Goal: Transaction & Acquisition: Purchase product/service

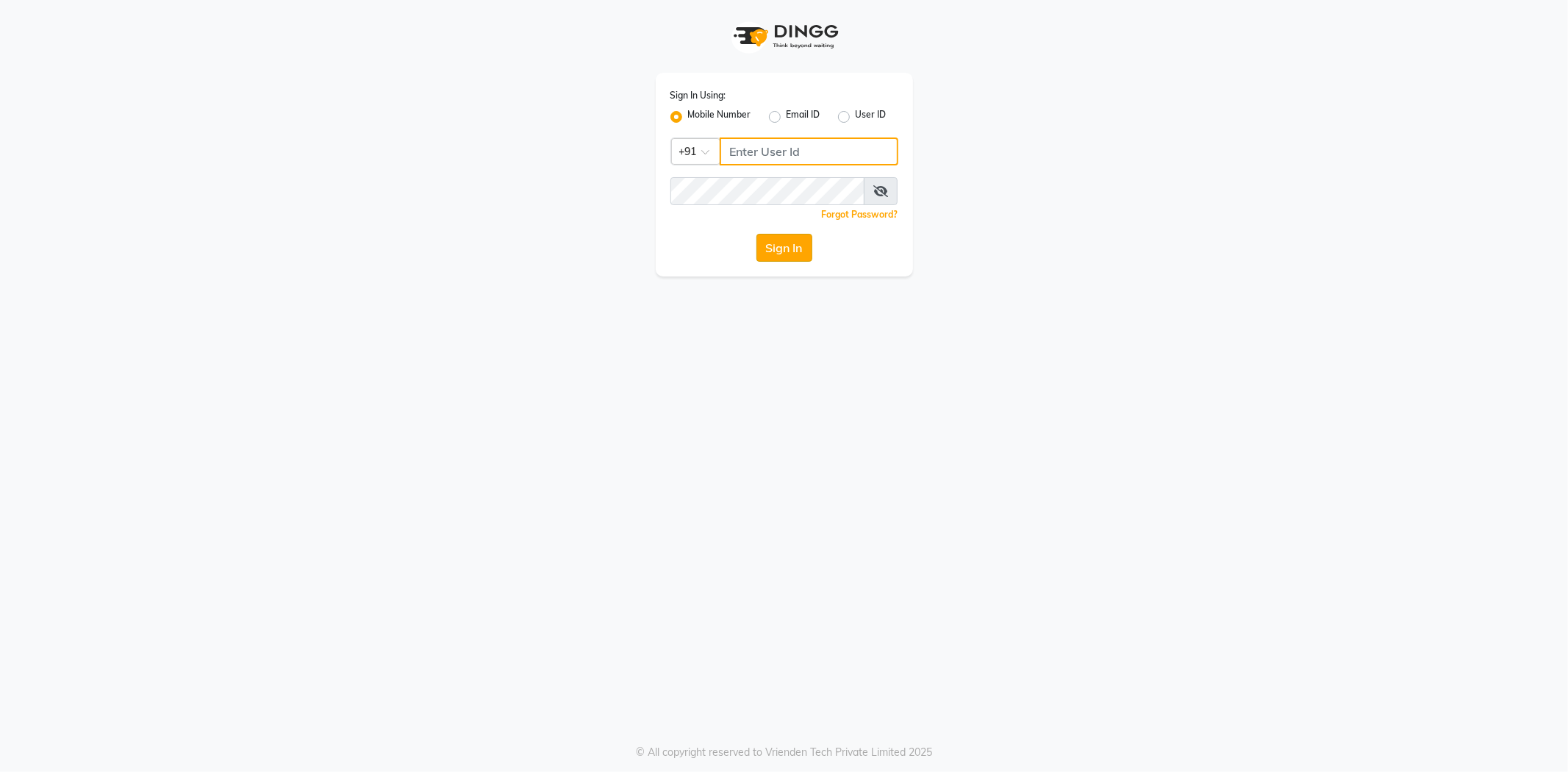
type input "9011299777"
click at [798, 239] on button "Sign In" at bounding box center [784, 248] width 56 height 28
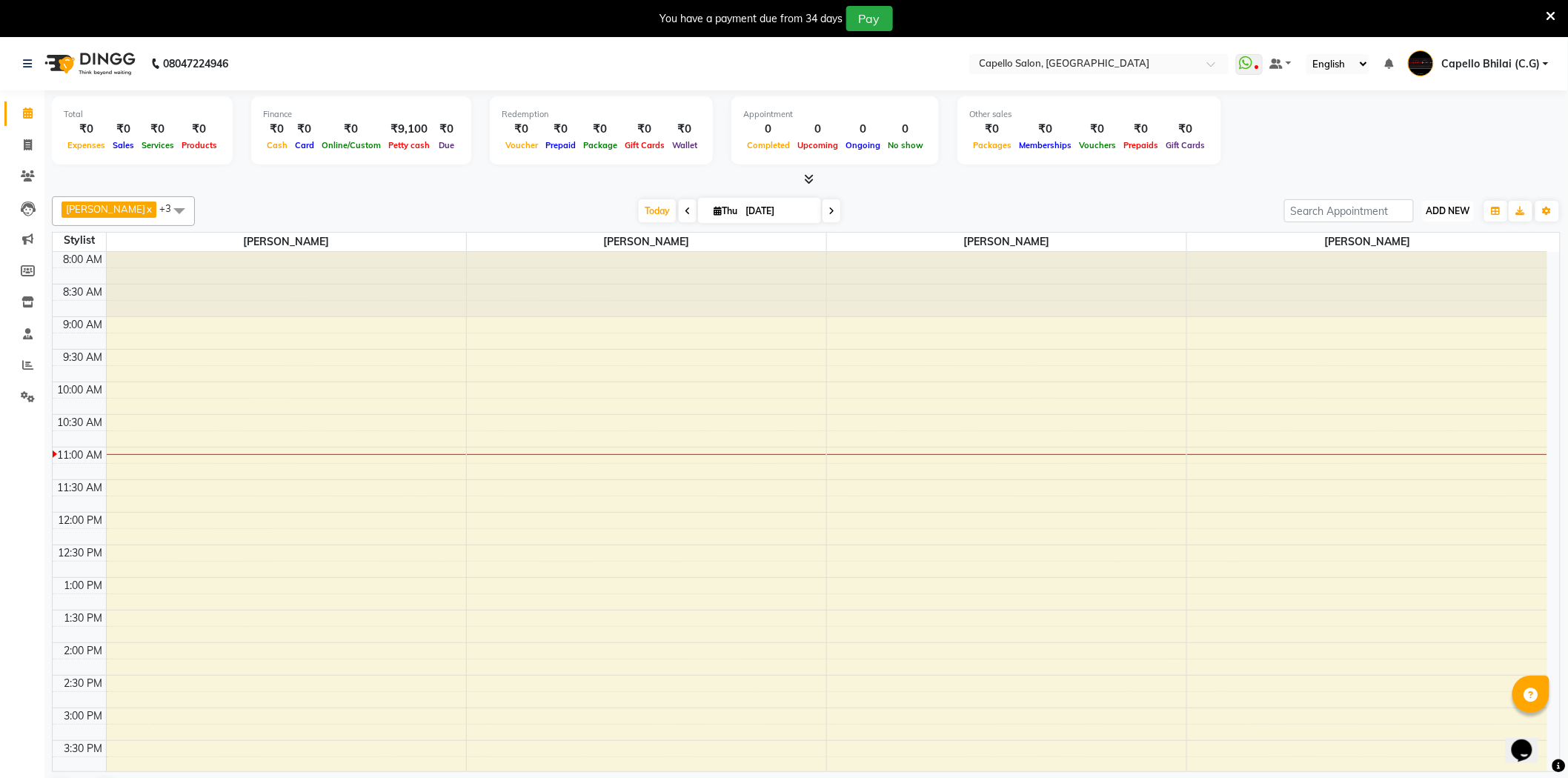
click at [1454, 210] on span "ADD NEW" at bounding box center [1448, 211] width 44 height 11
click at [1412, 306] on link "Add Client" at bounding box center [1415, 315] width 117 height 19
select select "7"
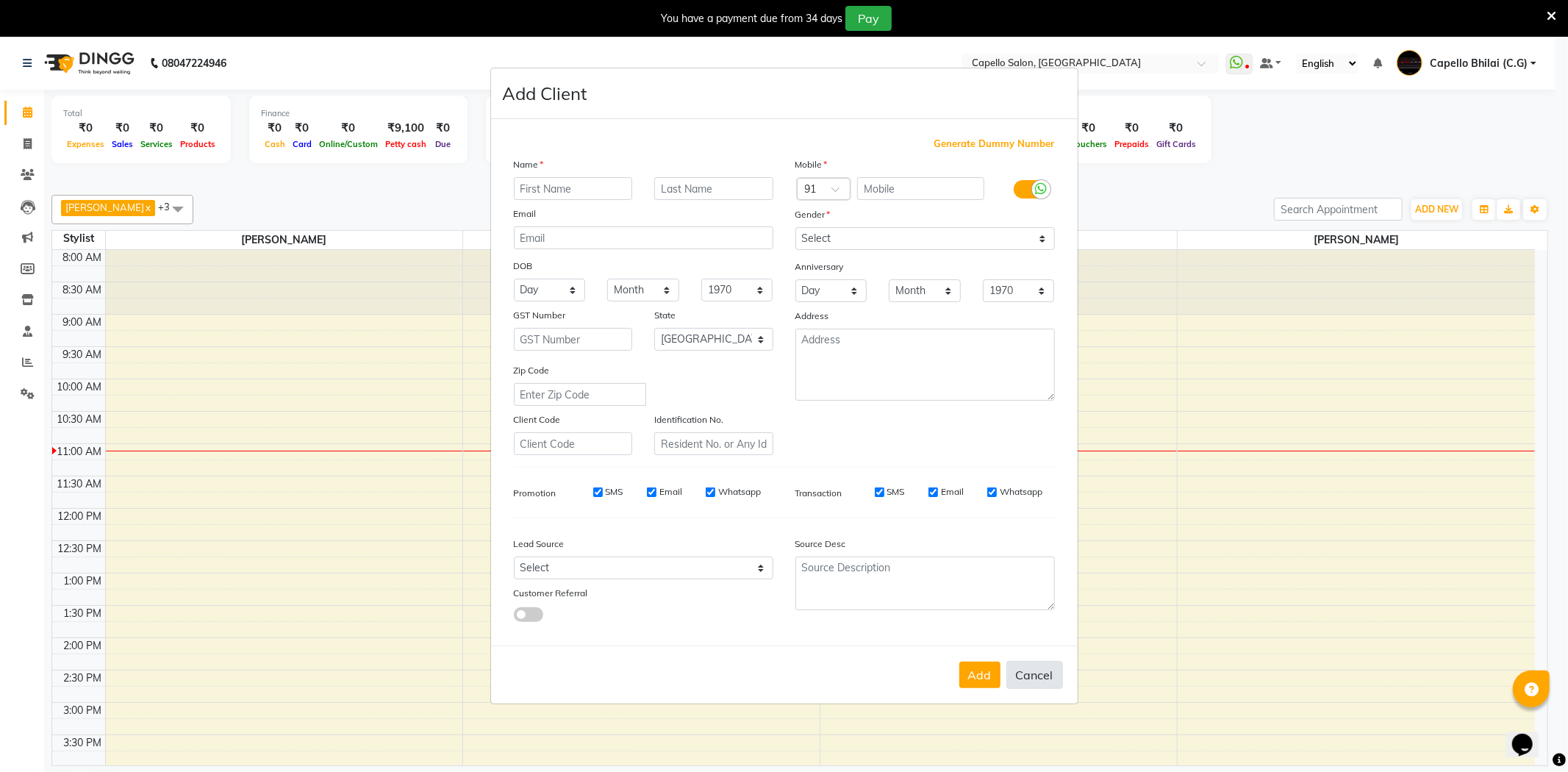
click at [1034, 672] on button "Cancel" at bounding box center [1035, 675] width 57 height 28
select select
select select "null"
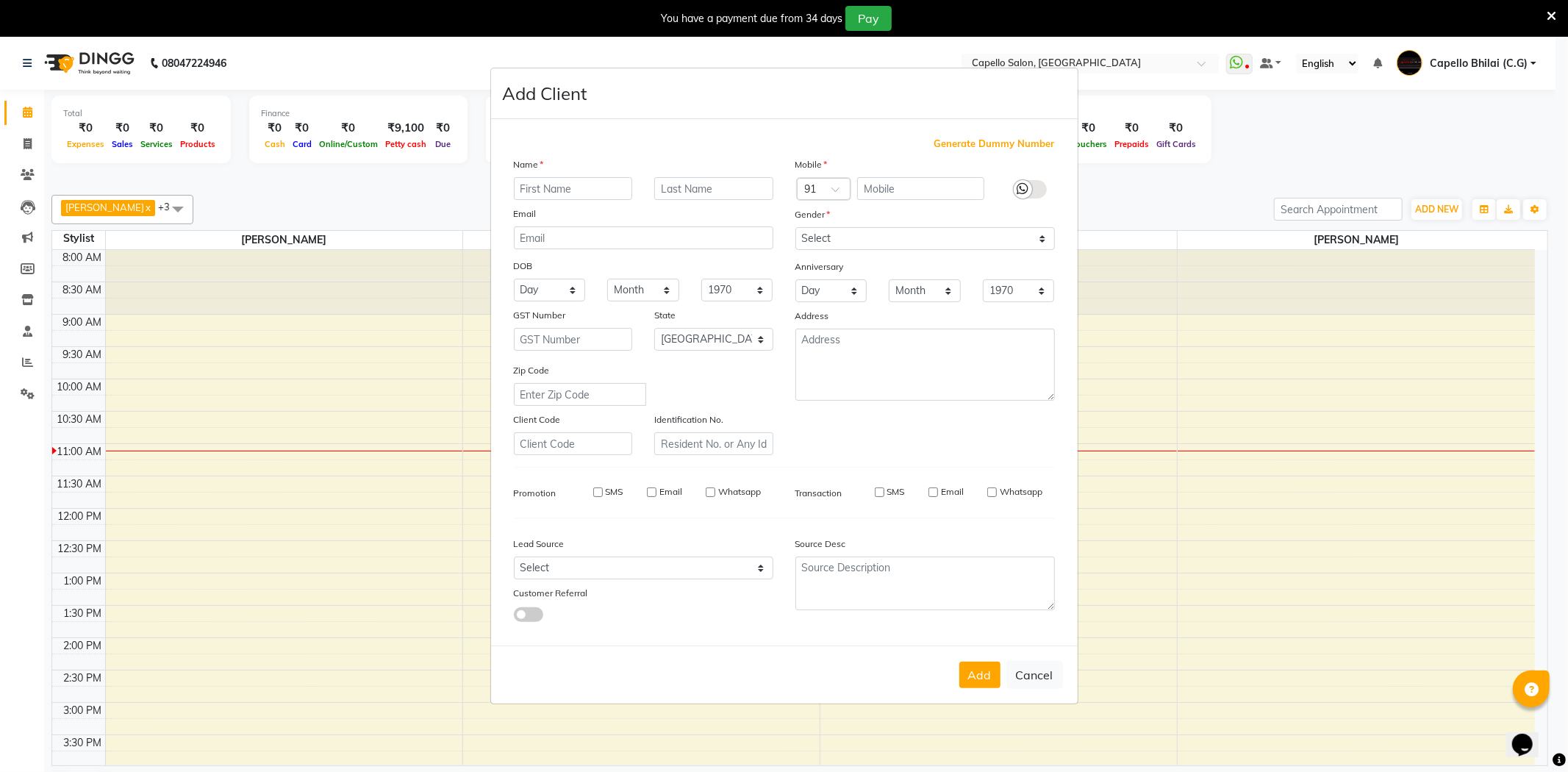
select select
checkbox input "false"
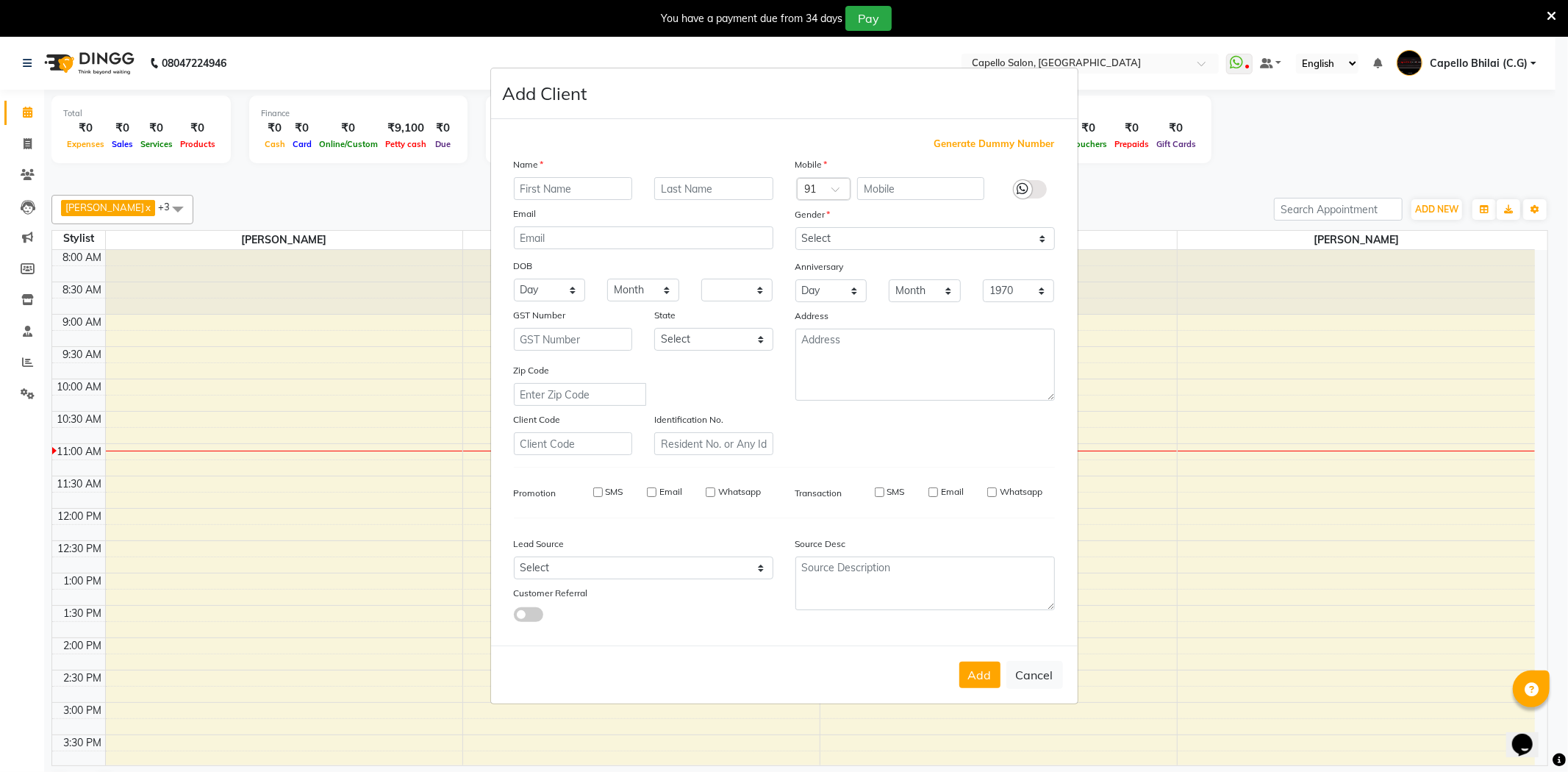
checkbox input "false"
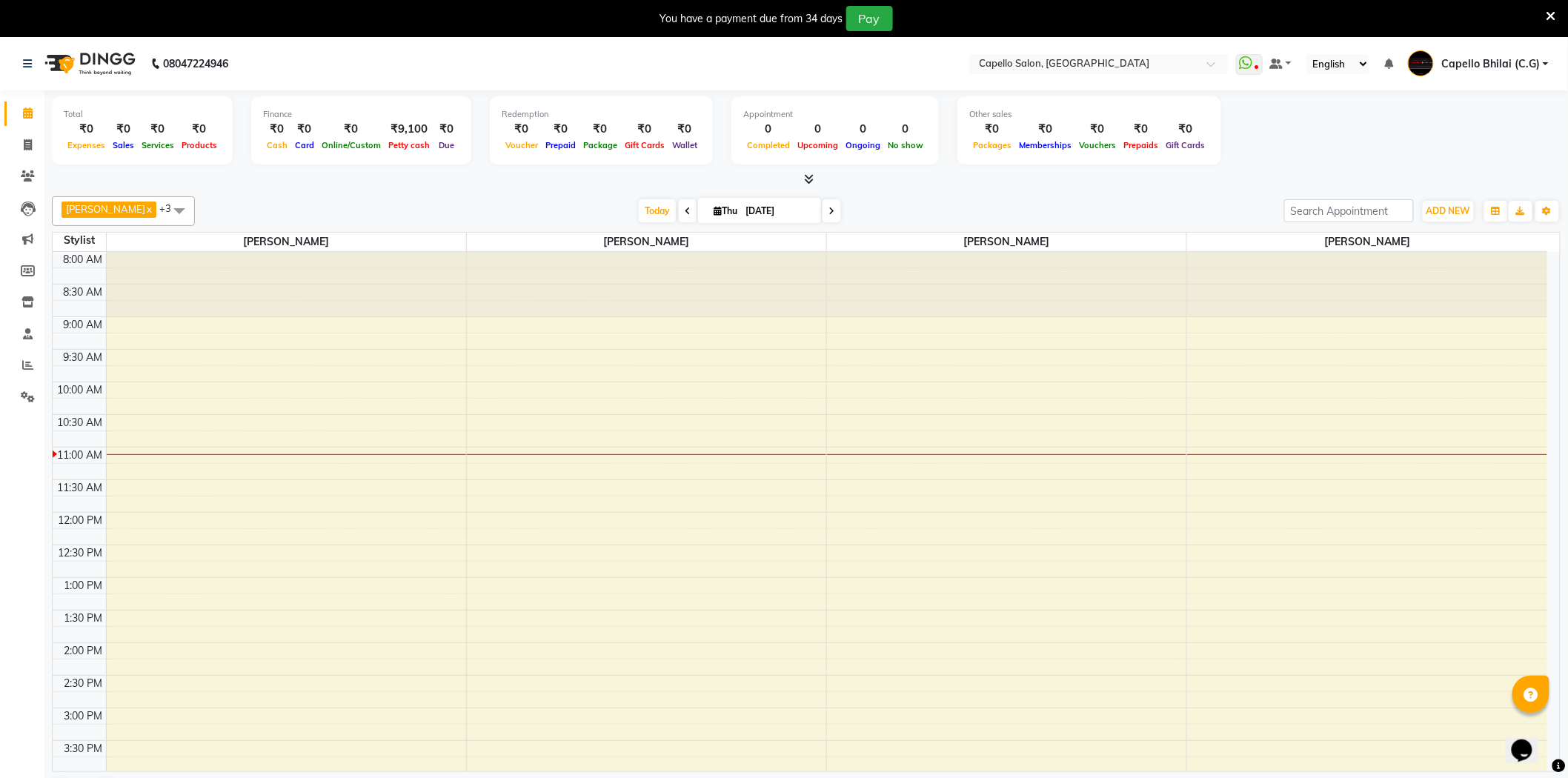
click at [1438, 197] on div "Nitish Sen x YOGENDRA SEN x SANDHYA TEMBHURKAR x Nazma Sheikh x +3 Select All A…" at bounding box center [806, 212] width 1509 height 30
click at [1442, 209] on span "ADD NEW" at bounding box center [1448, 211] width 44 height 11
click at [1414, 294] on link "Add Attendance" at bounding box center [1415, 297] width 117 height 19
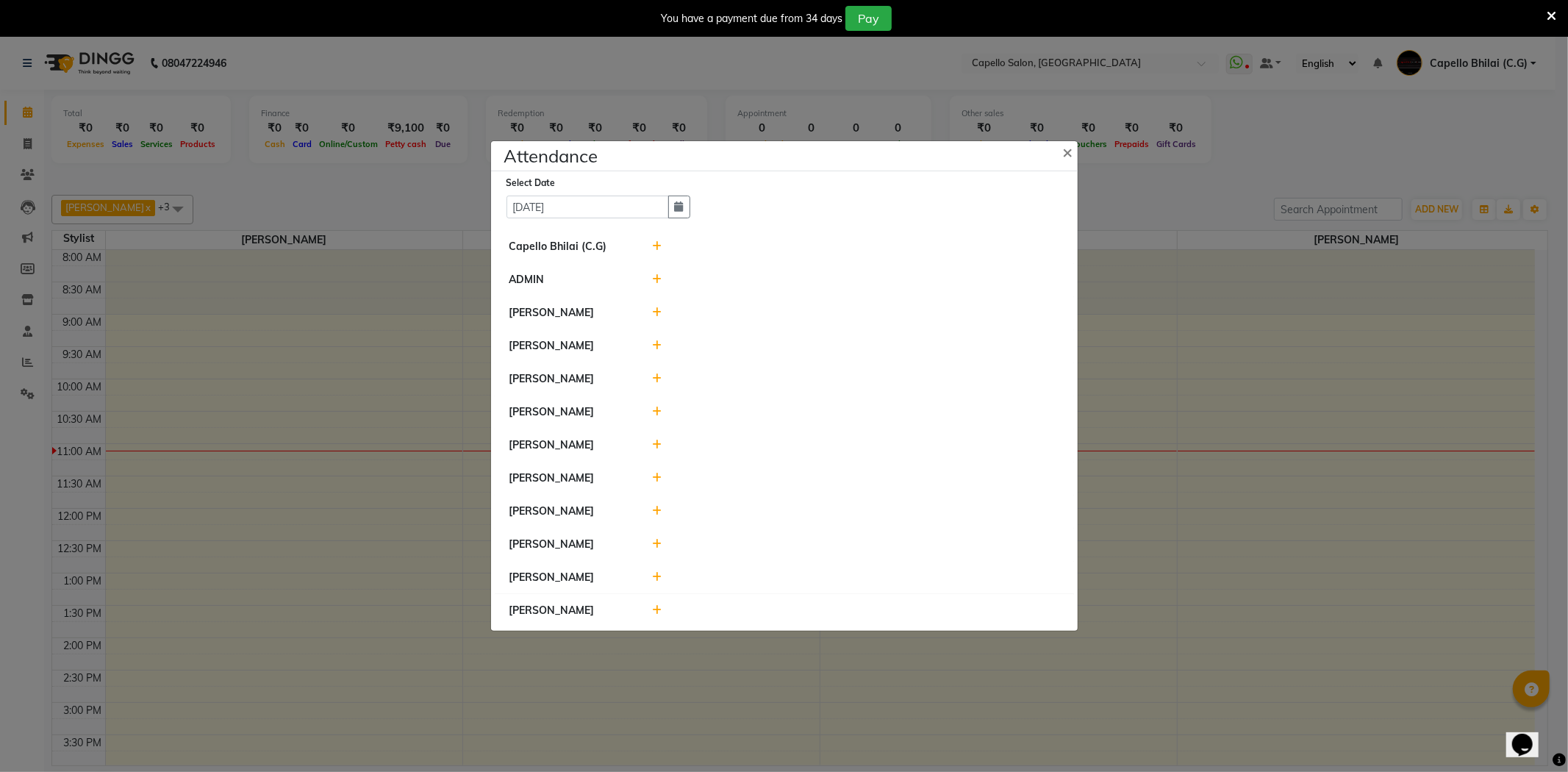
click at [659, 241] on icon at bounding box center [657, 246] width 9 height 10
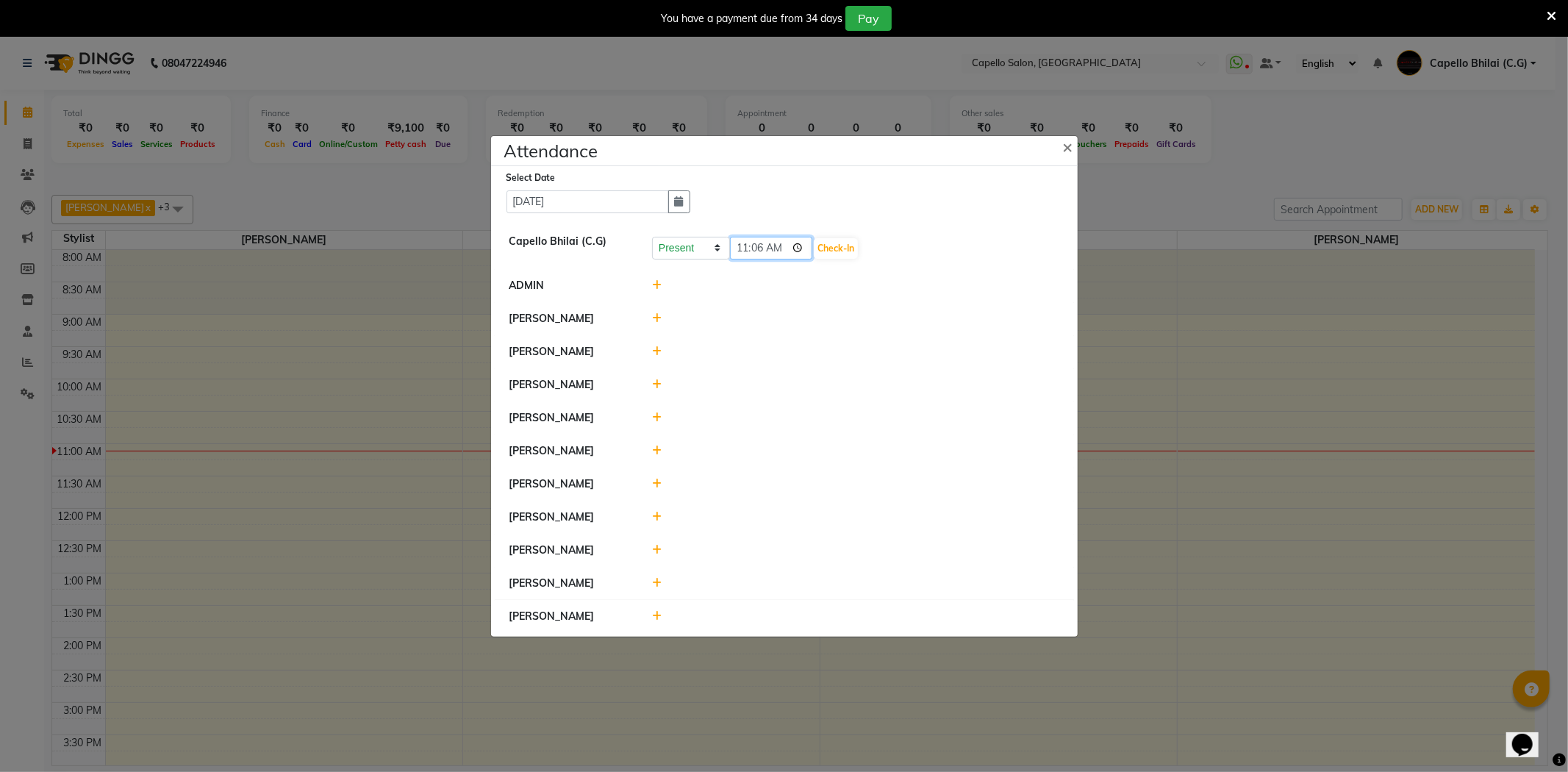
click at [735, 241] on input "11:06" at bounding box center [771, 247] width 83 height 23
type input "10:50"
click at [814, 247] on button "Check-In" at bounding box center [836, 248] width 44 height 20
click at [660, 311] on icon at bounding box center [657, 315] width 9 height 10
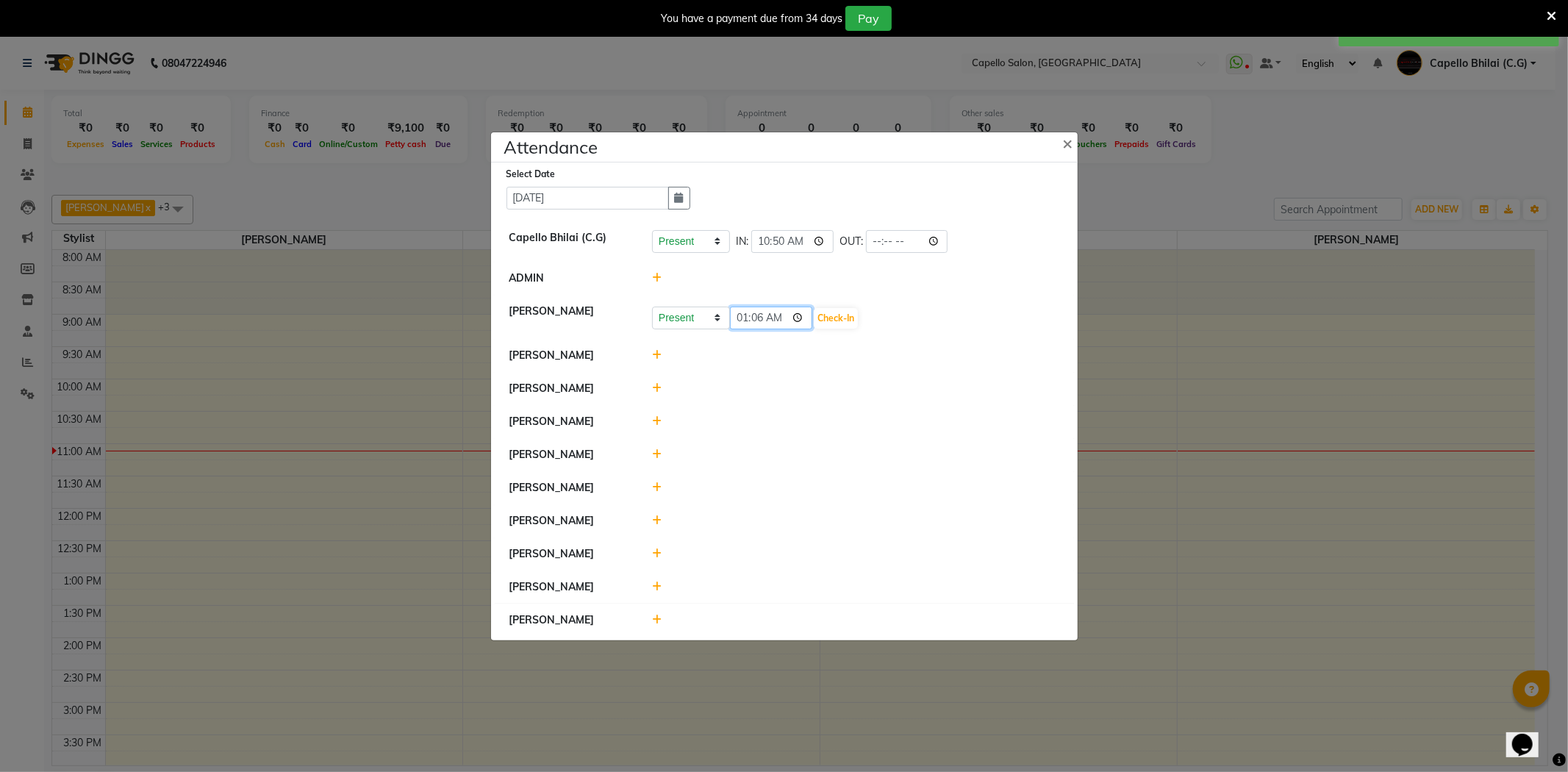
click at [742, 307] on input "01:06" at bounding box center [771, 318] width 83 height 23
type input "10:50"
click at [817, 308] on button "Check-In" at bounding box center [836, 318] width 44 height 20
click at [659, 346] on div at bounding box center [855, 354] width 429 height 16
click at [658, 348] on icon at bounding box center [657, 353] width 9 height 10
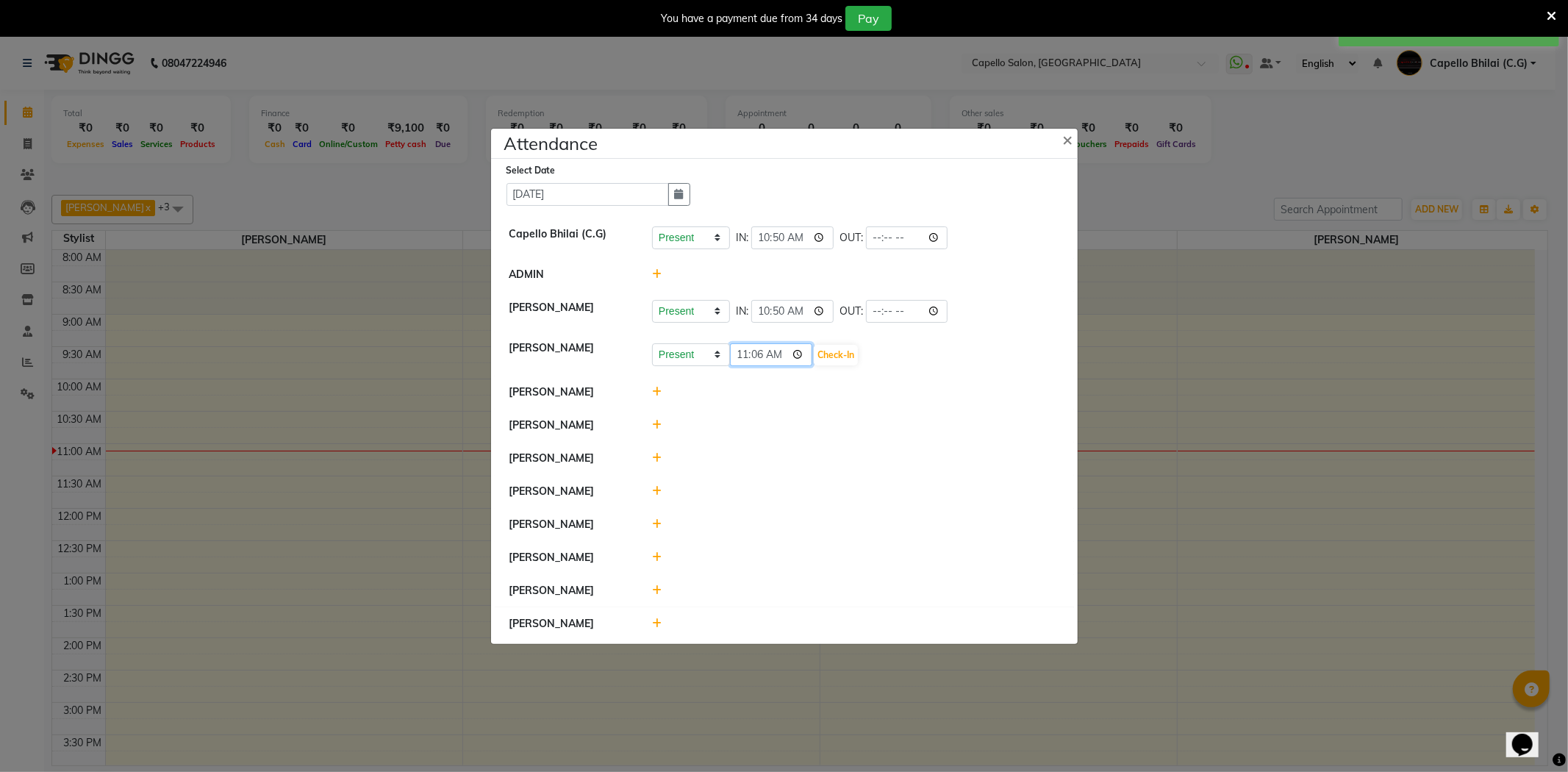
click at [747, 350] on input "11:06" at bounding box center [771, 354] width 83 height 23
type input "10:50"
click at [835, 350] on button "Check-In" at bounding box center [836, 355] width 44 height 20
click at [659, 425] on icon at bounding box center [657, 422] width 9 height 10
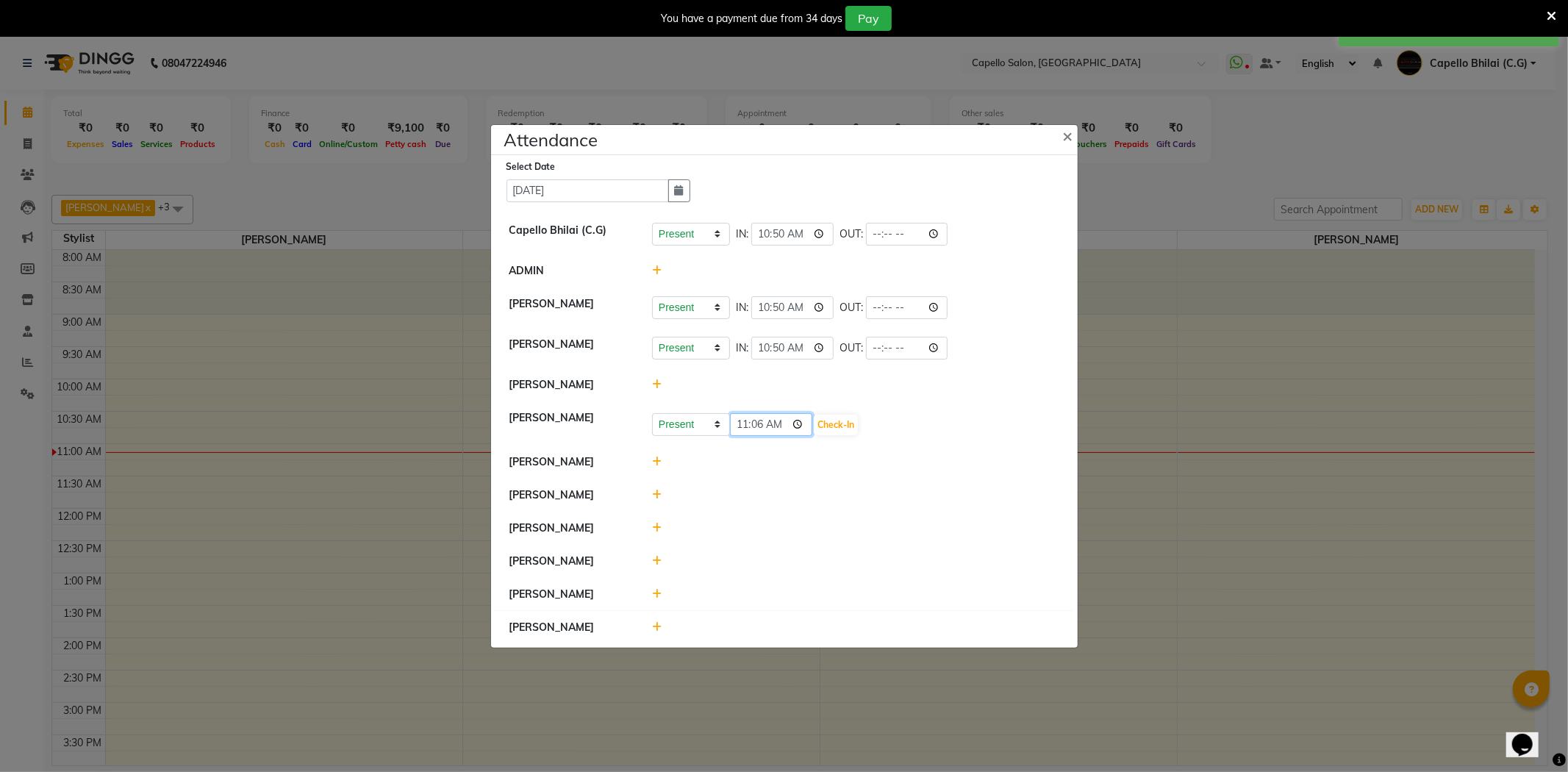
click at [736, 425] on input "11:06" at bounding box center [771, 424] width 83 height 23
type input "10:50"
click at [814, 426] on button "Check-In" at bounding box center [836, 425] width 44 height 20
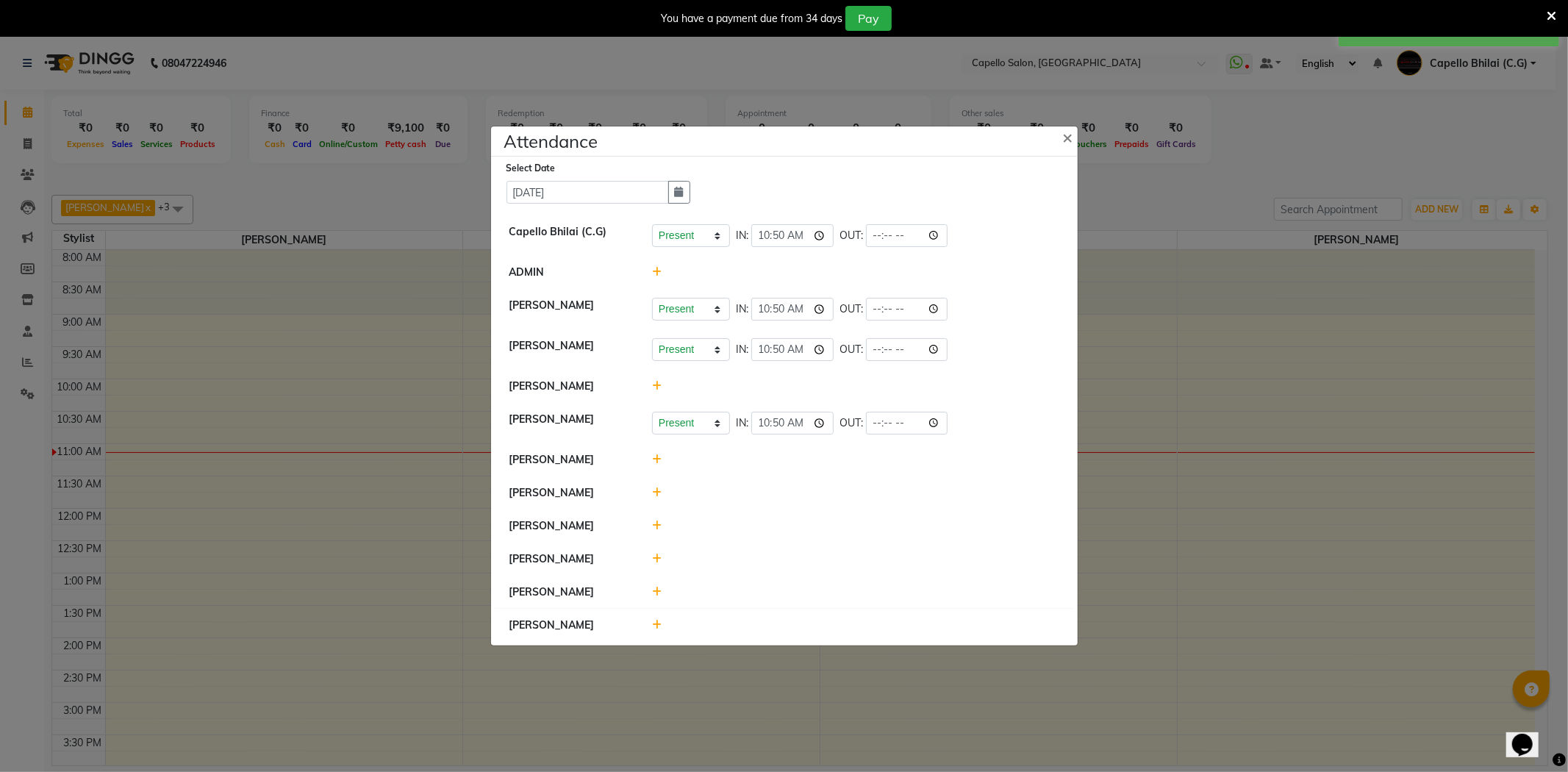
click at [656, 562] on icon at bounding box center [657, 558] width 9 height 10
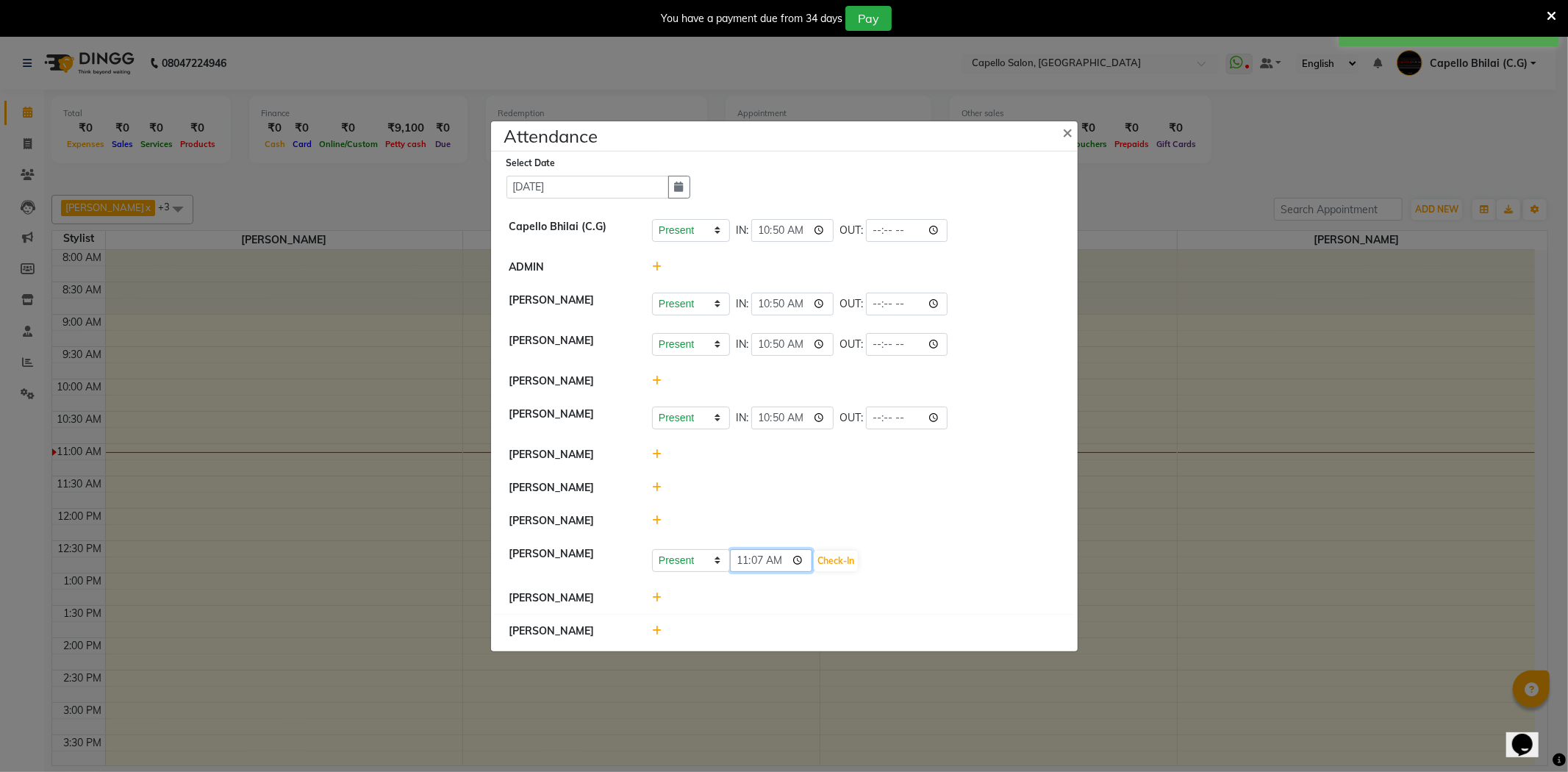
click at [738, 564] on input "11:07" at bounding box center [771, 560] width 83 height 23
click at [741, 561] on input "10:05" at bounding box center [771, 560] width 83 height 23
type input "11:00"
click at [836, 567] on button "Check-In" at bounding box center [836, 561] width 44 height 20
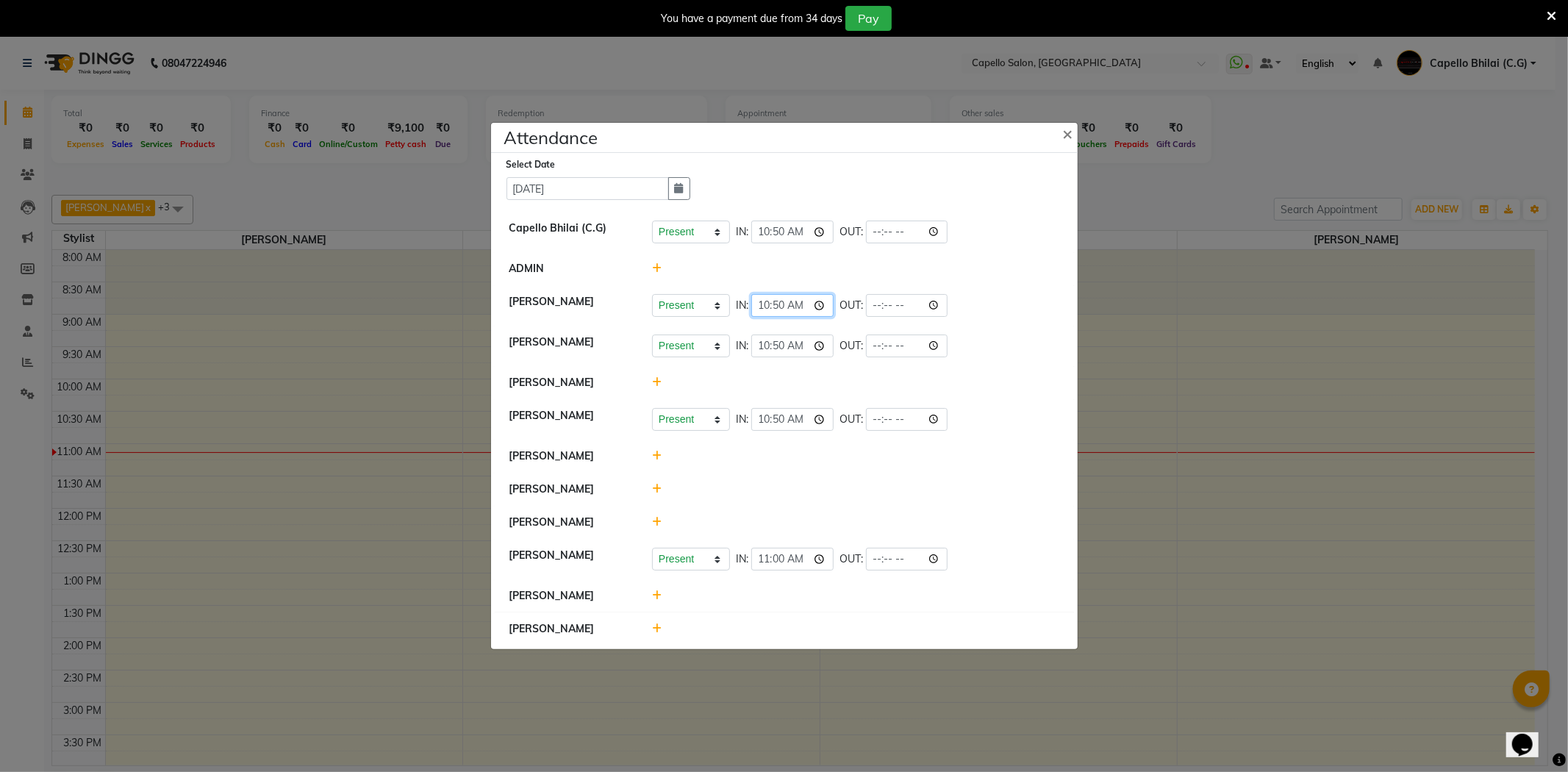
click at [763, 302] on input "10:50" at bounding box center [793, 305] width 83 height 23
type input "11:00"
click at [932, 398] on li "[PERSON_NAME]" at bounding box center [784, 382] width 579 height 34
click at [1180, 393] on ngb-modal-window "Attendance × Select Date 04-09-2025 Capello Bhilai (C.G) Present Absent Late Ha…" at bounding box center [784, 386] width 1568 height 772
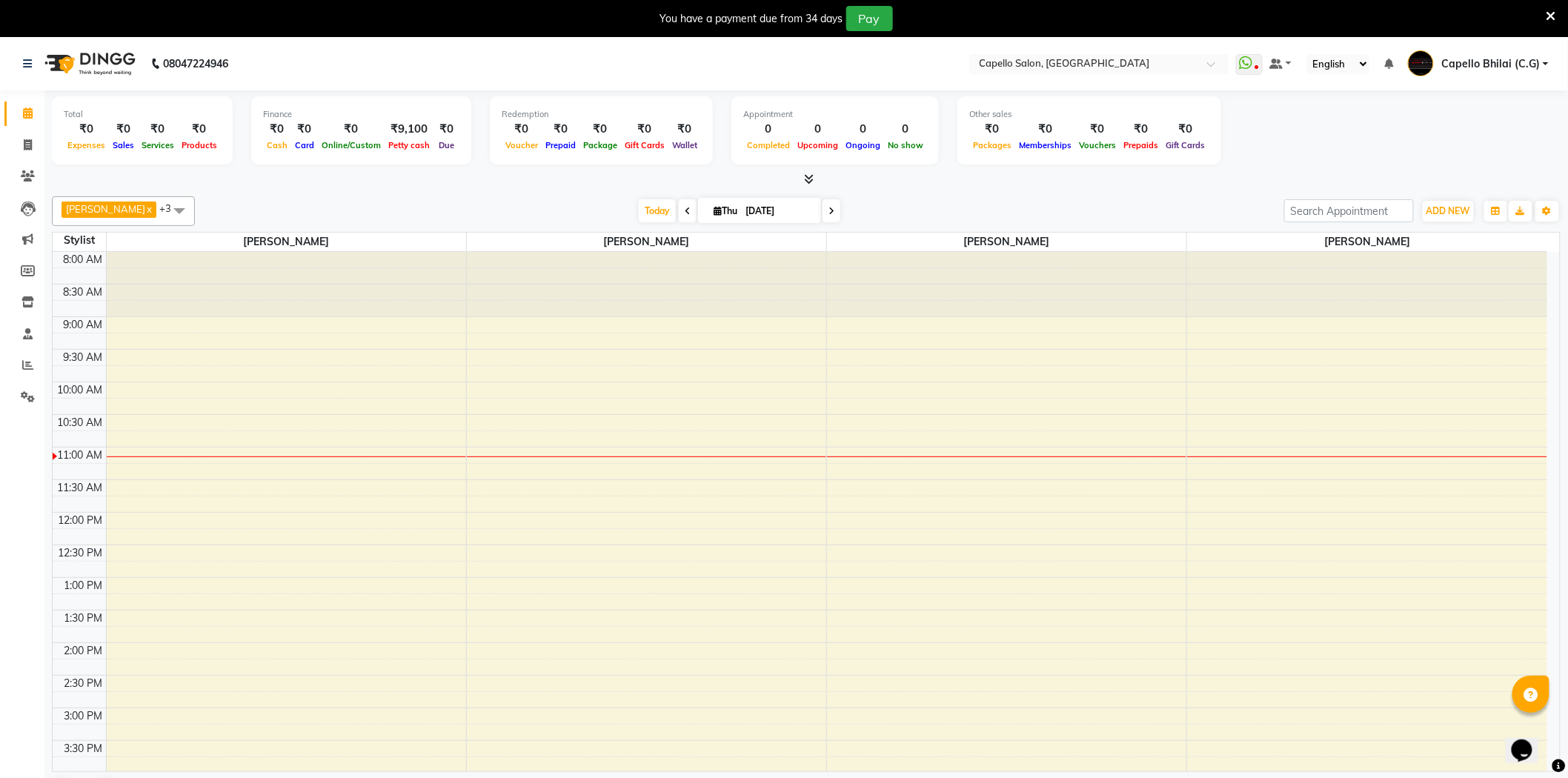
click at [1548, 16] on icon at bounding box center [1551, 16] width 9 height 13
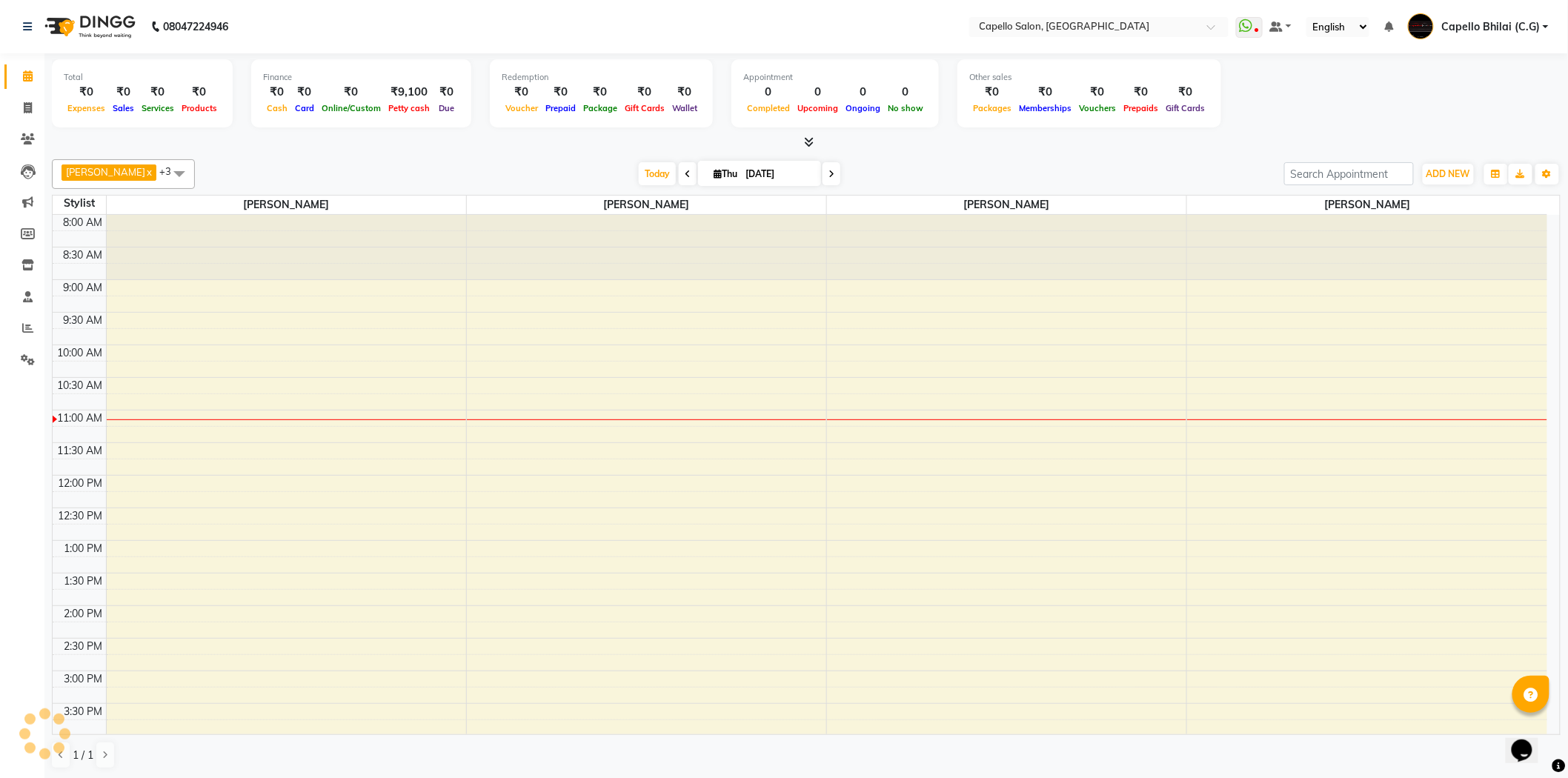
click at [808, 142] on icon at bounding box center [810, 142] width 9 height 11
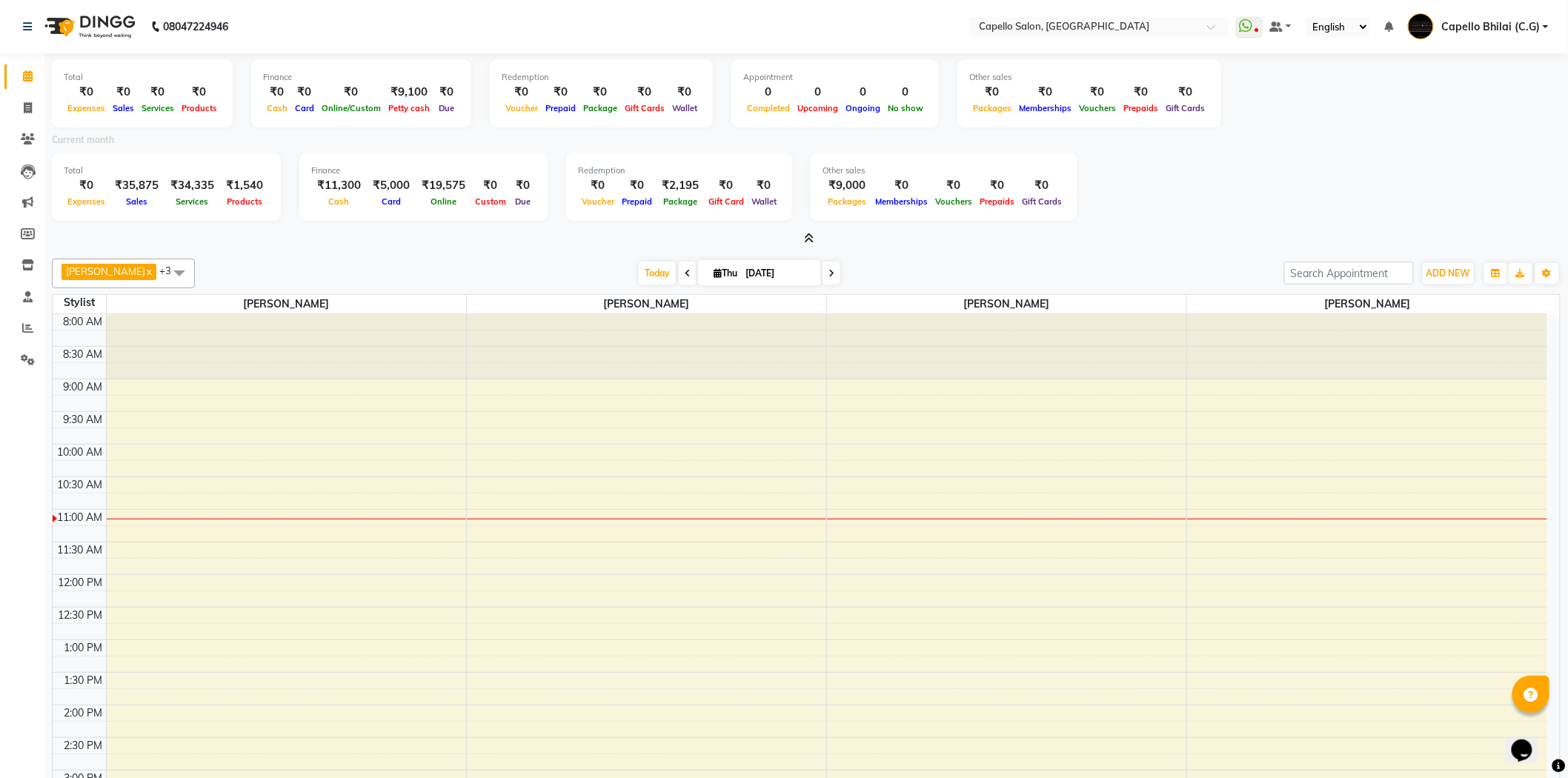
click at [805, 239] on icon at bounding box center [810, 238] width 9 height 11
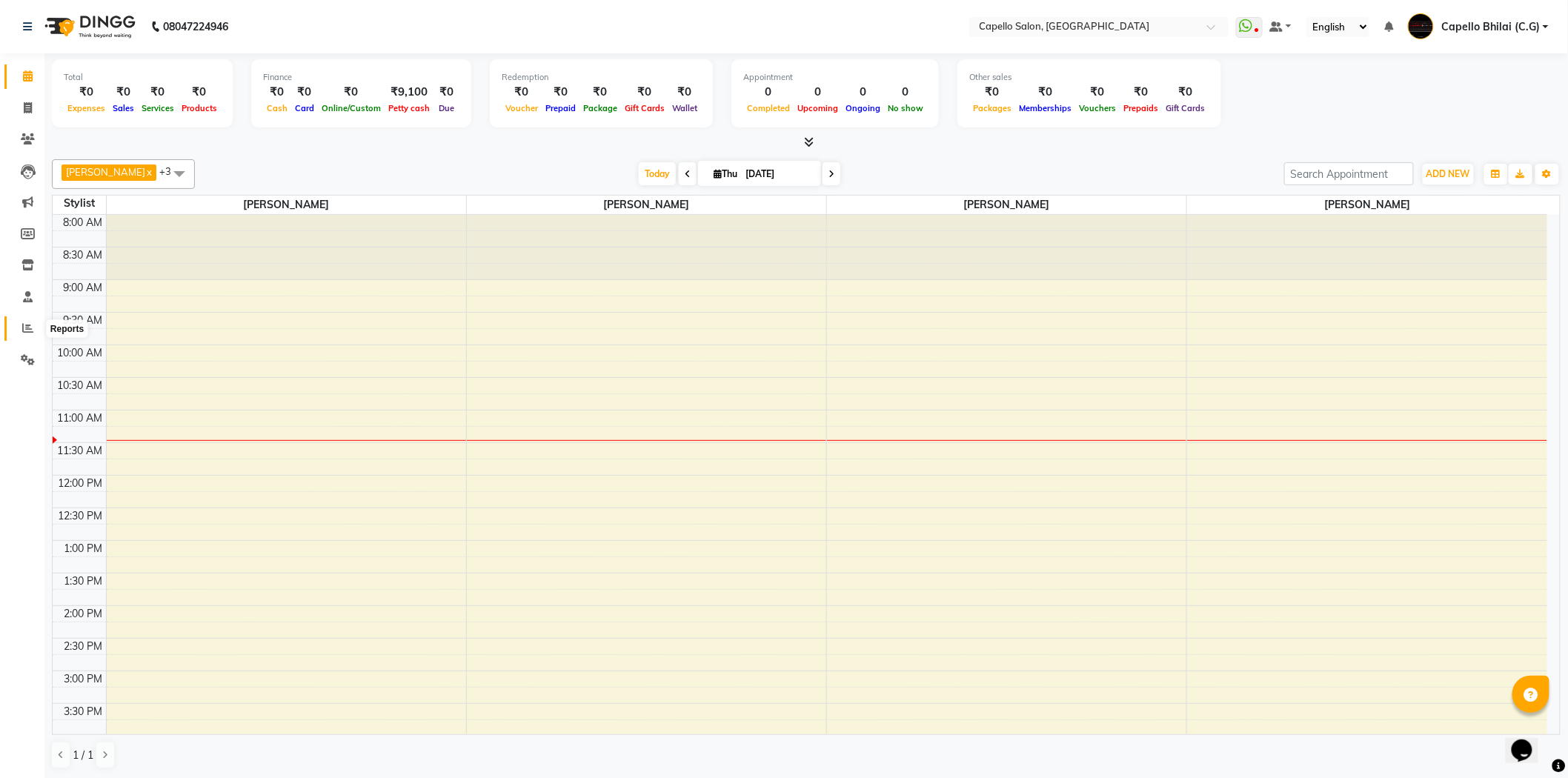
click at [22, 322] on span at bounding box center [28, 329] width 26 height 17
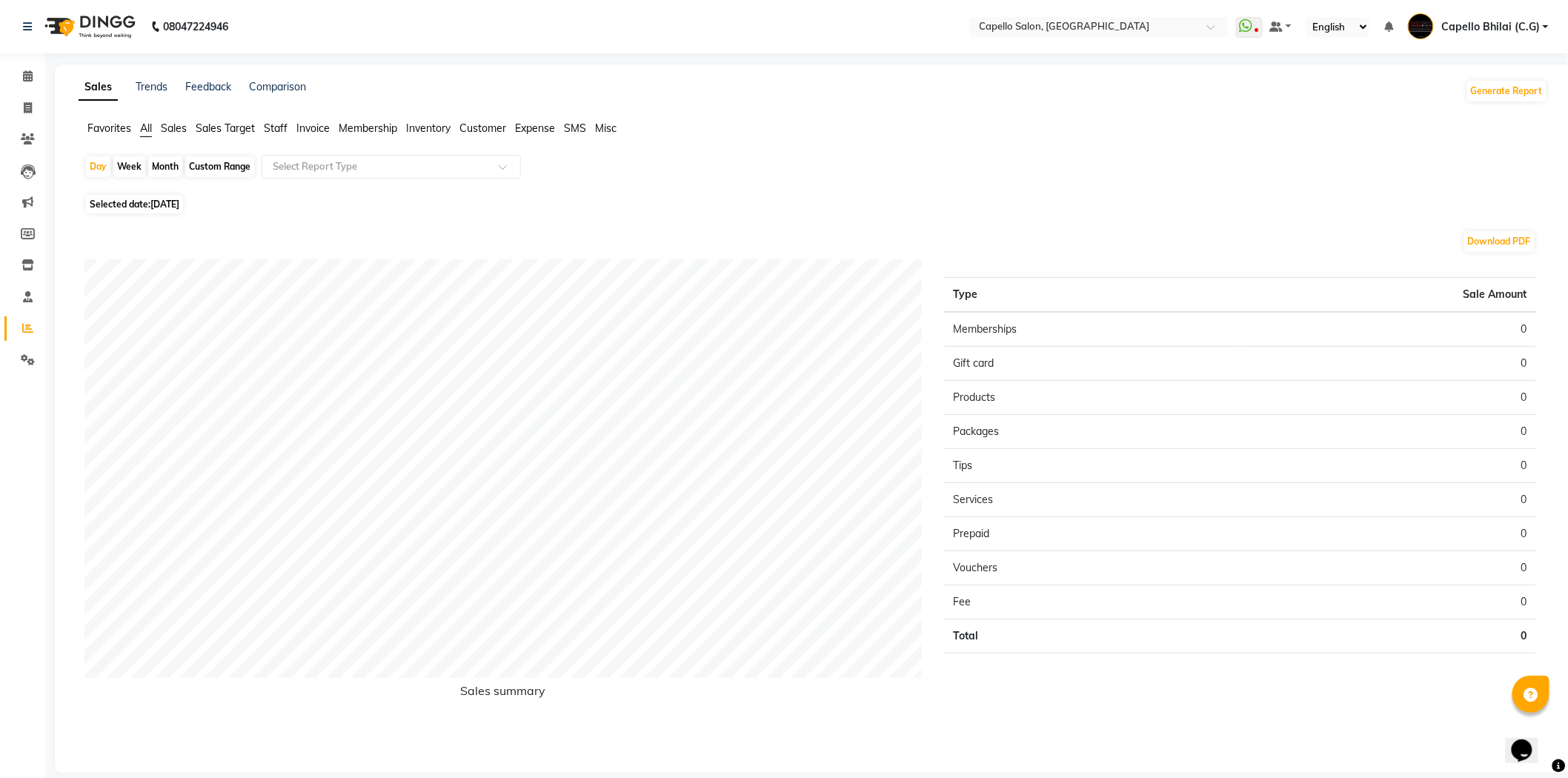
click at [175, 163] on div "Month" at bounding box center [164, 167] width 34 height 20
select select "9"
select select "2025"
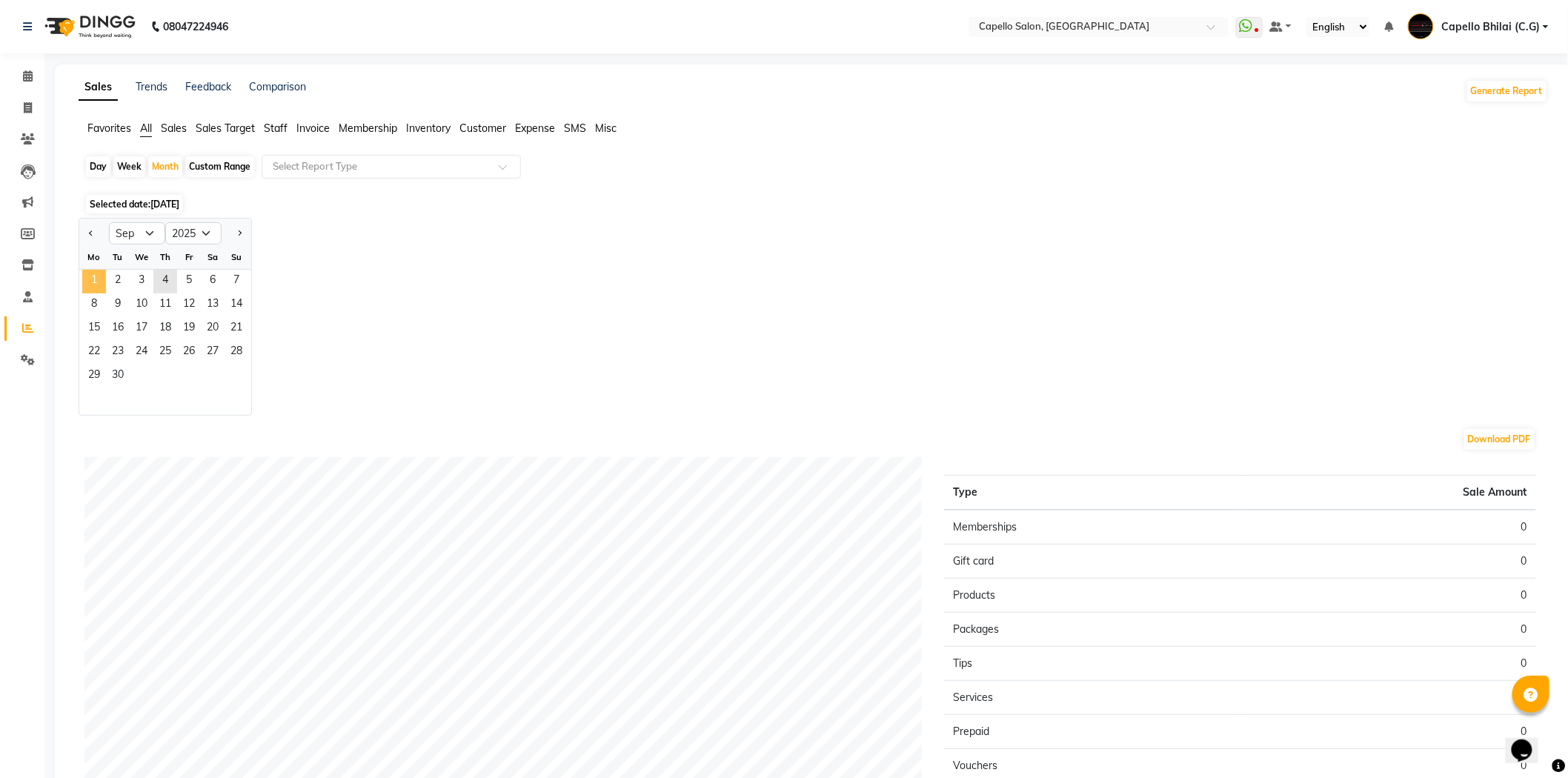
click at [93, 275] on span "1" at bounding box center [94, 282] width 24 height 24
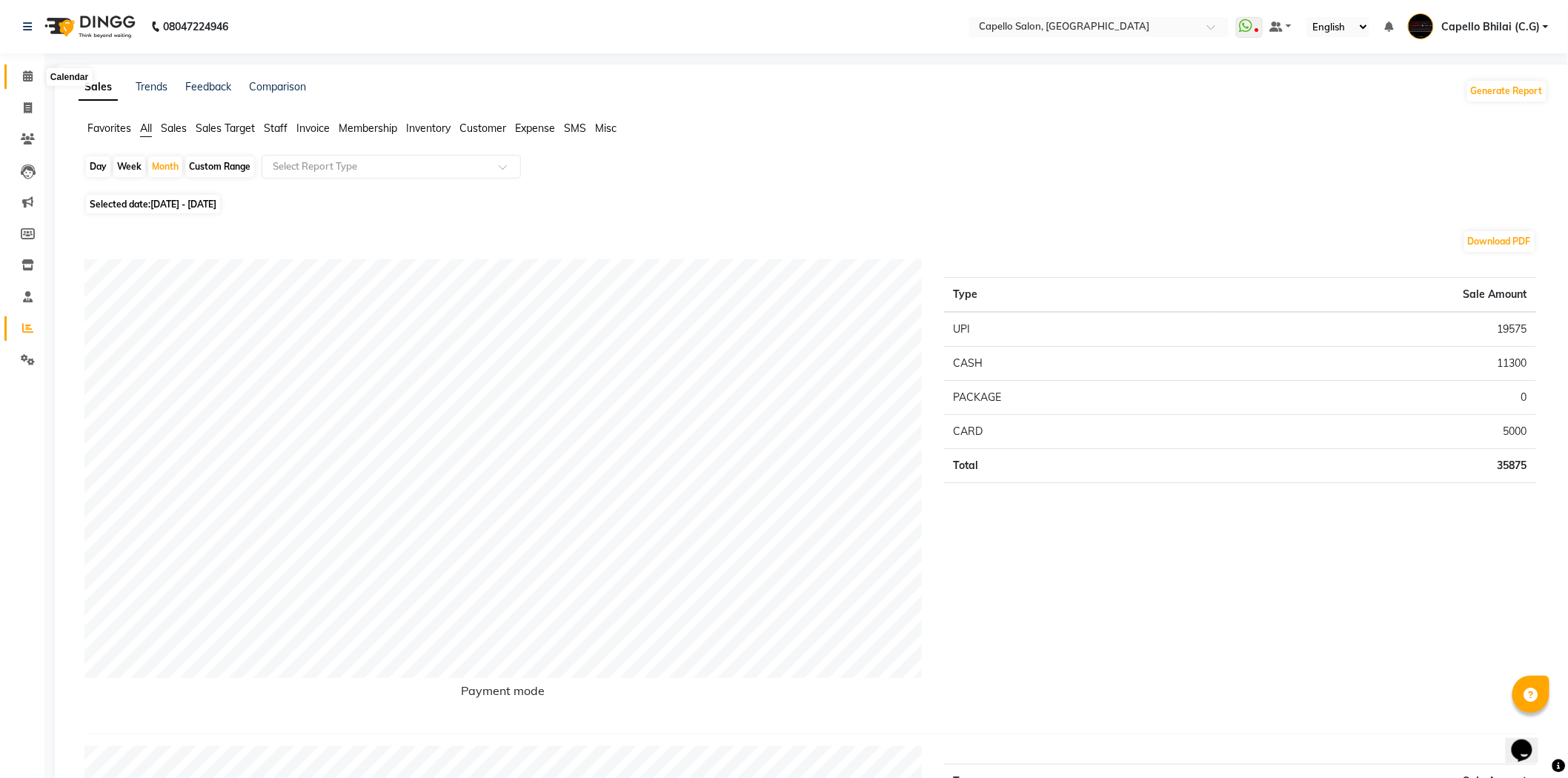
click at [35, 74] on span at bounding box center [28, 77] width 26 height 17
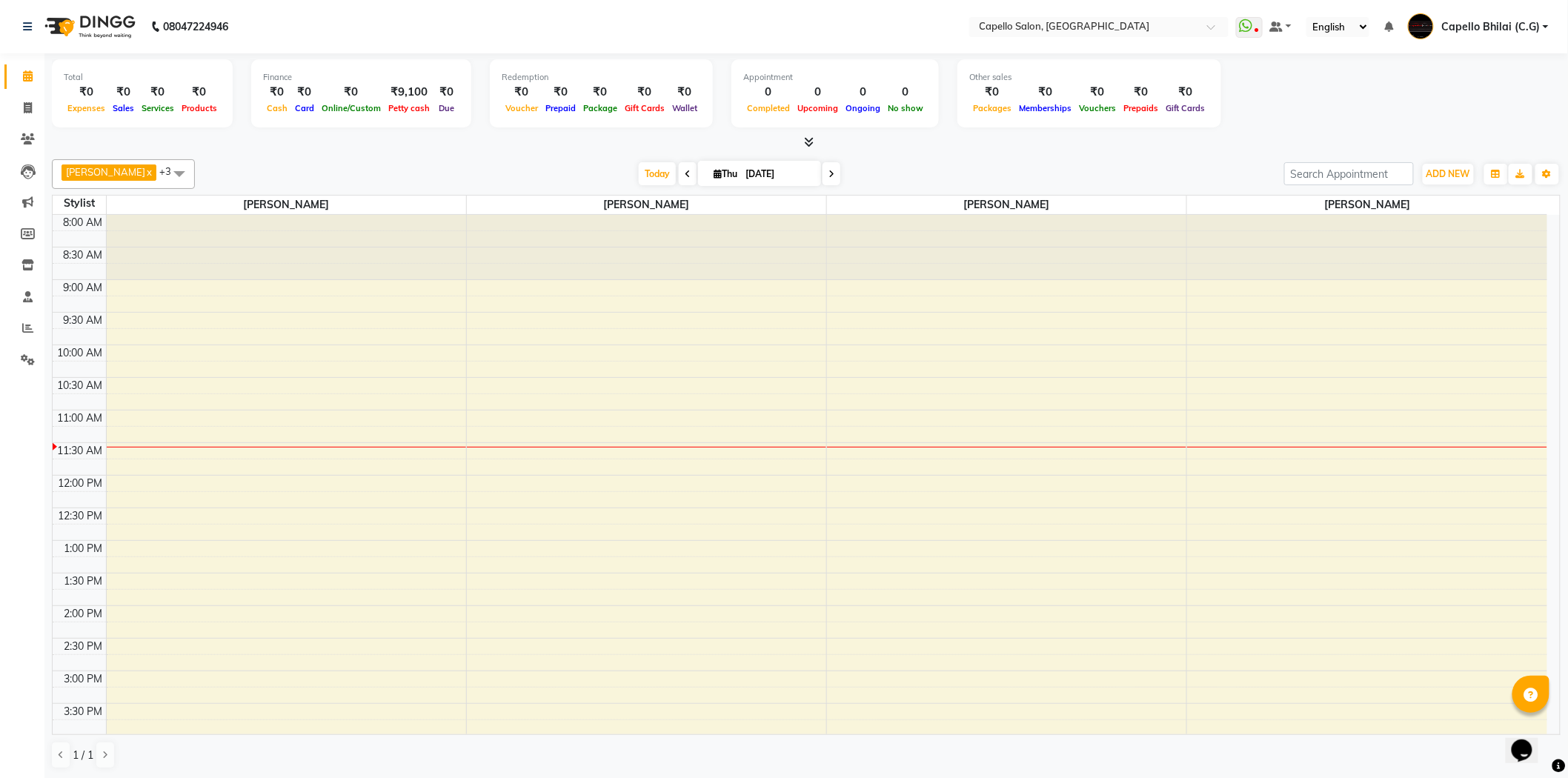
scroll to position [1, 0]
click at [28, 326] on icon at bounding box center [28, 327] width 11 height 11
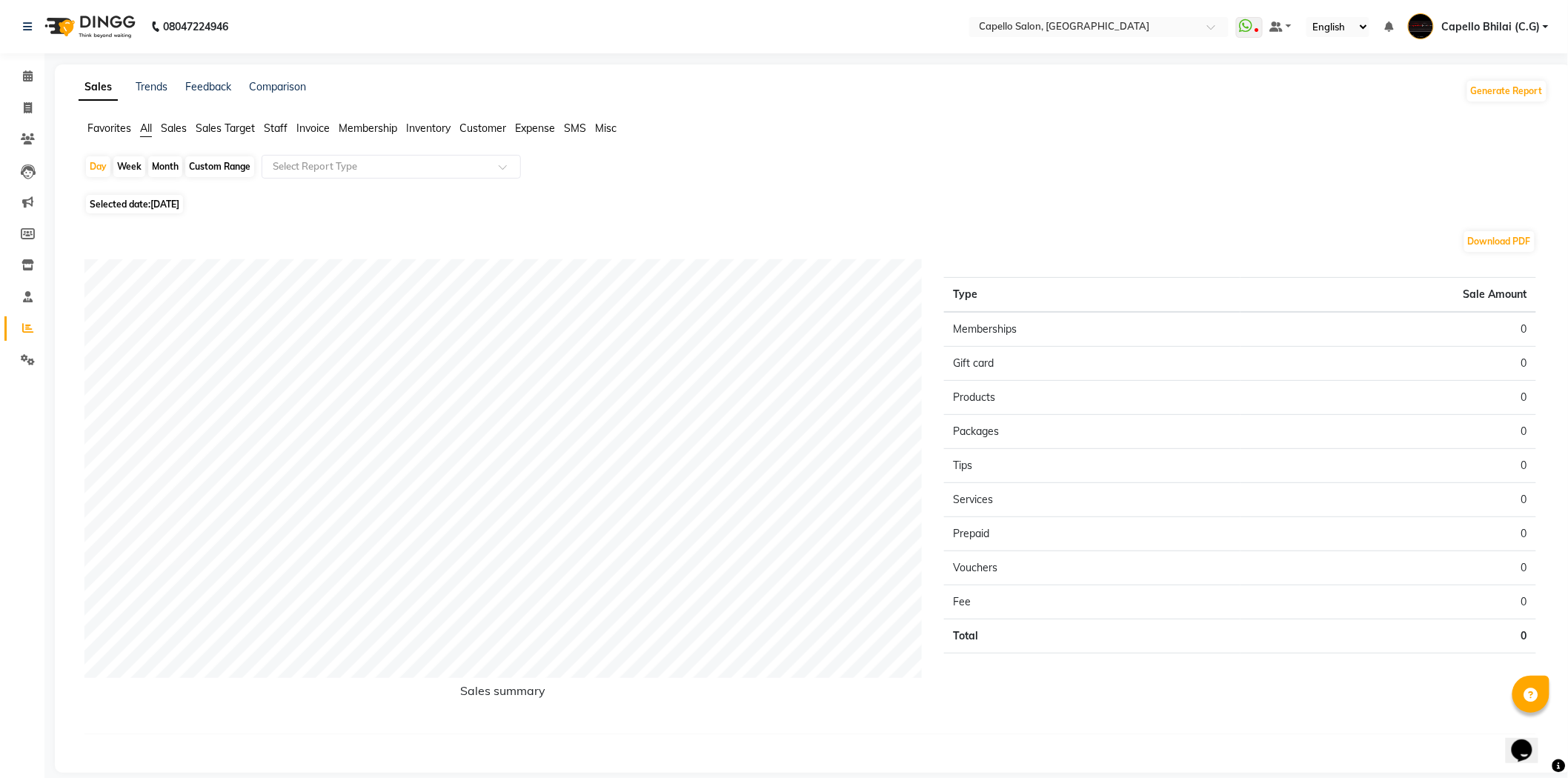
click at [168, 169] on div "Month" at bounding box center [164, 167] width 34 height 20
select select "9"
select select "2025"
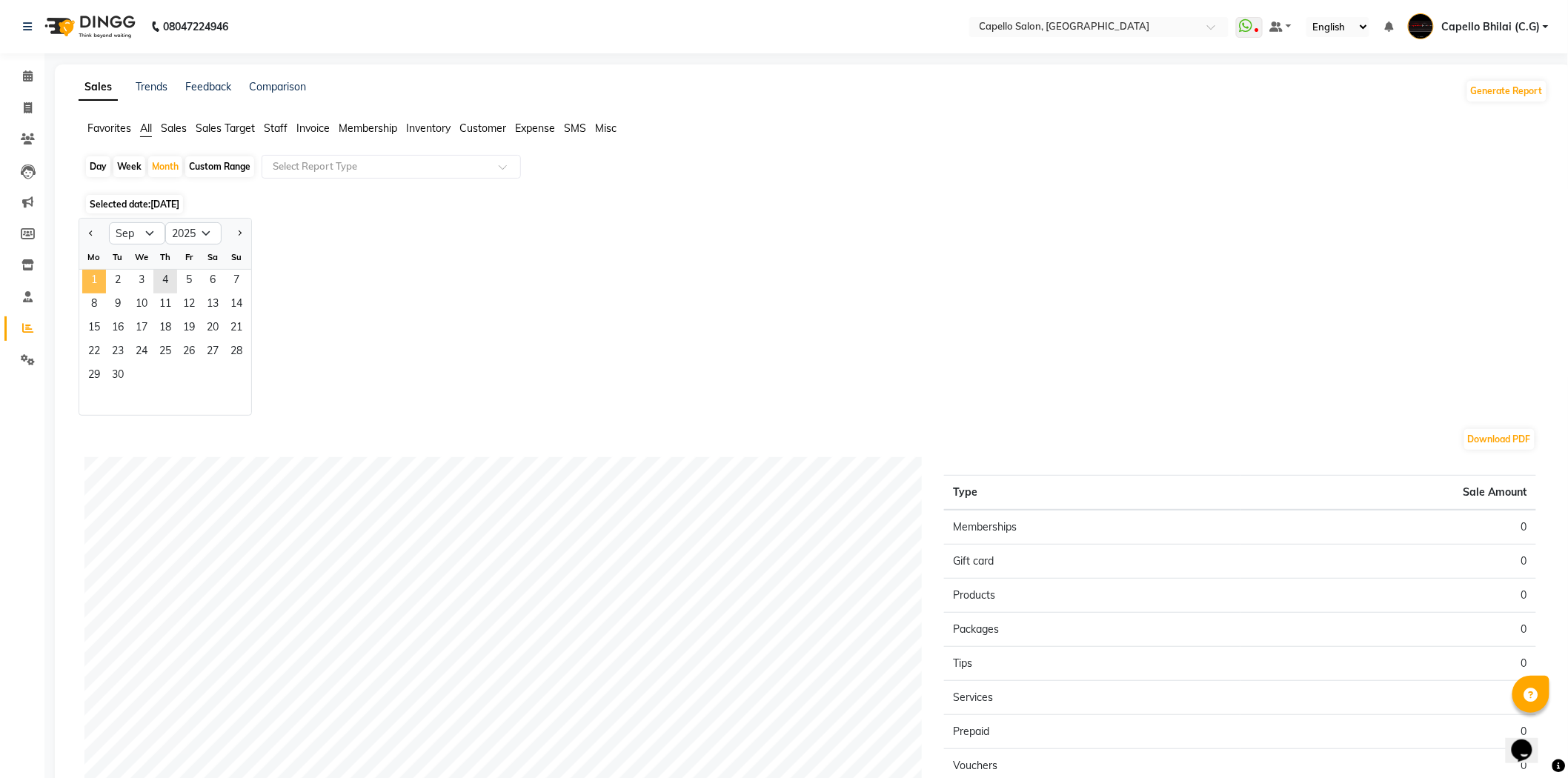
click at [95, 275] on span "1" at bounding box center [94, 282] width 24 height 24
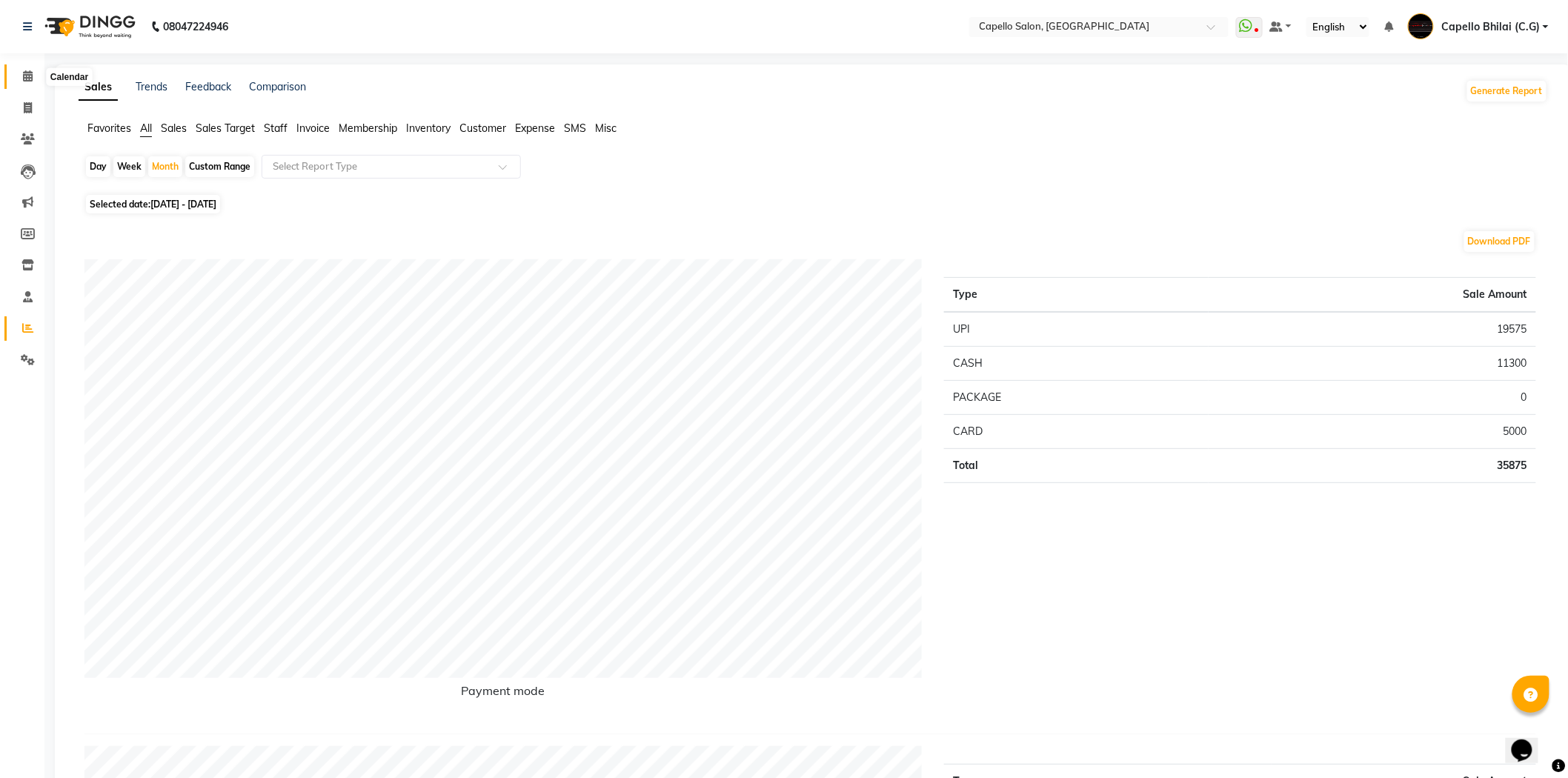
click at [24, 72] on icon at bounding box center [28, 76] width 9 height 11
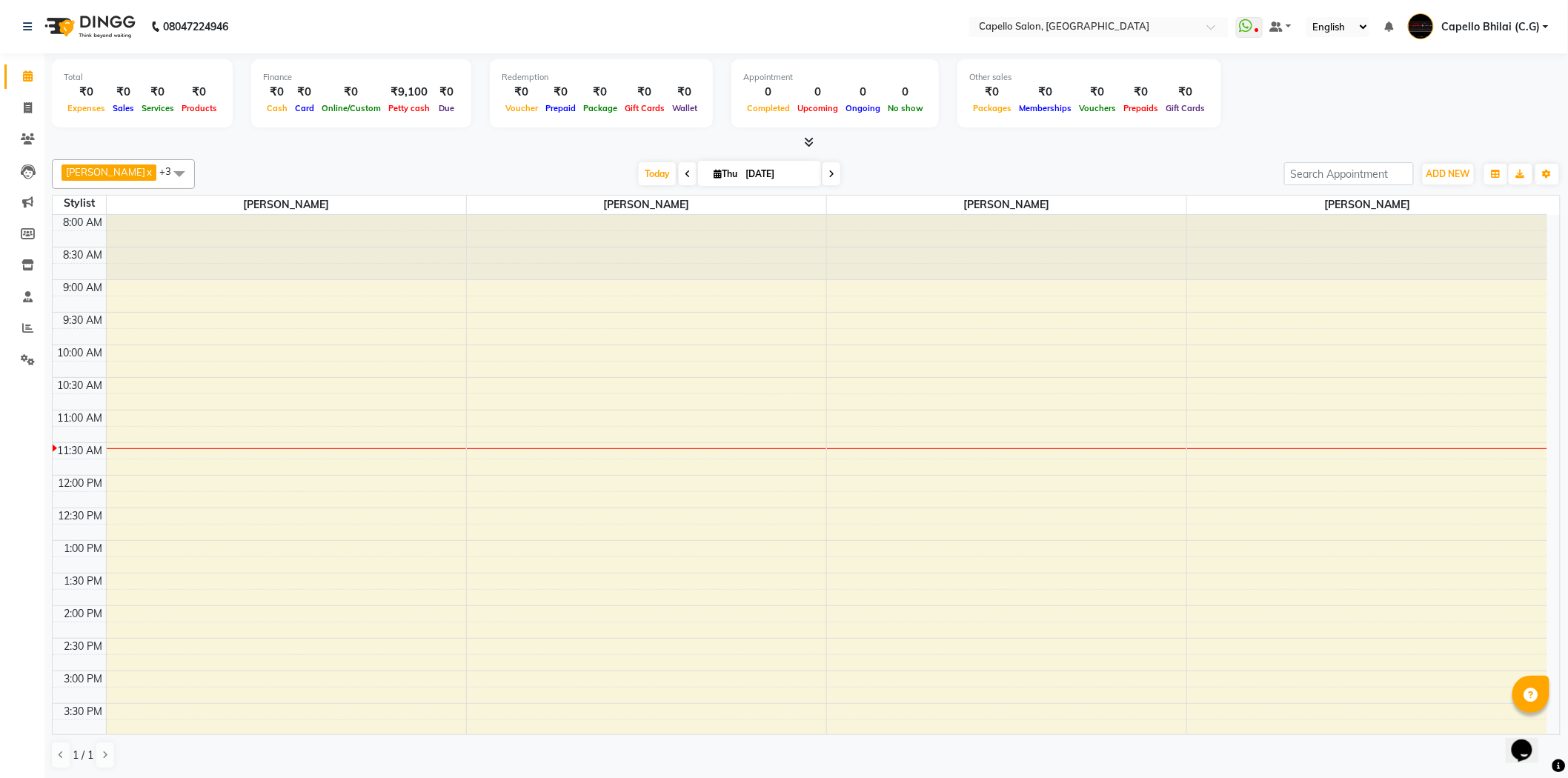
click at [960, 477] on div "8:00 AM 8:30 AM 9:00 AM 9:30 AM 10:00 AM 10:30 AM 11:00 AM 11:30 AM 12:00 PM 12…" at bounding box center [800, 671] width 1495 height 913
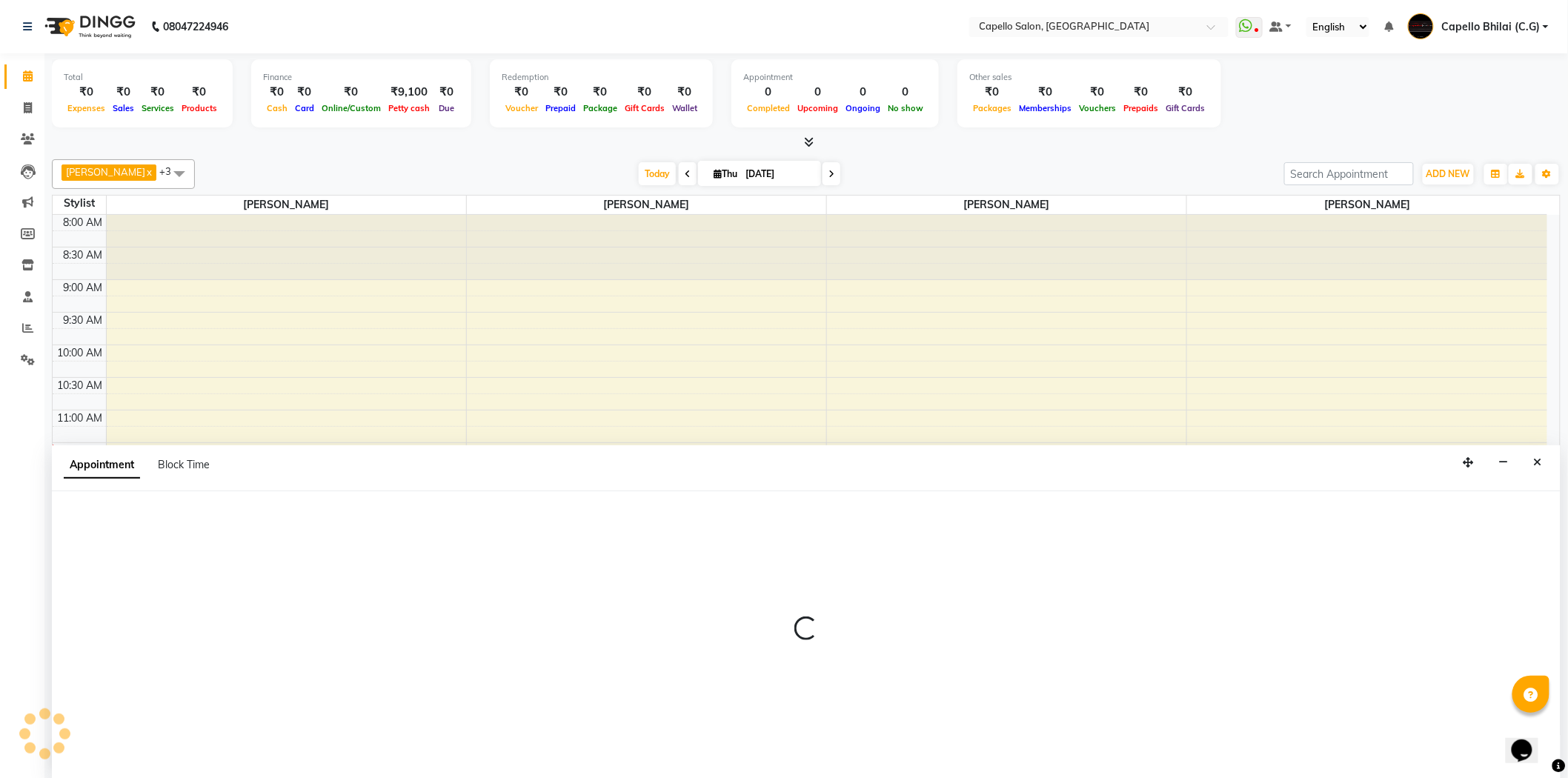
scroll to position [1, 0]
select select "17882"
select select "tentative"
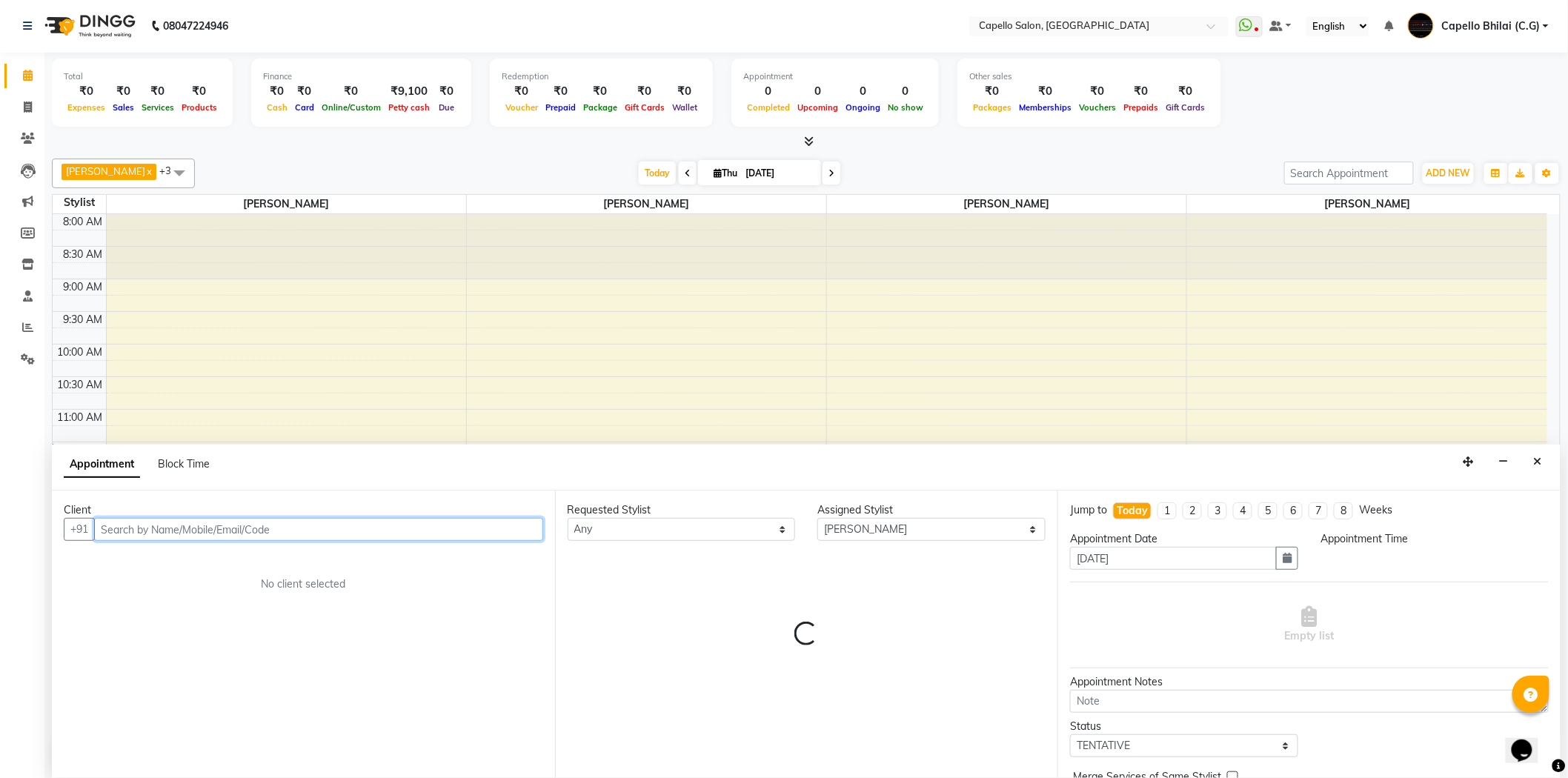
select select "720"
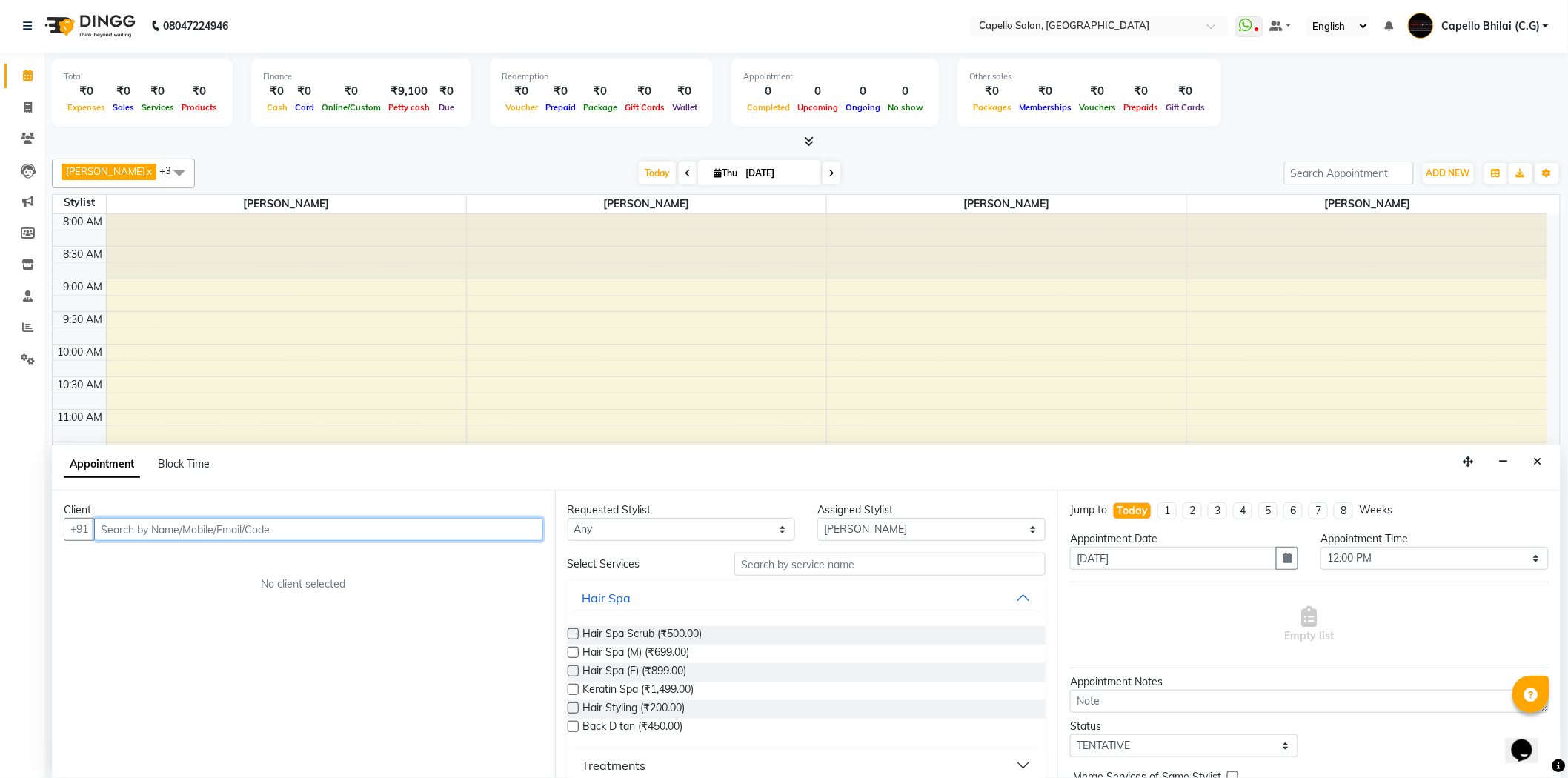
click at [153, 530] on input "text" at bounding box center [319, 529] width 449 height 23
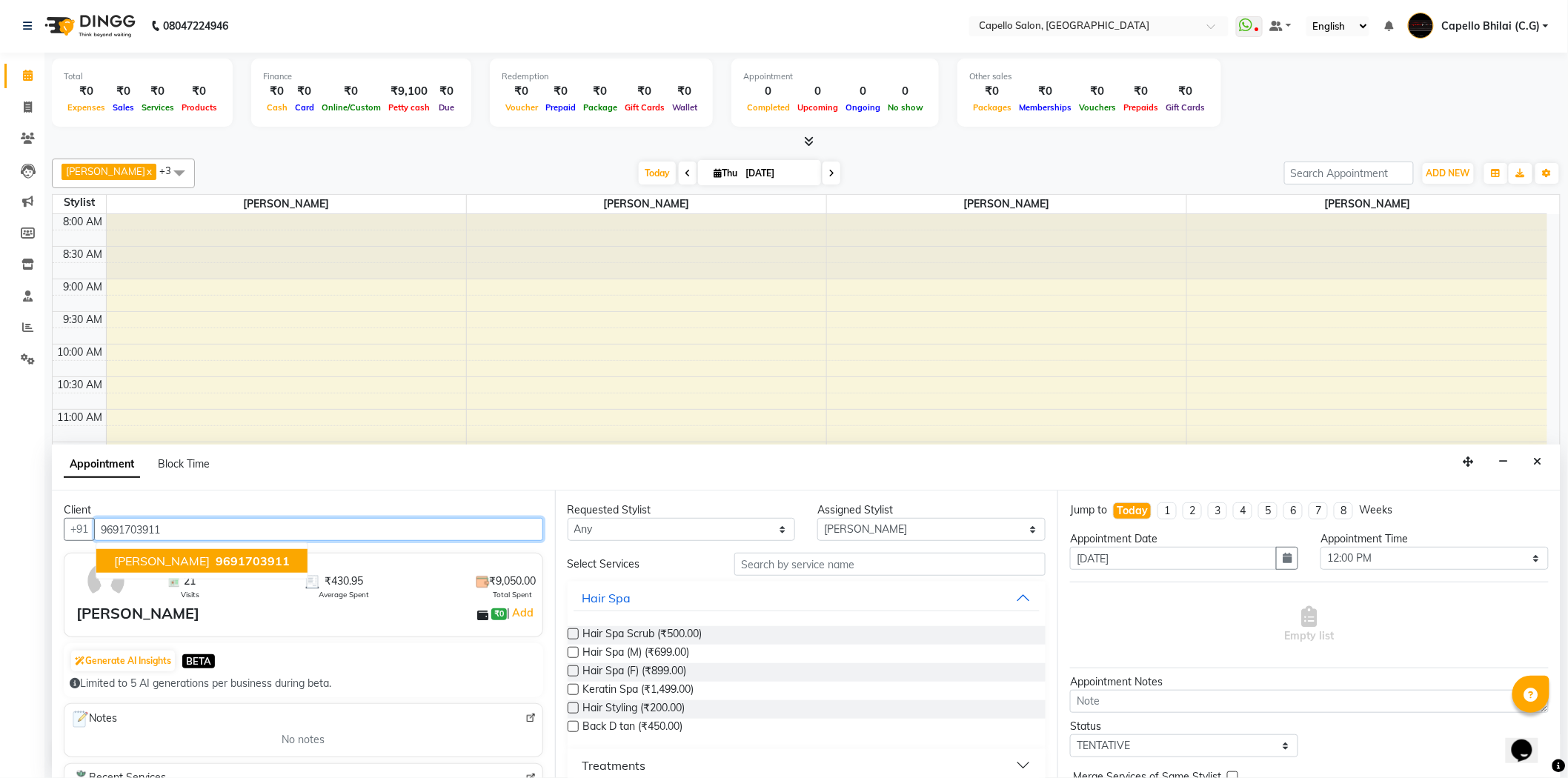
type input "9691703911"
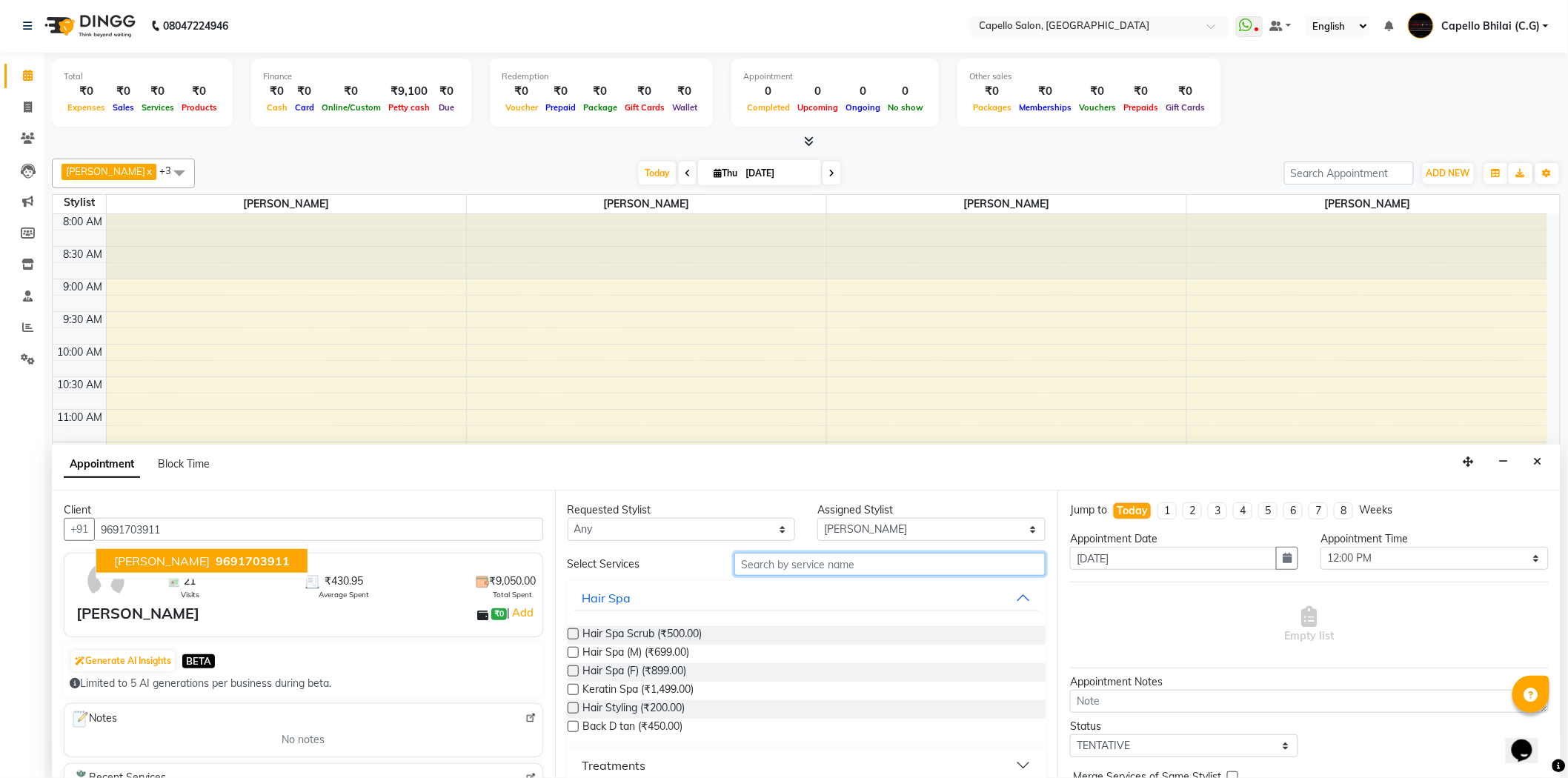
click at [884, 559] on input "text" at bounding box center [891, 564] width 312 height 23
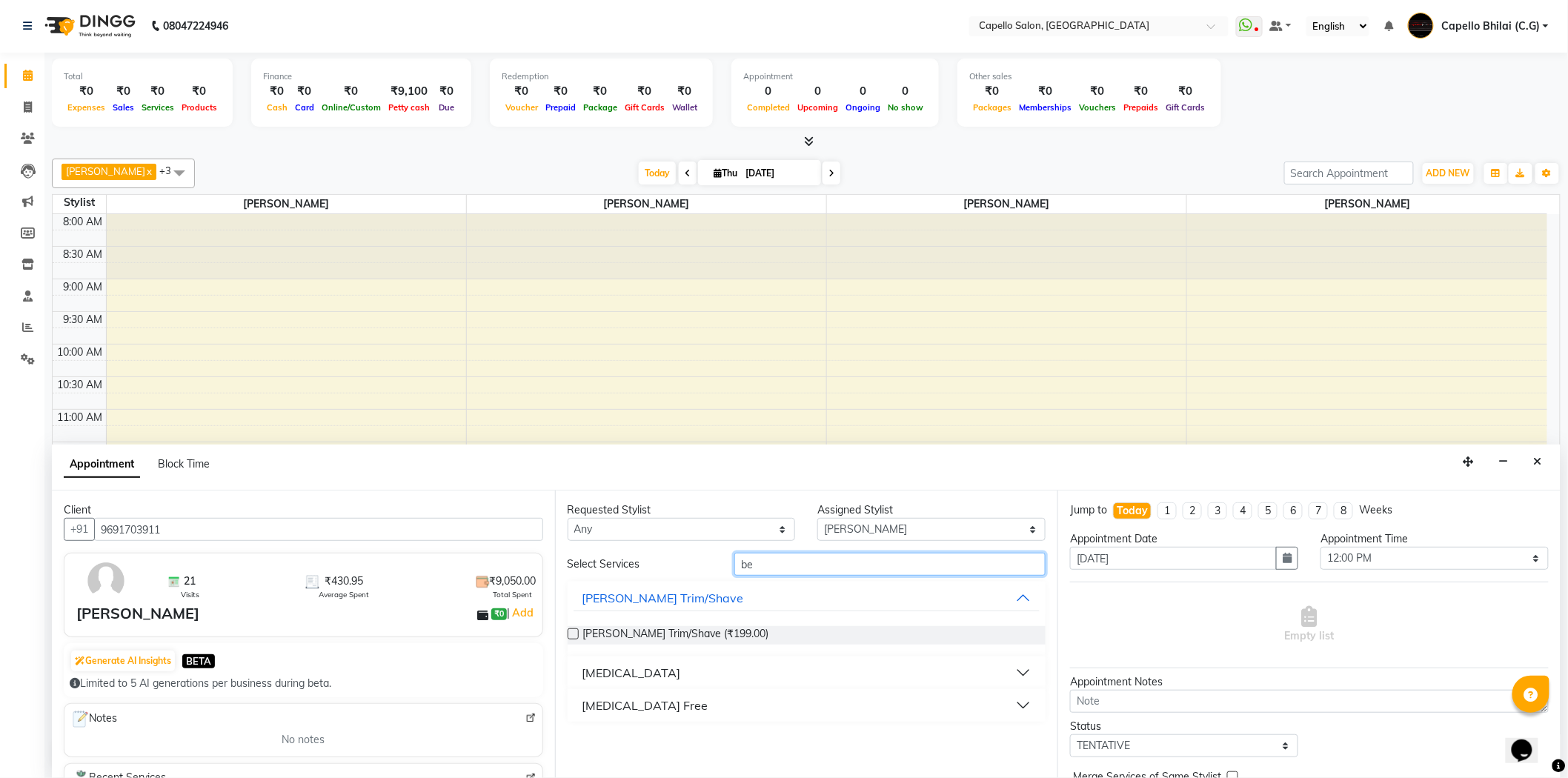
type input "be"
click at [662, 624] on div "Beard Trim/Shave (₹199.00)" at bounding box center [807, 636] width 479 height 42
click at [660, 641] on span "Beard Trim/Shave (₹199.00)" at bounding box center [676, 636] width 186 height 19
checkbox input "false"
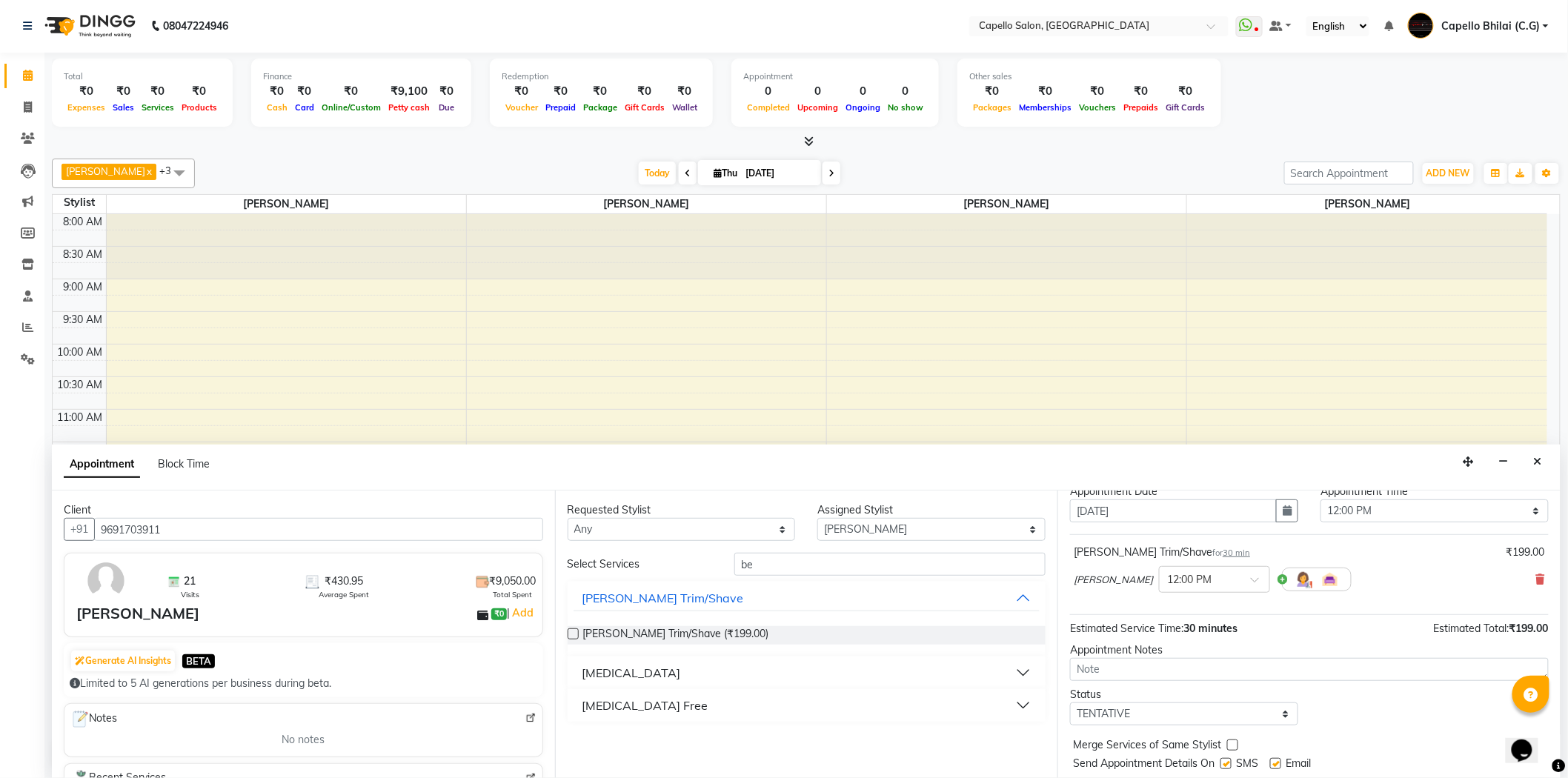
scroll to position [87, 0]
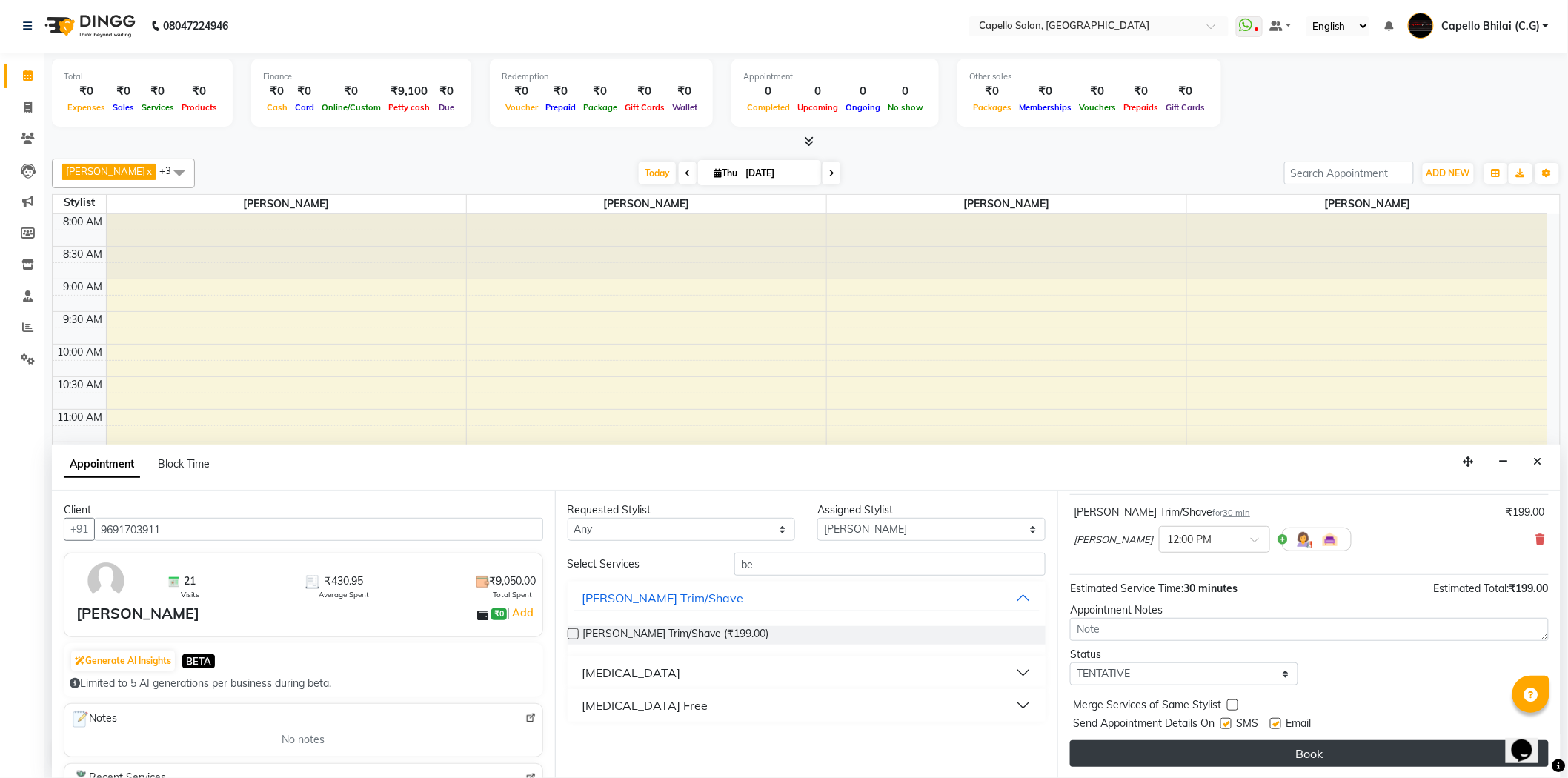
click at [1295, 764] on button "Book" at bounding box center [1309, 754] width 479 height 27
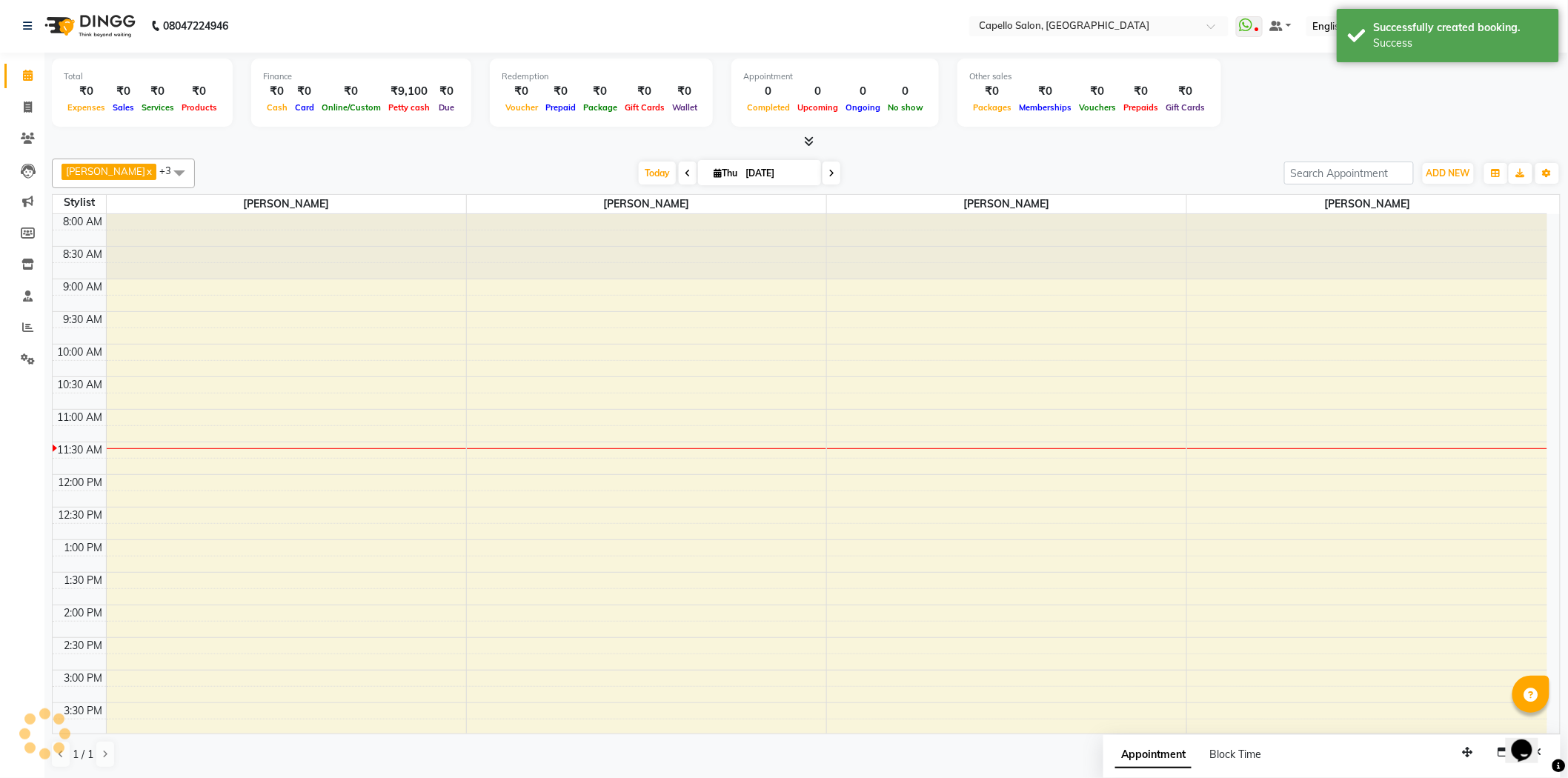
scroll to position [0, 0]
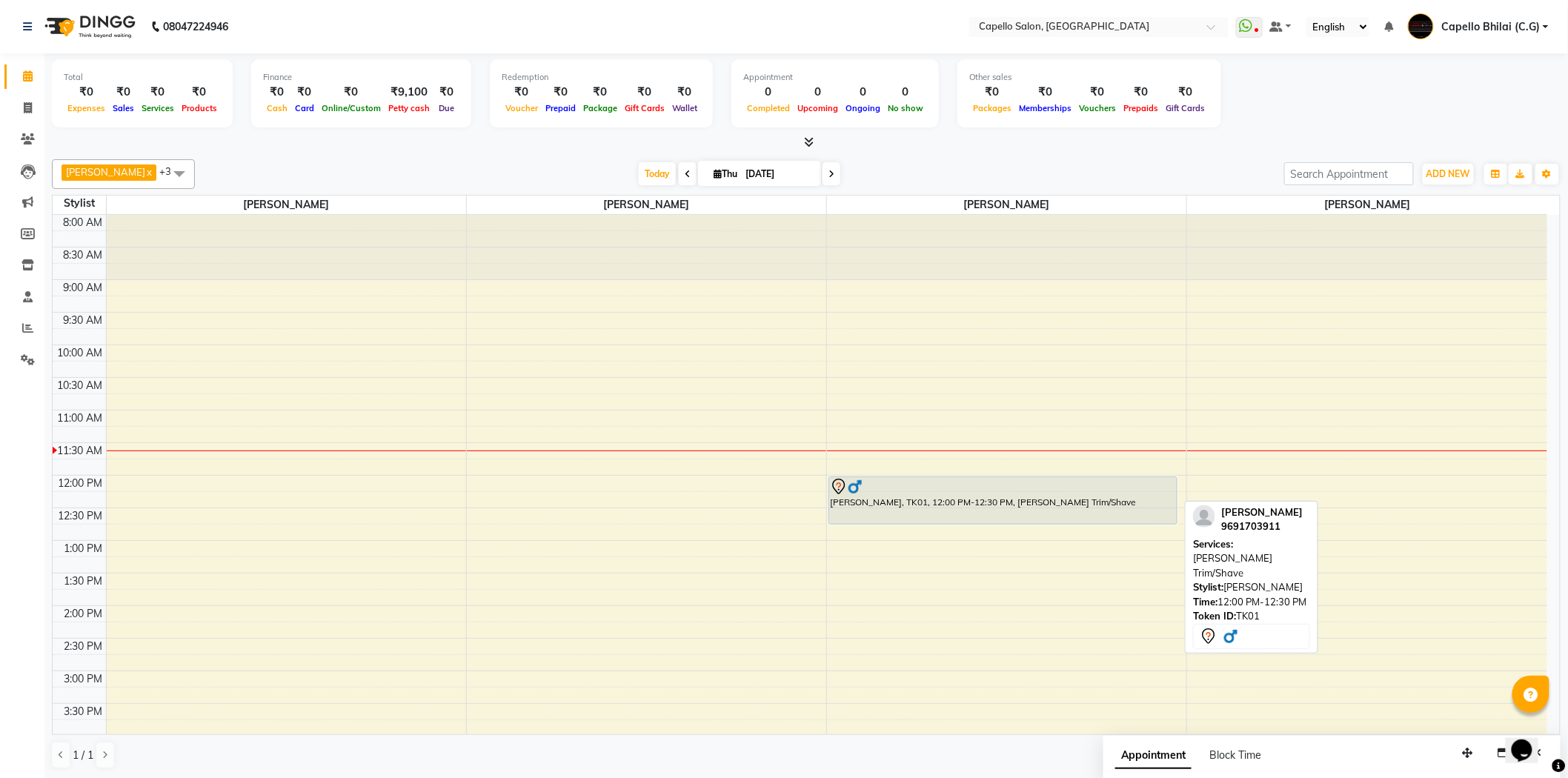
click at [972, 516] on div "Yusuf, TK01, 12:00 PM-12:30 PM, Beard Trim/Shave Yusuf, TK01, 12:00 PM-12:30 PM…" at bounding box center [1006, 671] width 360 height 913
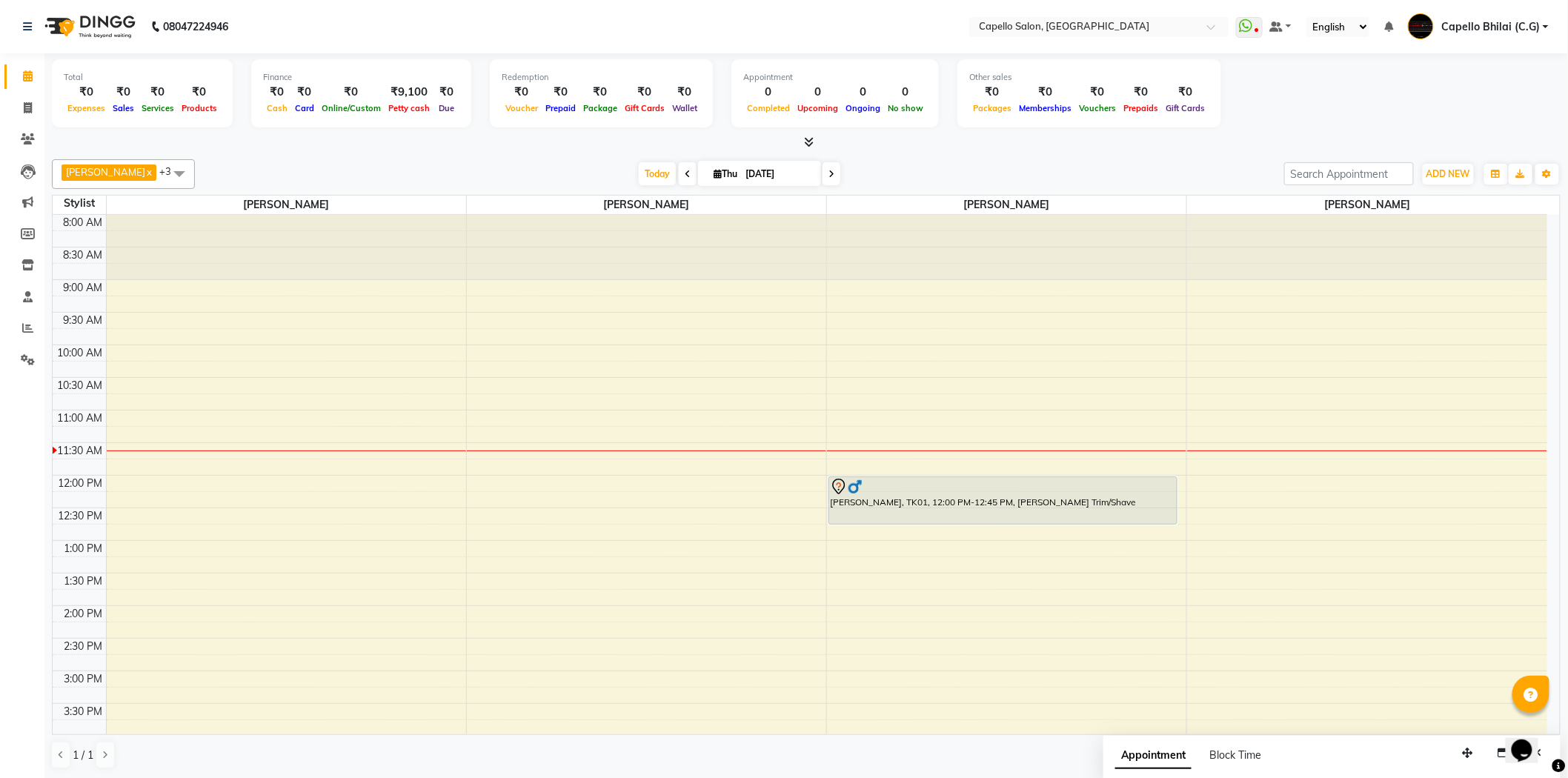
click at [515, 135] on div at bounding box center [806, 142] width 1509 height 16
click at [802, 143] on span at bounding box center [806, 142] width 16 height 16
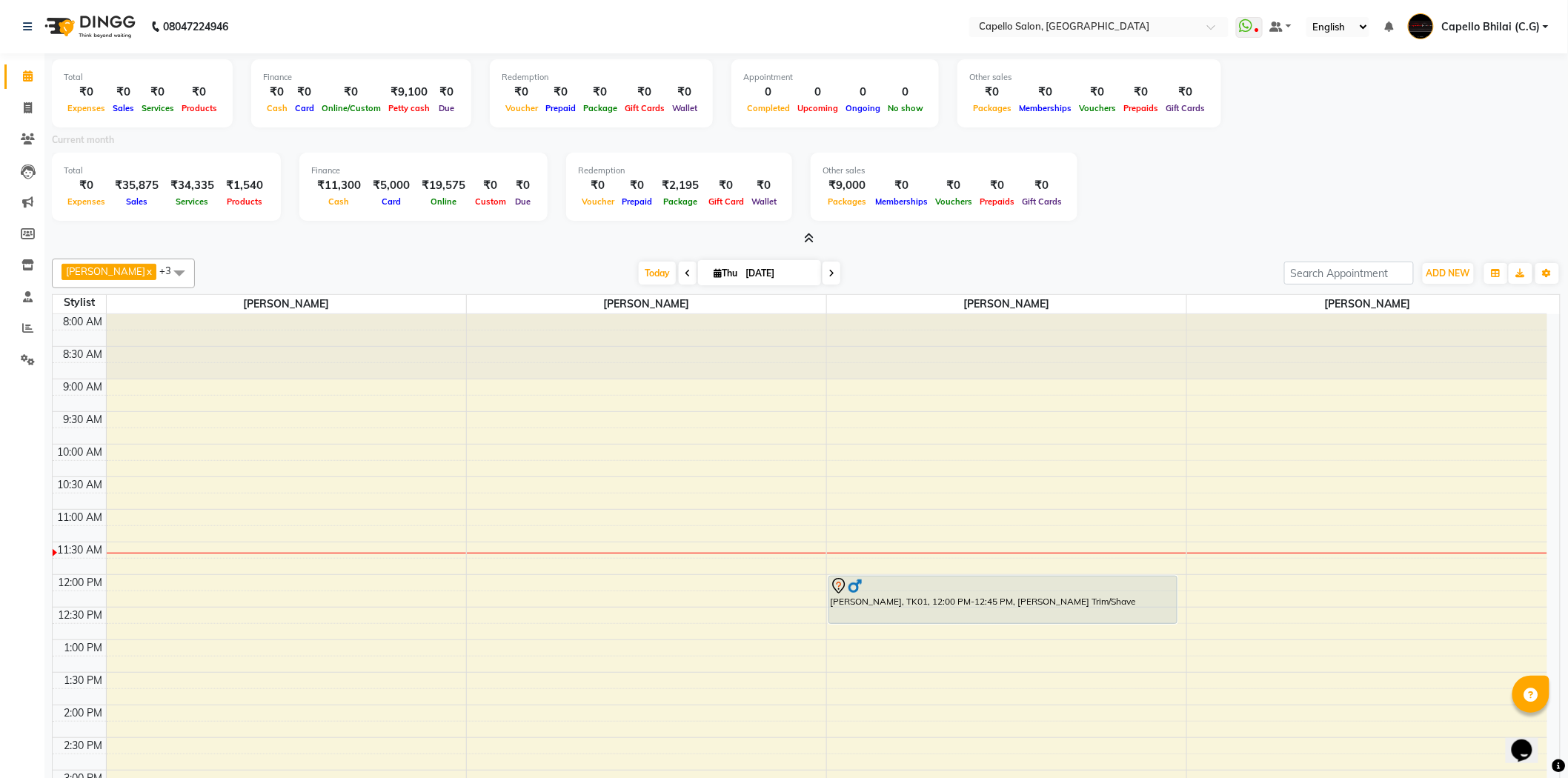
click at [810, 235] on icon at bounding box center [810, 238] width 9 height 11
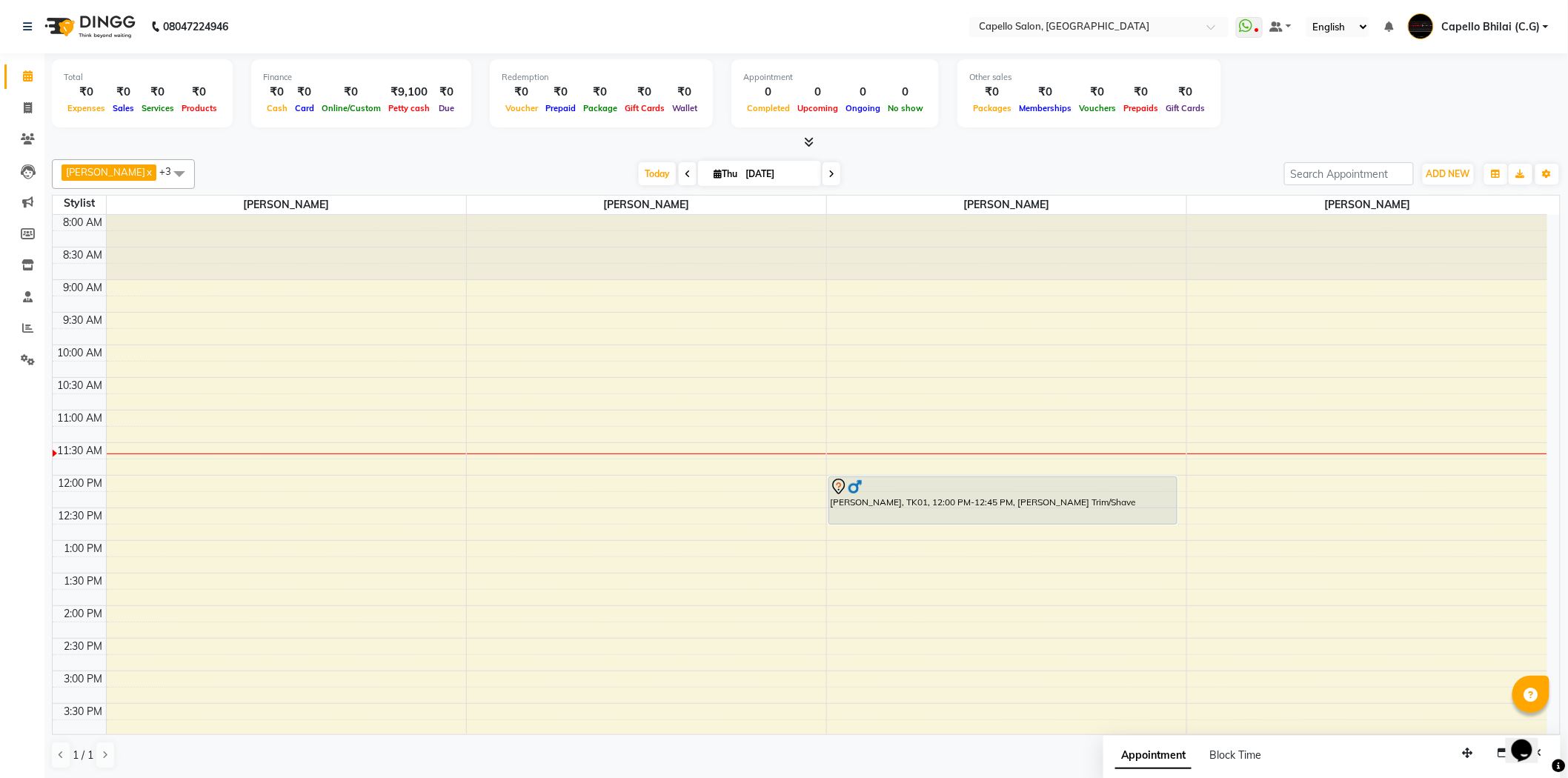
click at [98, 176] on span "[PERSON_NAME]" at bounding box center [105, 171] width 79 height 12
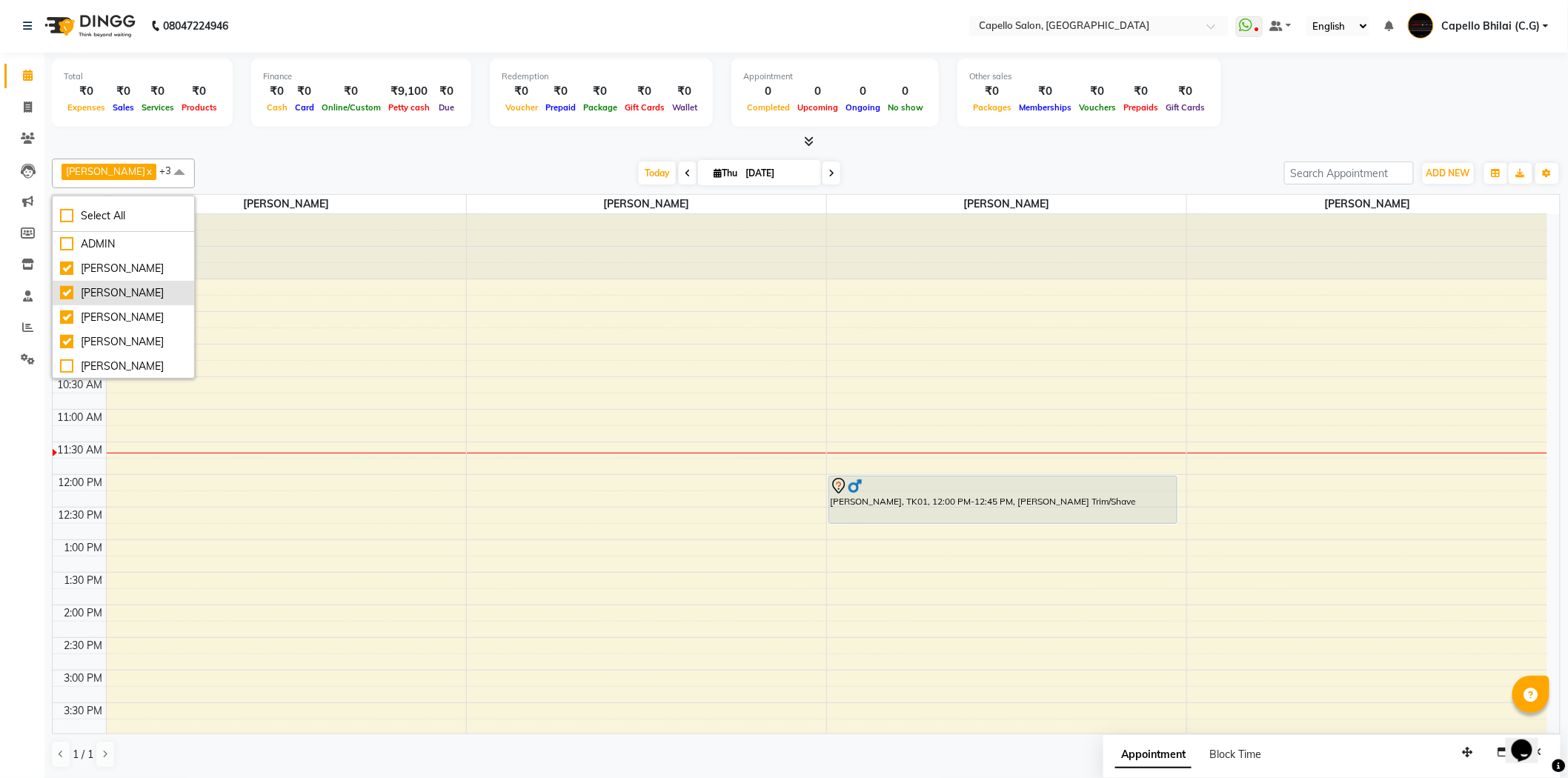
click at [64, 301] on div "[PERSON_NAME]" at bounding box center [123, 293] width 127 height 16
checkbox input "false"
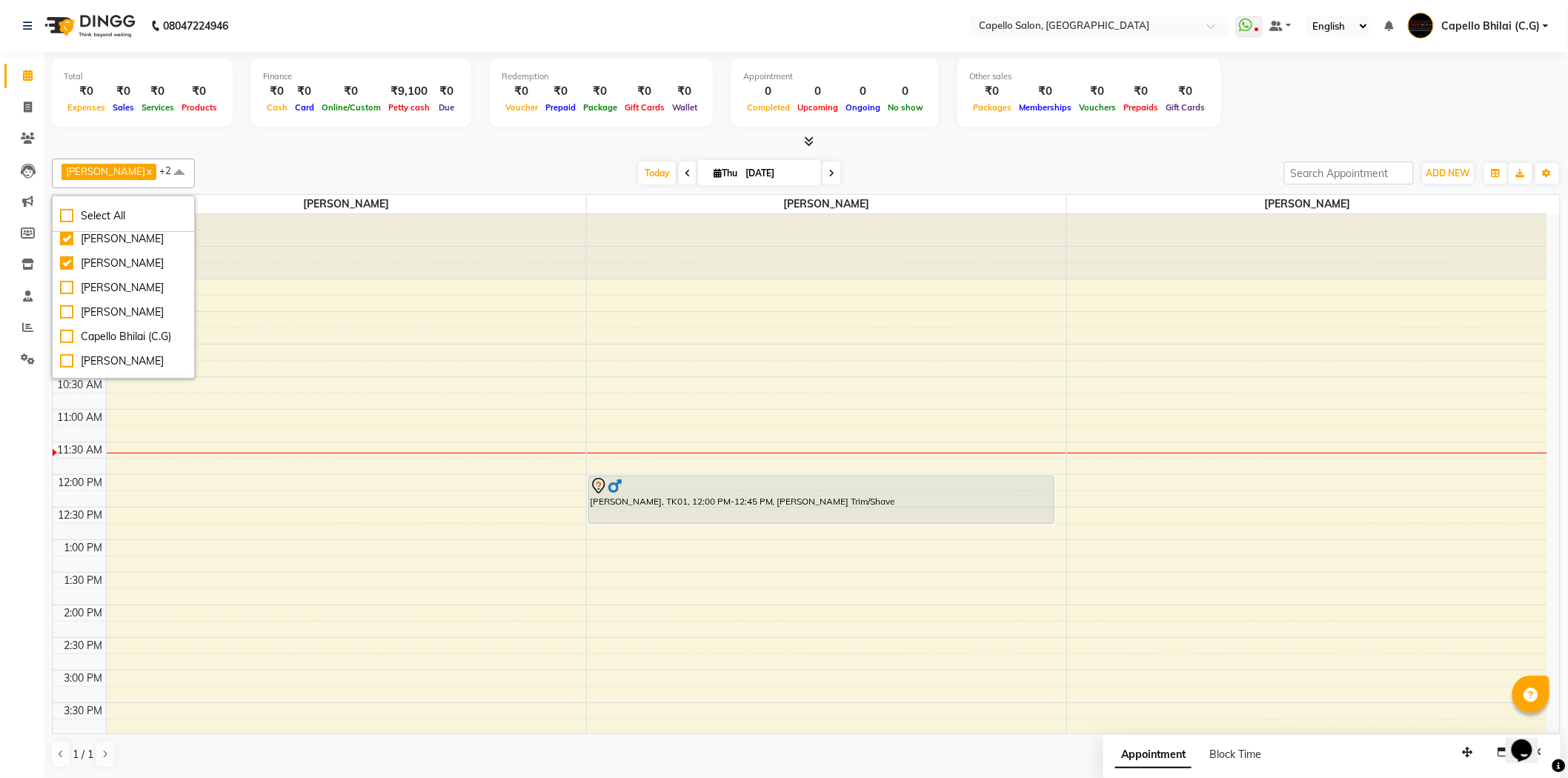
click at [64, 271] on div "[PERSON_NAME]" at bounding box center [123, 264] width 127 height 16
checkbox input "false"
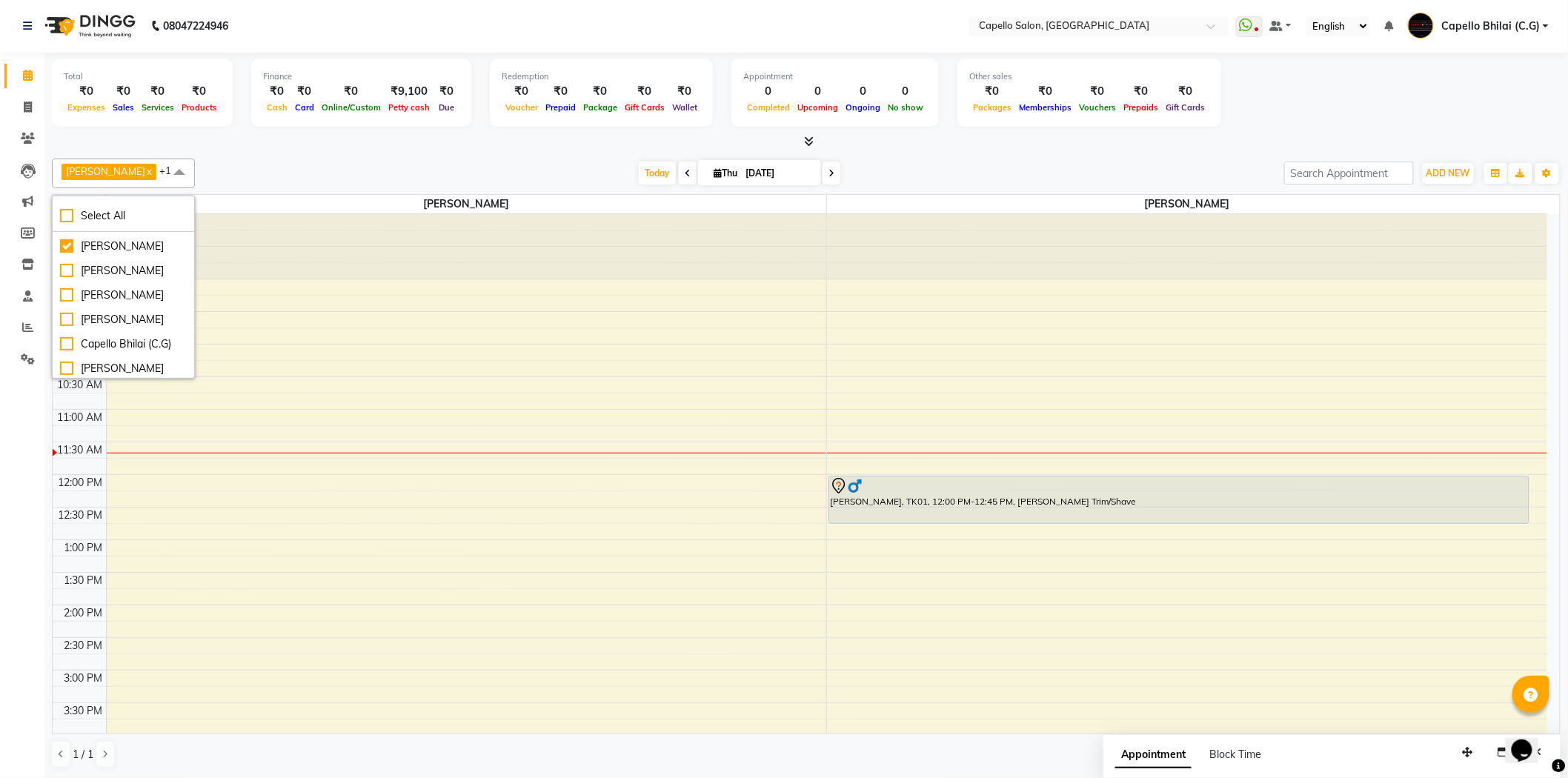
click at [362, 162] on div "Today Thu 04-09-2025" at bounding box center [740, 173] width 1075 height 22
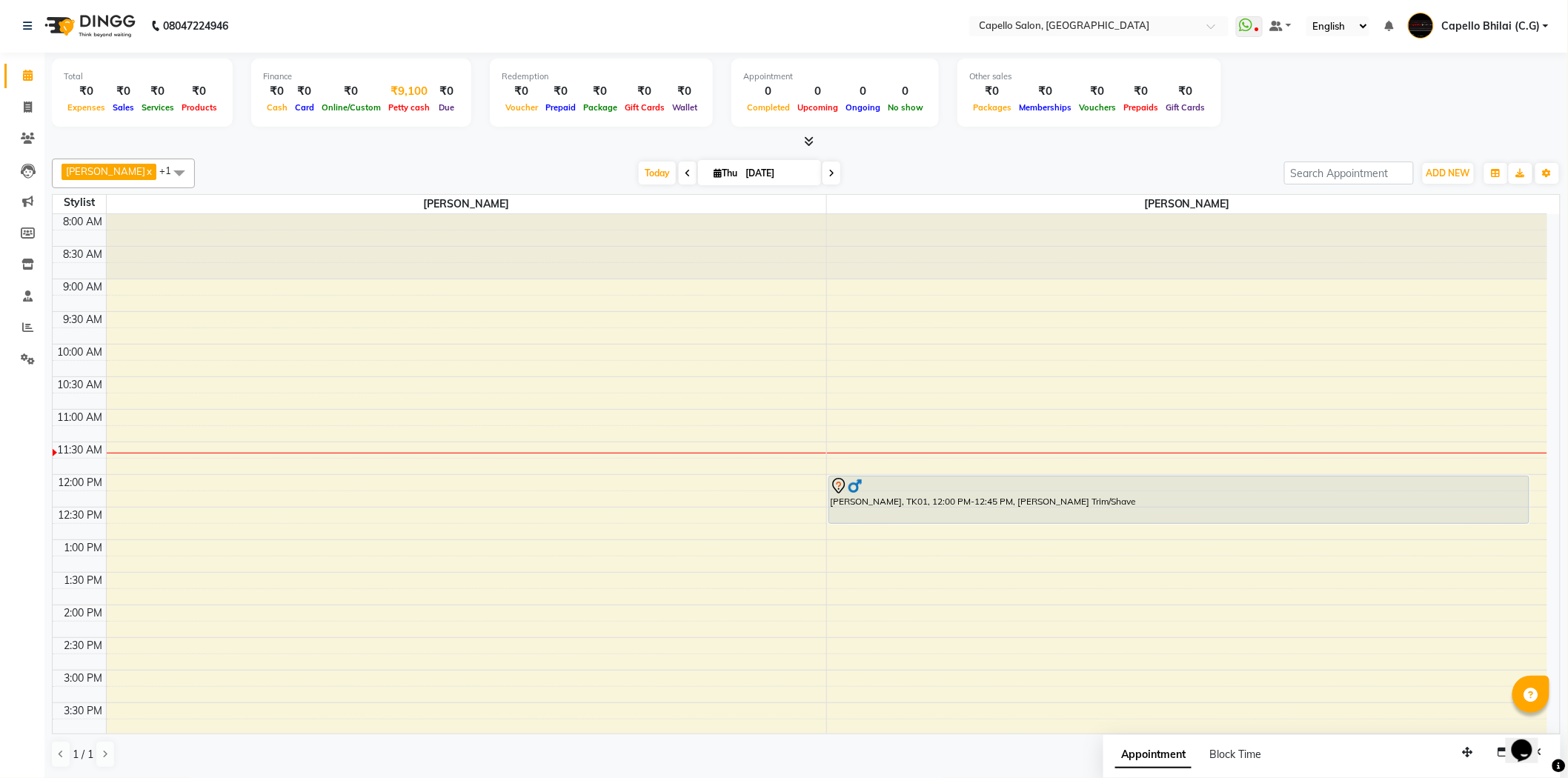
click at [404, 94] on div "₹9,100" at bounding box center [409, 92] width 49 height 17
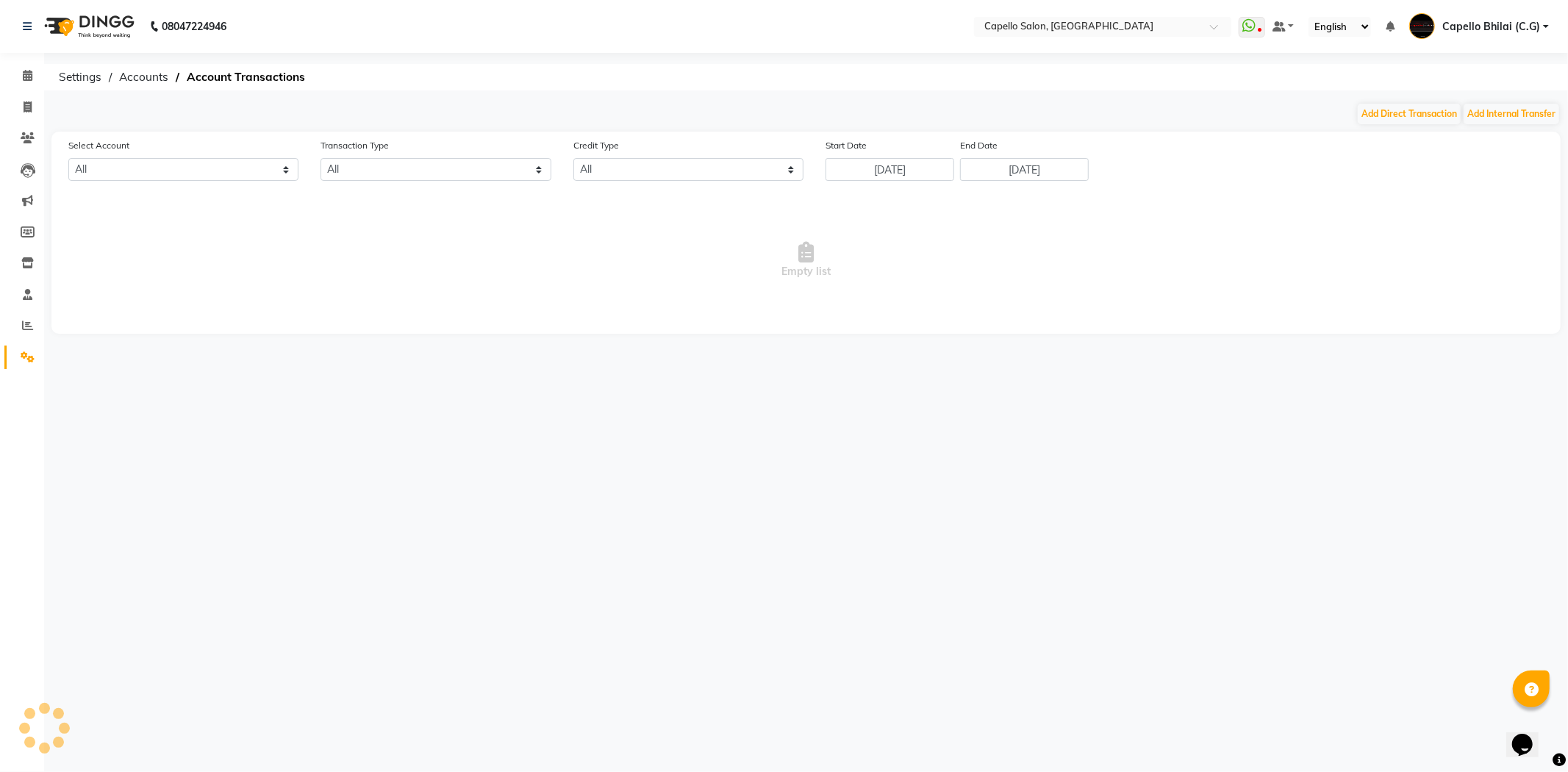
select select "2427"
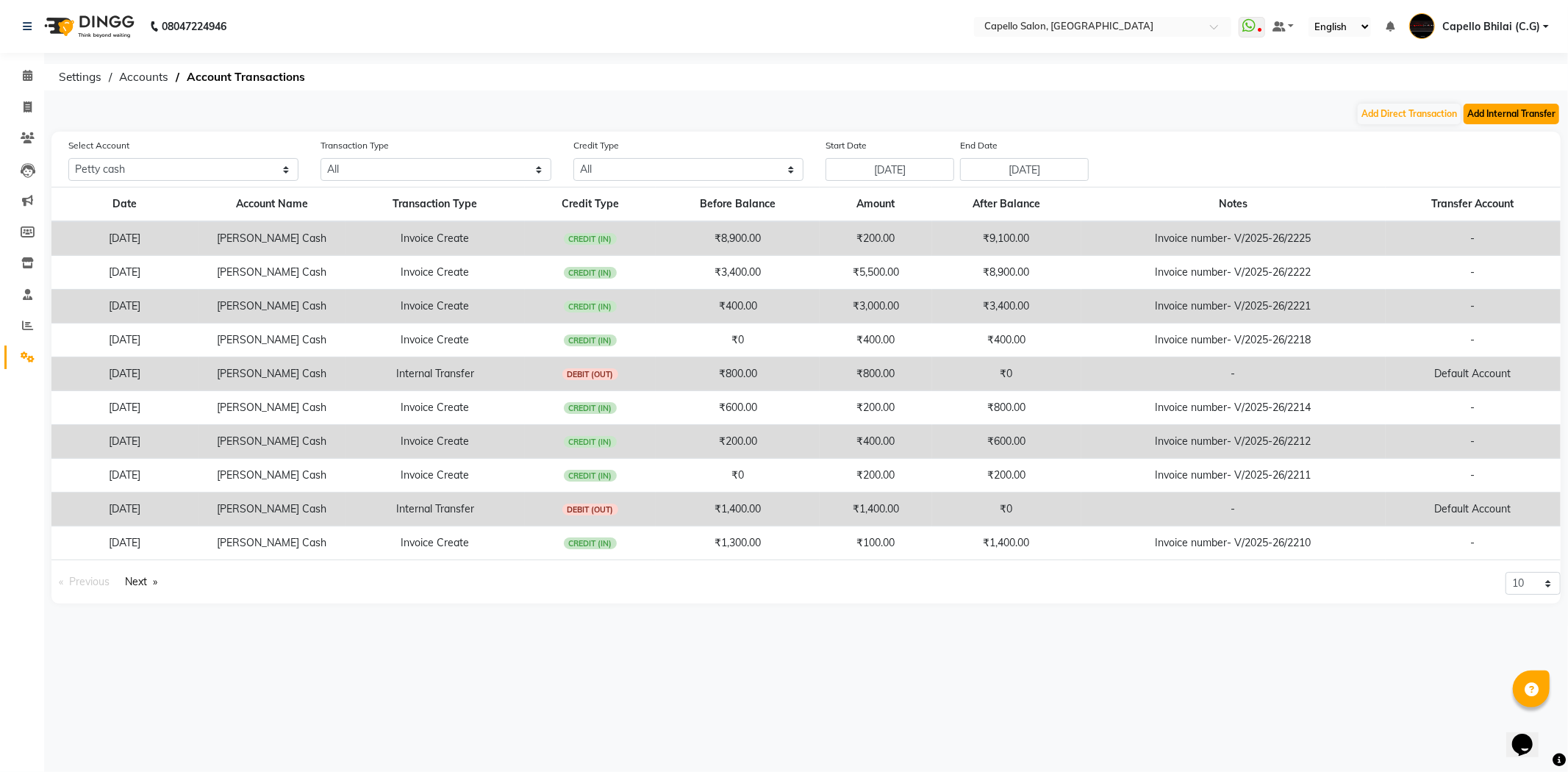
click at [1524, 118] on button "Add Internal Transfer" at bounding box center [1512, 114] width 95 height 20
select select "internal transfer"
select select "2427"
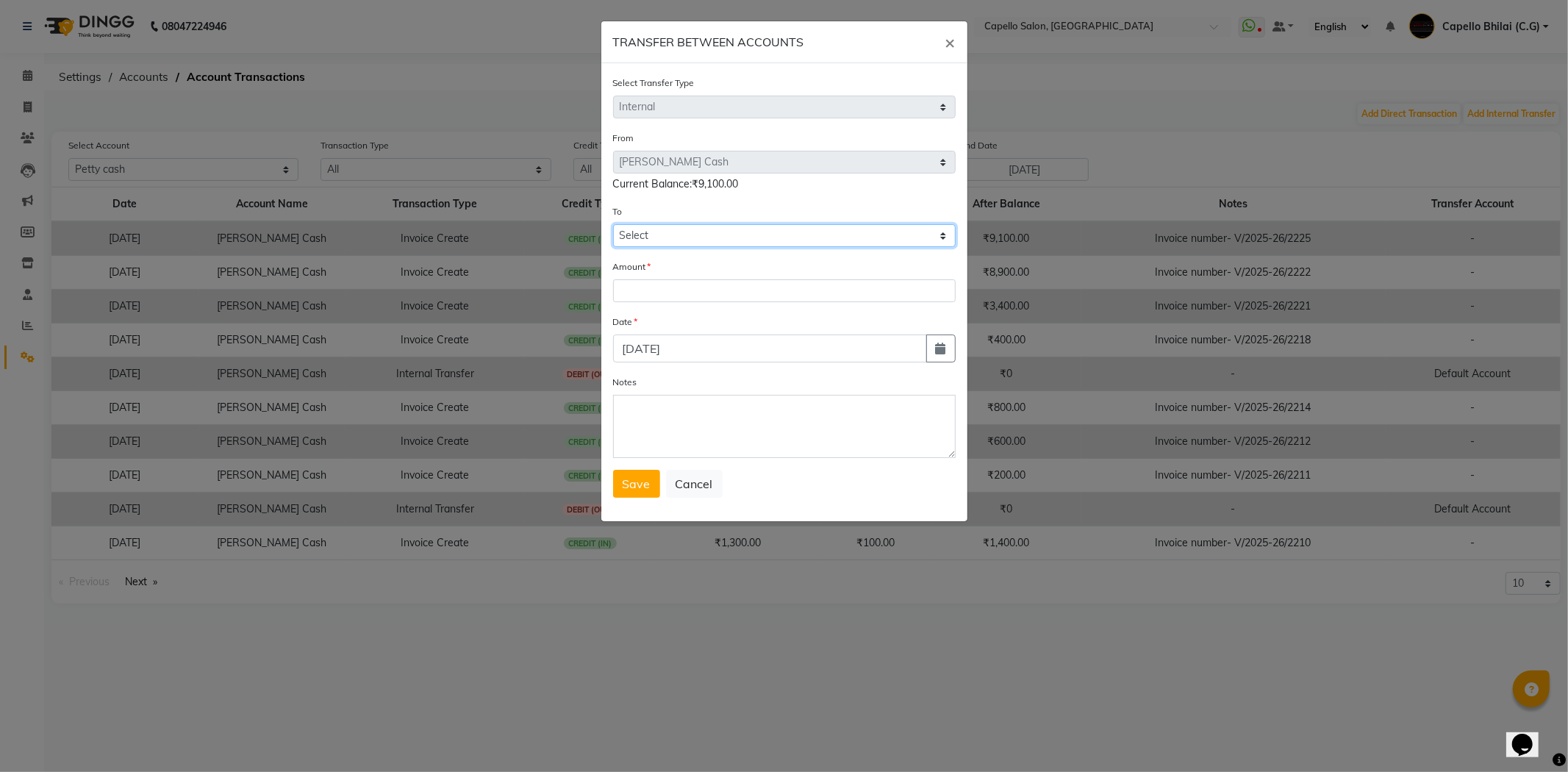
click at [684, 244] on select "Select Default Account Petty Cash" at bounding box center [784, 235] width 343 height 23
select select "893"
click at [613, 224] on select "Select Default Account Petty Cash" at bounding box center [784, 235] width 343 height 23
click at [656, 288] on input "number" at bounding box center [784, 290] width 343 height 23
type input "9100"
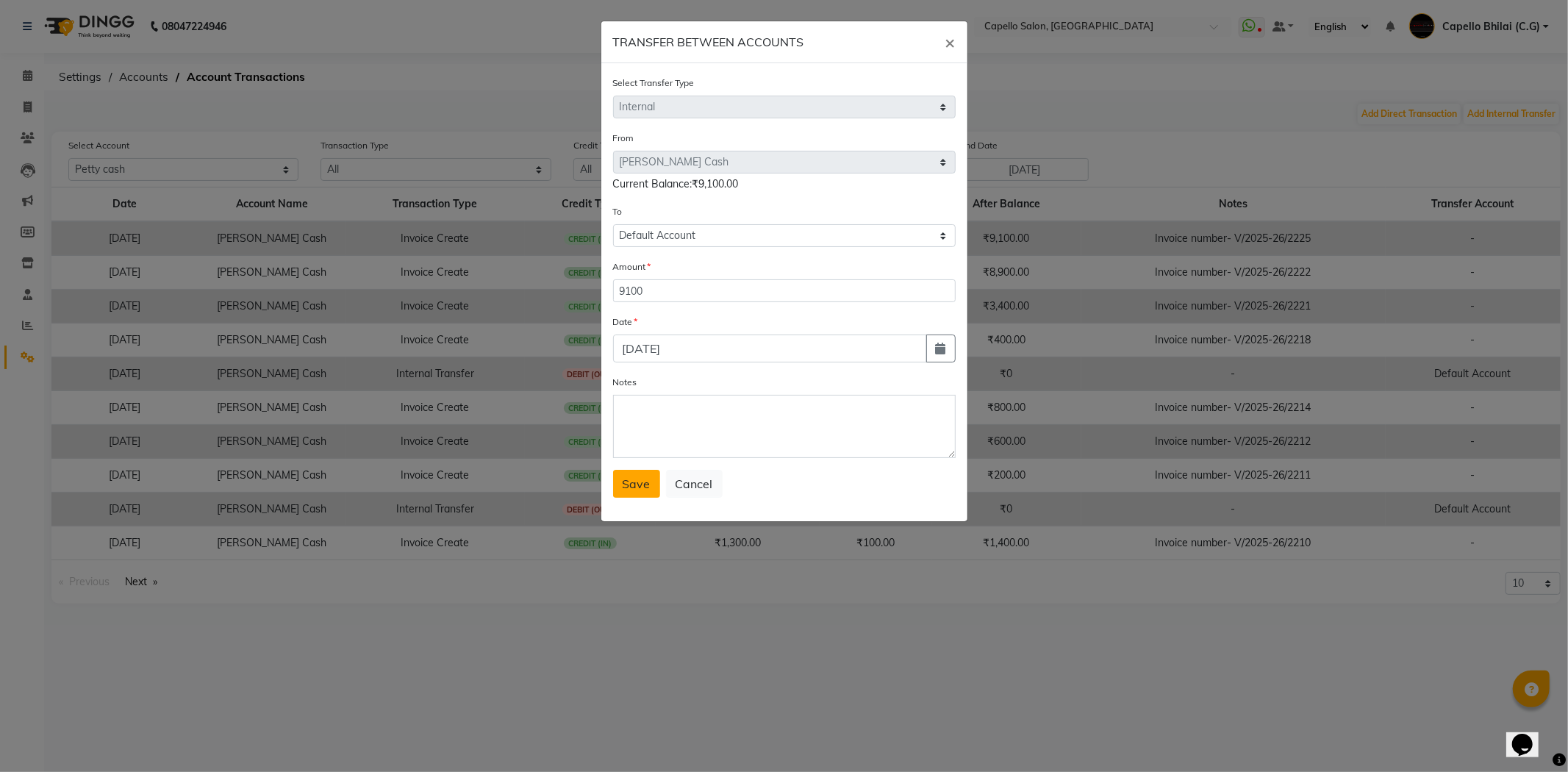
click at [635, 482] on span "Save" at bounding box center [637, 483] width 28 height 15
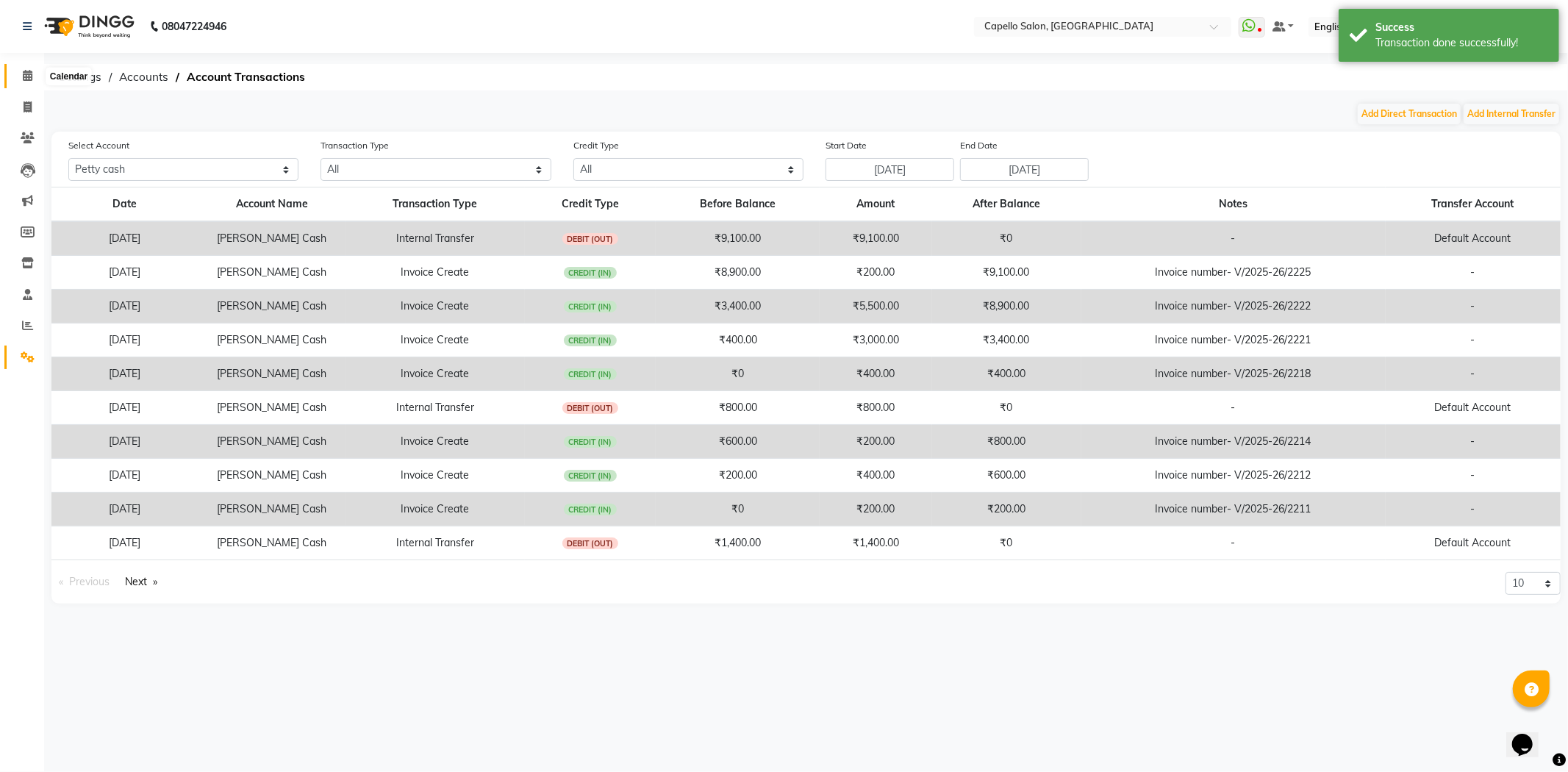
click at [30, 78] on icon at bounding box center [27, 75] width 9 height 11
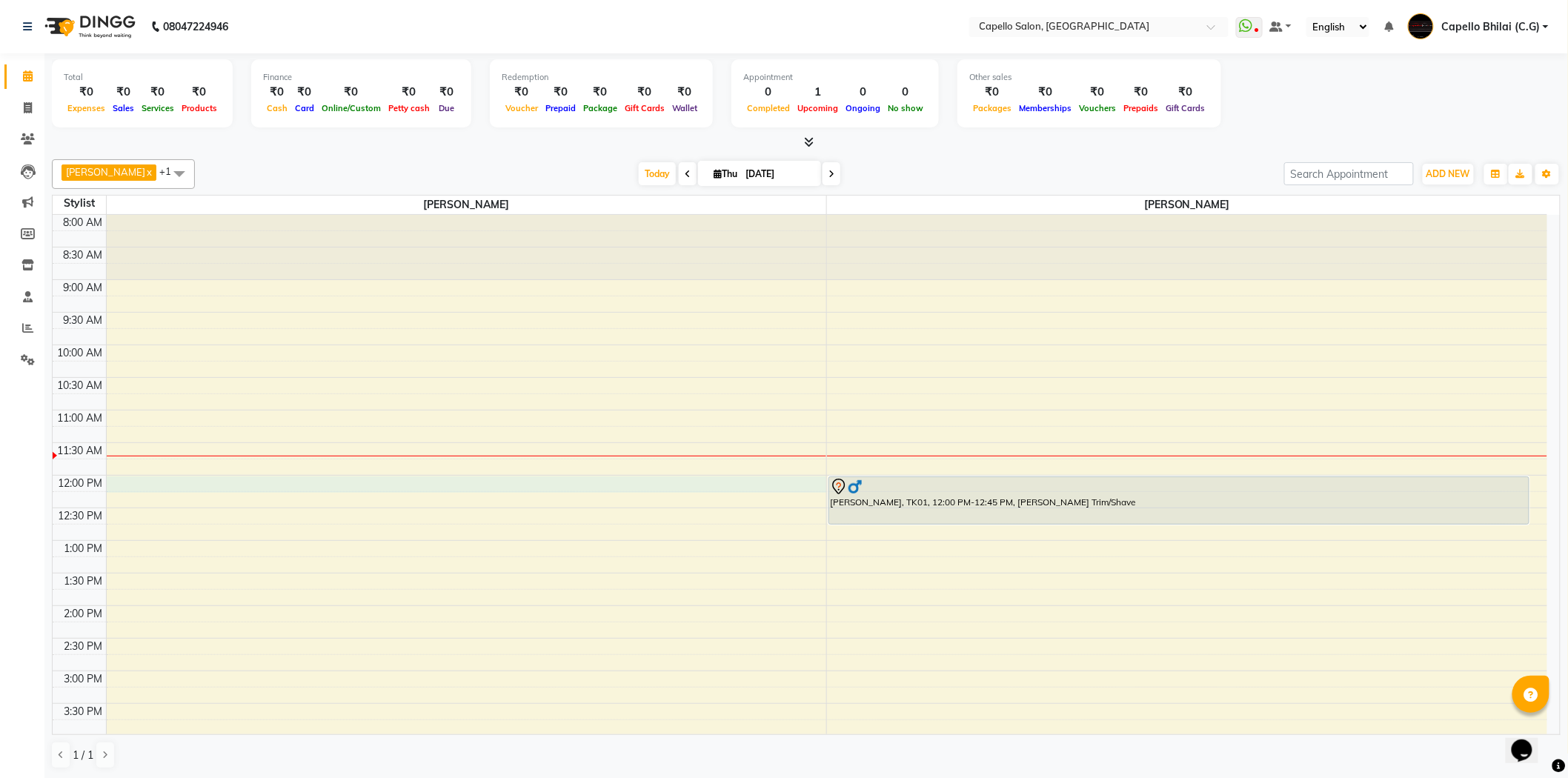
click at [201, 477] on div "8:00 AM 8:30 AM 9:00 AM 9:30 AM 10:00 AM 10:30 AM 11:00 AM 11:30 AM 12:00 PM 12…" at bounding box center [800, 671] width 1495 height 913
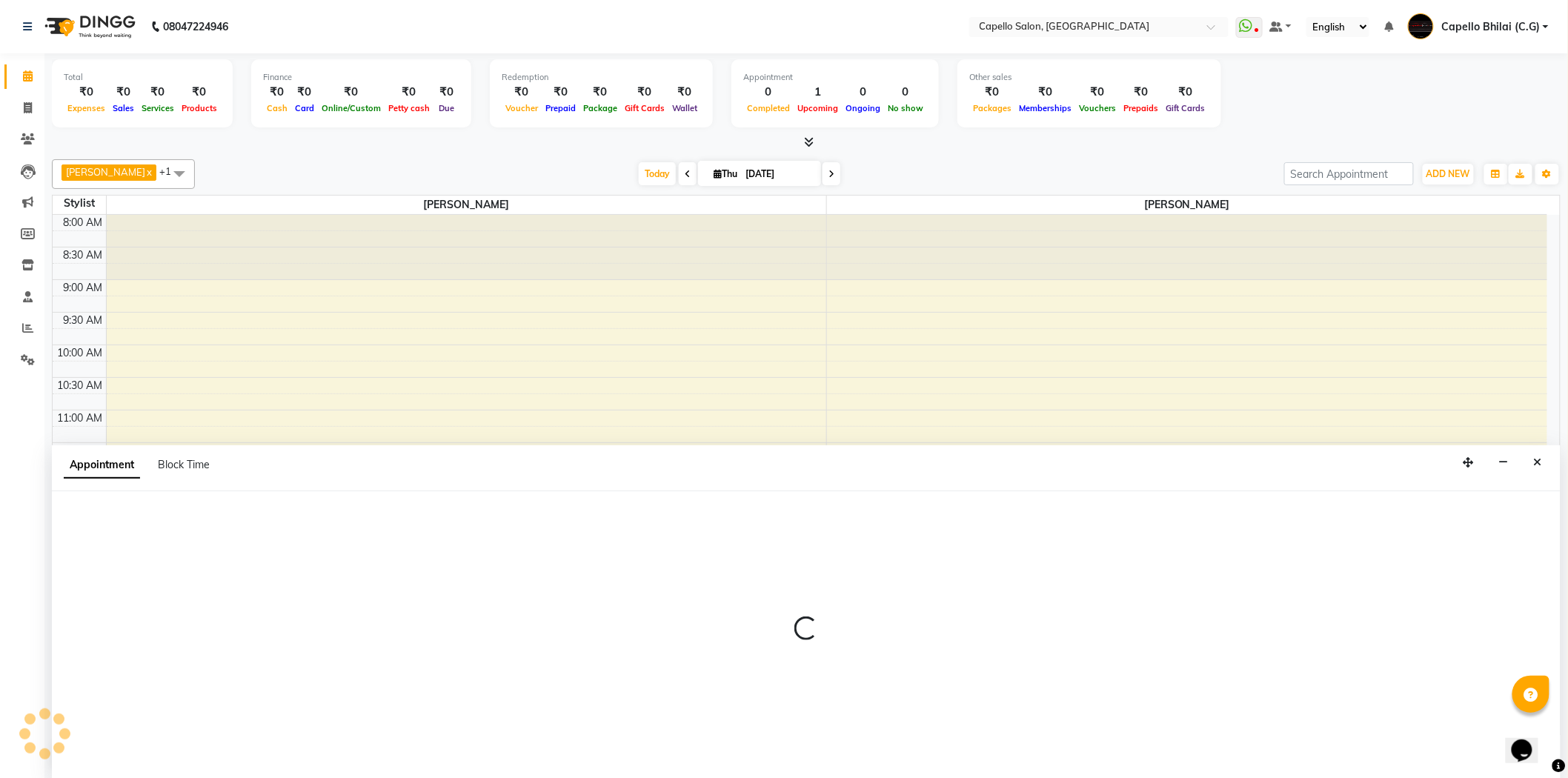
select select "21871"
select select "tentative"
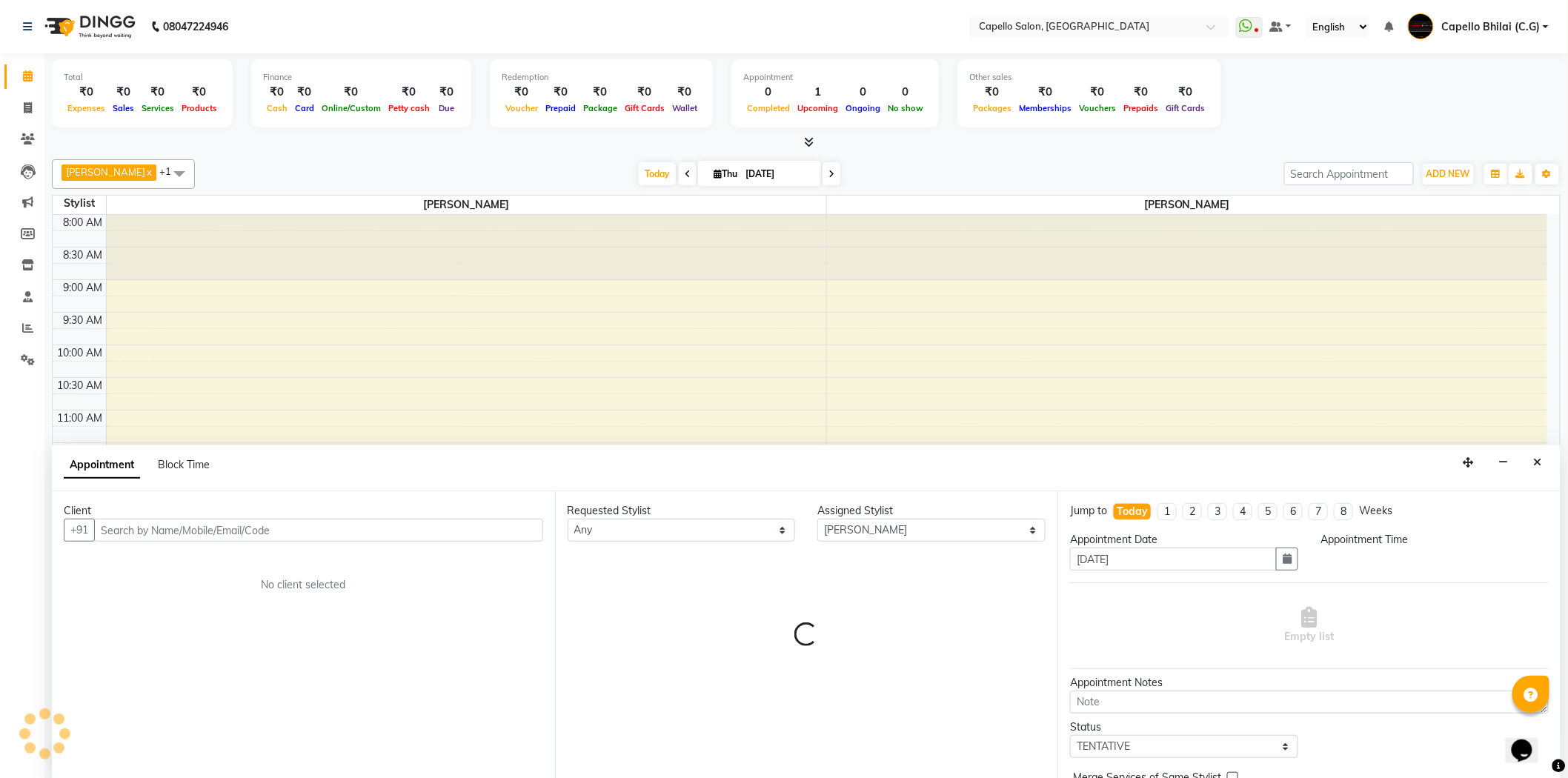
scroll to position [1, 0]
select select "720"
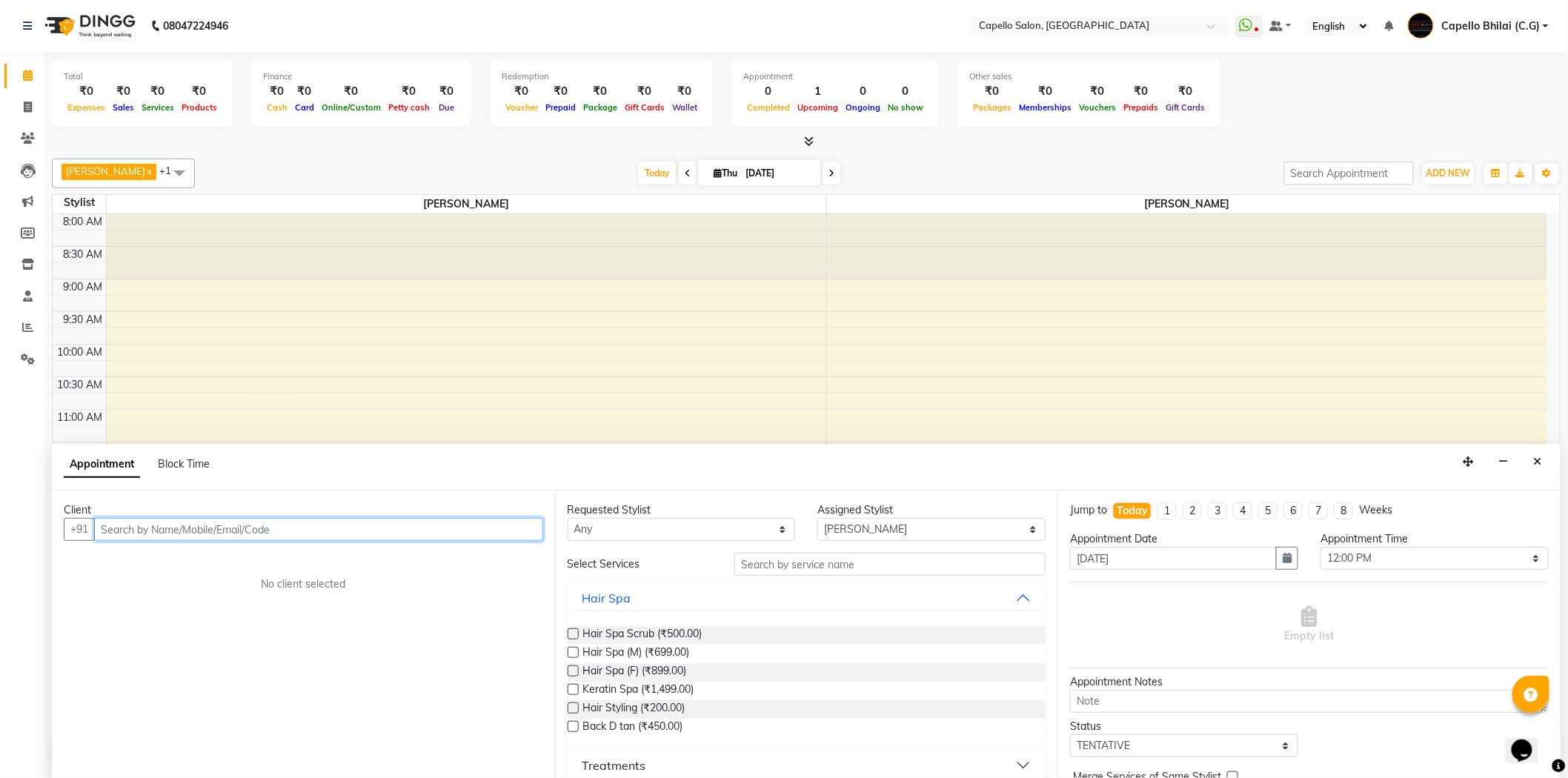
click at [160, 526] on input "text" at bounding box center [319, 529] width 449 height 23
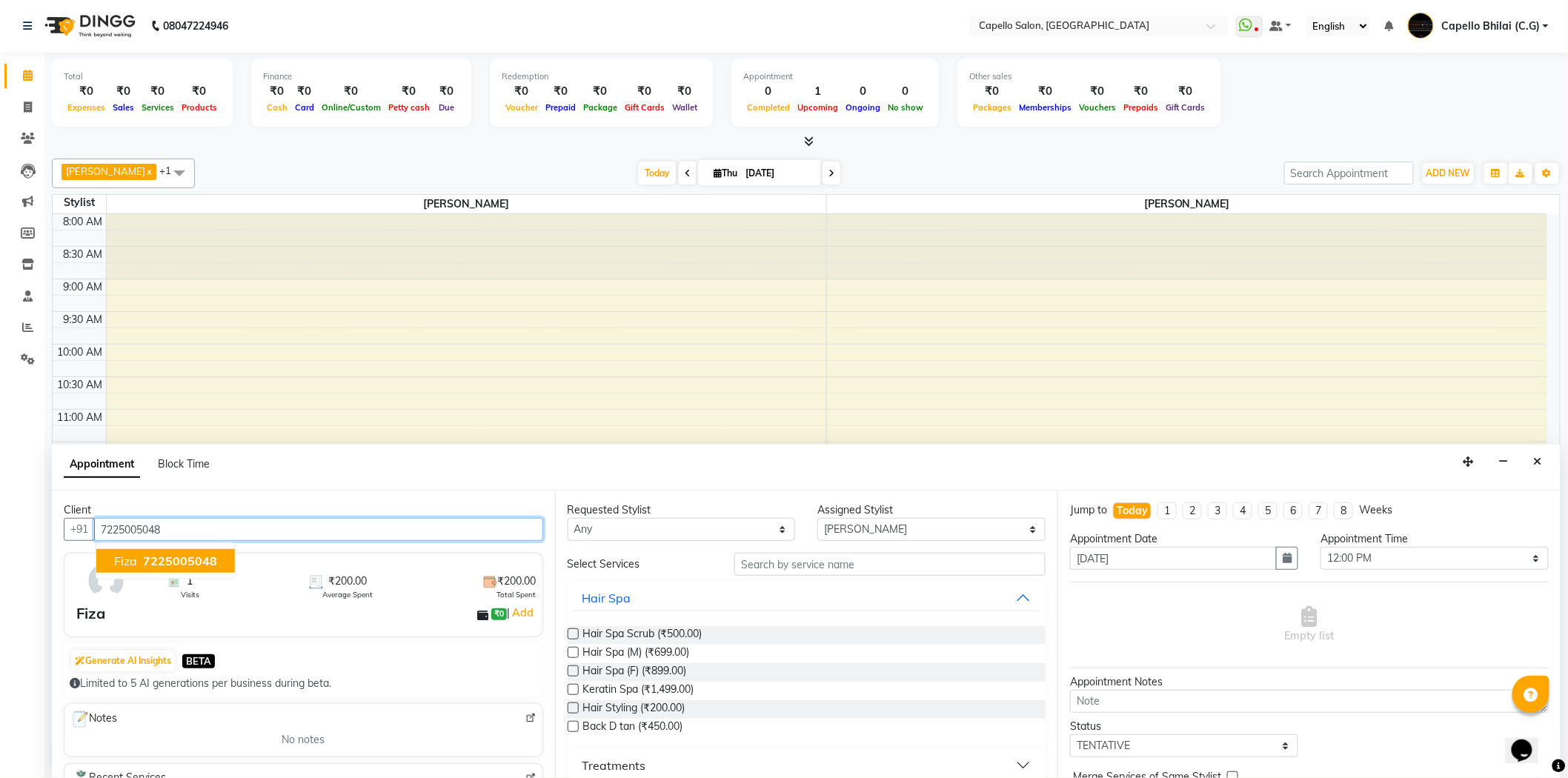
click at [169, 555] on span "7225005048" at bounding box center [180, 561] width 74 height 15
type input "7225005048"
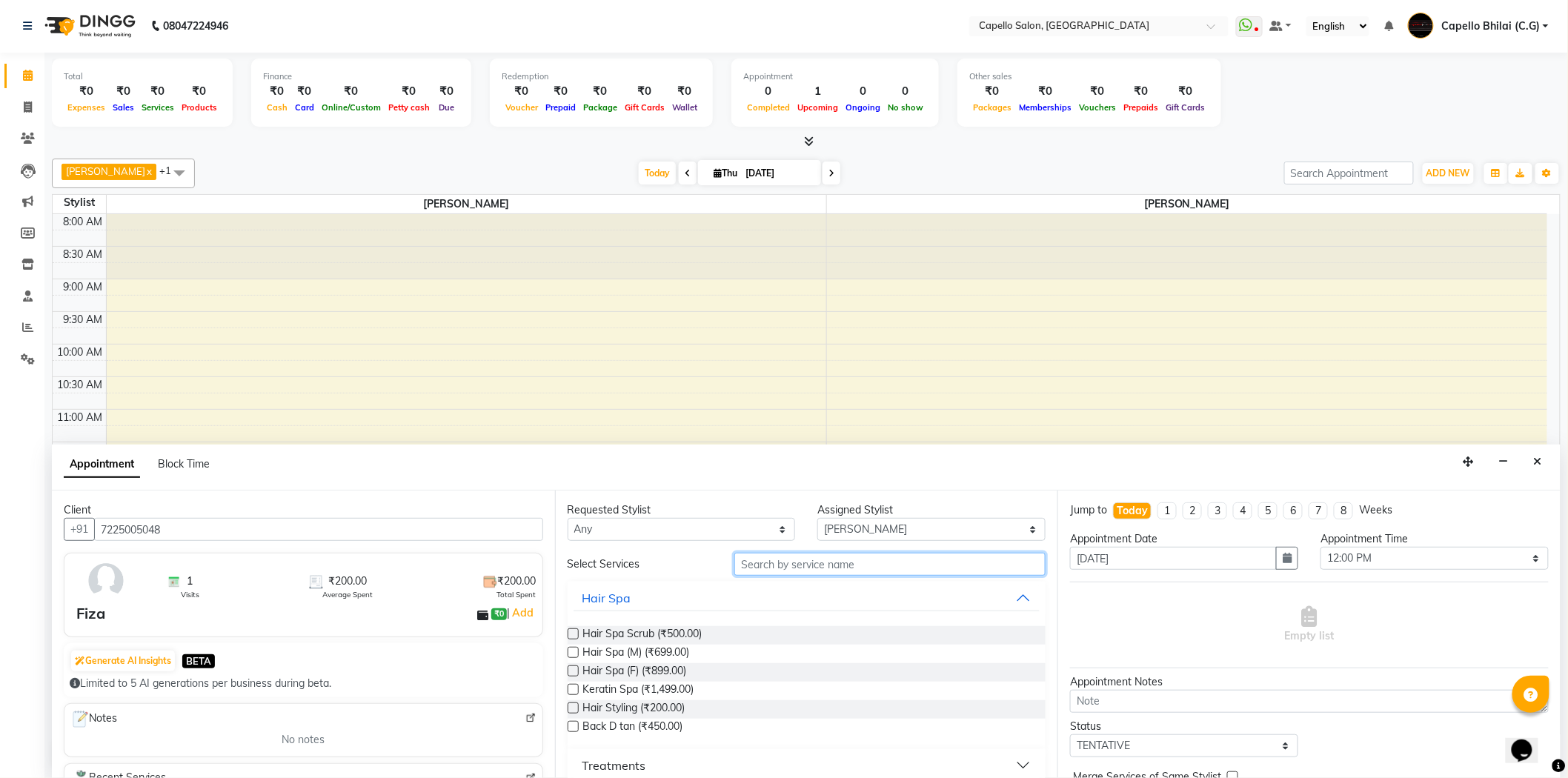
click at [800, 570] on input "text" at bounding box center [891, 564] width 312 height 23
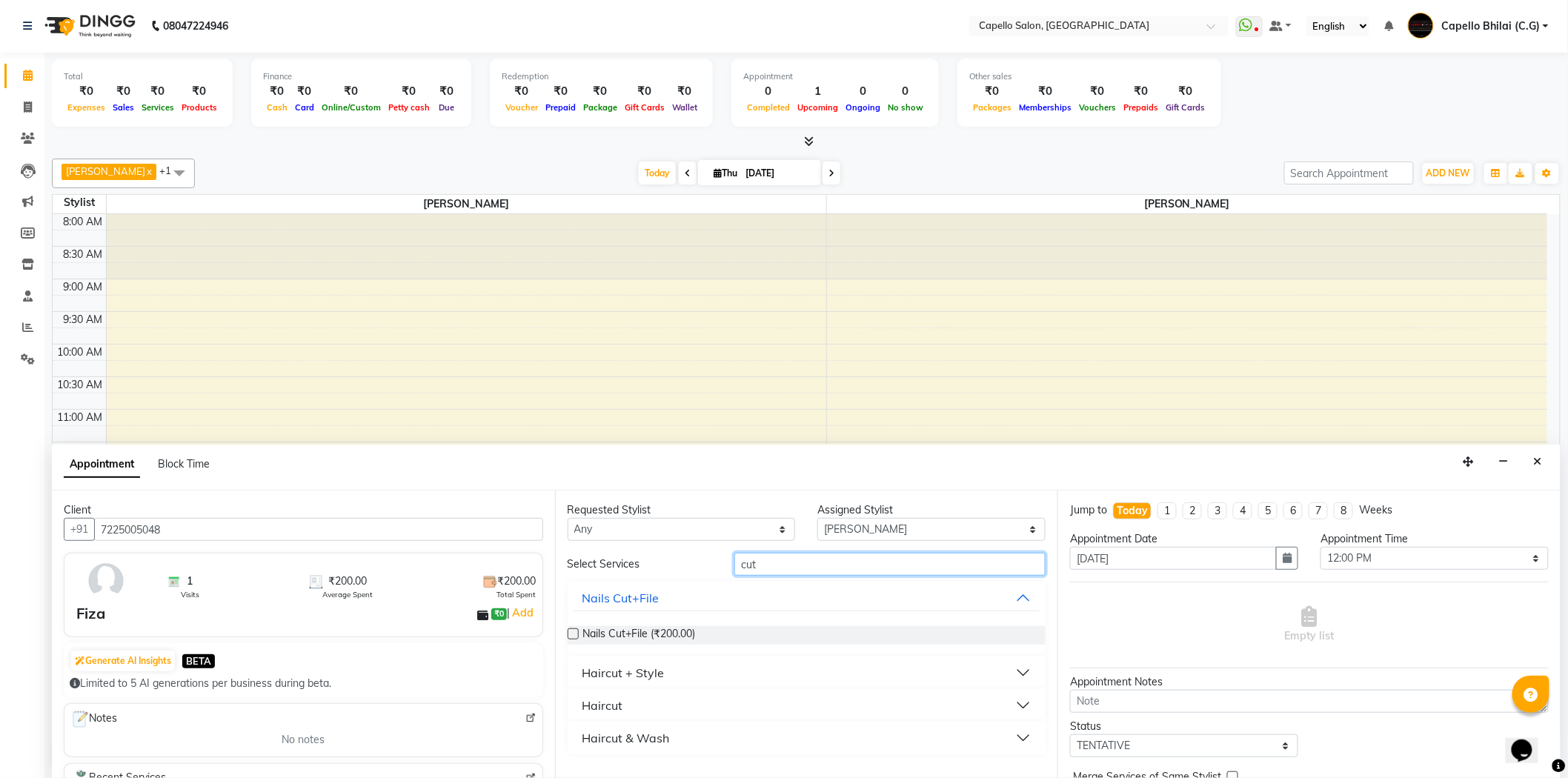
type input "cut"
click at [654, 670] on div "Haircut + Style" at bounding box center [623, 673] width 83 height 18
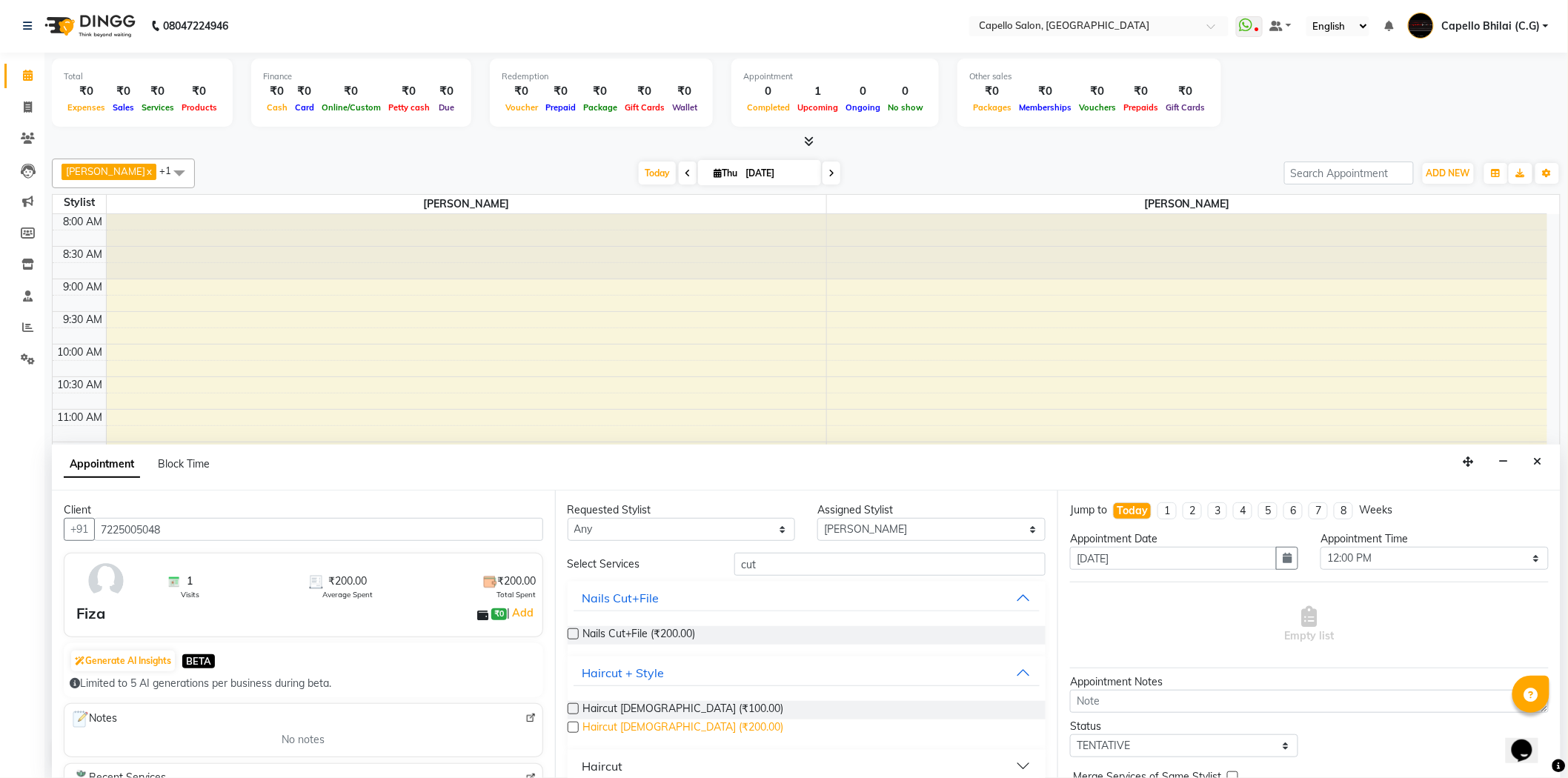
click at [633, 734] on span "Haircut female (₹200.00)" at bounding box center [683, 729] width 201 height 19
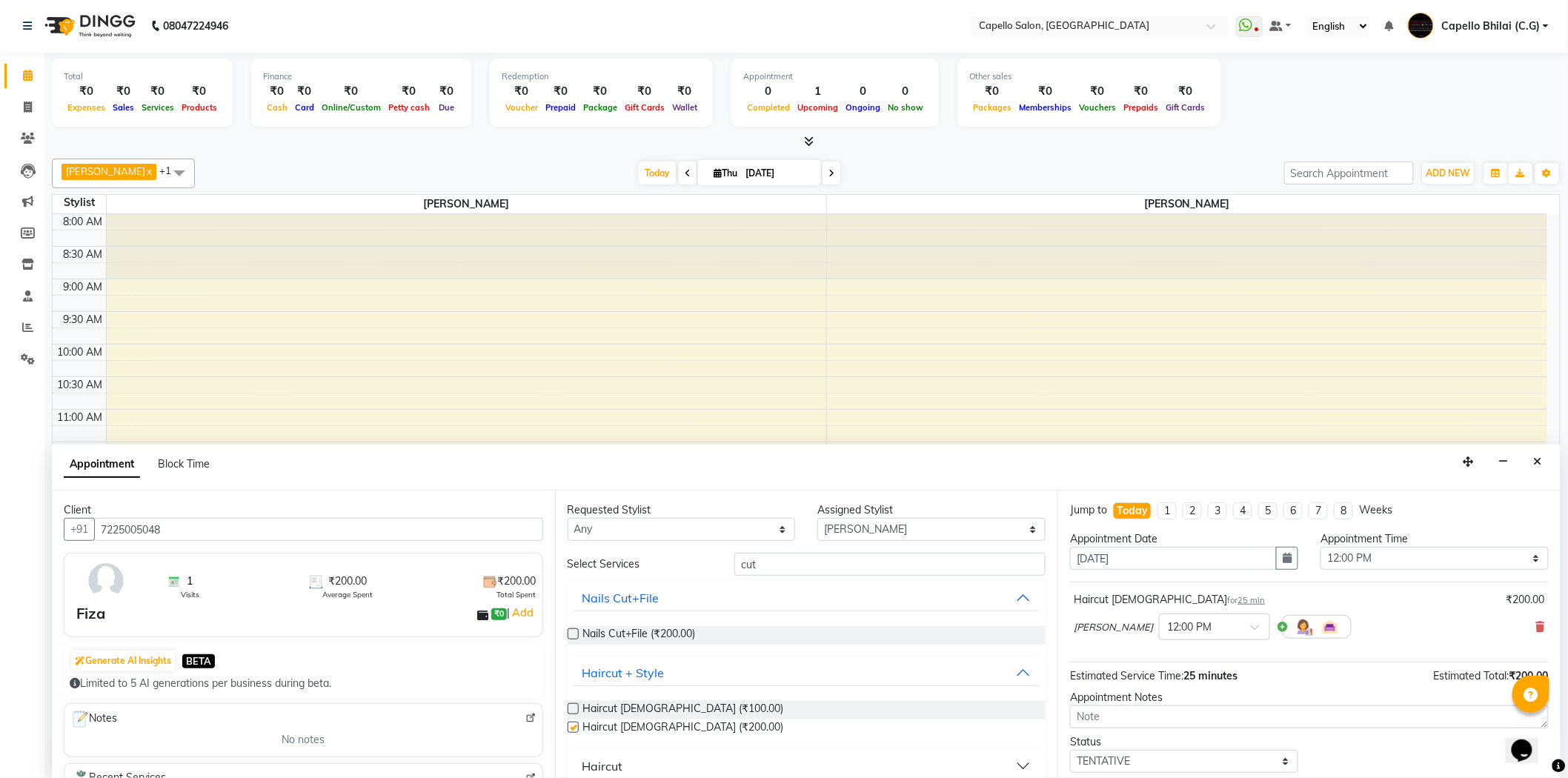
checkbox input "false"
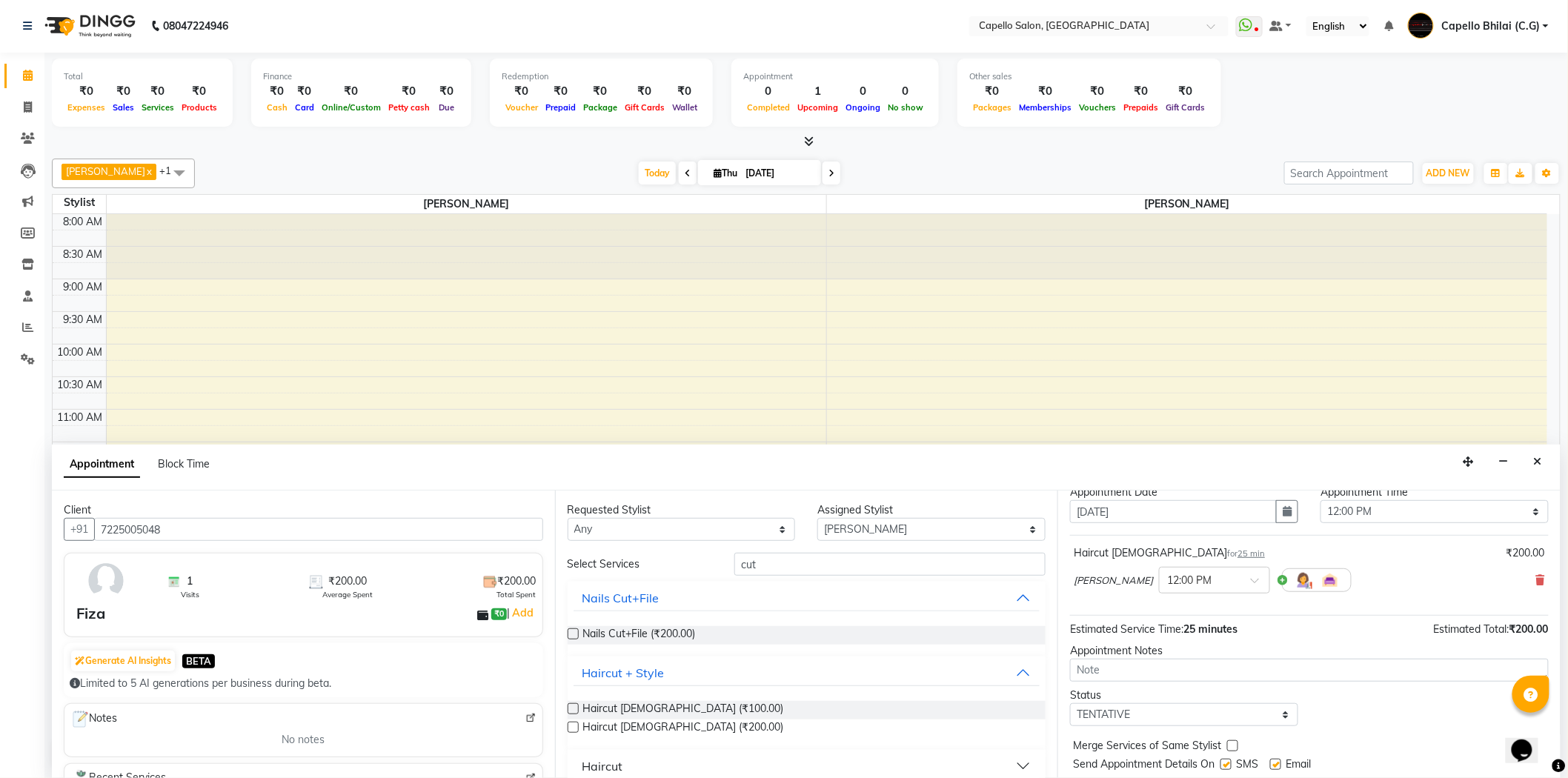
scroll to position [87, 0]
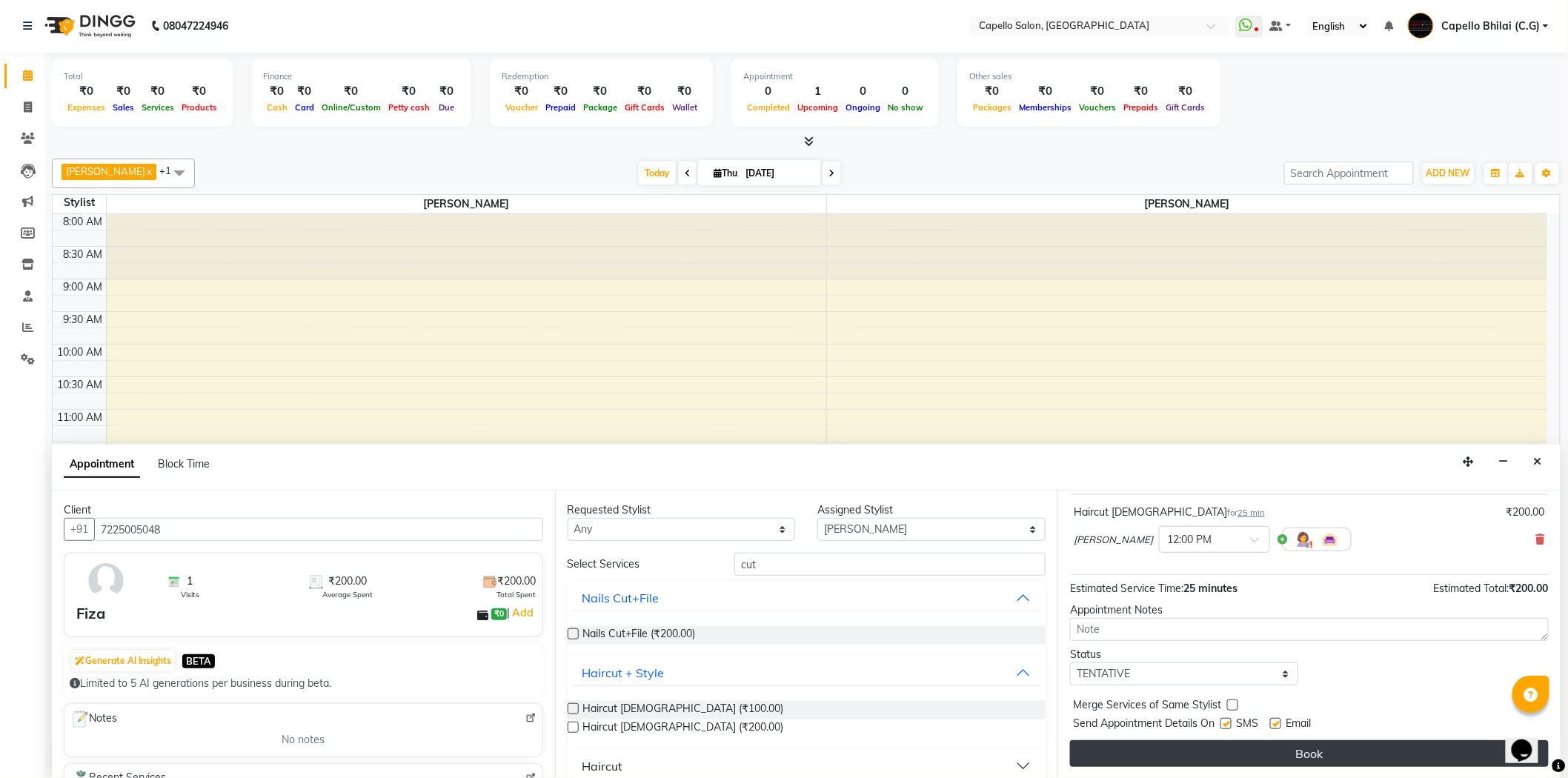
click at [1384, 761] on button "Book" at bounding box center [1309, 754] width 479 height 27
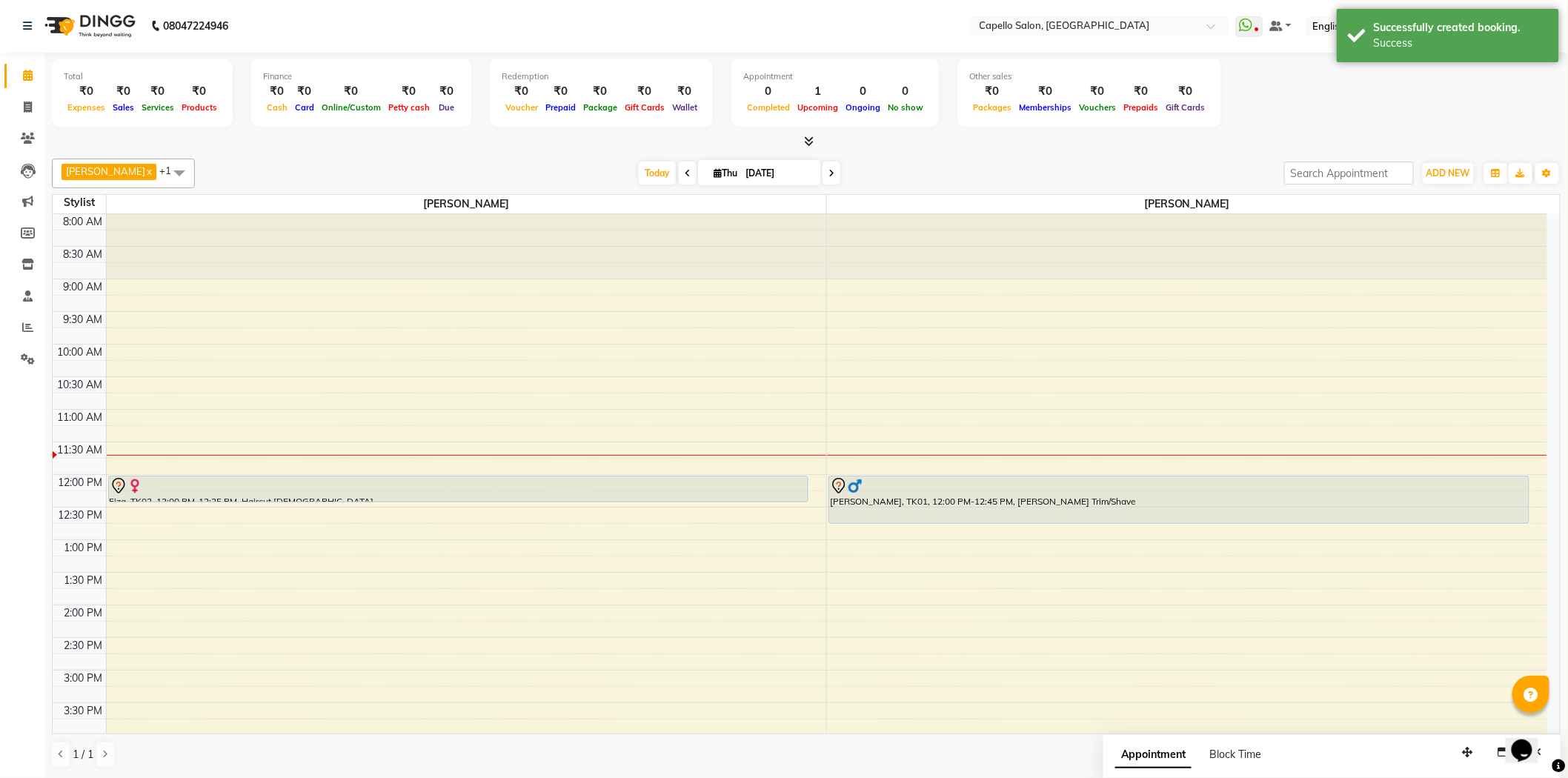
scroll to position [0, 0]
drag, startPoint x: 346, startPoint y: 500, endPoint x: 350, endPoint y: 520, distance: 20.4
click at [350, 520] on div "Fiza, TK02, 12:00 PM-12:25 PM, Haircut female Fiza, TK02, 12:00 PM-12:25 PM, Ha…" at bounding box center [467, 671] width 721 height 913
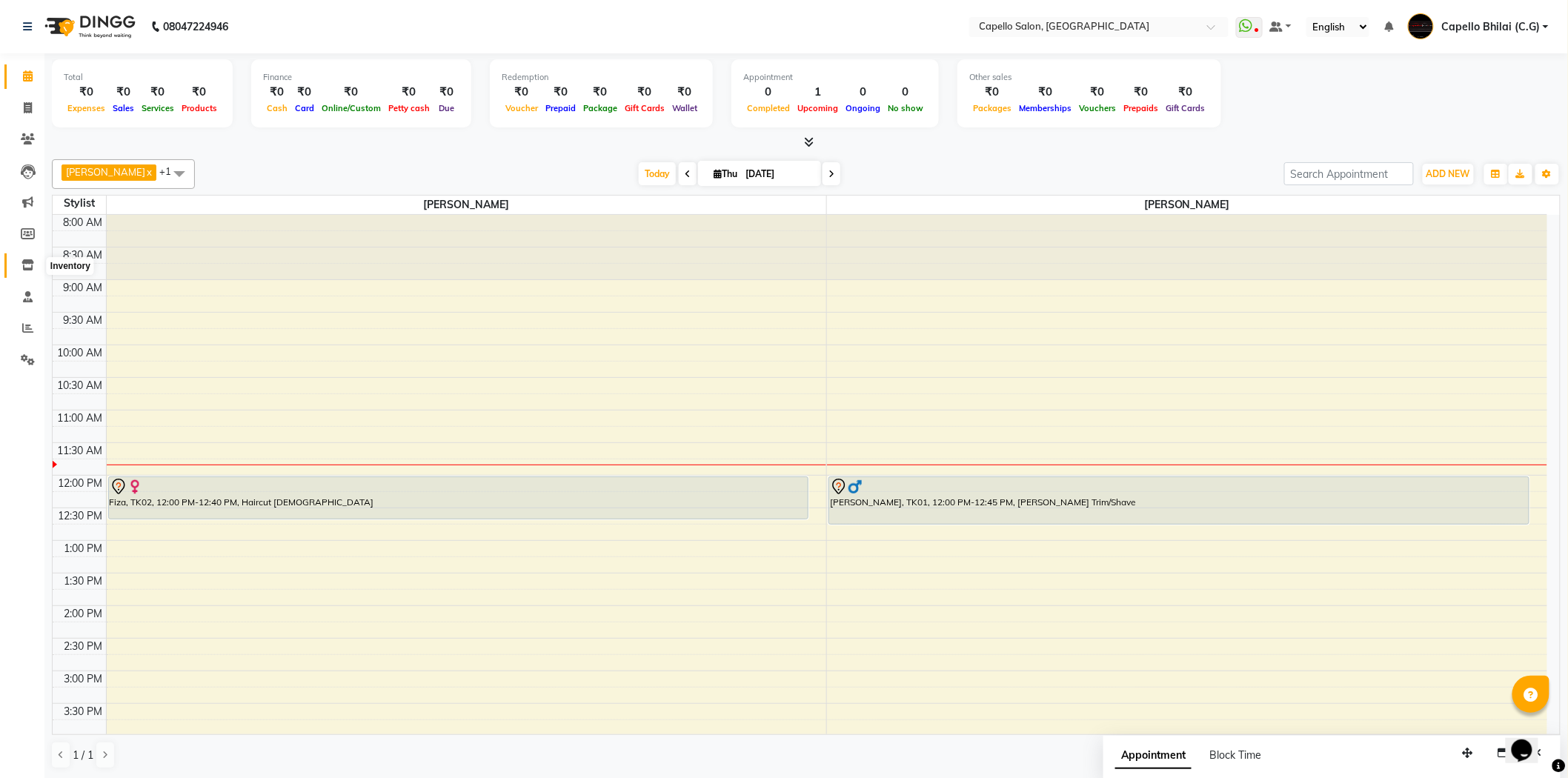
click at [26, 262] on icon at bounding box center [28, 265] width 13 height 11
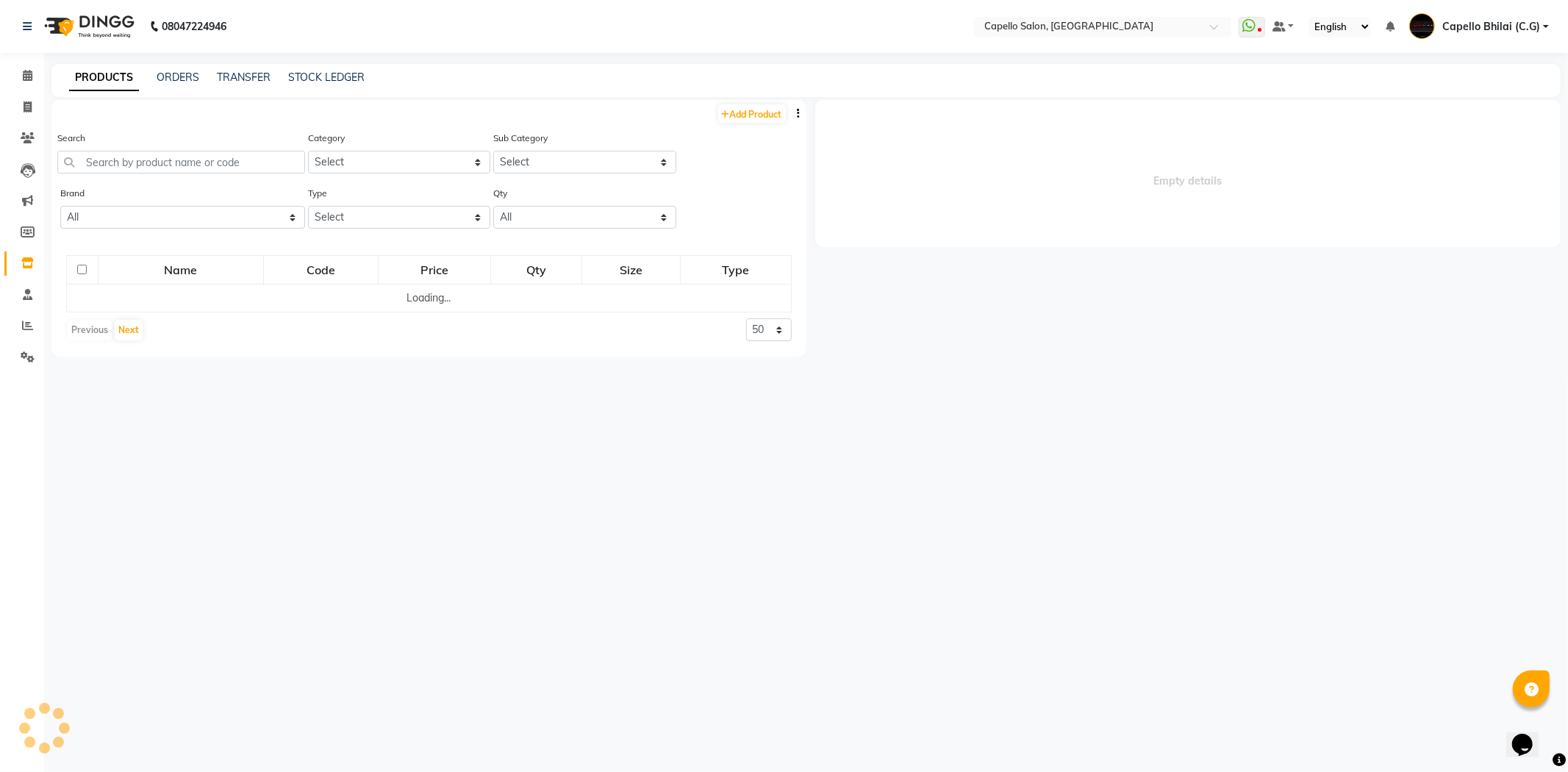
select select
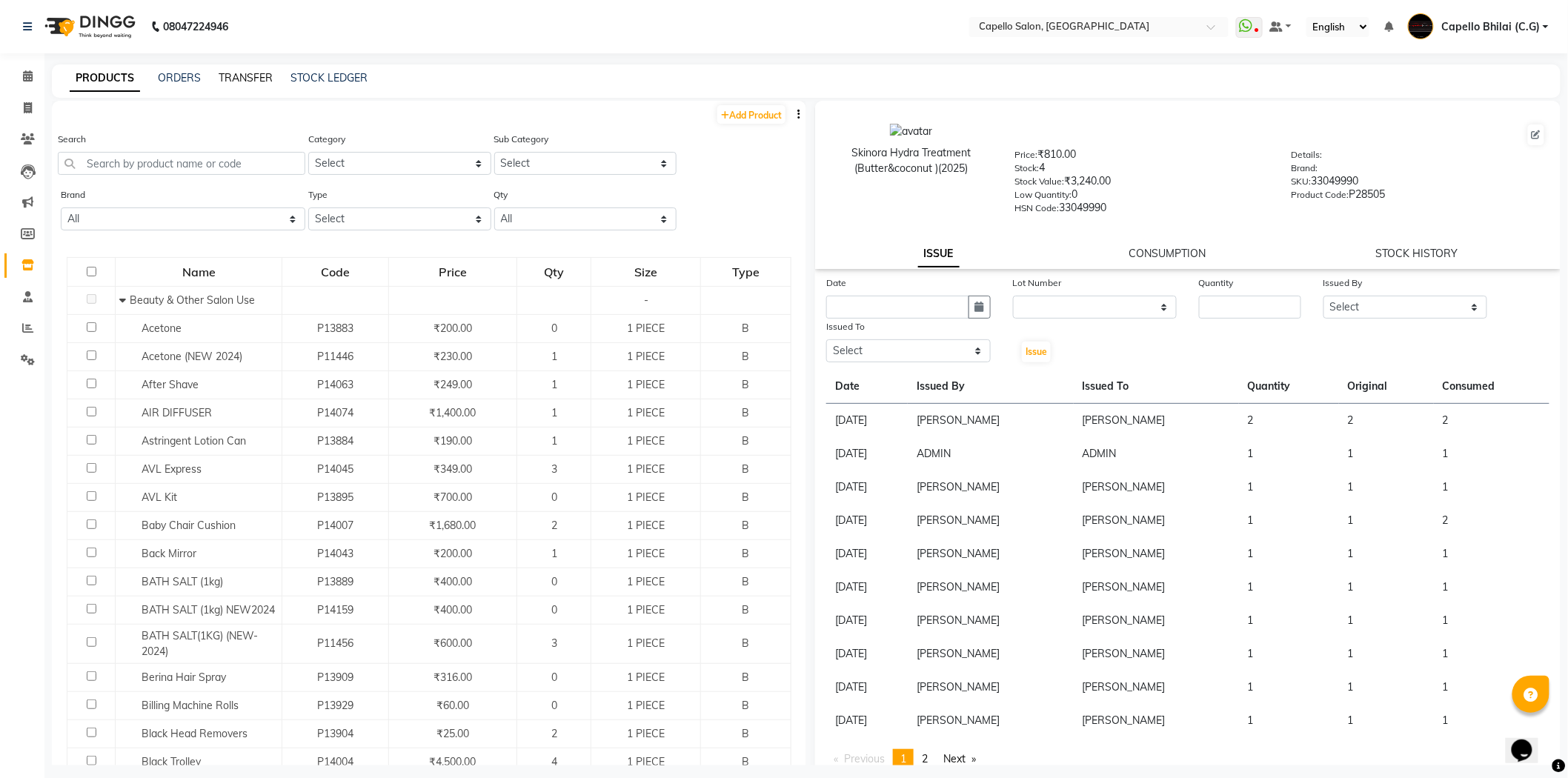
click at [235, 72] on link "TRANSFER" at bounding box center [245, 77] width 54 height 13
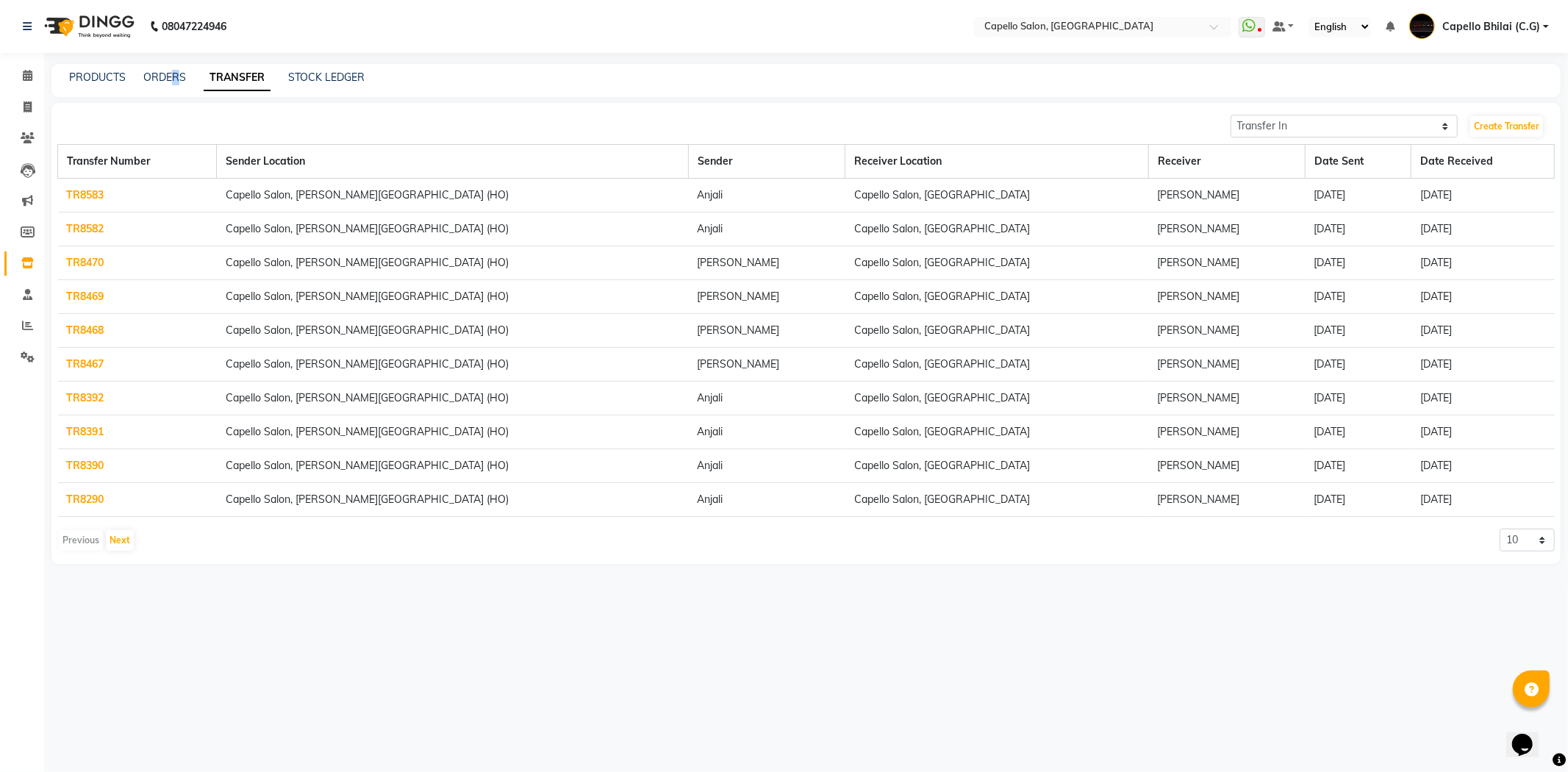
click at [175, 69] on div "PRODUCTS ORDERS TRANSFER STOCK LEDGER" at bounding box center [806, 80] width 1509 height 33
click at [164, 74] on link "ORDERS" at bounding box center [165, 76] width 43 height 13
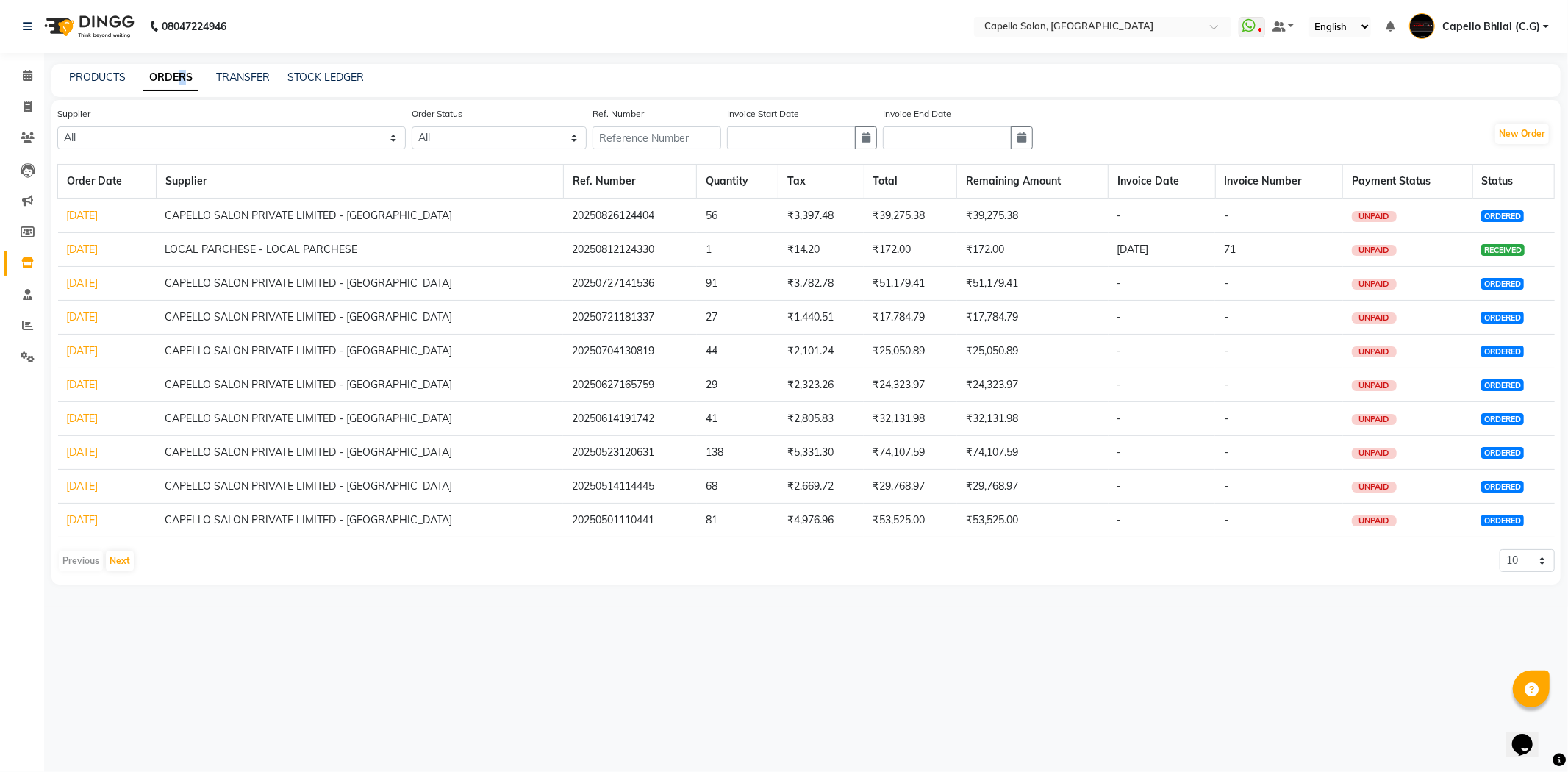
click at [94, 247] on link "12-08-2025" at bounding box center [83, 249] width 32 height 13
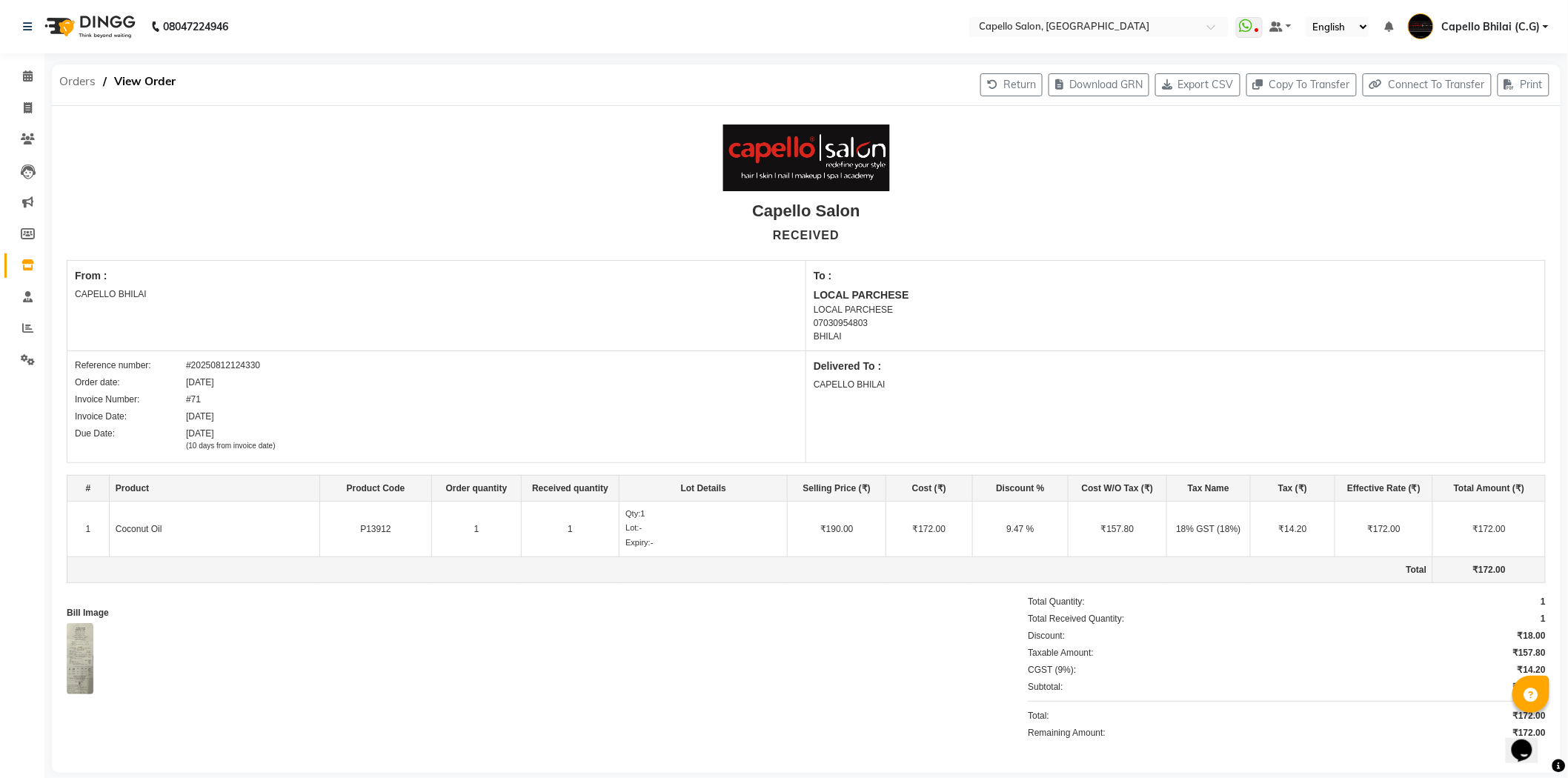
click at [79, 77] on span "Orders" at bounding box center [77, 82] width 51 height 27
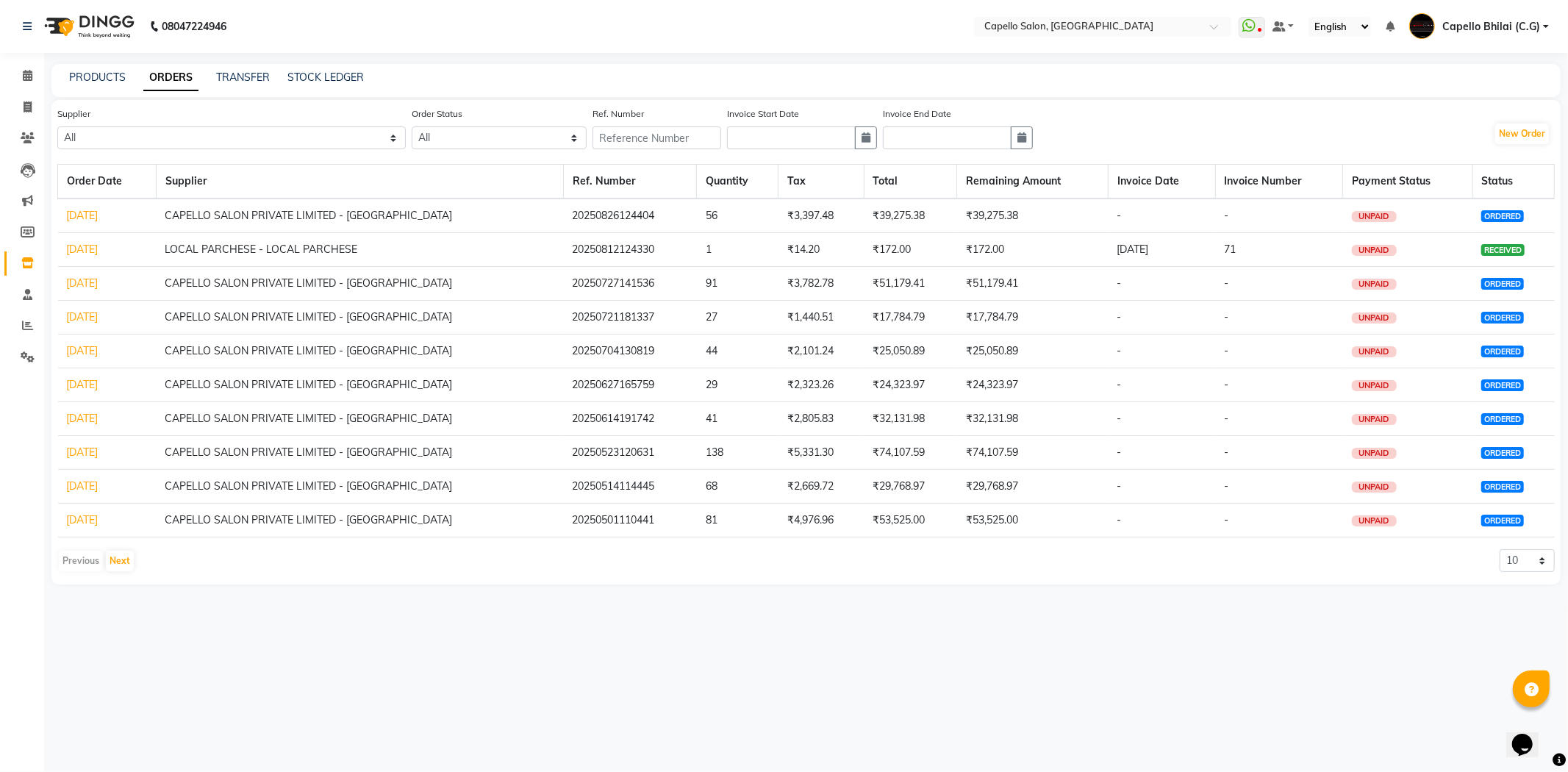
click at [98, 283] on link "27-07-2025" at bounding box center [83, 283] width 32 height 13
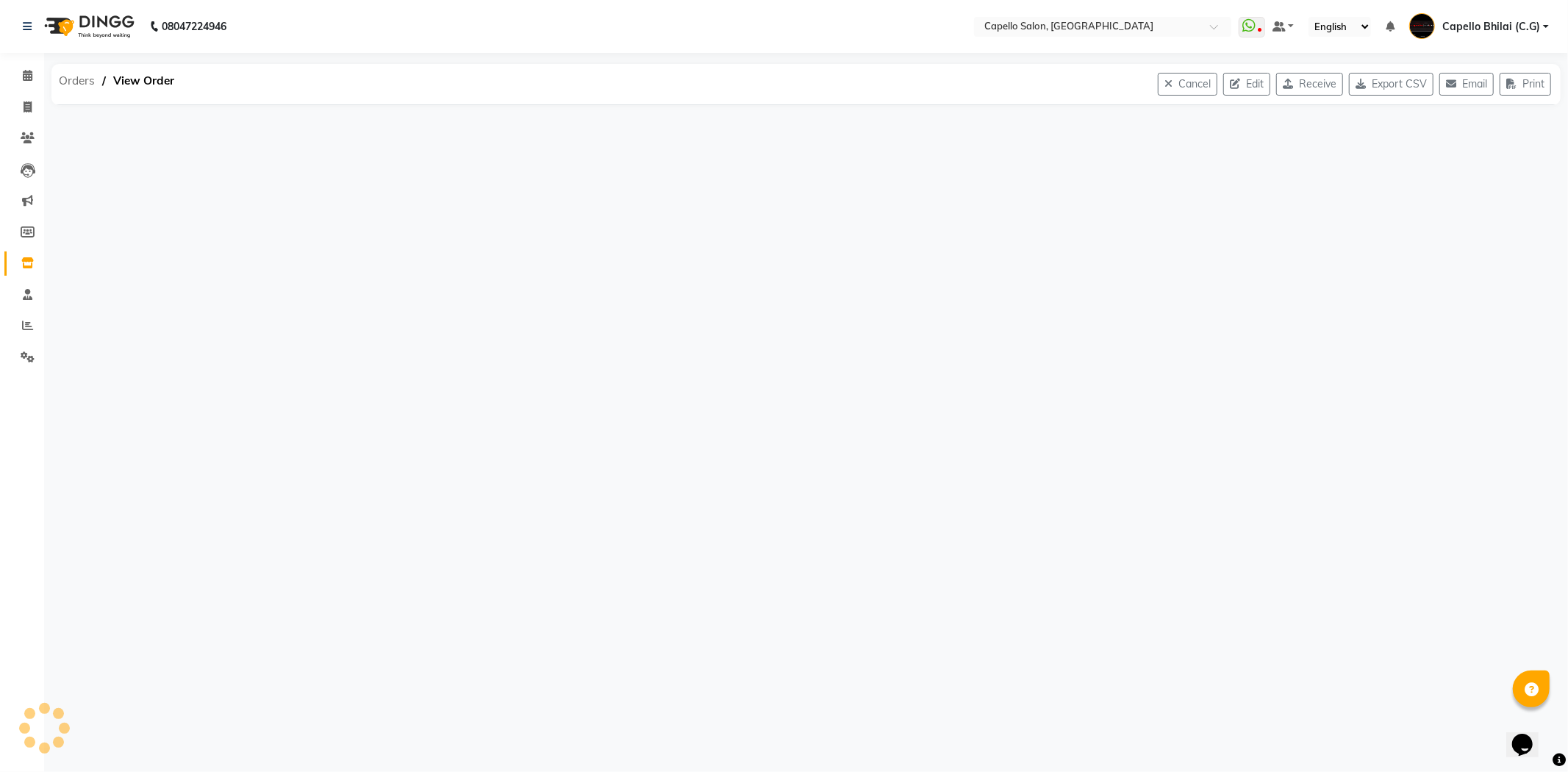
click at [78, 76] on span "Orders" at bounding box center [76, 81] width 51 height 27
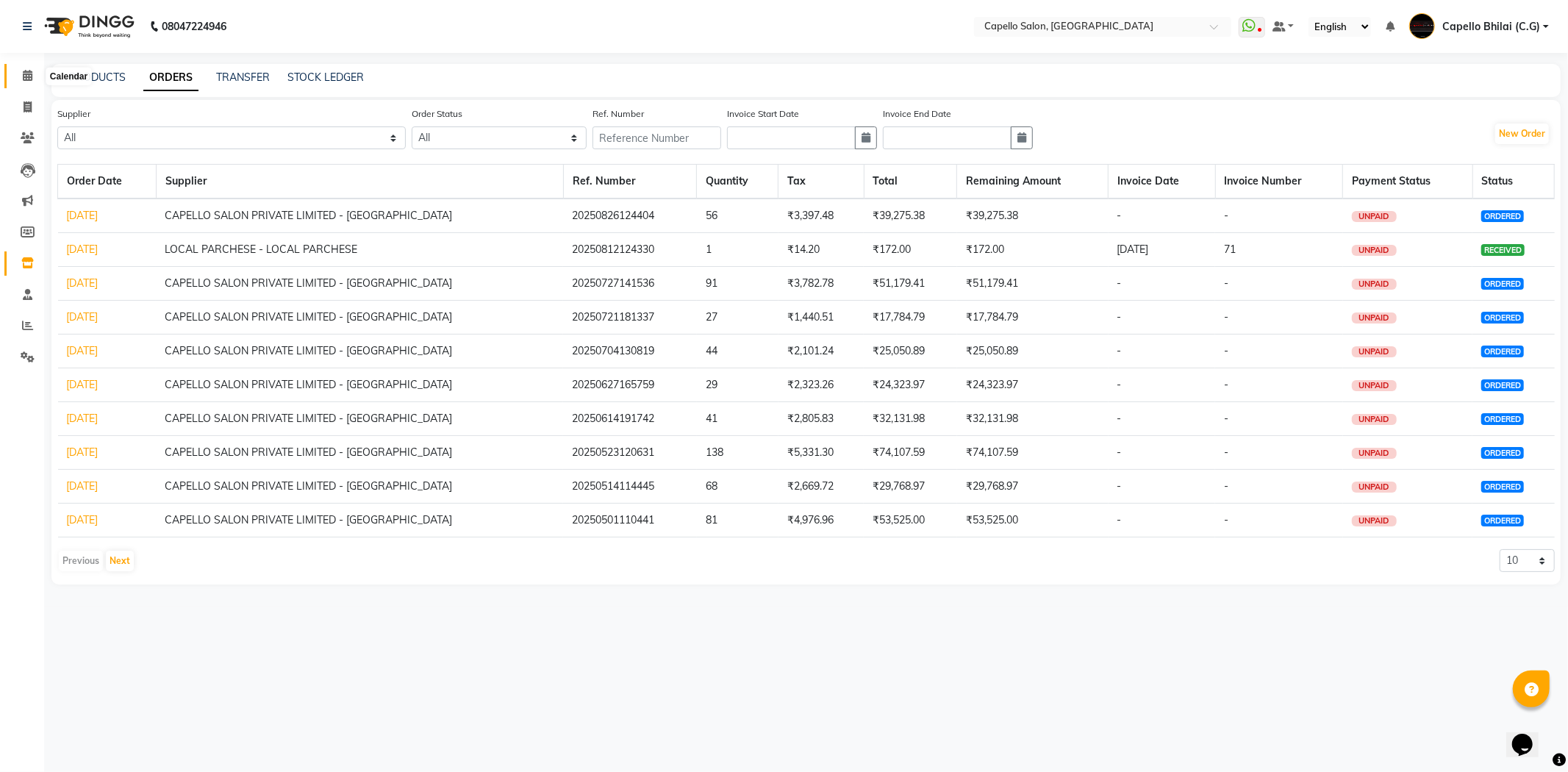
click at [24, 75] on icon at bounding box center [27, 75] width 9 height 11
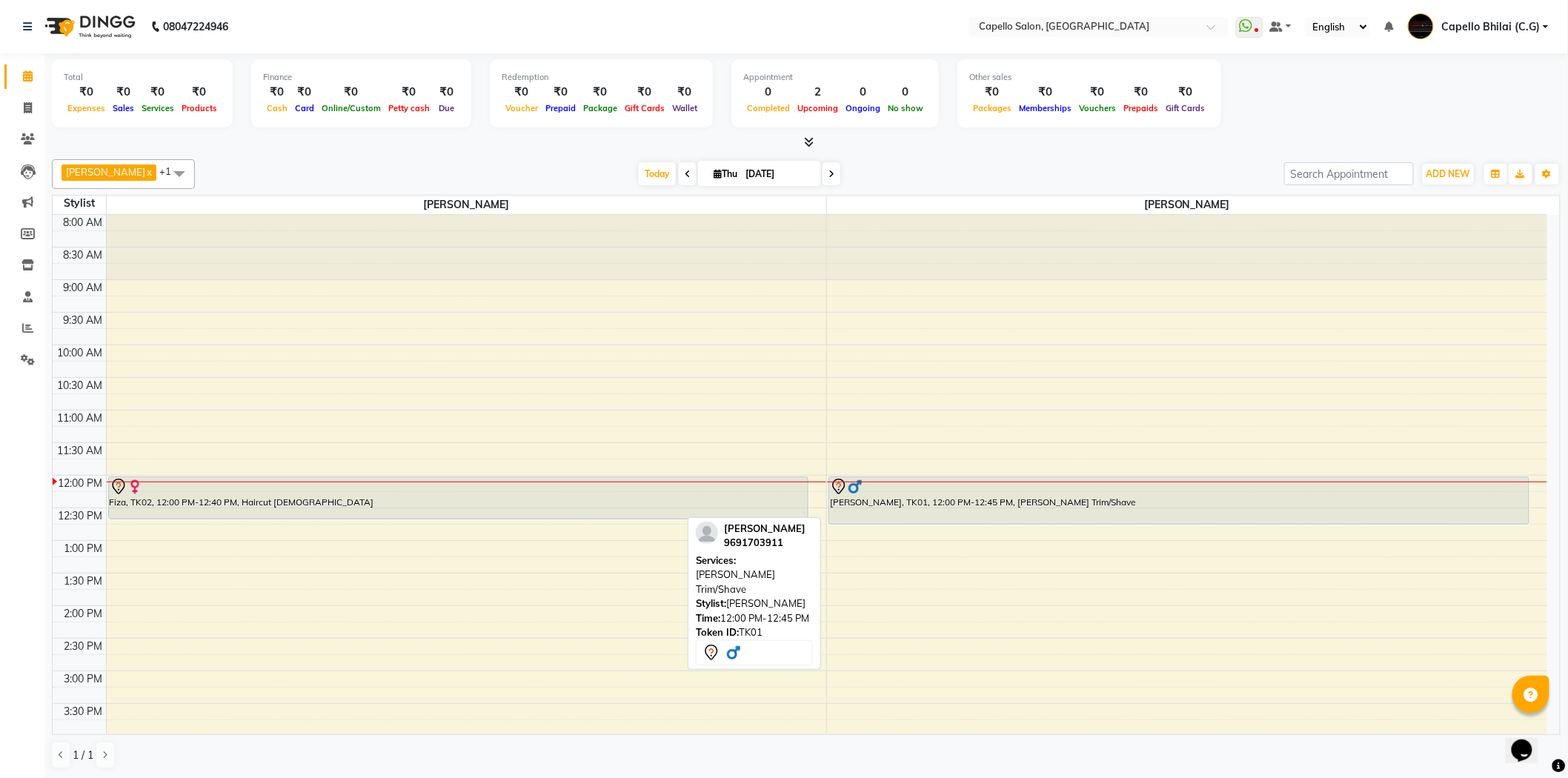
click at [5, 65] on link "Calendar" at bounding box center [22, 76] width 35 height 24
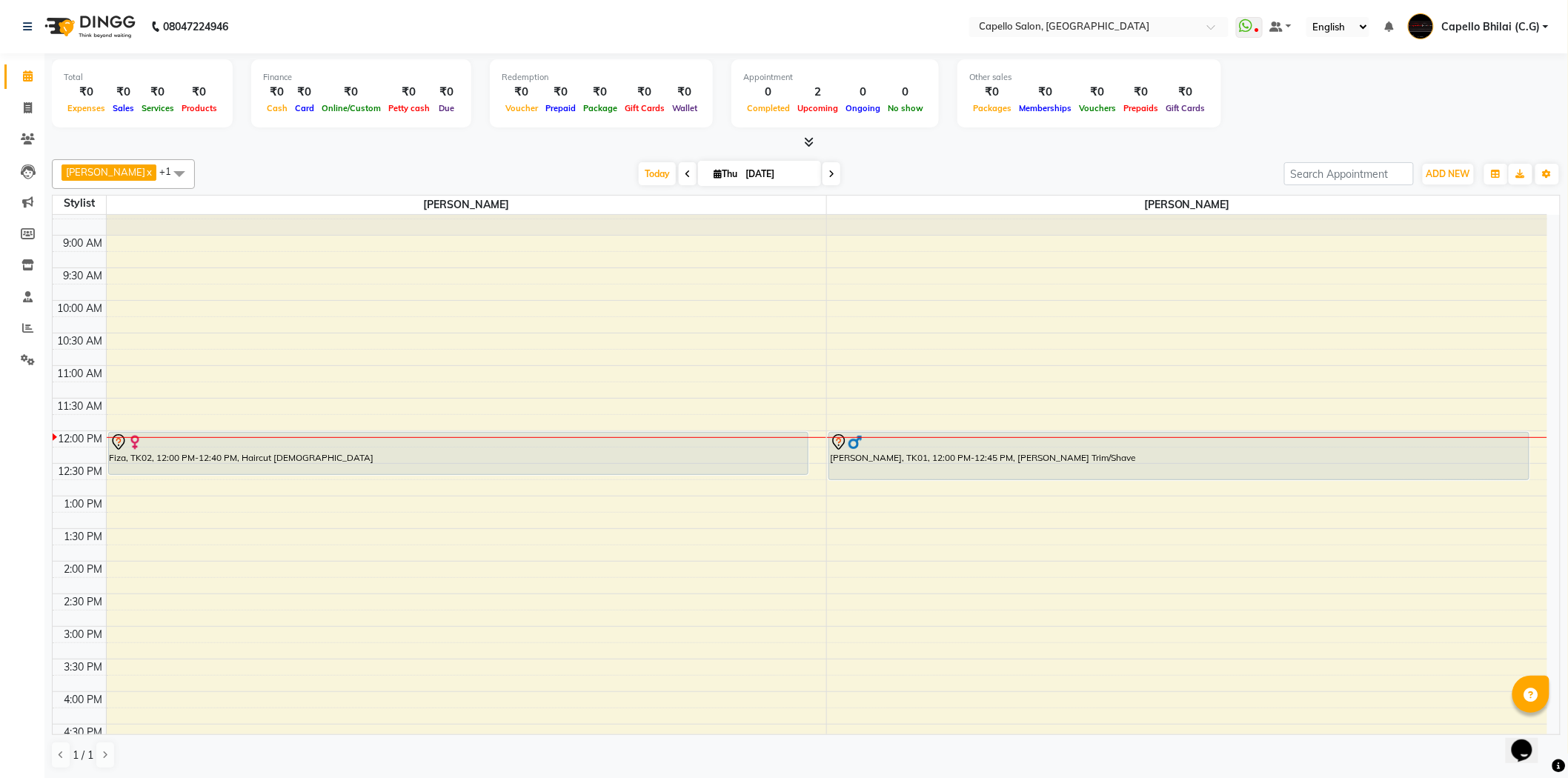
scroll to position [83, 0]
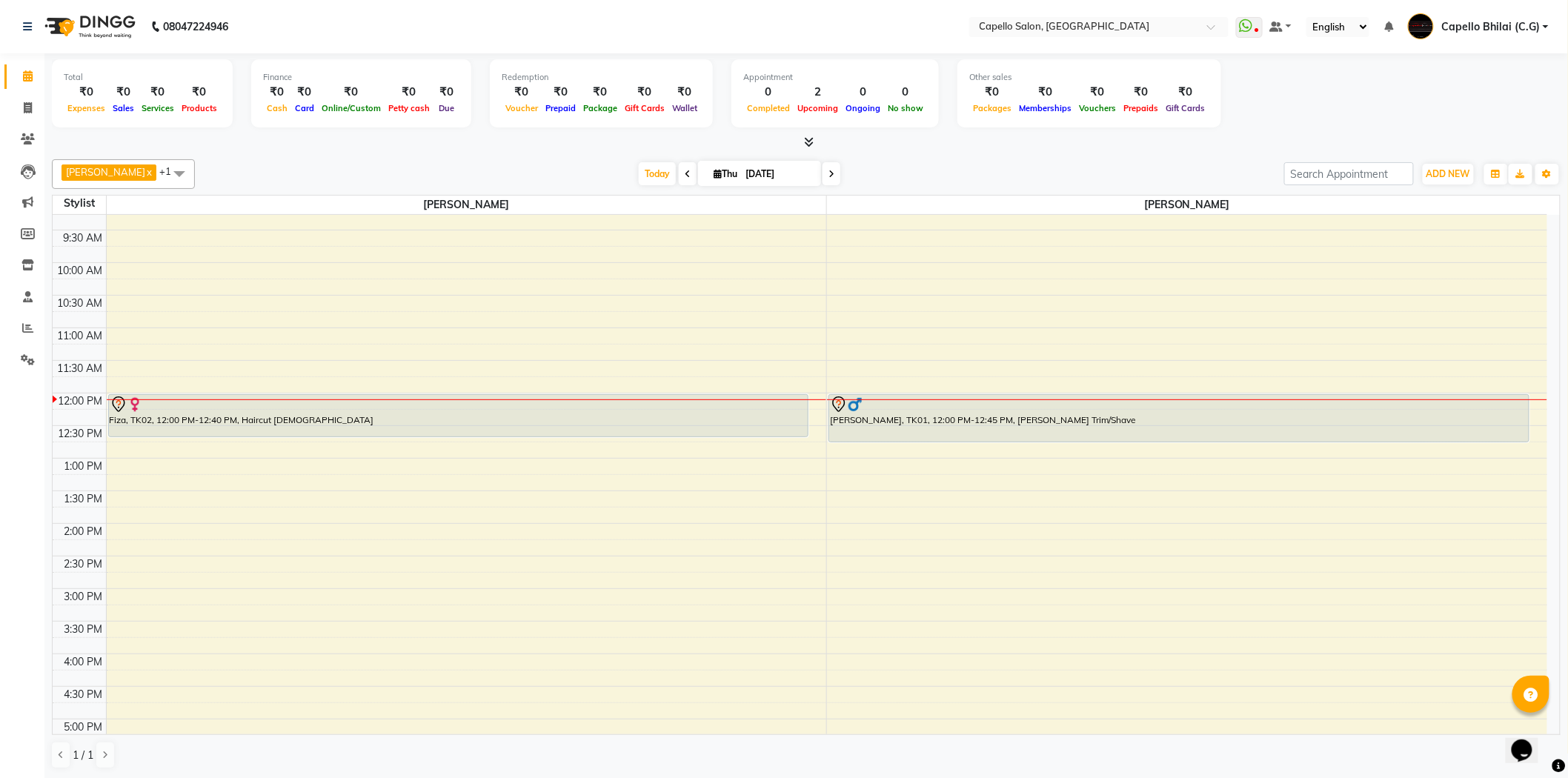
click at [32, 94] on li "Invoice" at bounding box center [22, 109] width 45 height 32
click at [32, 109] on span at bounding box center [28, 109] width 26 height 17
select select "service"
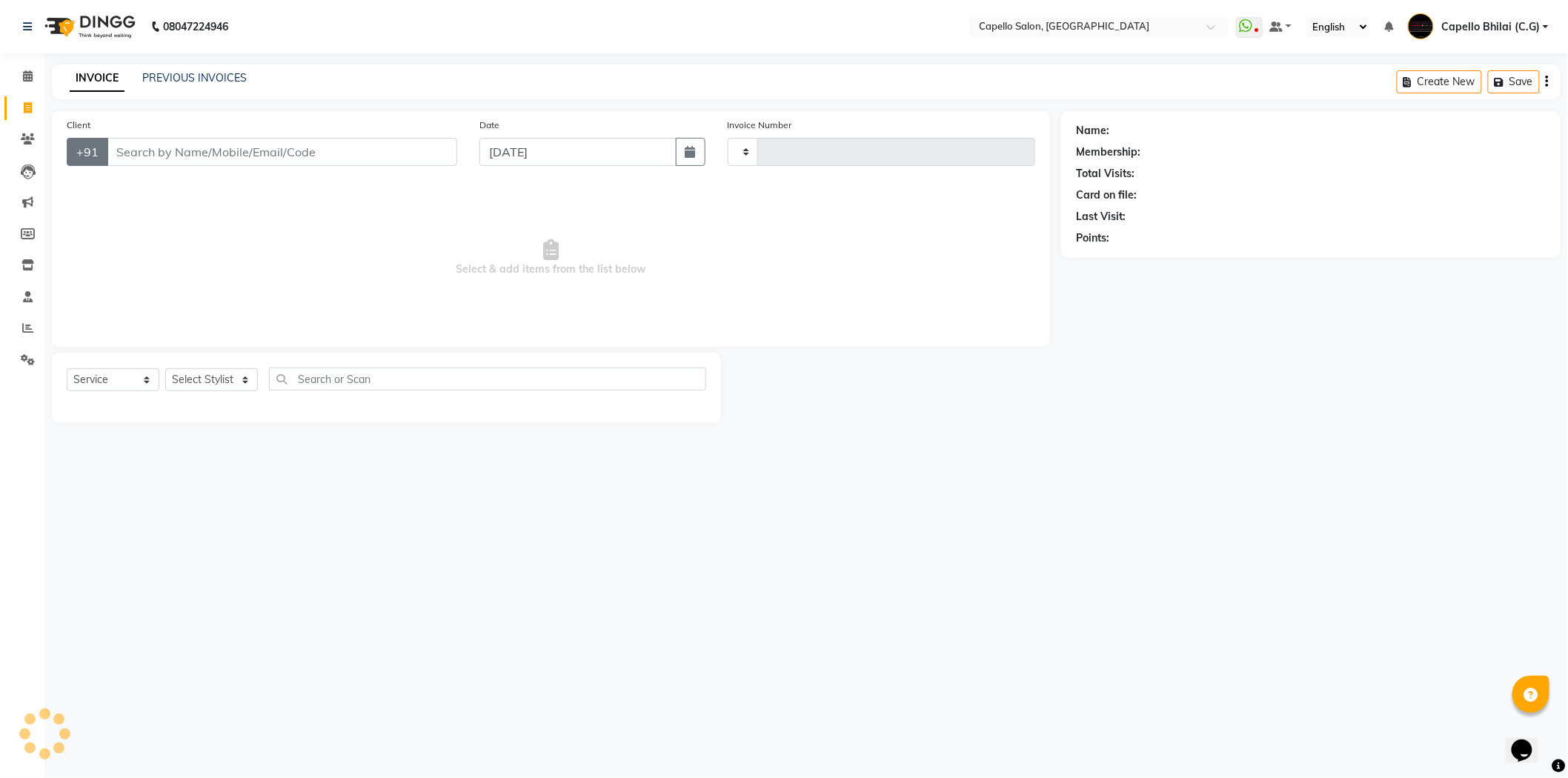
type input "2229"
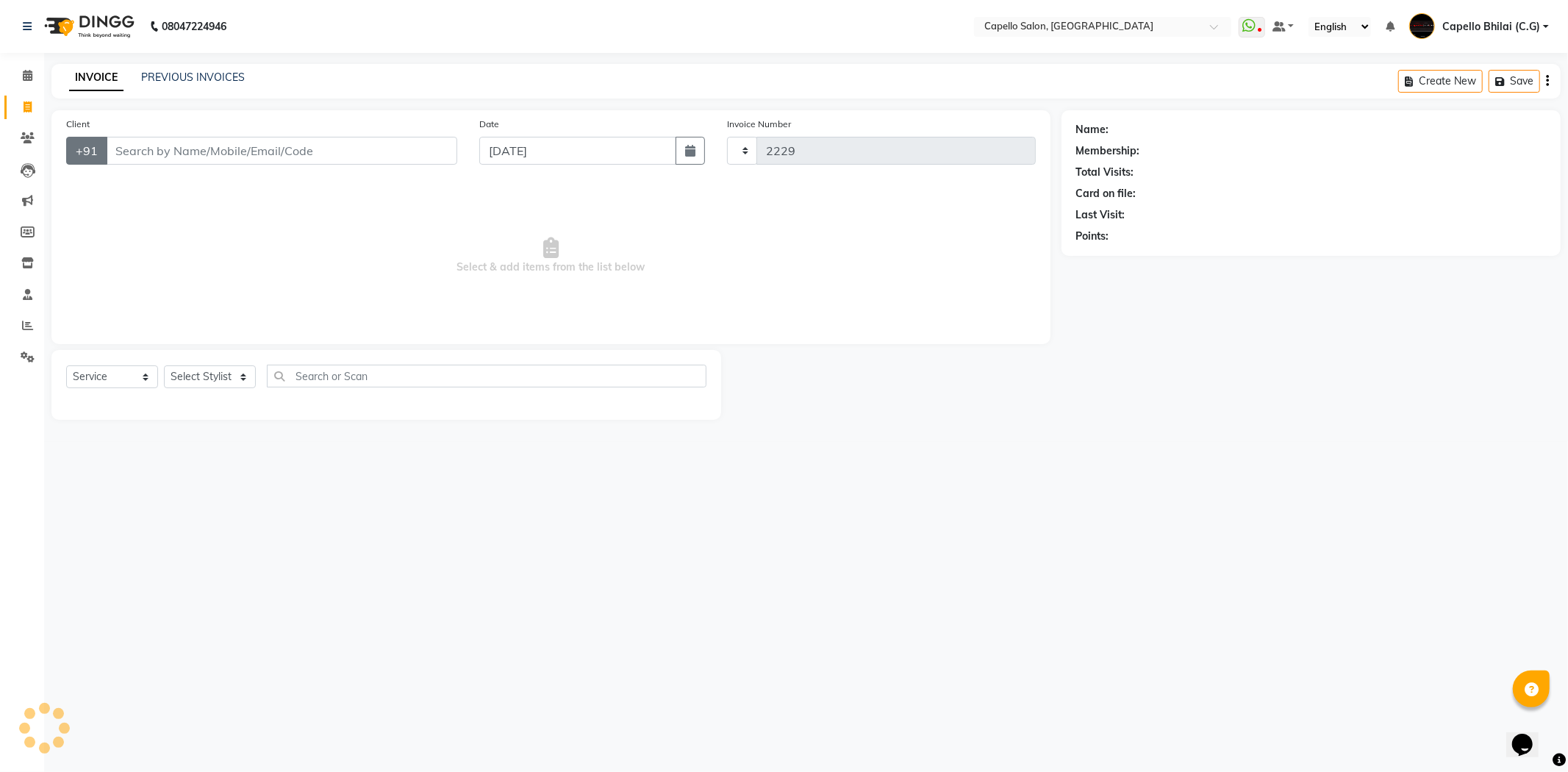
select select "809"
click at [193, 153] on input "Client" at bounding box center [282, 151] width 351 height 28
click at [195, 385] on select "Select Stylist ADMIN Anjali Tandia Ashish Kadwe Capello Bhilai (C.G) Nazma Shei…" at bounding box center [210, 376] width 92 height 23
click at [164, 366] on select "Select Stylist ADMIN Anjali Tandia Ashish Kadwe Capello Bhilai (C.G) Nazma Shei…" at bounding box center [210, 376] width 92 height 23
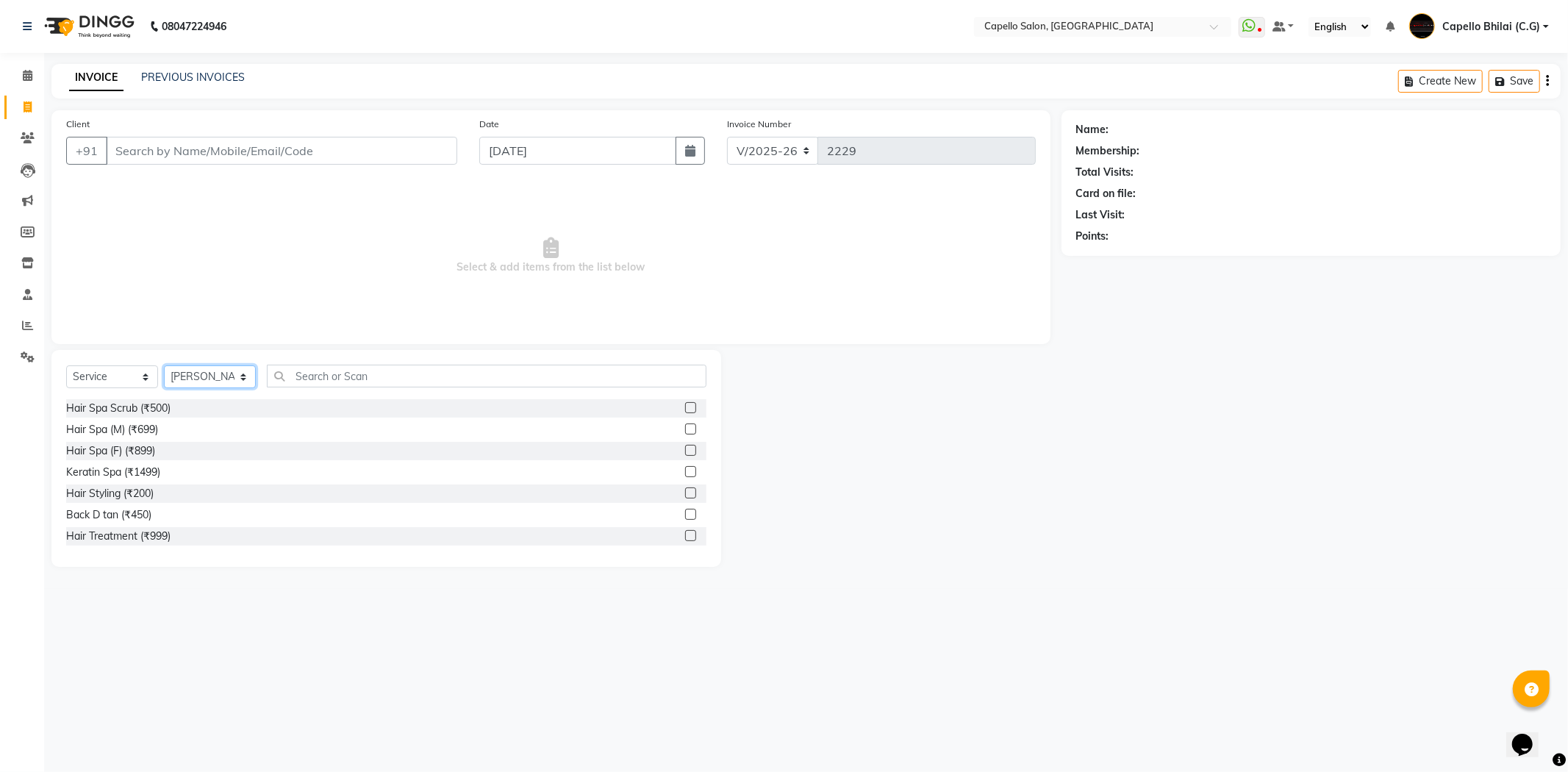
click at [184, 383] on select "Select Stylist ADMIN Anjali Tandia Ashish Kadwe Capello Bhilai (C.G) Nazma Shei…" at bounding box center [210, 376] width 92 height 23
select select "17882"
click at [164, 366] on select "Select Stylist ADMIN Anjali Tandia Ashish Kadwe Capello Bhilai (C.G) Nazma Shei…" at bounding box center [210, 376] width 92 height 23
click at [229, 147] on input "Client" at bounding box center [282, 151] width 351 height 28
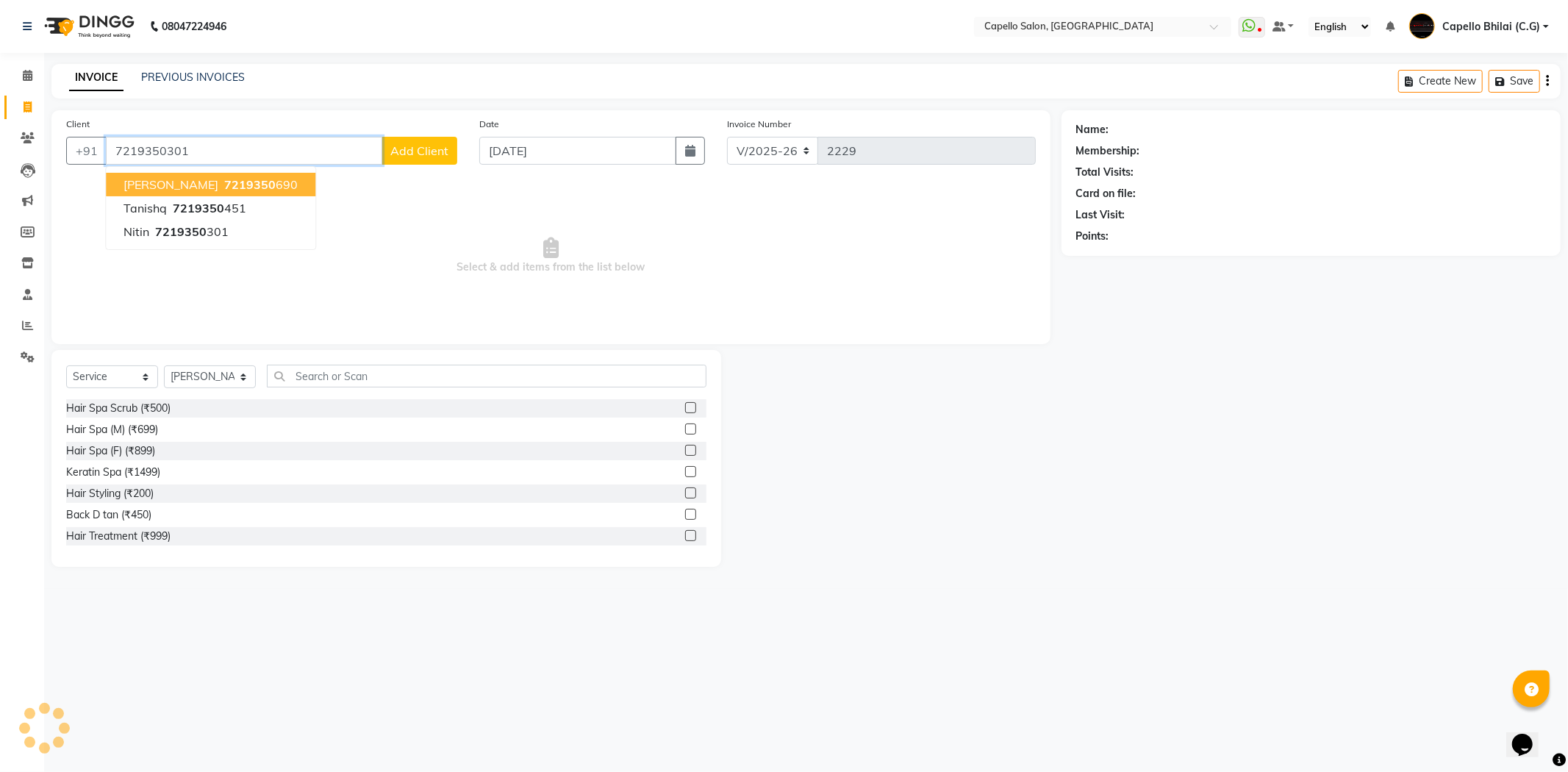
type input "7219350301"
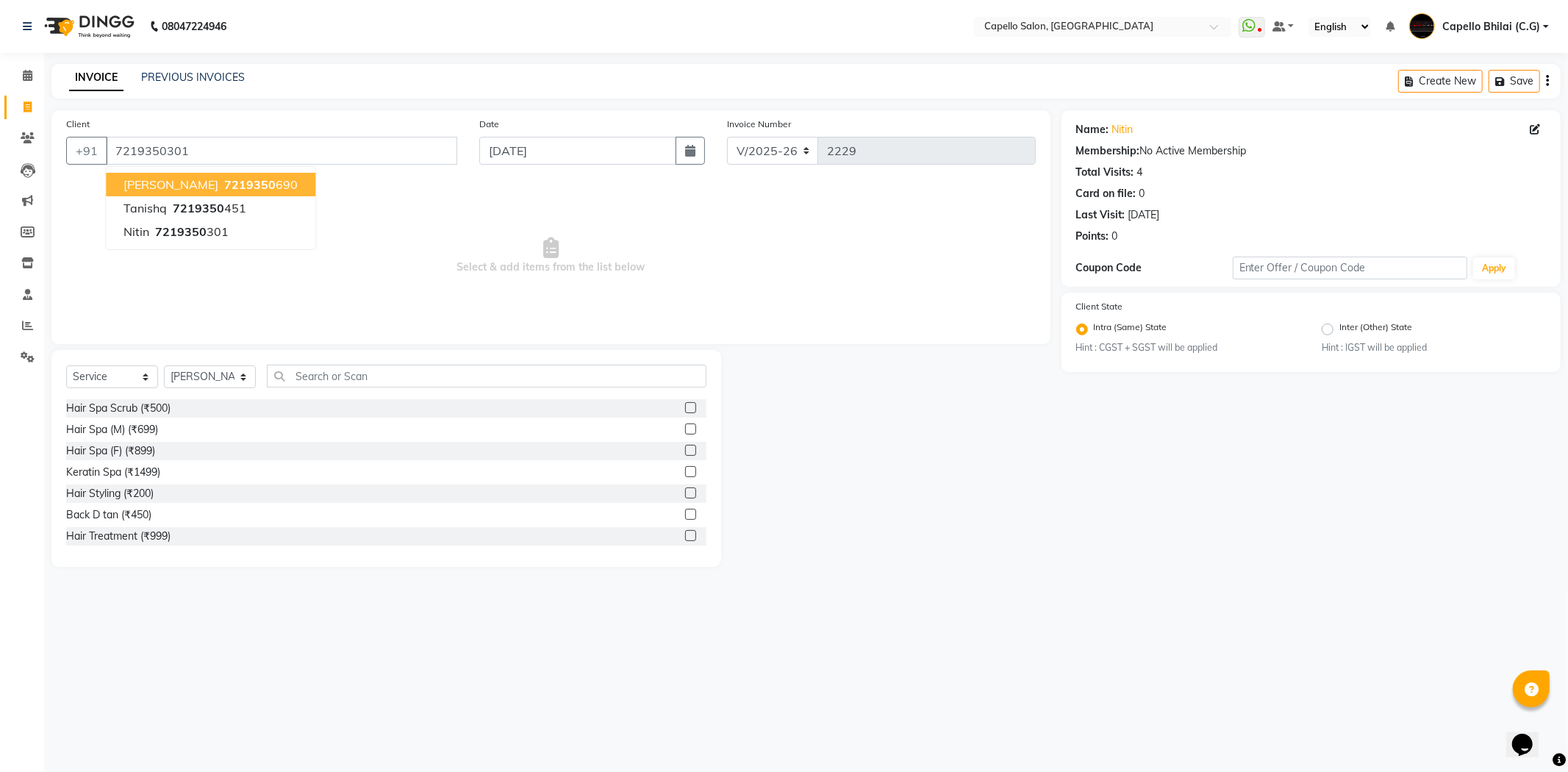
click at [515, 316] on span "Select & add items from the list below" at bounding box center [551, 256] width 969 height 147
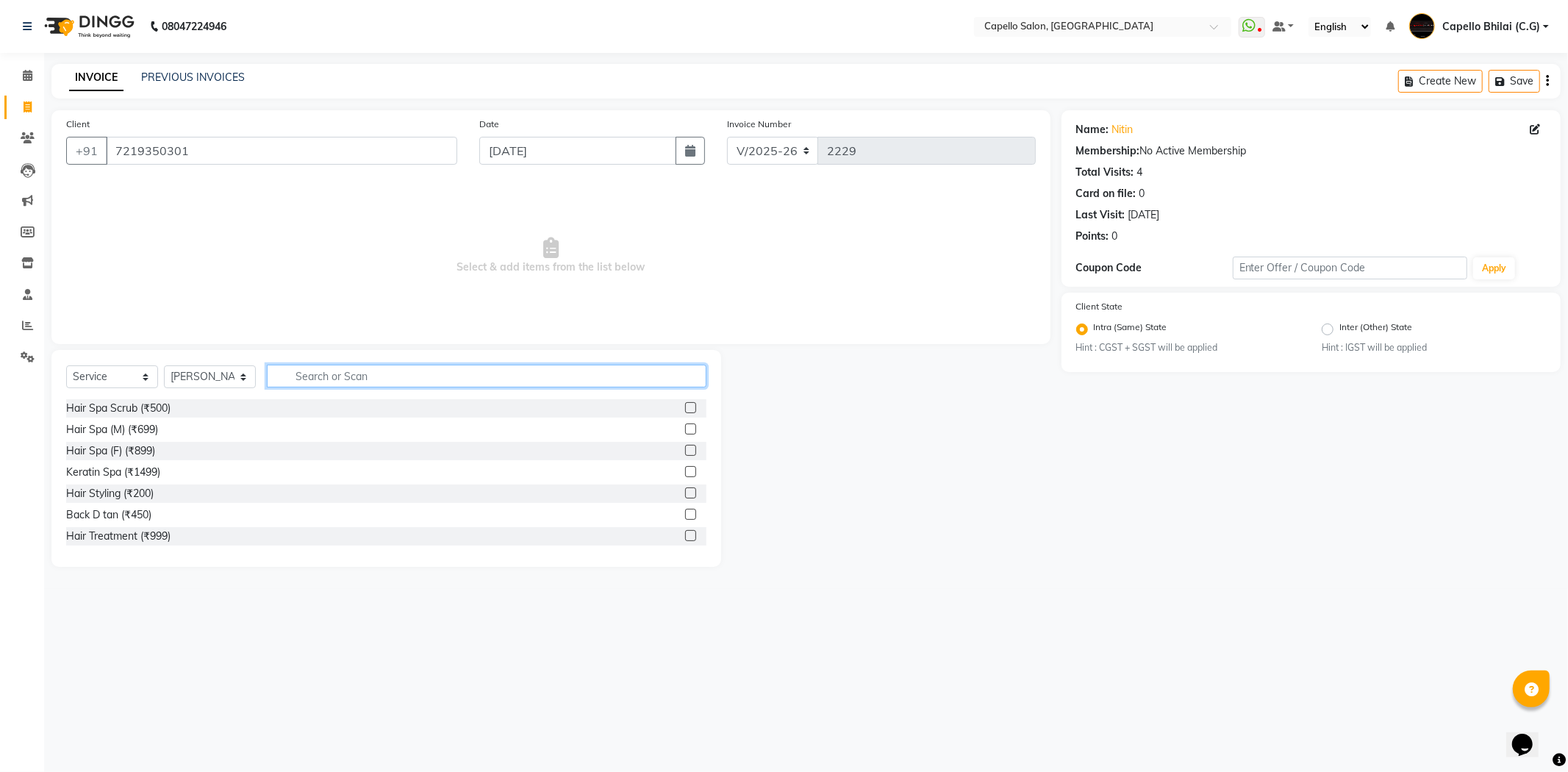
click at [327, 366] on input "text" at bounding box center [486, 375] width 439 height 23
type input "sty"
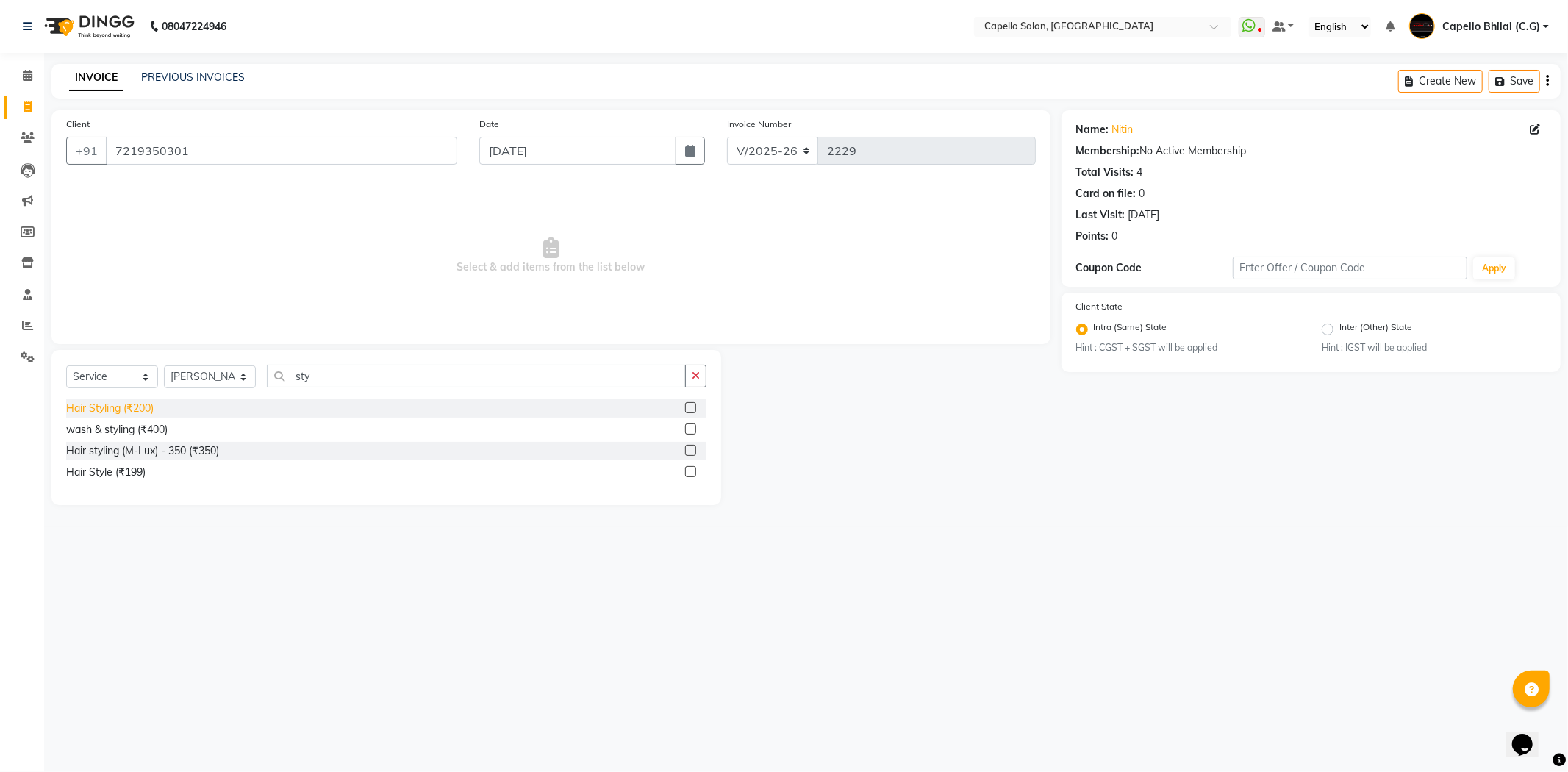
click at [90, 411] on div "Hair Styling (₹200)" at bounding box center [110, 408] width 87 height 16
checkbox input "false"
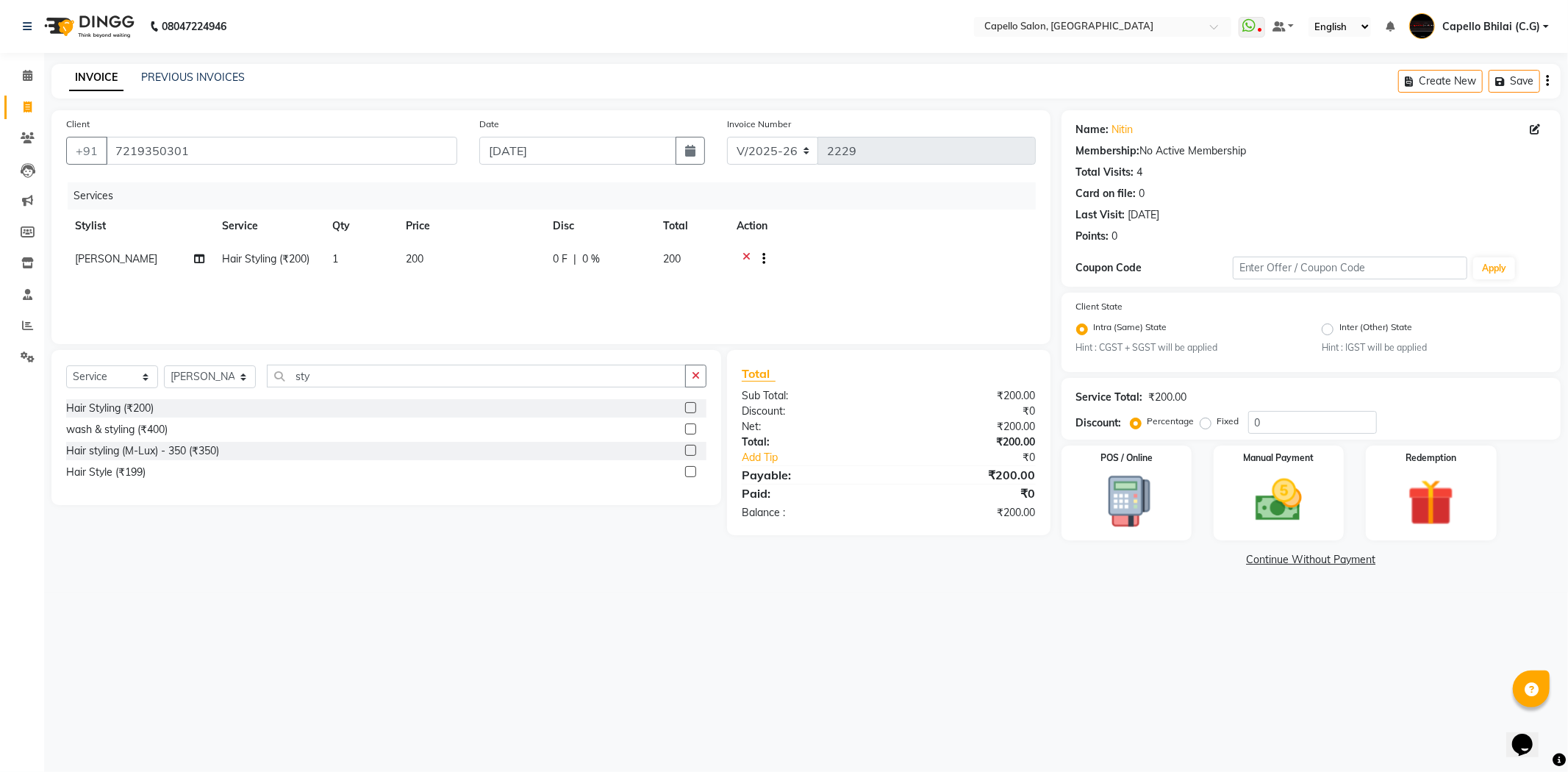
click at [423, 269] on td "200" at bounding box center [471, 261] width 147 height 36
select select "17882"
click at [458, 267] on tr "ADMIN Anjali Tandia Ashish Kadwe Capello Bhilai (C.G) Nazma Sheikh Nitish Sen P…" at bounding box center [551, 271] width 969 height 56
click at [629, 692] on div "08047224946 Select Location × Capello Salon, Bhilai WhatsApp Status ✕ Status: D…" at bounding box center [784, 386] width 1568 height 772
click at [460, 258] on tr "ADMIN Anjali Tandia Ashish Kadwe Capello Bhilai (C.G) Nazma Sheikh Nitish Sen P…" at bounding box center [551, 271] width 969 height 56
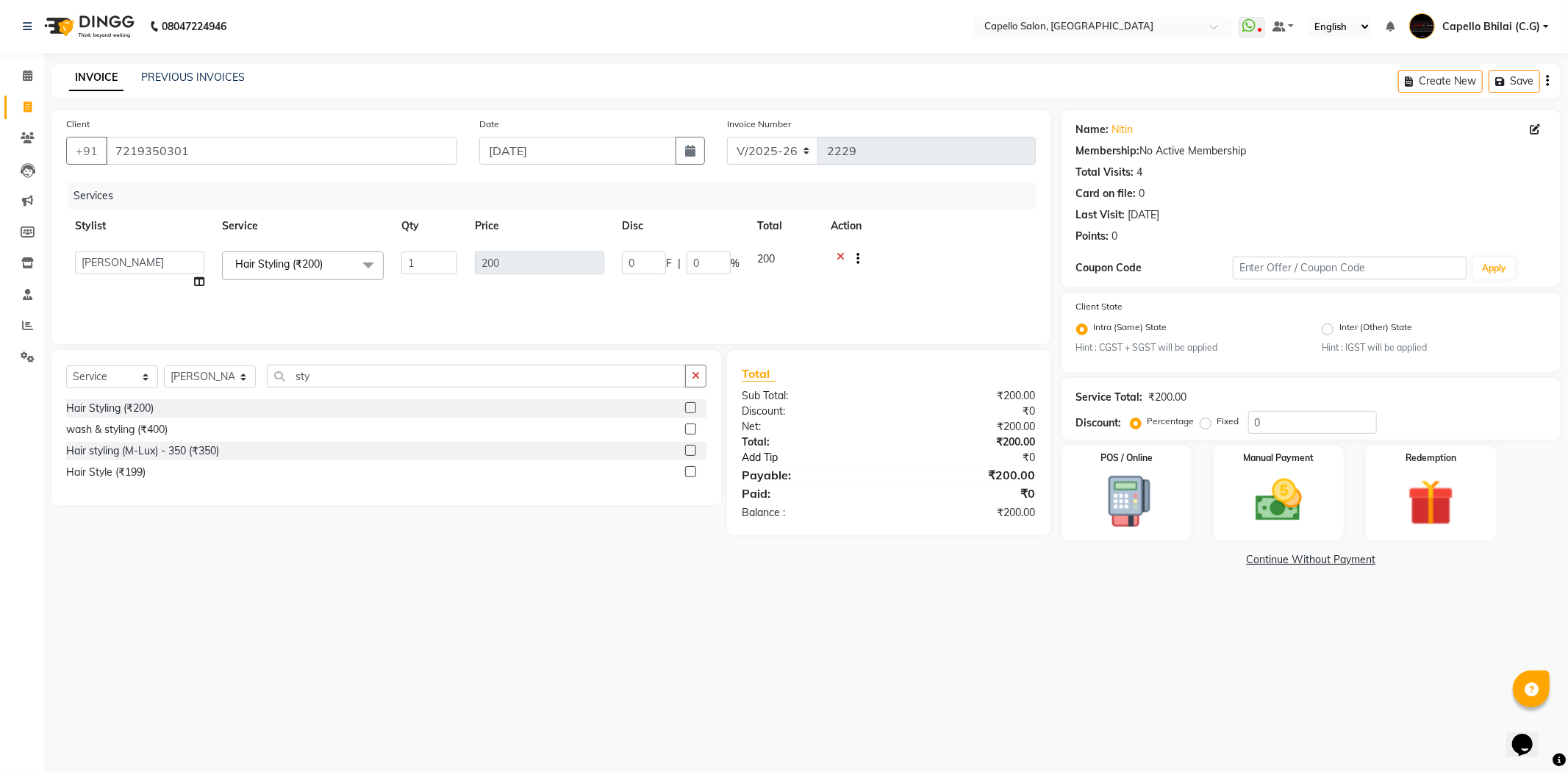
click at [891, 462] on link "Add Tip" at bounding box center [823, 457] width 184 height 16
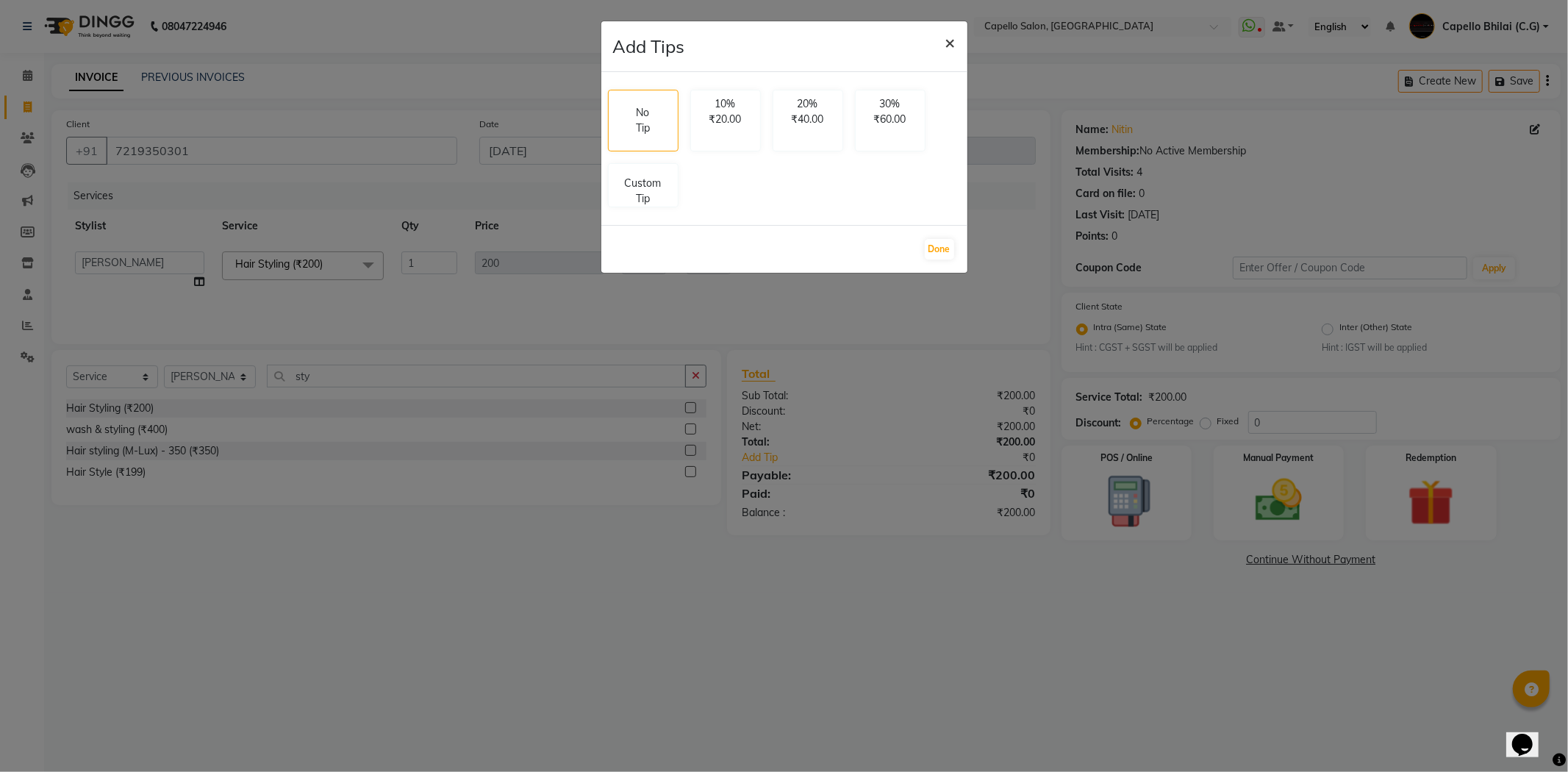
click at [952, 44] on span "×" at bounding box center [950, 42] width 10 height 22
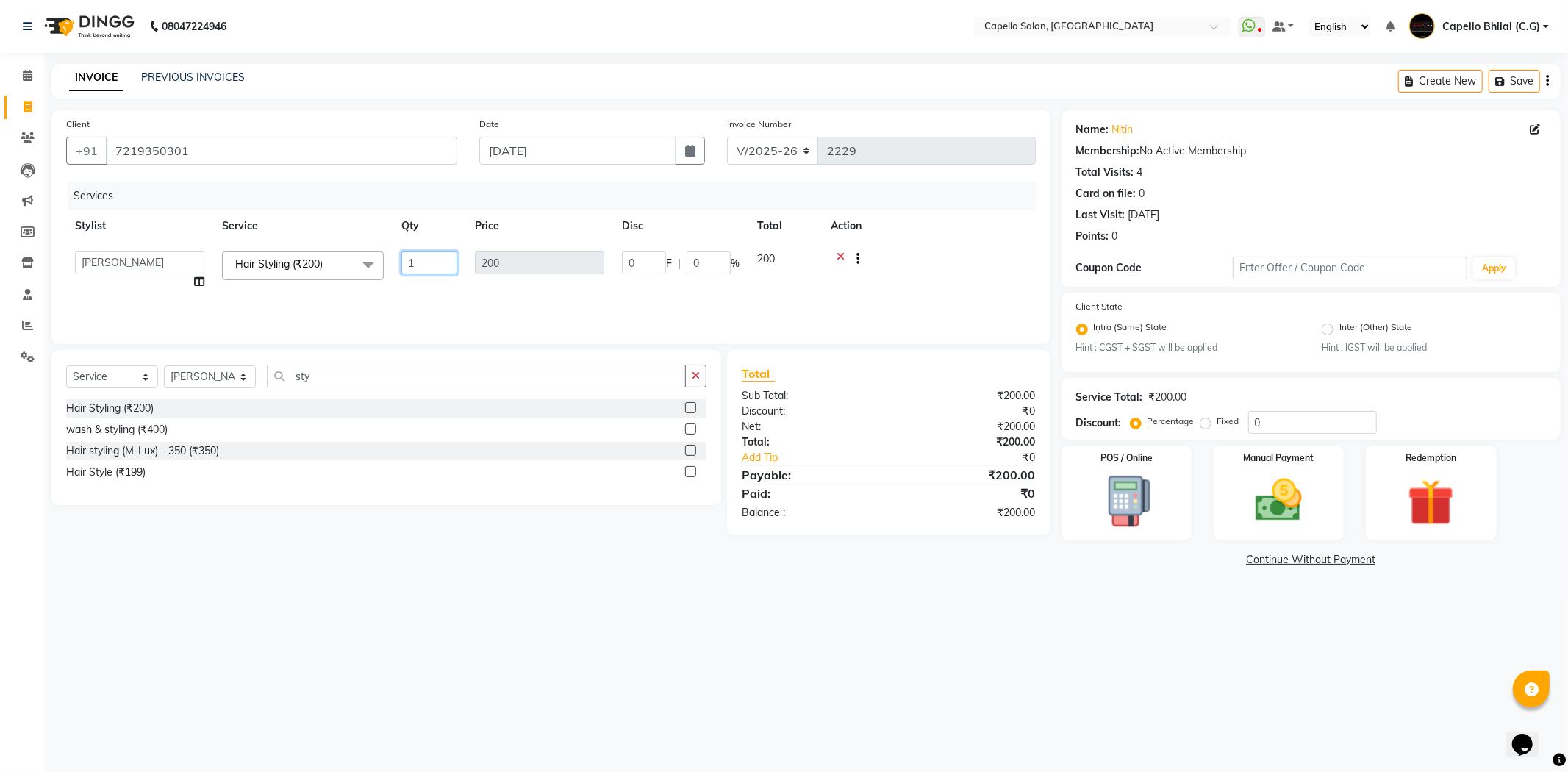
click at [425, 269] on input "1" at bounding box center [429, 262] width 56 height 23
click at [464, 261] on td "200" at bounding box center [471, 261] width 147 height 36
select select "17882"
click at [468, 260] on td "200" at bounding box center [539, 271] width 147 height 56
click at [870, 480] on div "Payable:" at bounding box center [809, 475] width 158 height 18
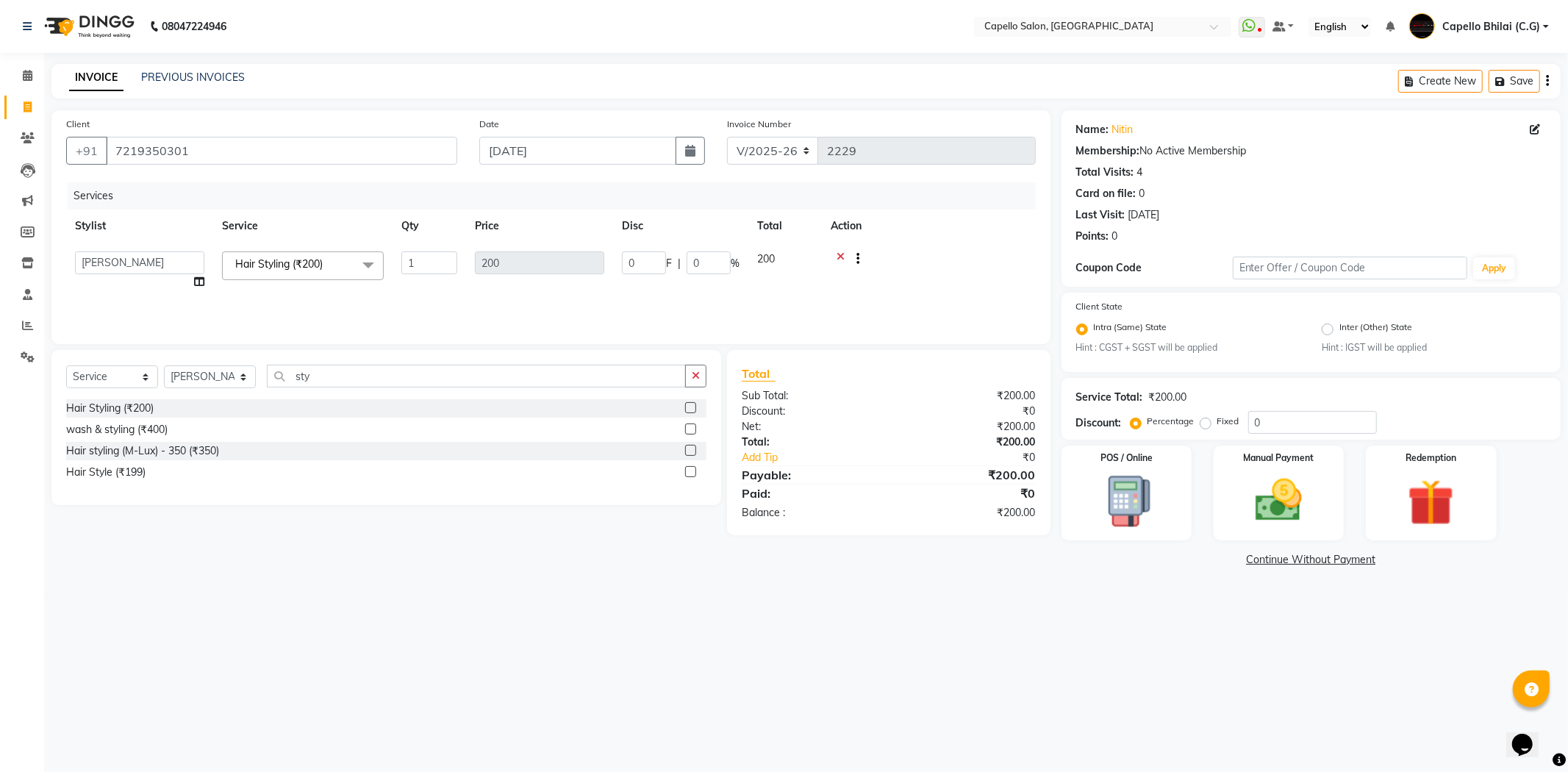
click at [861, 475] on div "Payable:" at bounding box center [809, 475] width 158 height 18
click at [424, 585] on main "INVOICE PREVIOUS INVOICES Create New Save Client +91 7219350301 Date 04-09-2025…" at bounding box center [806, 328] width 1524 height 528
click at [527, 300] on div "Services Stylist Service Qty Price Disc Total Action ADMIN Anjali Tandia Ashish…" at bounding box center [551, 256] width 969 height 147
click at [731, 284] on td "0 F | 0 %" at bounding box center [681, 271] width 135 height 56
drag, startPoint x: 645, startPoint y: 258, endPoint x: 605, endPoint y: 262, distance: 40.2
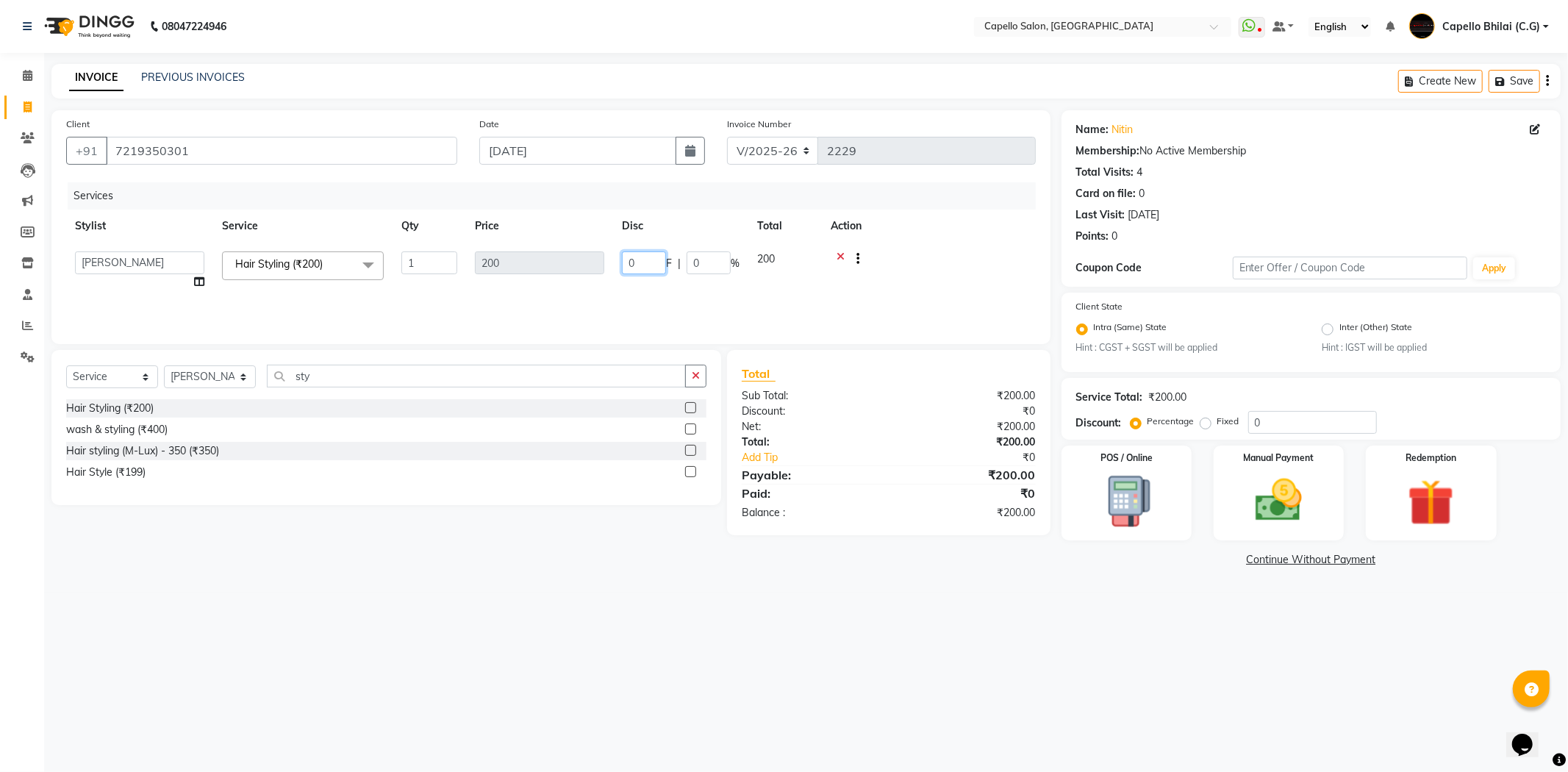
click at [605, 262] on tr "ADMIN Anjali Tandia Ashish Kadwe Capello Bhilai (C.G) Nazma Sheikh Nitish Sen P…" at bounding box center [551, 271] width 969 height 56
type input "100"
click at [857, 472] on div "Payable:" at bounding box center [809, 475] width 158 height 18
click at [745, 254] on icon at bounding box center [746, 261] width 8 height 19
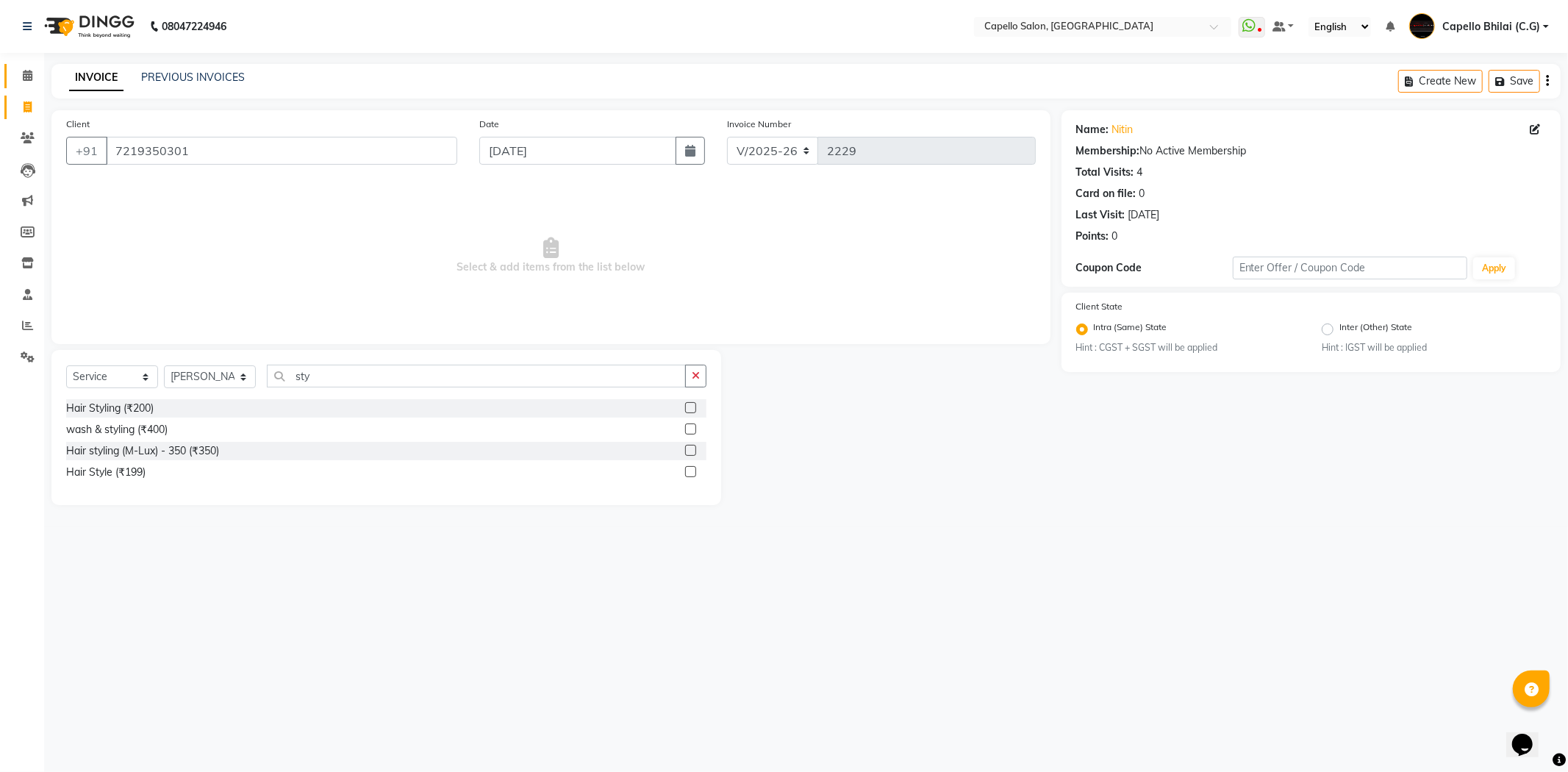
drag, startPoint x: 24, startPoint y: 86, endPoint x: 481, endPoint y: 19, distance: 461.9
click at [24, 86] on link "Calendar" at bounding box center [22, 76] width 35 height 24
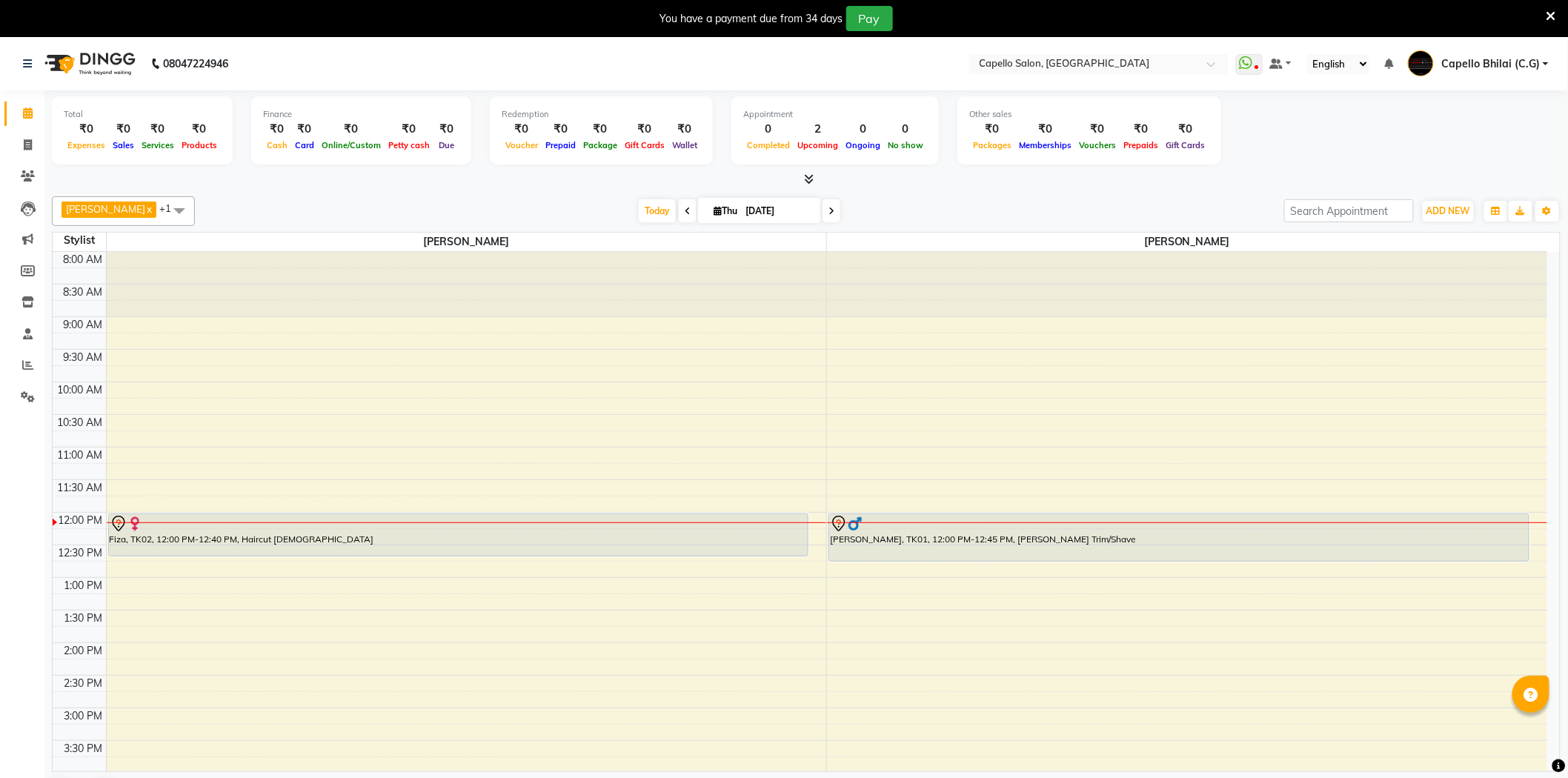
click at [1557, 17] on div "You have a payment due from 34 days Pay" at bounding box center [784, 18] width 1568 height 37
click at [1548, 17] on icon at bounding box center [1551, 16] width 9 height 13
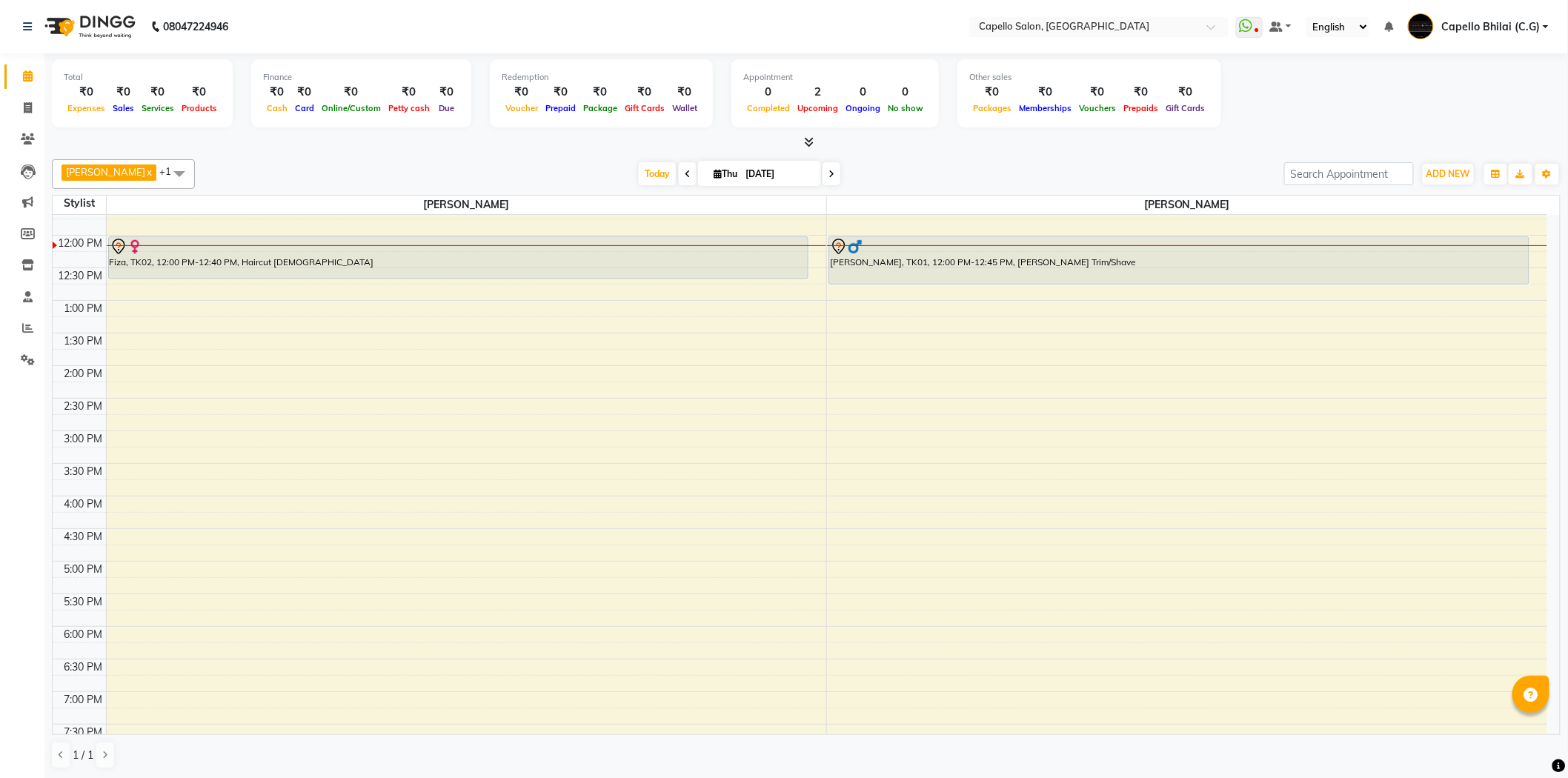
scroll to position [247, 0]
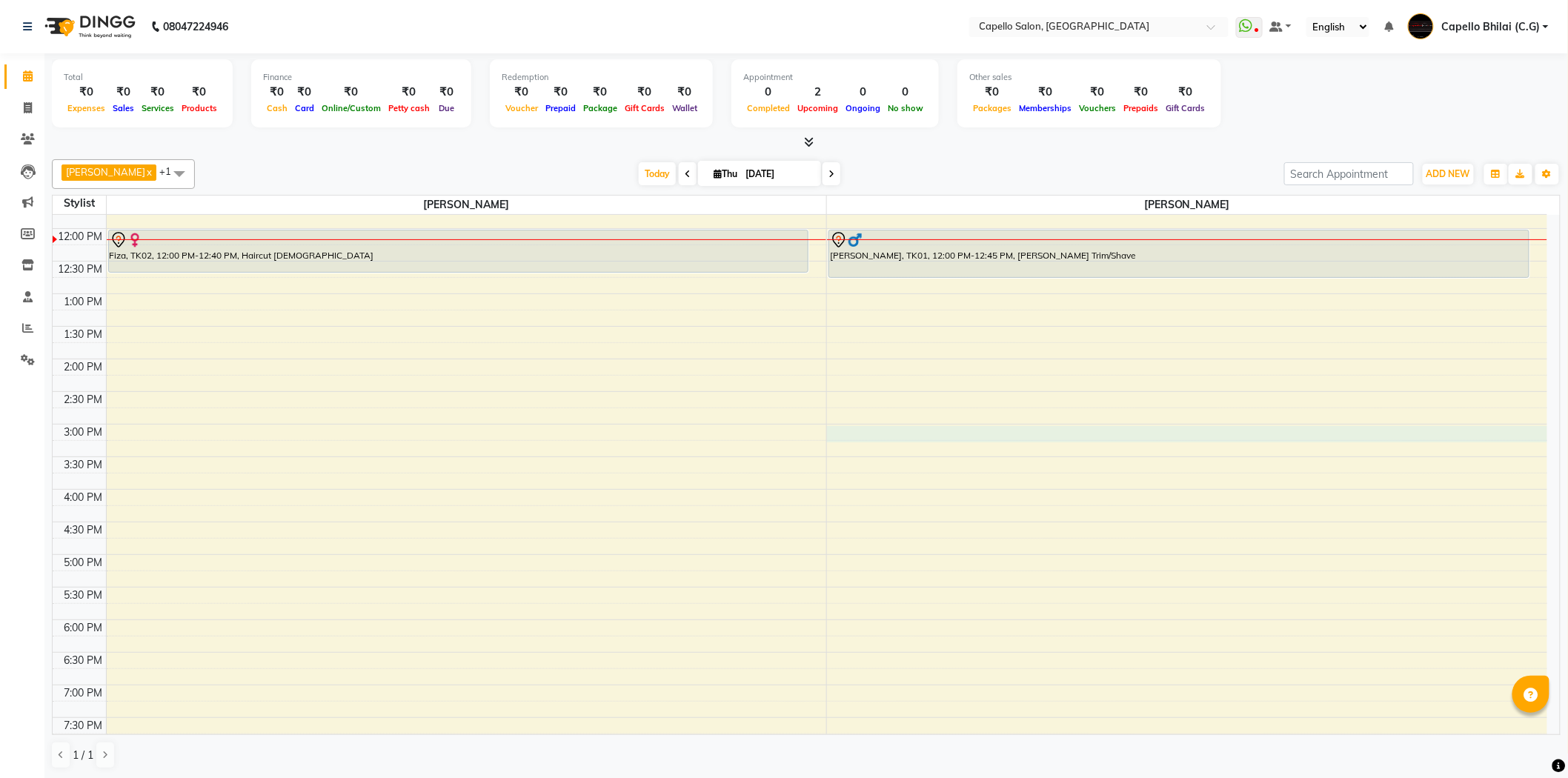
click at [921, 426] on div "8:00 AM 8:30 AM 9:00 AM 9:30 AM 10:00 AM 10:30 AM 11:00 AM 11:30 AM 12:00 PM 12…" at bounding box center [800, 424] width 1495 height 913
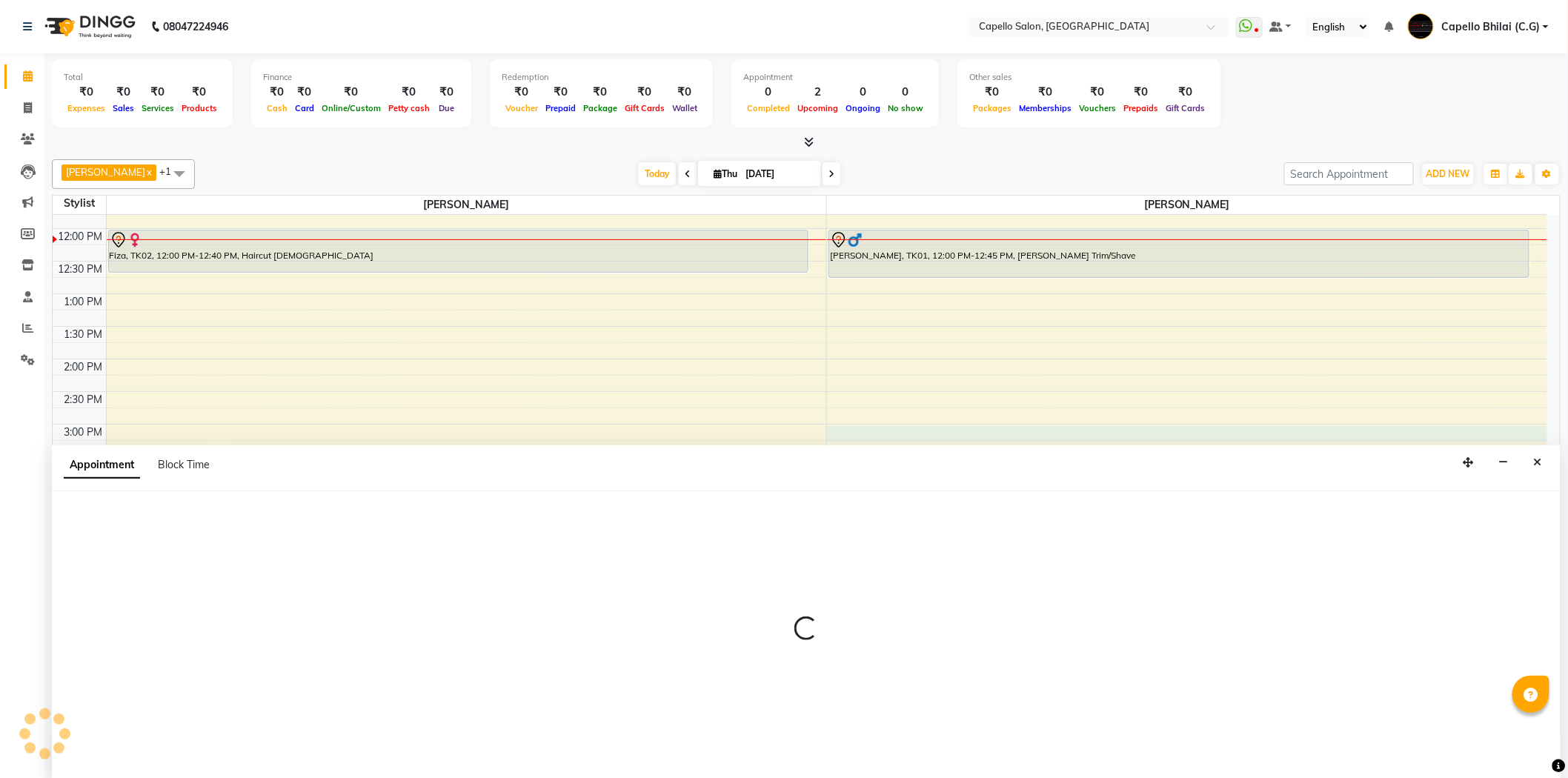
scroll to position [1, 0]
select select "17882"
select select "900"
select select "tentative"
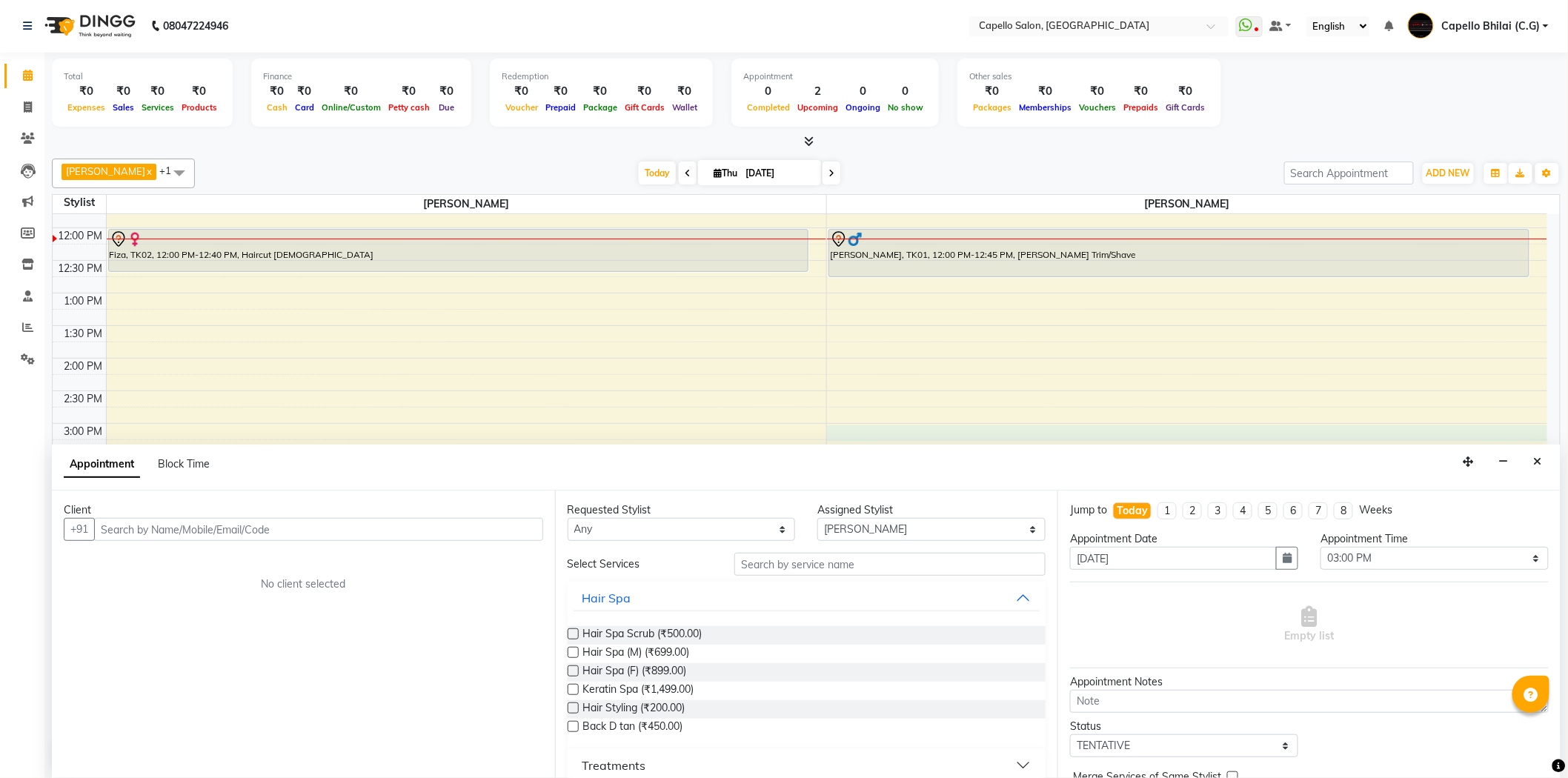
click at [191, 529] on input "text" at bounding box center [319, 529] width 449 height 23
click at [403, 534] on input "text" at bounding box center [319, 529] width 449 height 23
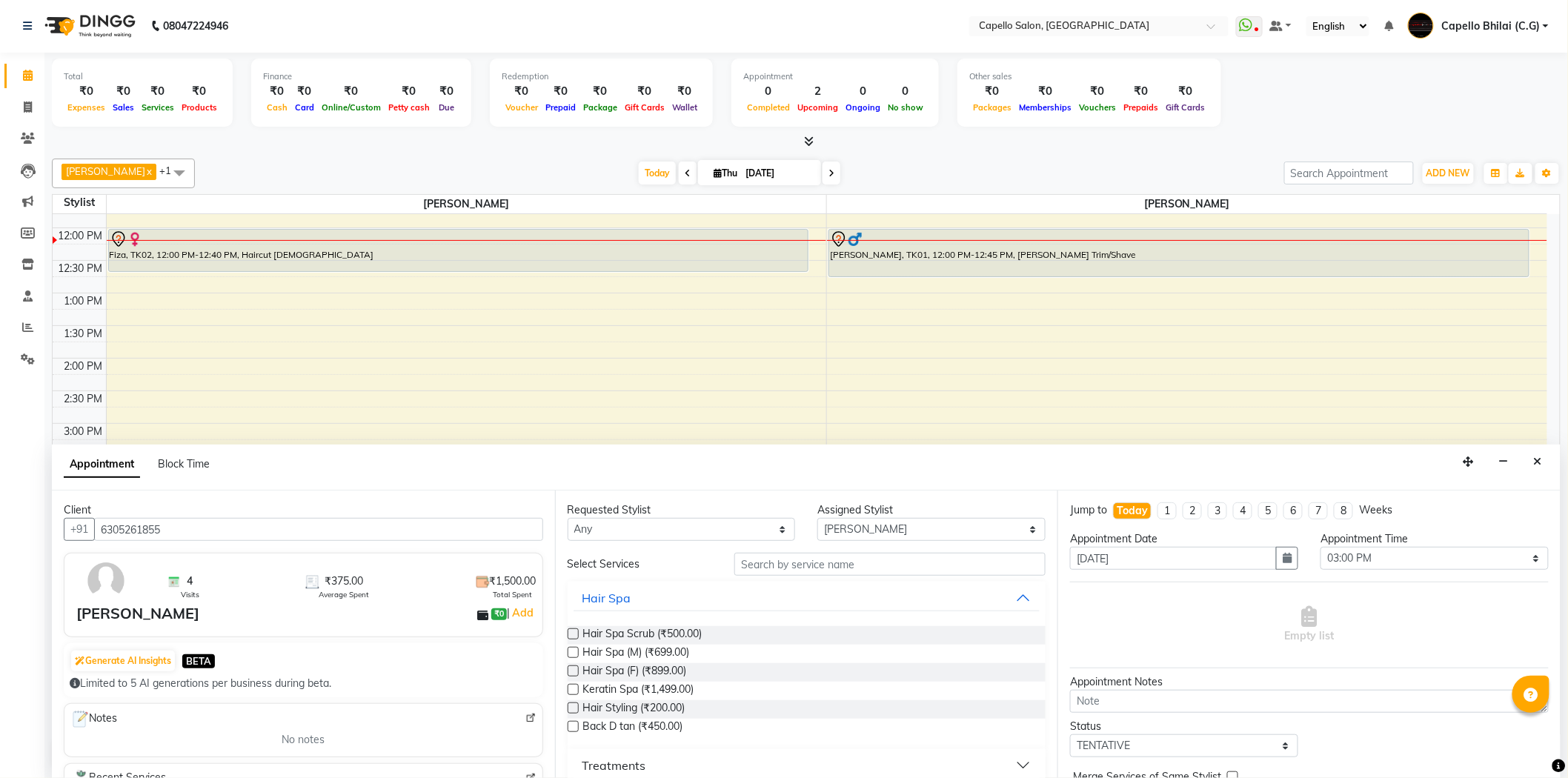
type input "6305261855"
click at [865, 561] on input "text" at bounding box center [891, 564] width 312 height 23
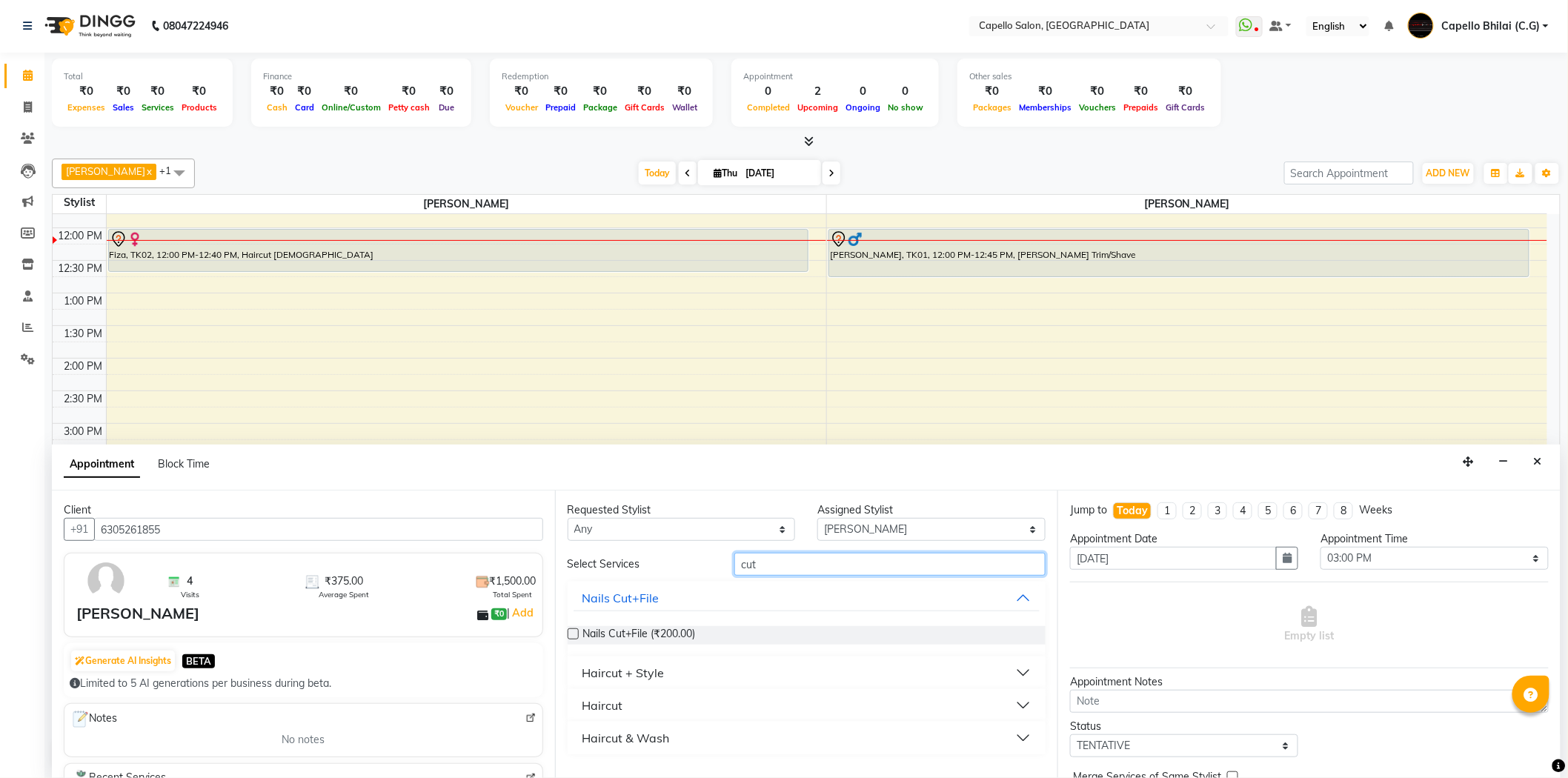
type input "cut"
click at [642, 671] on div "Haircut + Style" at bounding box center [623, 673] width 83 height 18
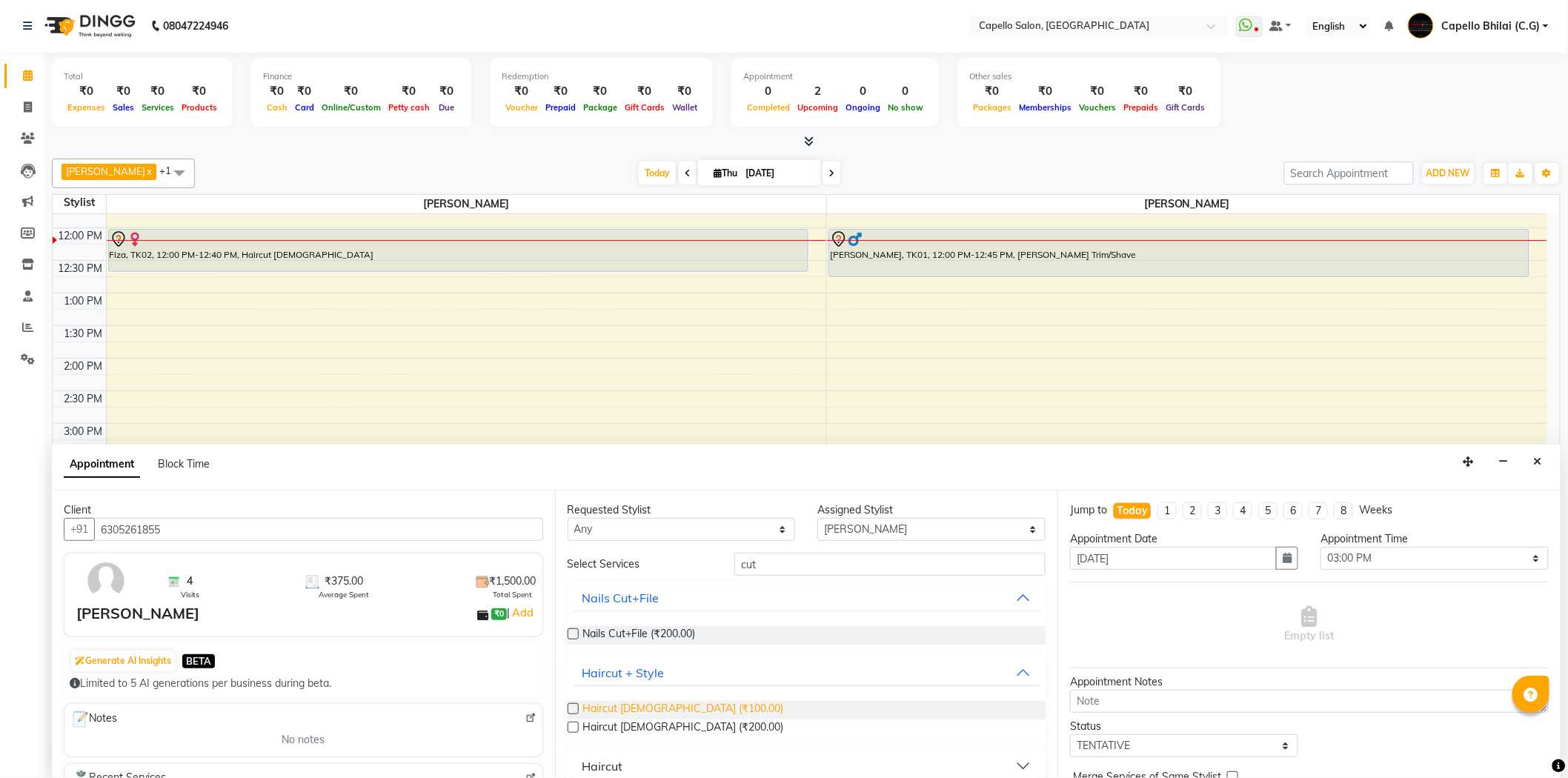
click at [634, 707] on span "Haircut male (₹100.00)" at bounding box center [683, 710] width 201 height 19
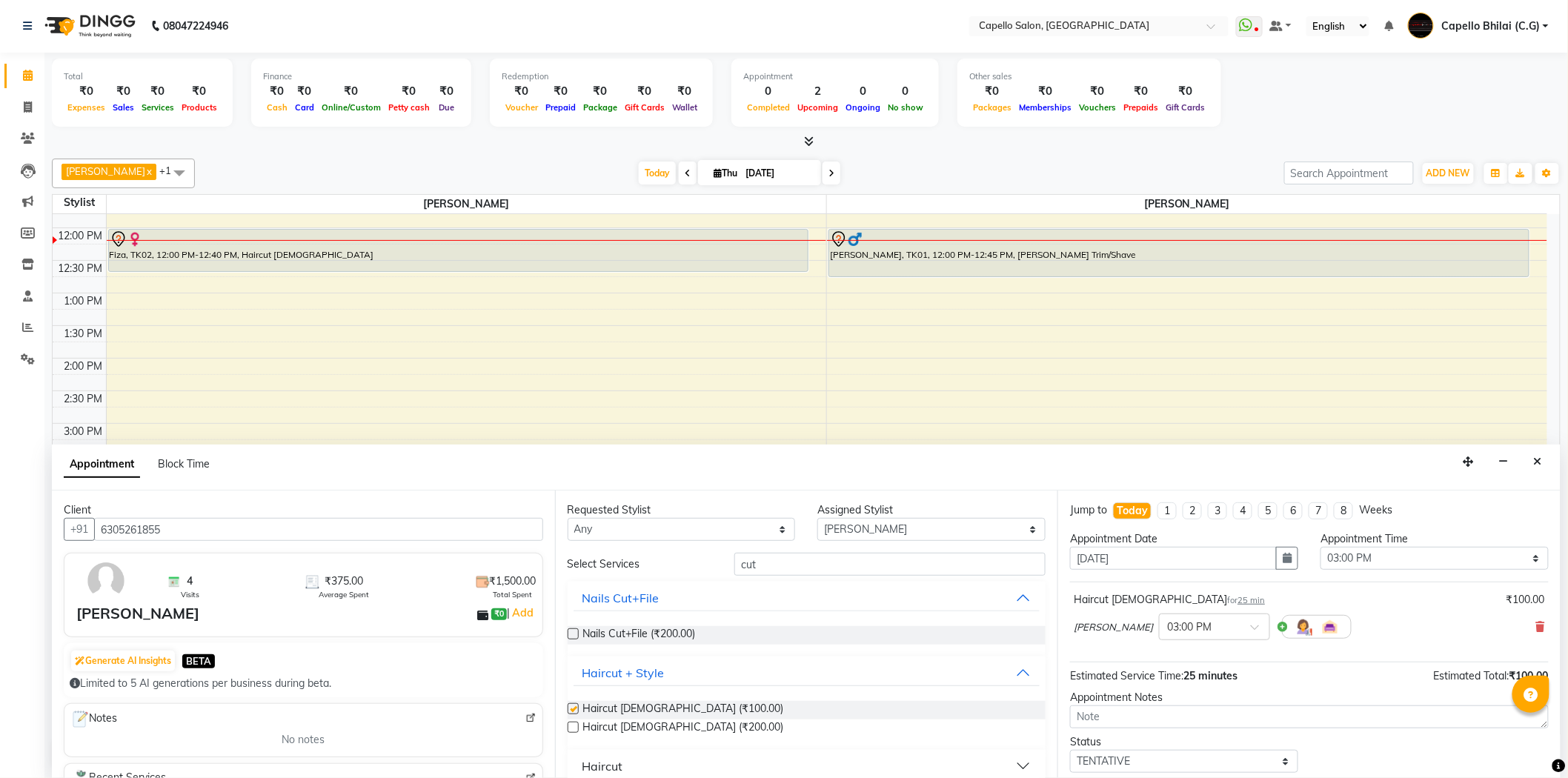
checkbox input "false"
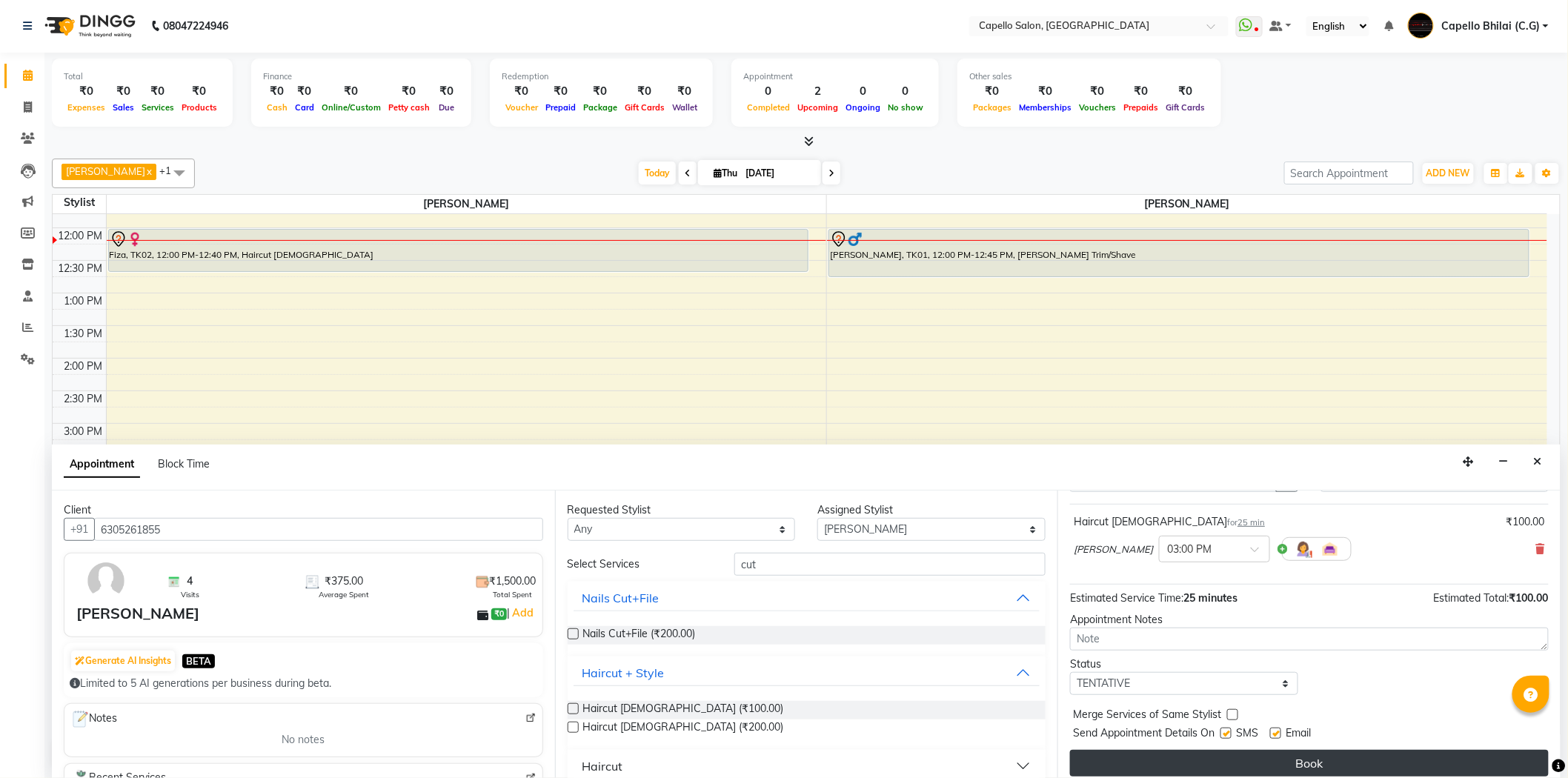
scroll to position [87, 0]
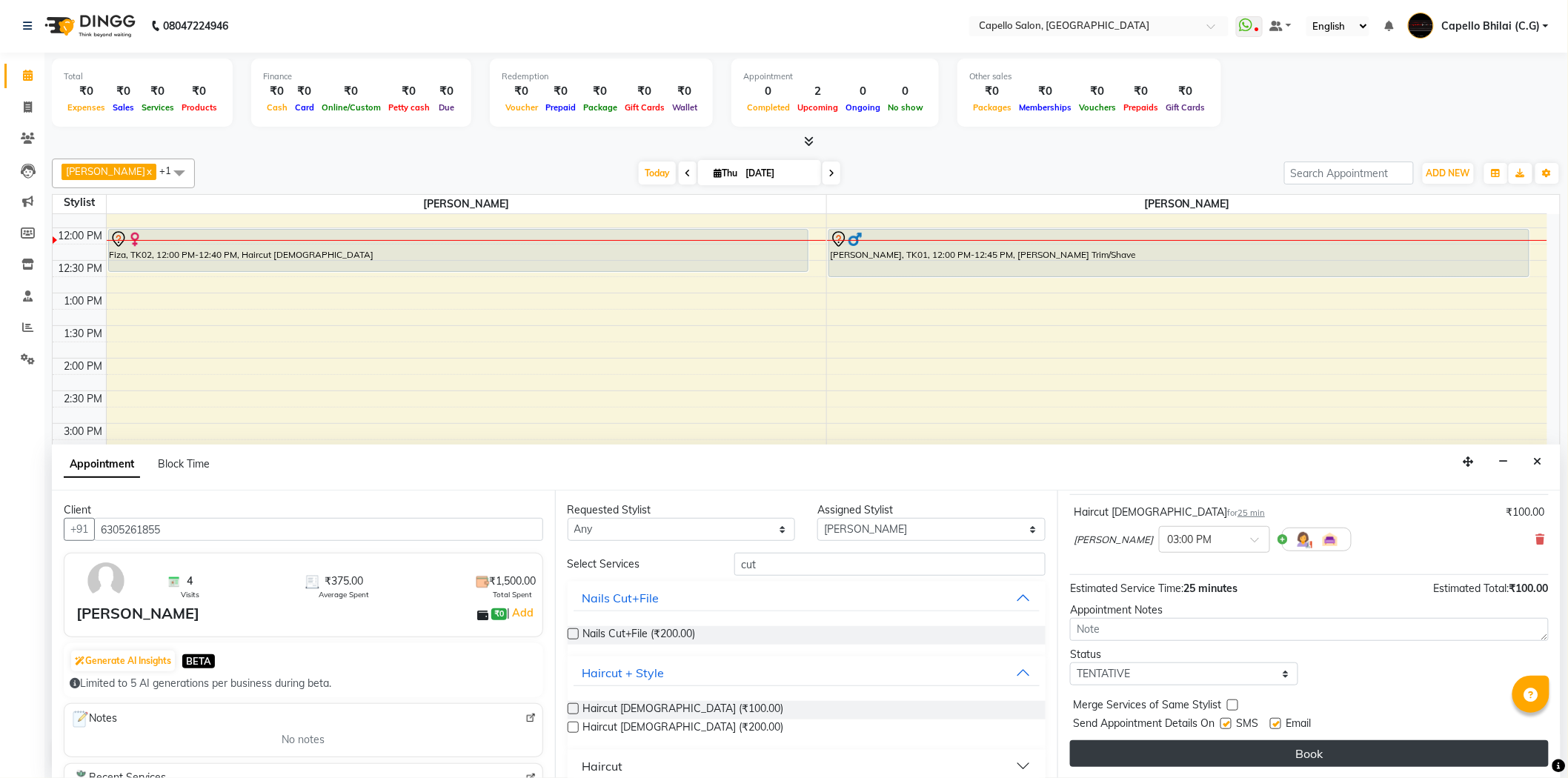
click at [1260, 745] on button "Book" at bounding box center [1309, 754] width 479 height 27
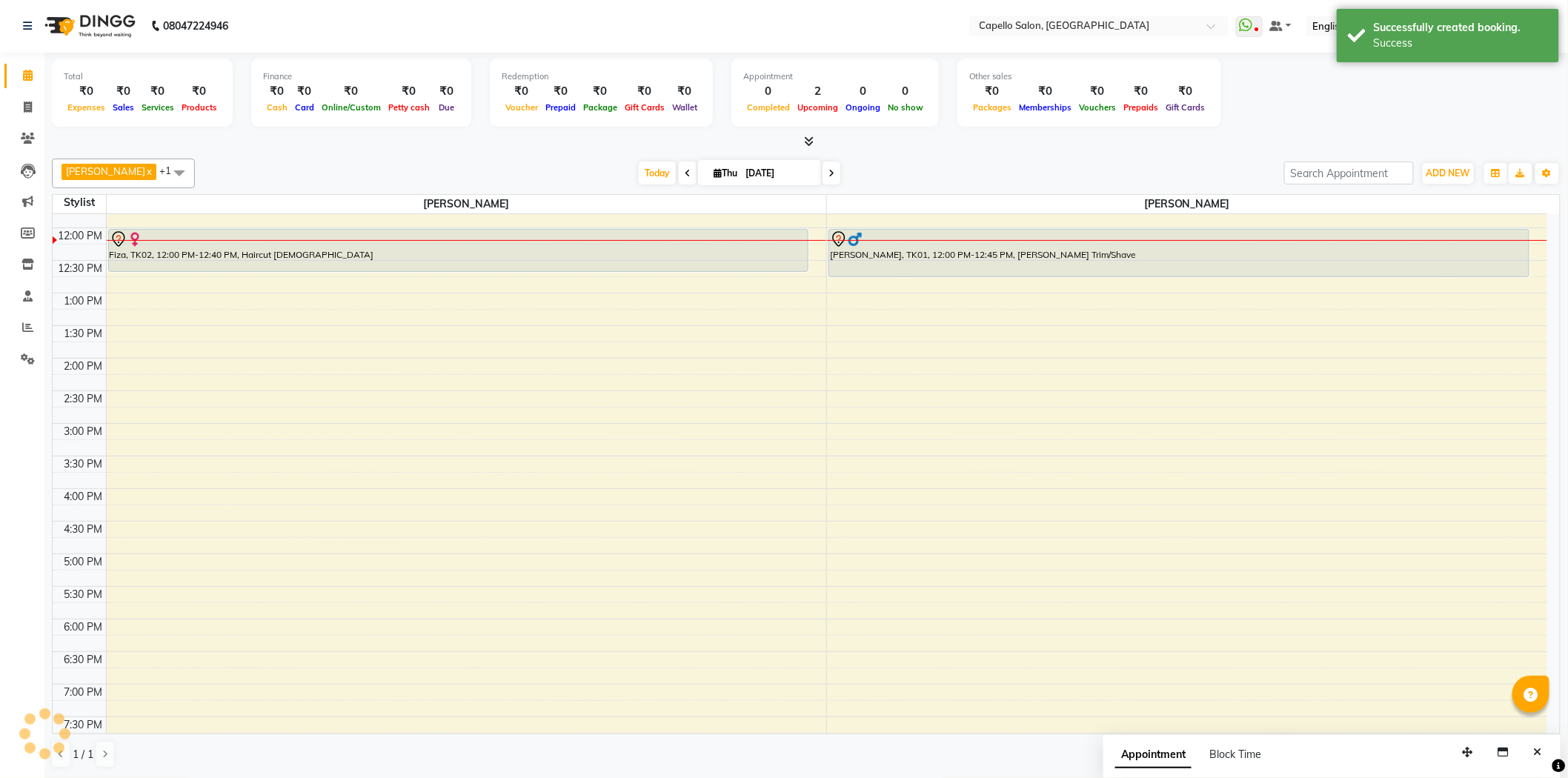
scroll to position [0, 0]
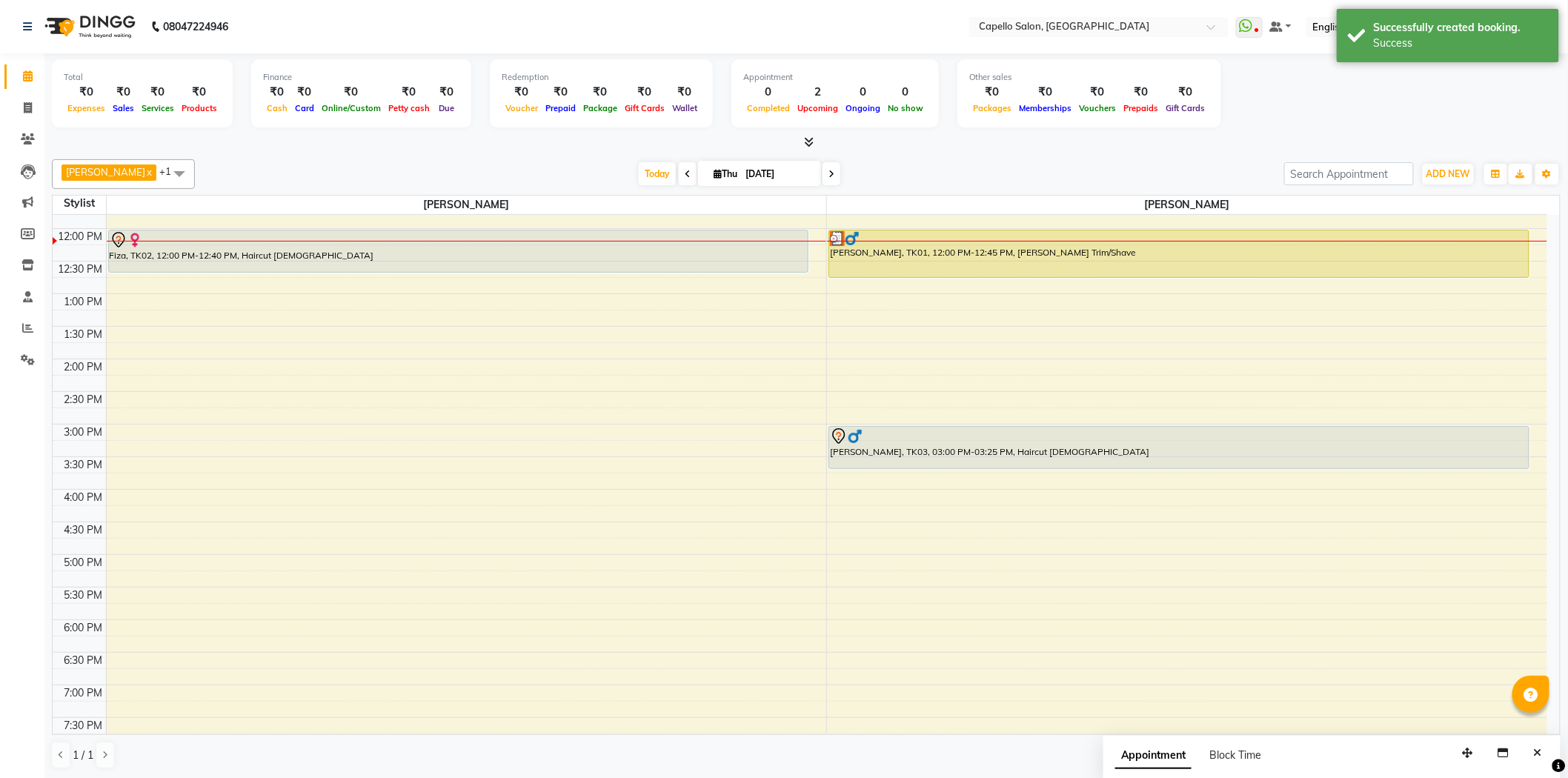
drag, startPoint x: 1072, startPoint y: 448, endPoint x: 1070, endPoint y: 461, distance: 13.2
click at [1068, 465] on div "Yusuf, TK01, 12:00 PM-12:45 PM, Beard Trim/Shave Kamlesh, TK03, 03:00 PM-03:25 …" at bounding box center [1187, 424] width 721 height 913
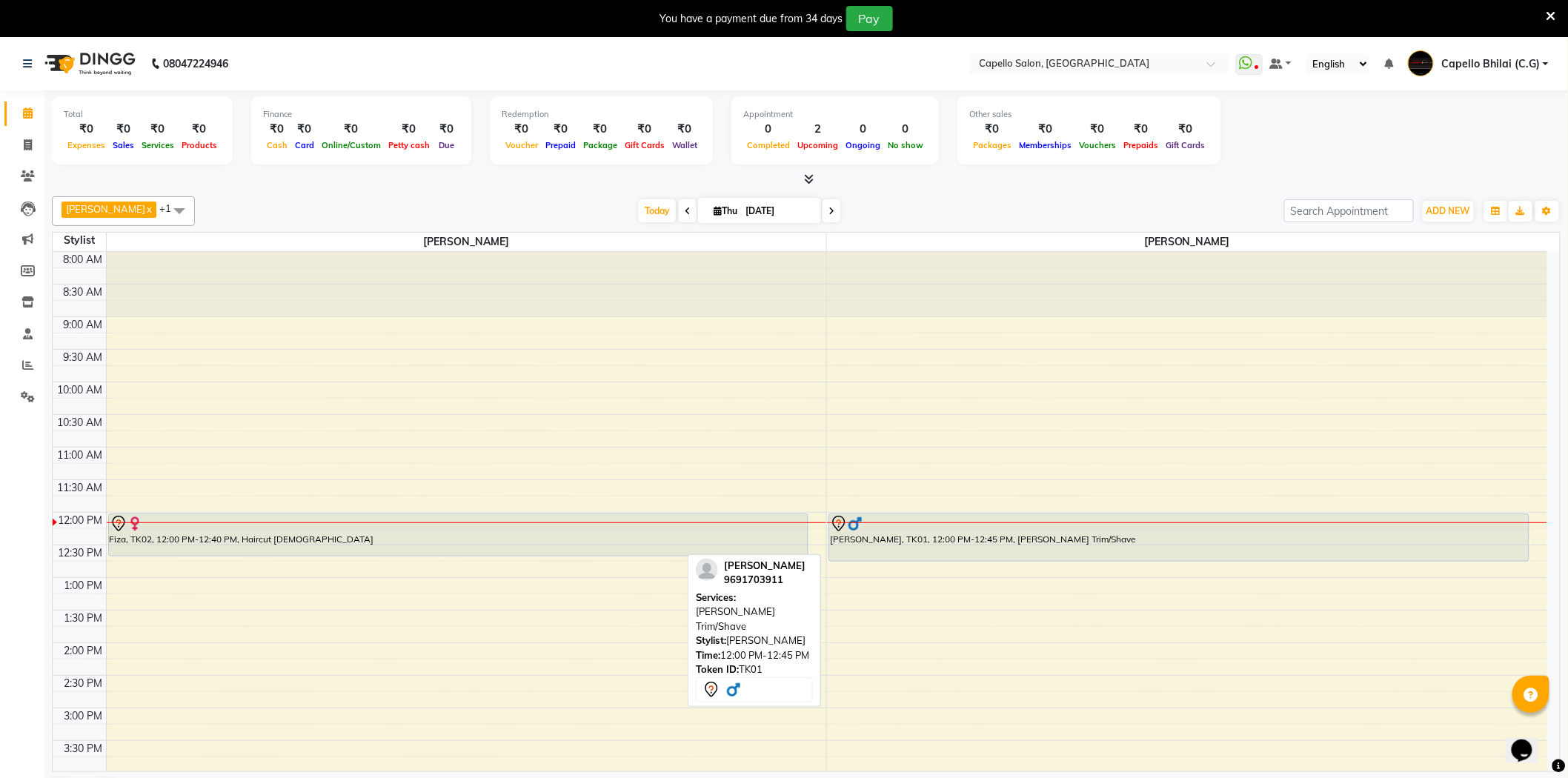
click at [968, 543] on div "[PERSON_NAME], TK01, 12:00 PM-12:45 PM, [PERSON_NAME] Trim/Shave" at bounding box center [1179, 537] width 699 height 46
select select "7"
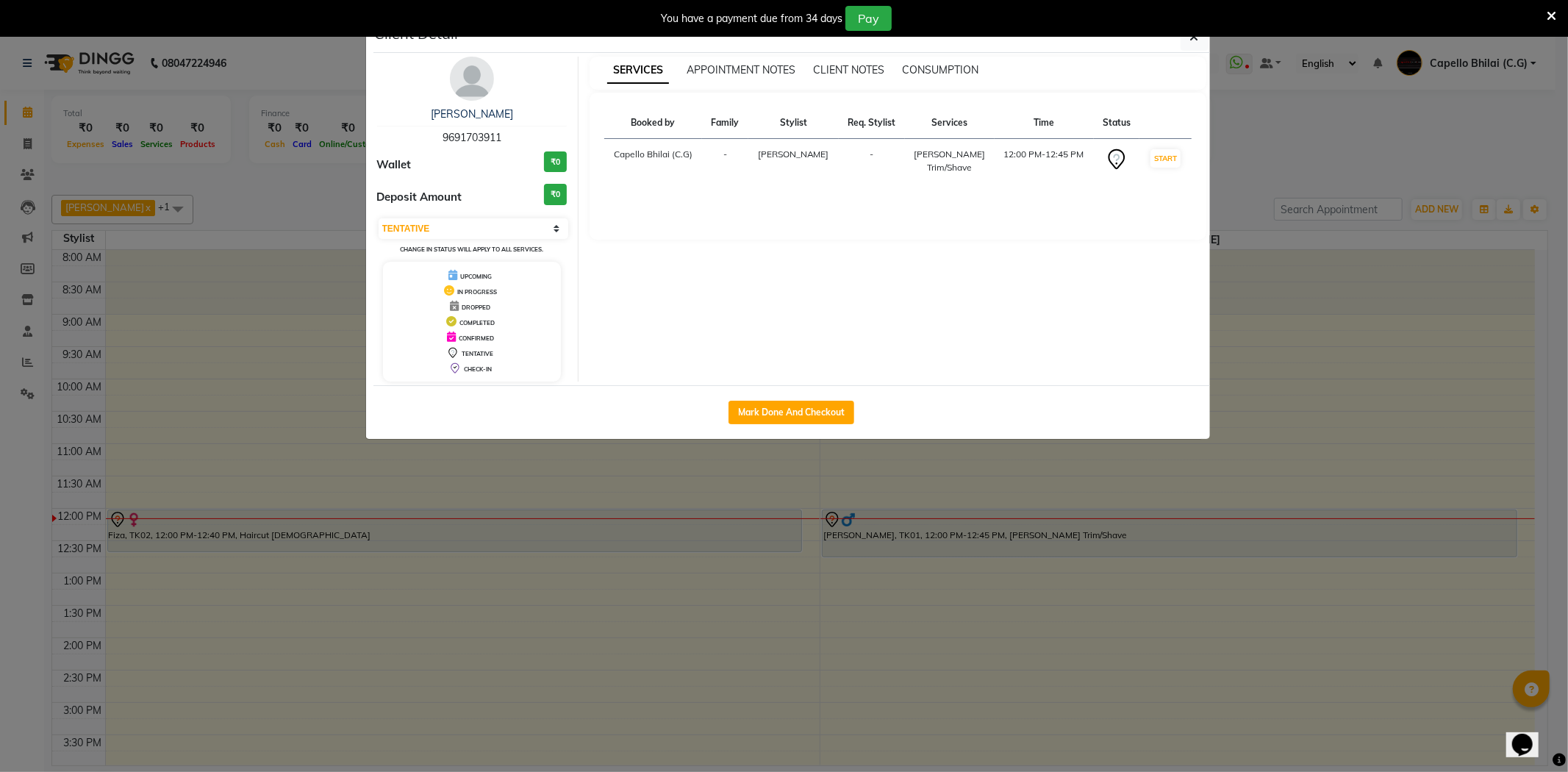
click at [843, 394] on div "Mark Done And Checkout" at bounding box center [792, 412] width 837 height 54
click at [813, 416] on button "Mark Done And Checkout" at bounding box center [791, 412] width 126 height 23
select select "809"
select select "service"
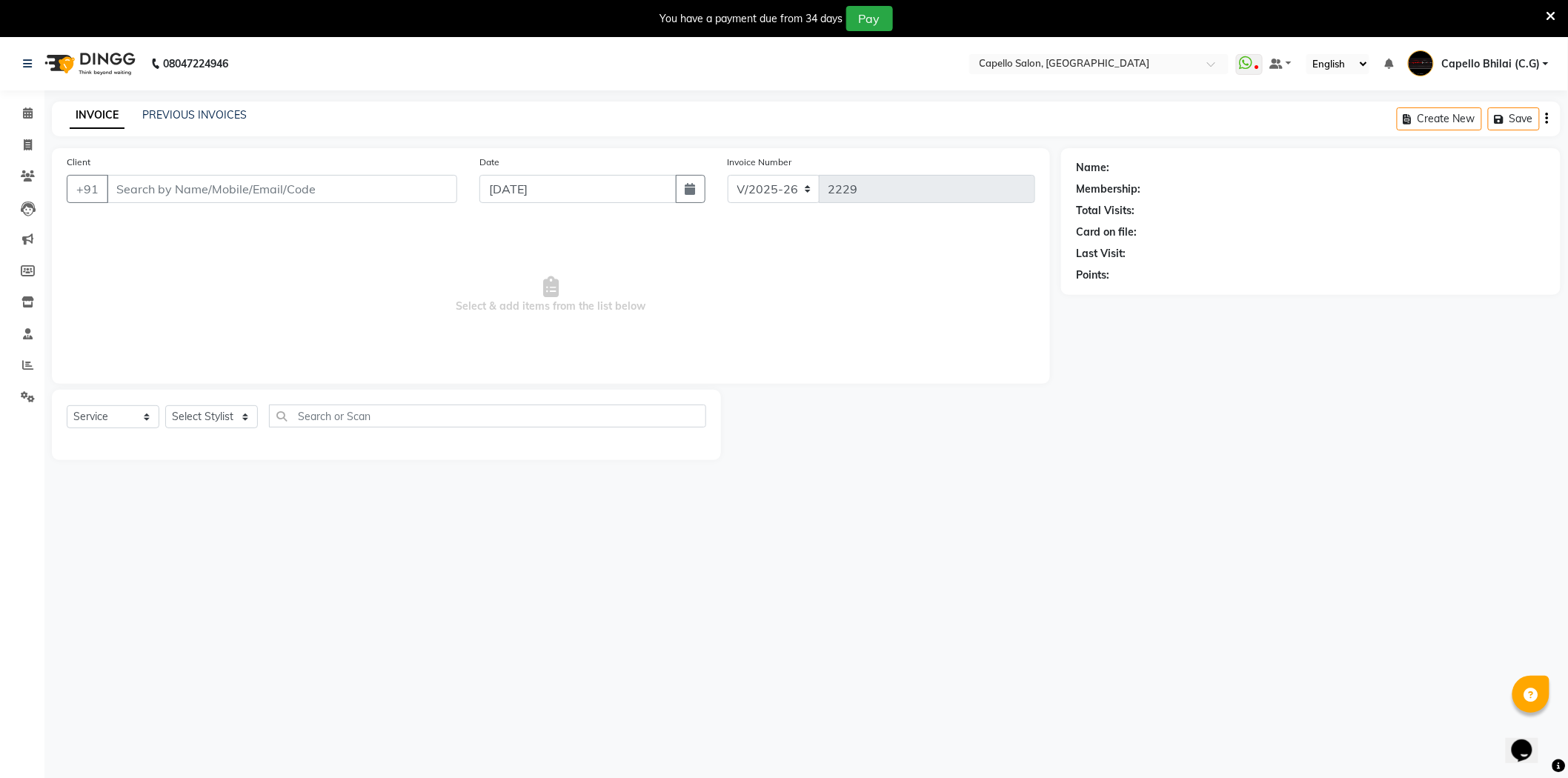
type input "9691703911"
select select "17882"
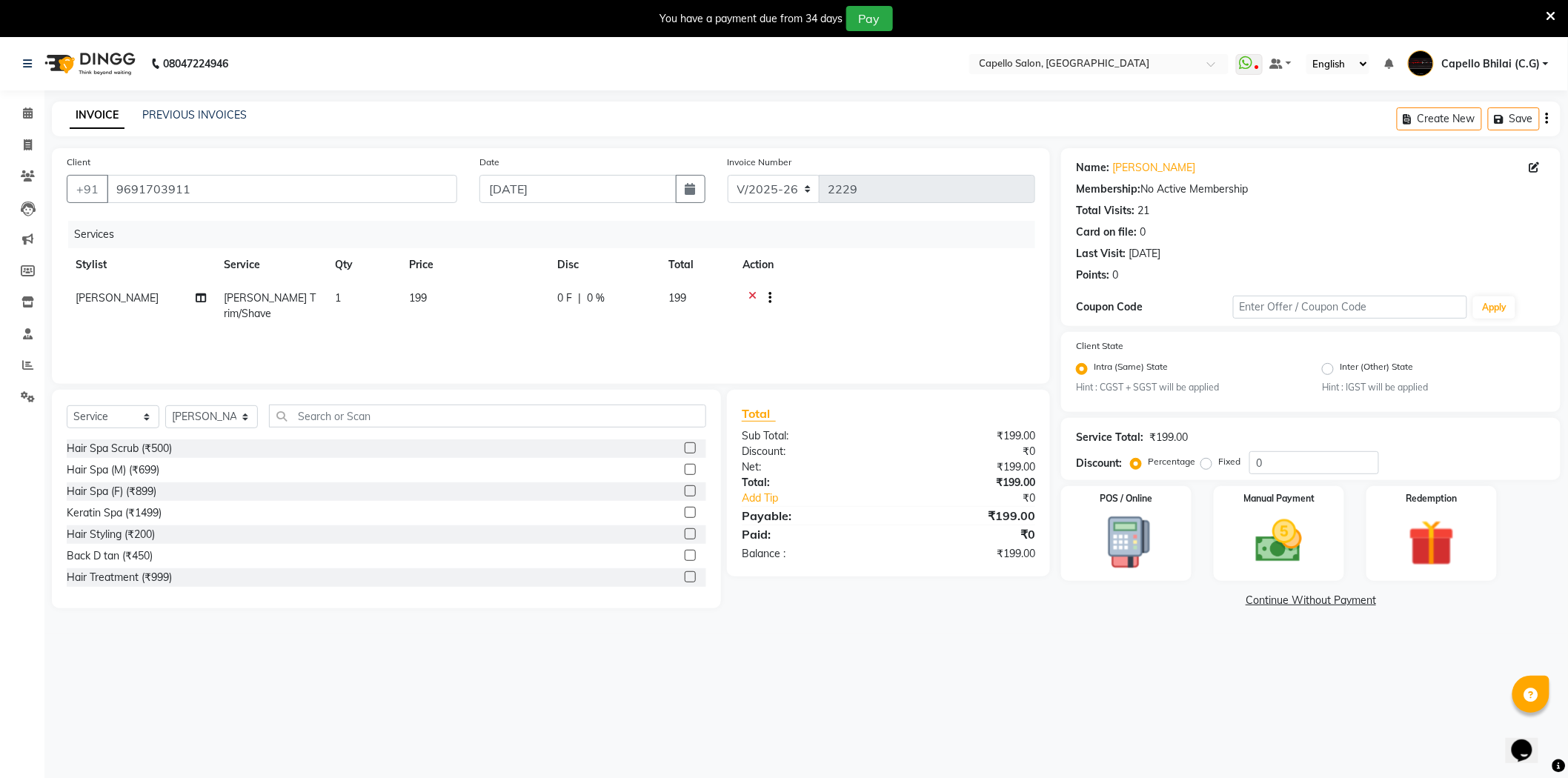
click at [468, 301] on td "199" at bounding box center [474, 306] width 148 height 49
select select "17882"
drag, startPoint x: 468, startPoint y: 301, endPoint x: 447, endPoint y: 297, distance: 21.4
click at [448, 297] on tr "ADMIN Anjali Tandia Ashish Kadwe Capello Bhilai (C.G) Nazma Sheikh Nitish Sen P…" at bounding box center [551, 313] width 968 height 63
type input "200"
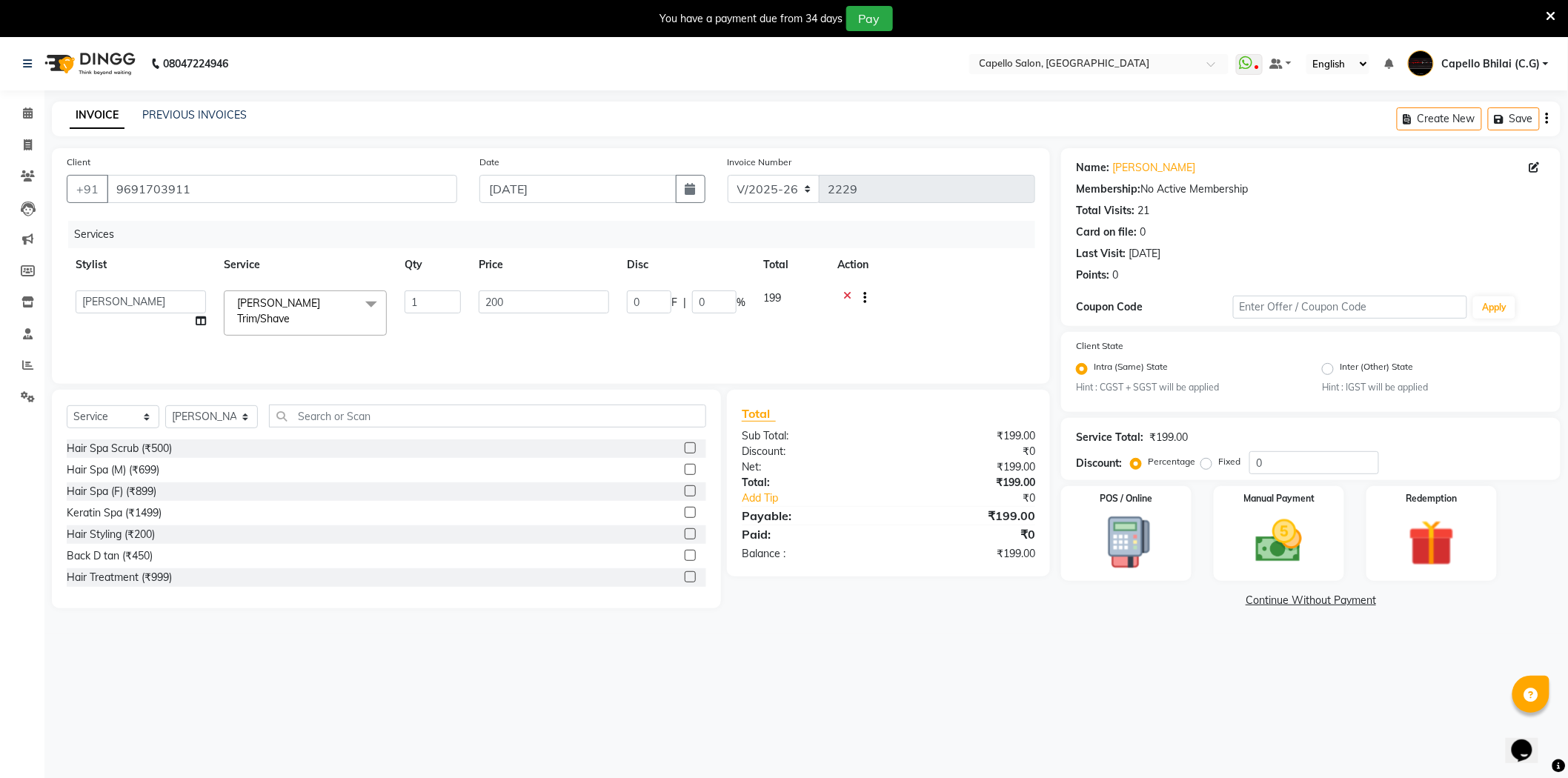
click at [972, 651] on div "08047224946 Select Location × Capello Salon, Bhilai WhatsApp Status ✕ Status: D…" at bounding box center [784, 426] width 1568 height 778
click at [200, 418] on select "Select Stylist ADMIN Anjali Tandia Ashish Kadwe Capello Bhilai (C.G) Nazma Shei…" at bounding box center [212, 416] width 93 height 23
select select "21871"
click at [165, 406] on select "Select Stylist ADMIN Anjali Tandia Ashish Kadwe Capello Bhilai (C.G) Nazma Shei…" at bounding box center [212, 416] width 93 height 23
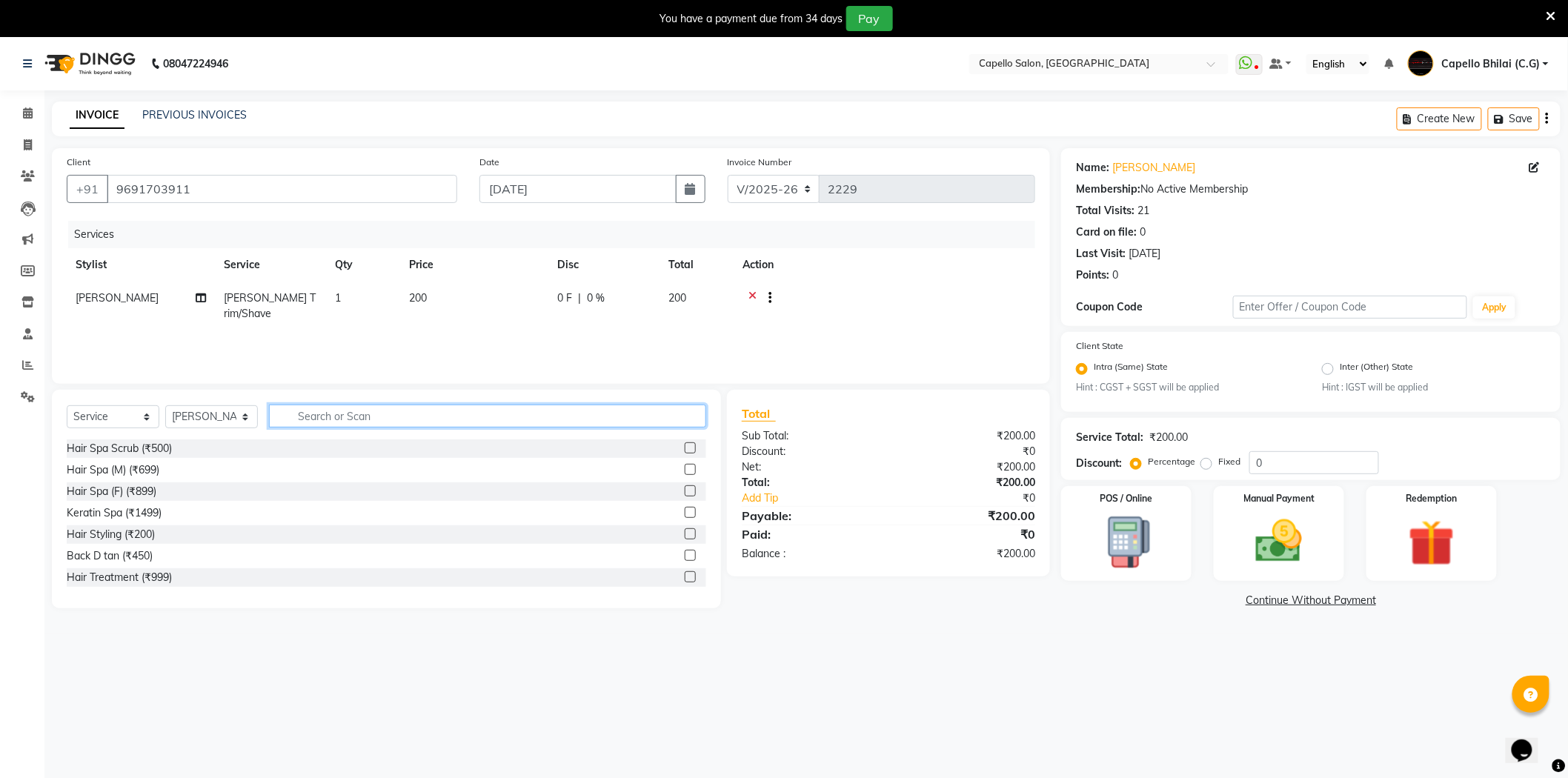
click at [354, 418] on input "text" at bounding box center [488, 415] width 437 height 23
type input "was"
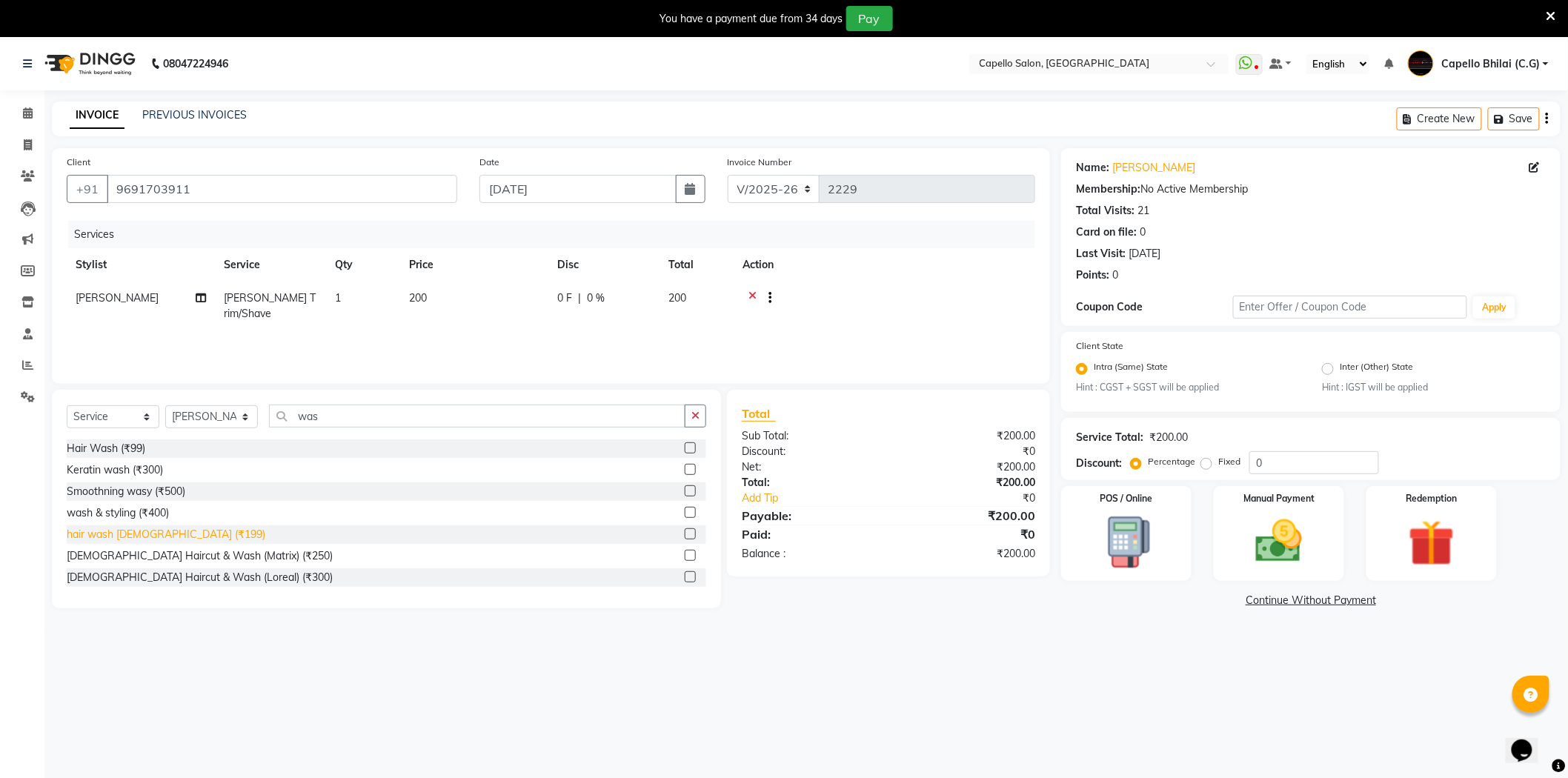
click at [131, 534] on div "hair wash female (₹199)" at bounding box center [166, 535] width 198 height 16
checkbox input "false"
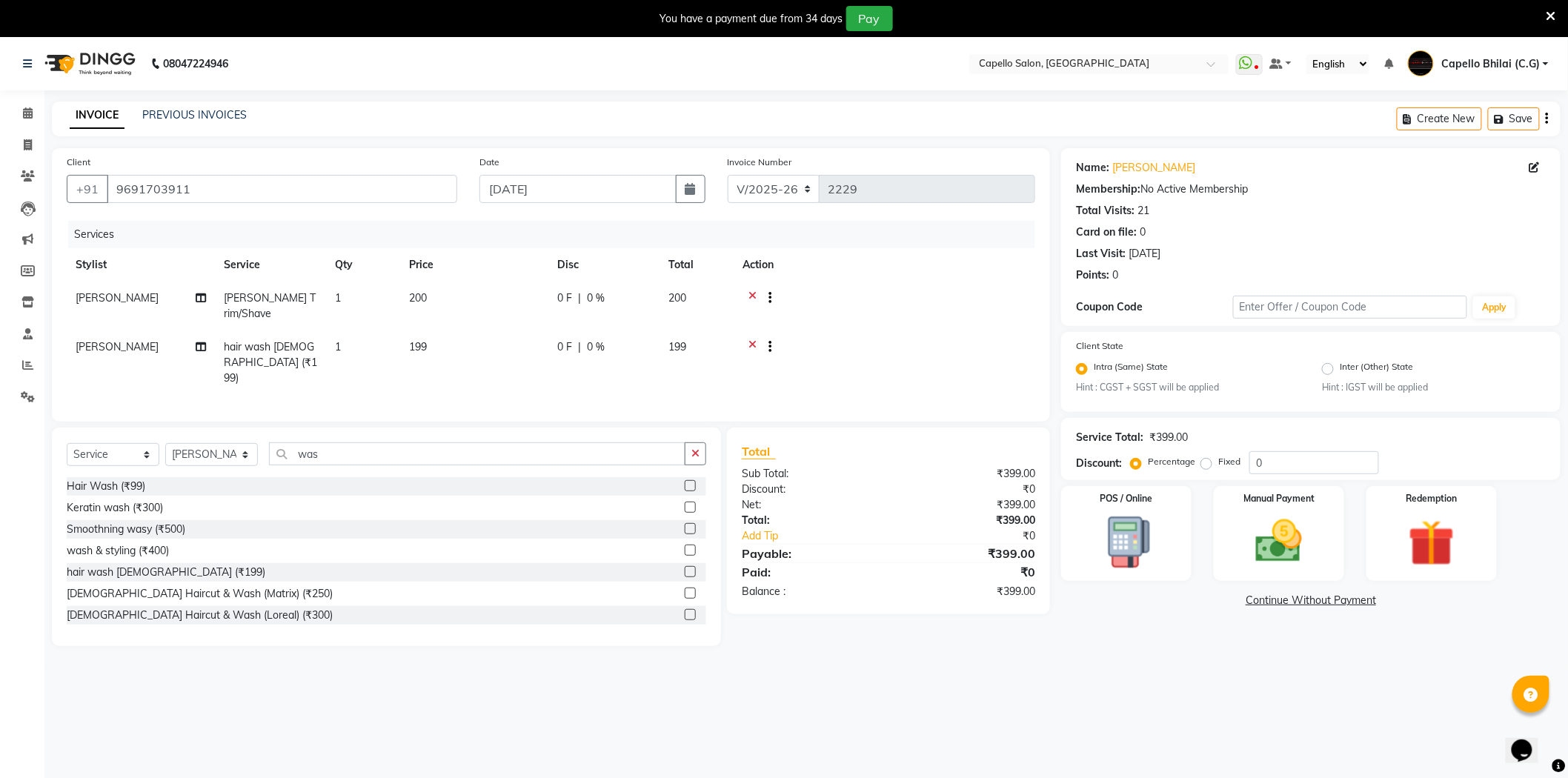
click at [467, 343] on td "199" at bounding box center [474, 363] width 148 height 65
select select "21871"
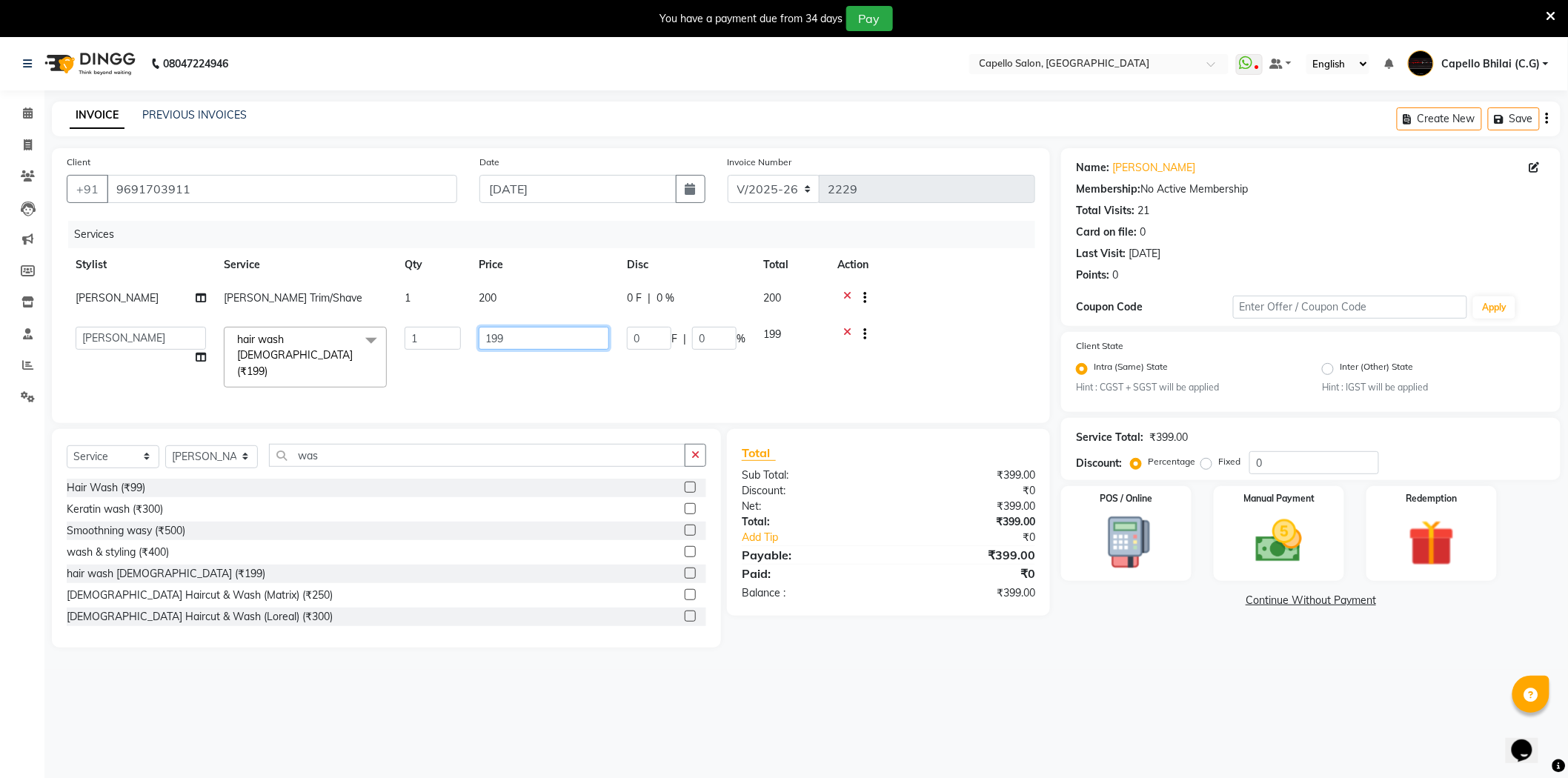
drag, startPoint x: 479, startPoint y: 330, endPoint x: 448, endPoint y: 332, distance: 31.1
click at [453, 332] on tr "ADMIN Anjali Tandia Ashish Kadwe Capello Bhilai (C.G) Nazma Sheikh Nitish Sen P…" at bounding box center [551, 357] width 968 height 79
type input "200"
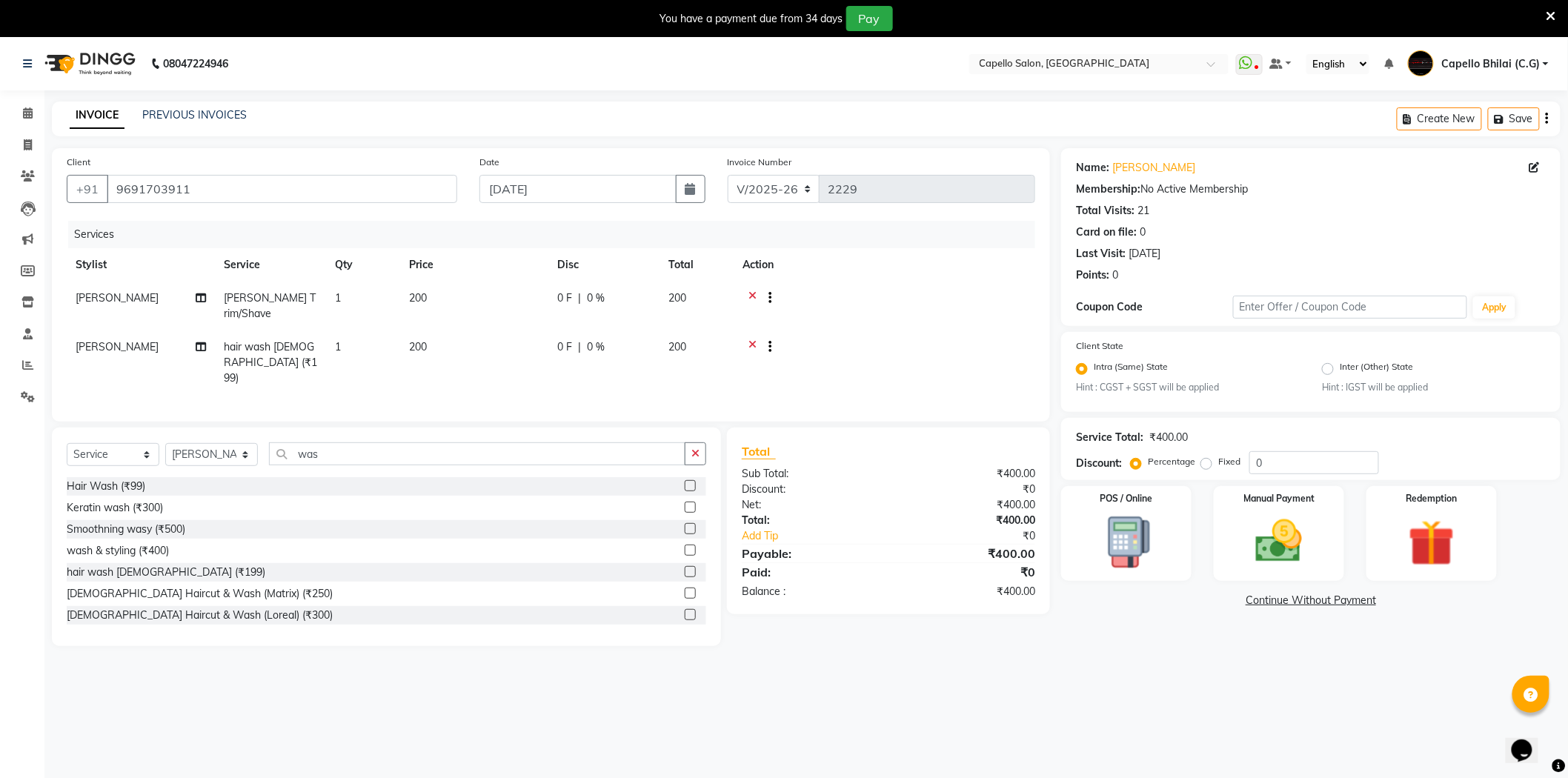
click at [893, 670] on div "08047224946 Select Location × Capello Salon, Bhilai WhatsApp Status ✕ Status: D…" at bounding box center [784, 426] width 1568 height 778
click at [212, 444] on select "Select Stylist ADMIN Anjali Tandia Ashish Kadwe Capello Bhilai (C.G) Nazma Shei…" at bounding box center [212, 454] width 93 height 23
select select "17882"
click at [165, 443] on select "Select Stylist ADMIN Anjali Tandia Ashish Kadwe Capello Bhilai (C.G) Nazma Shei…" at bounding box center [212, 454] width 93 height 23
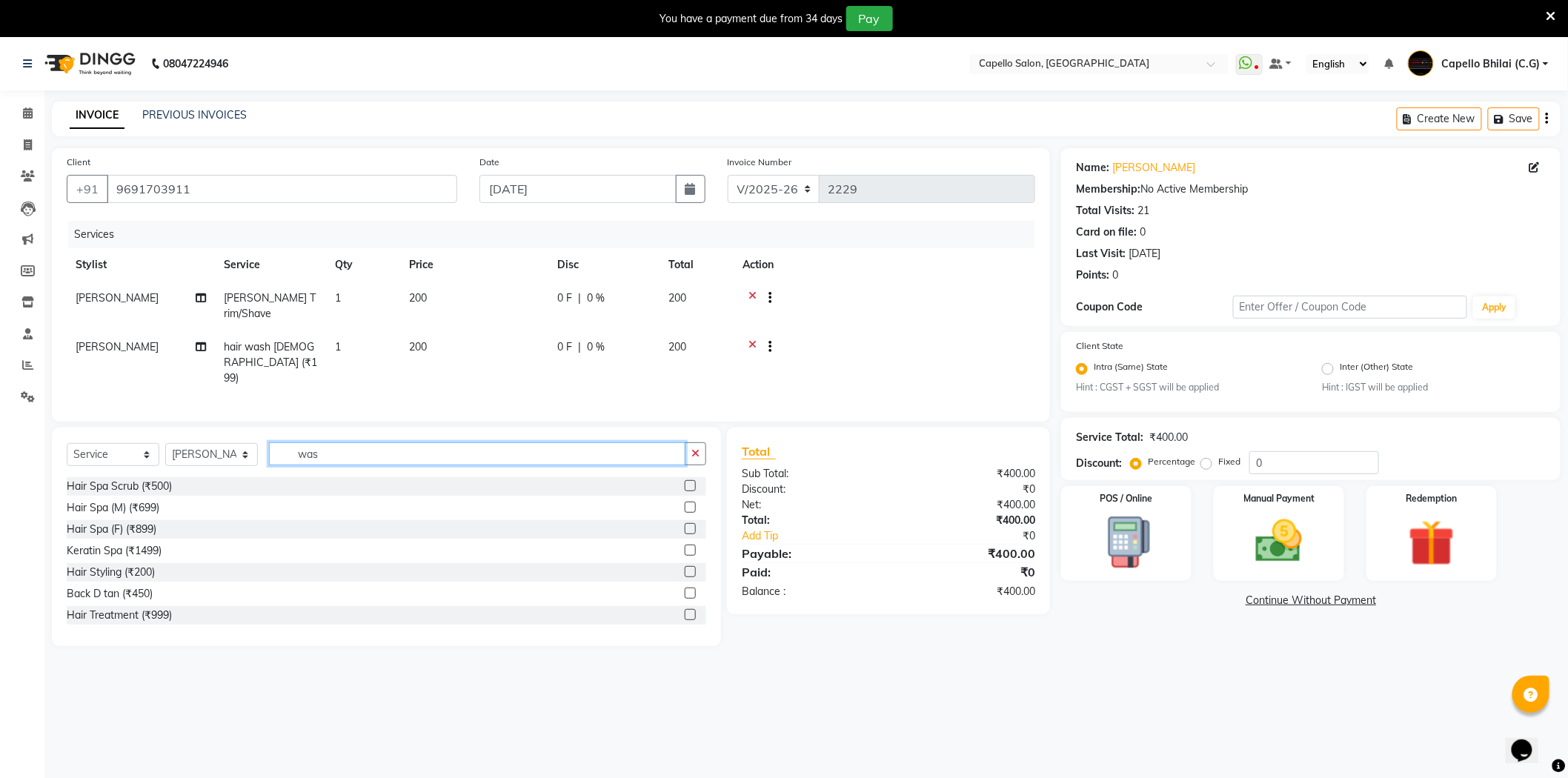
click at [352, 442] on input "was" at bounding box center [477, 453] width 416 height 23
type input "was"
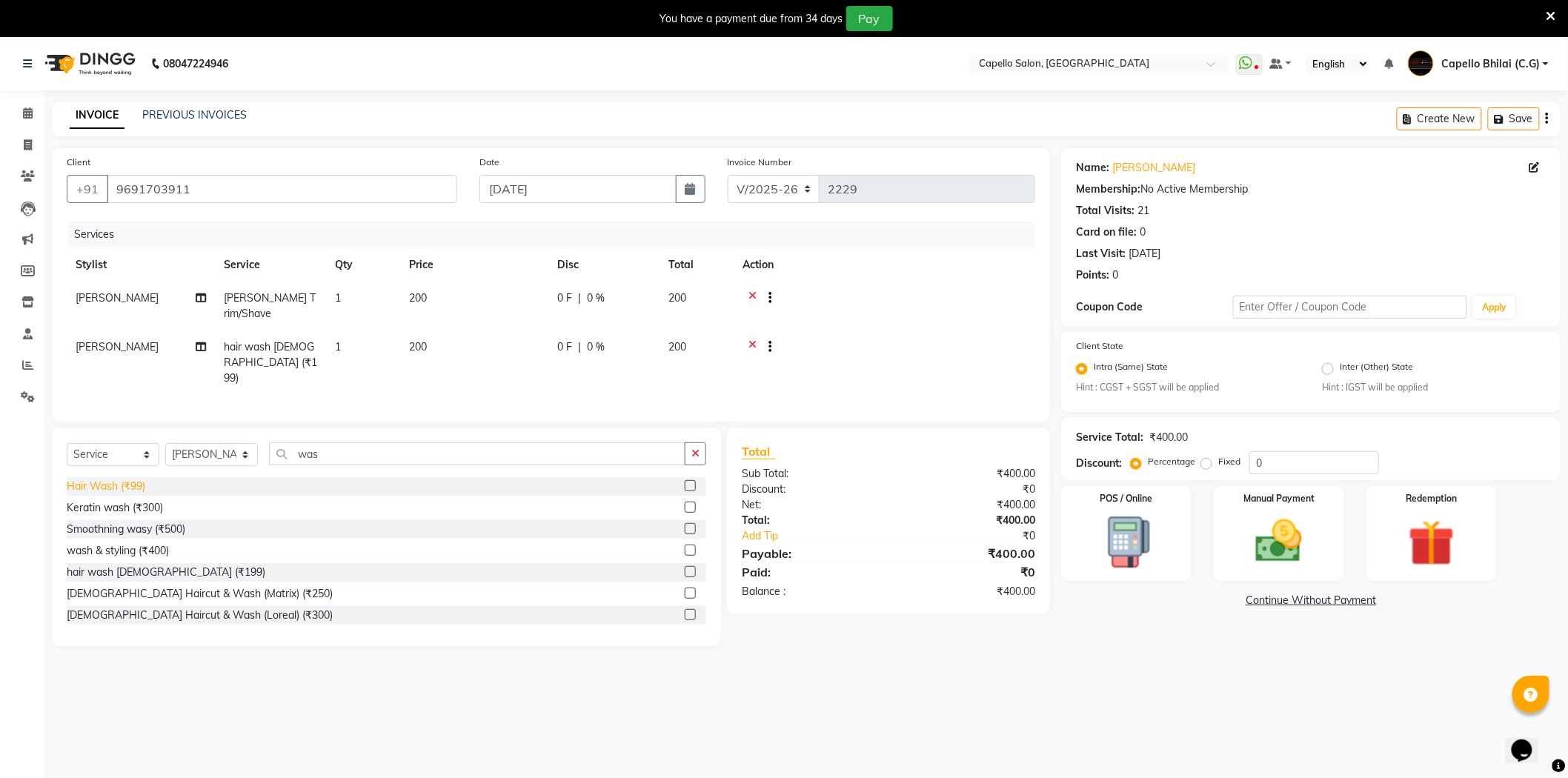
click at [116, 479] on div "Hair Wash (₹99)" at bounding box center [106, 487] width 79 height 16
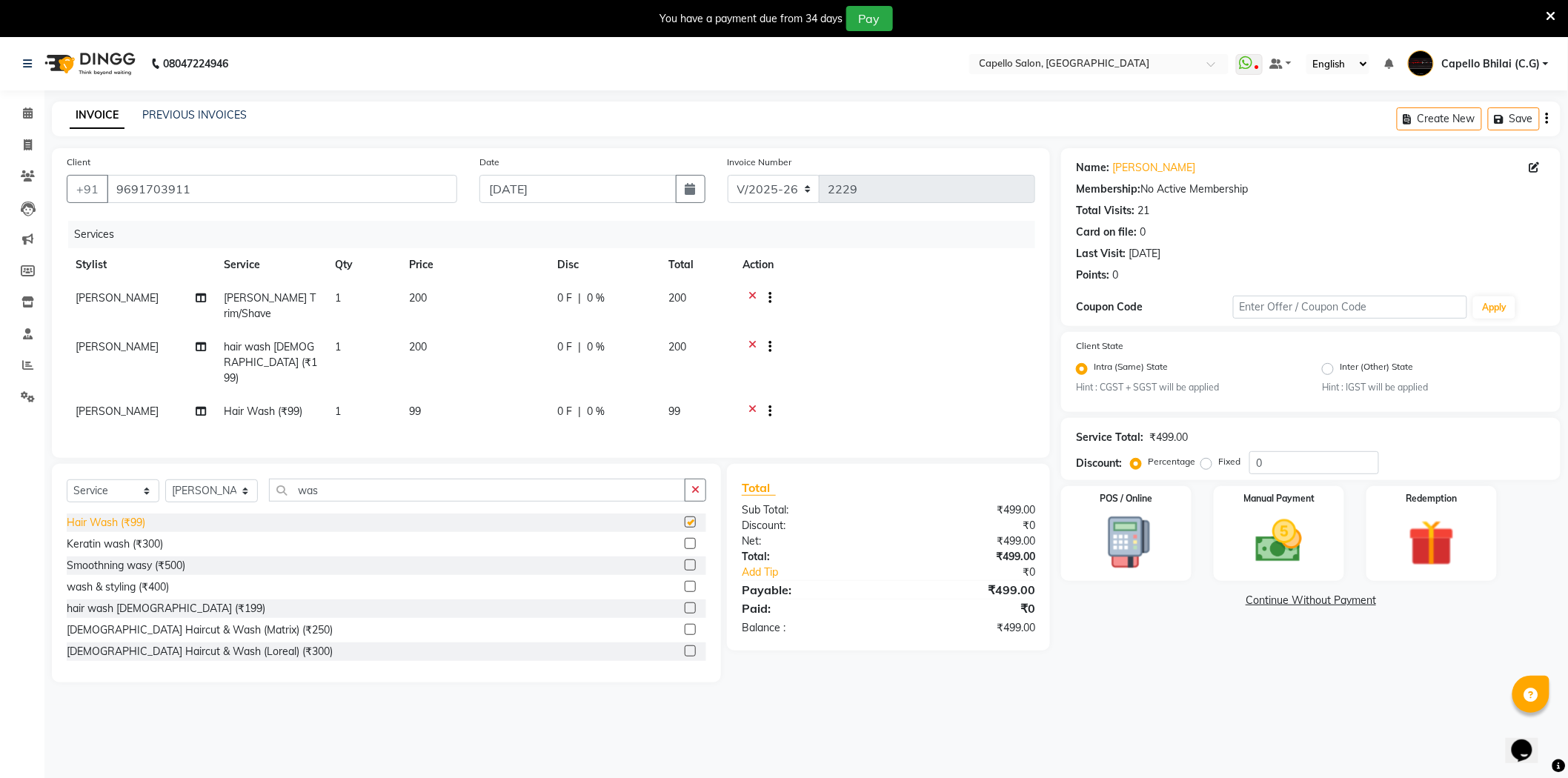
checkbox input "false"
drag, startPoint x: 415, startPoint y: 375, endPoint x: 504, endPoint y: 374, distance: 89.0
click at [415, 395] on td "99" at bounding box center [474, 413] width 148 height 36
select select "17882"
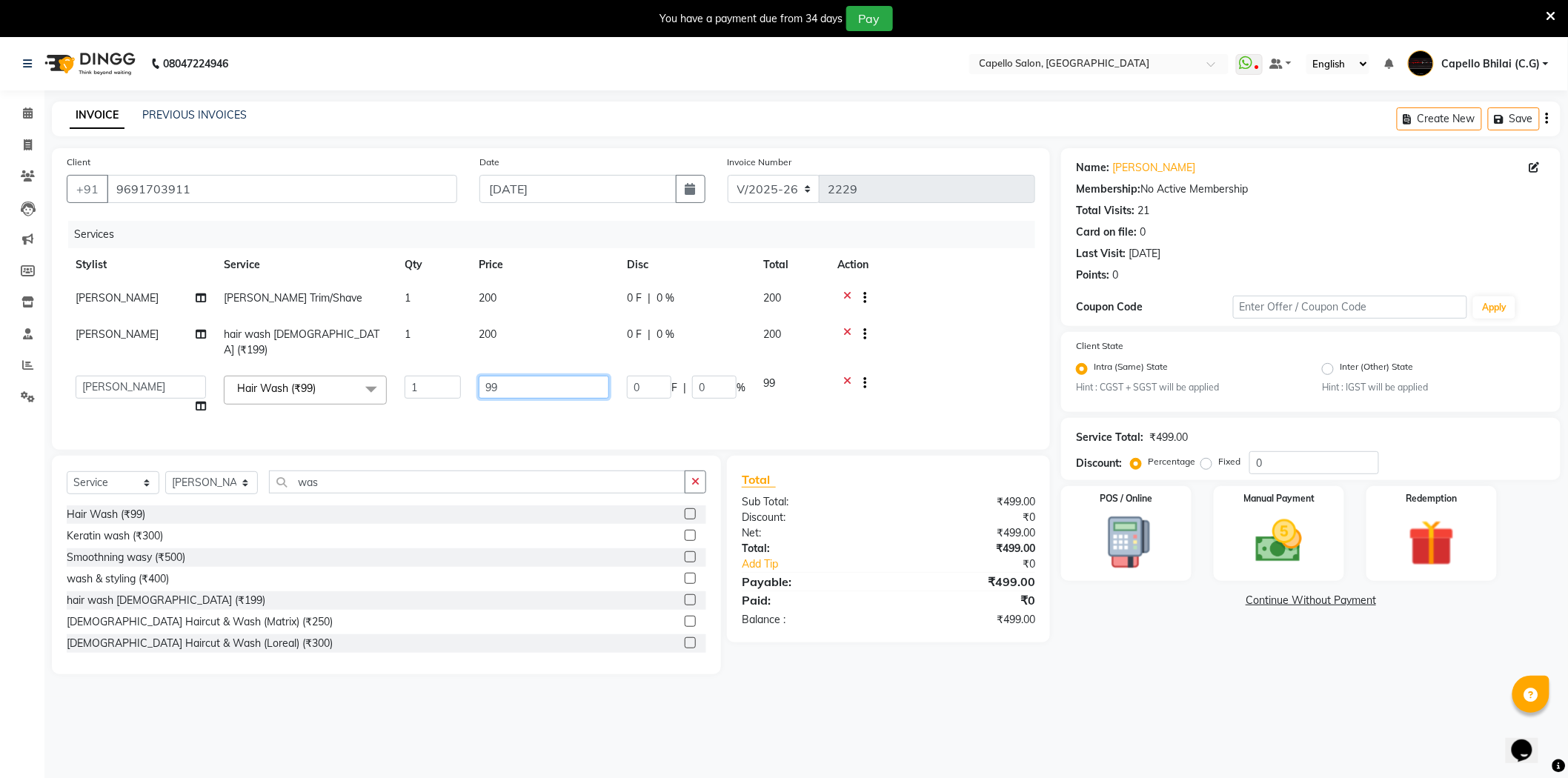
drag, startPoint x: 504, startPoint y: 374, endPoint x: 446, endPoint y: 388, distance: 59.7
click at [446, 388] on tr "ADMIN Anjali Tandia Ashish Kadwe Capello Bhilai (C.G) Nazma Sheikh Nitish Sen P…" at bounding box center [551, 395] width 968 height 57
type input "100"
click at [884, 544] on div "Total Sub Total: ₹499.00 Discount: ₹0 Net: ₹499.00 Total: ₹499.00 Add Tip ₹0 Pa…" at bounding box center [888, 549] width 293 height 157
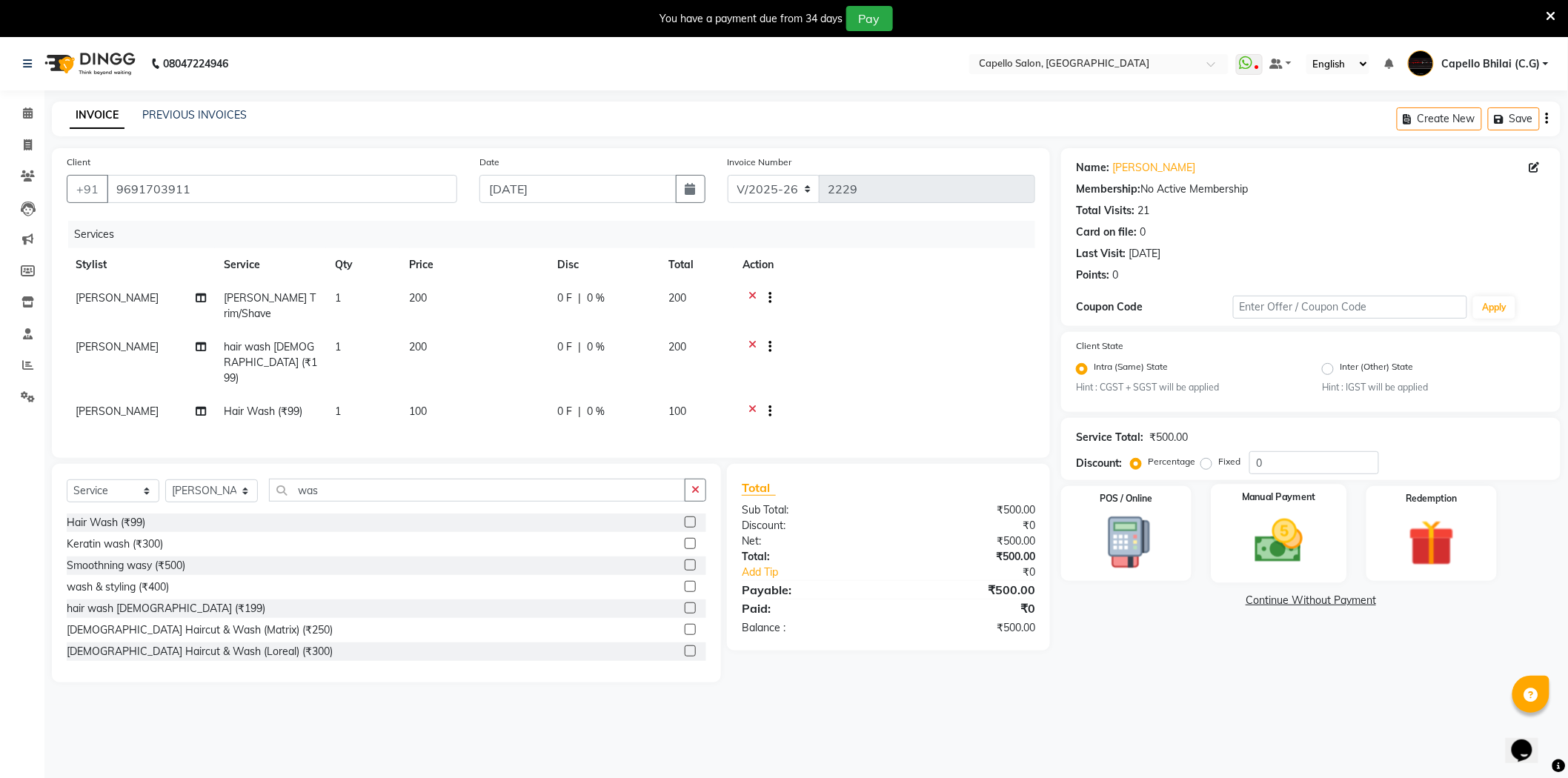
click at [1267, 537] on img at bounding box center [1279, 541] width 79 height 56
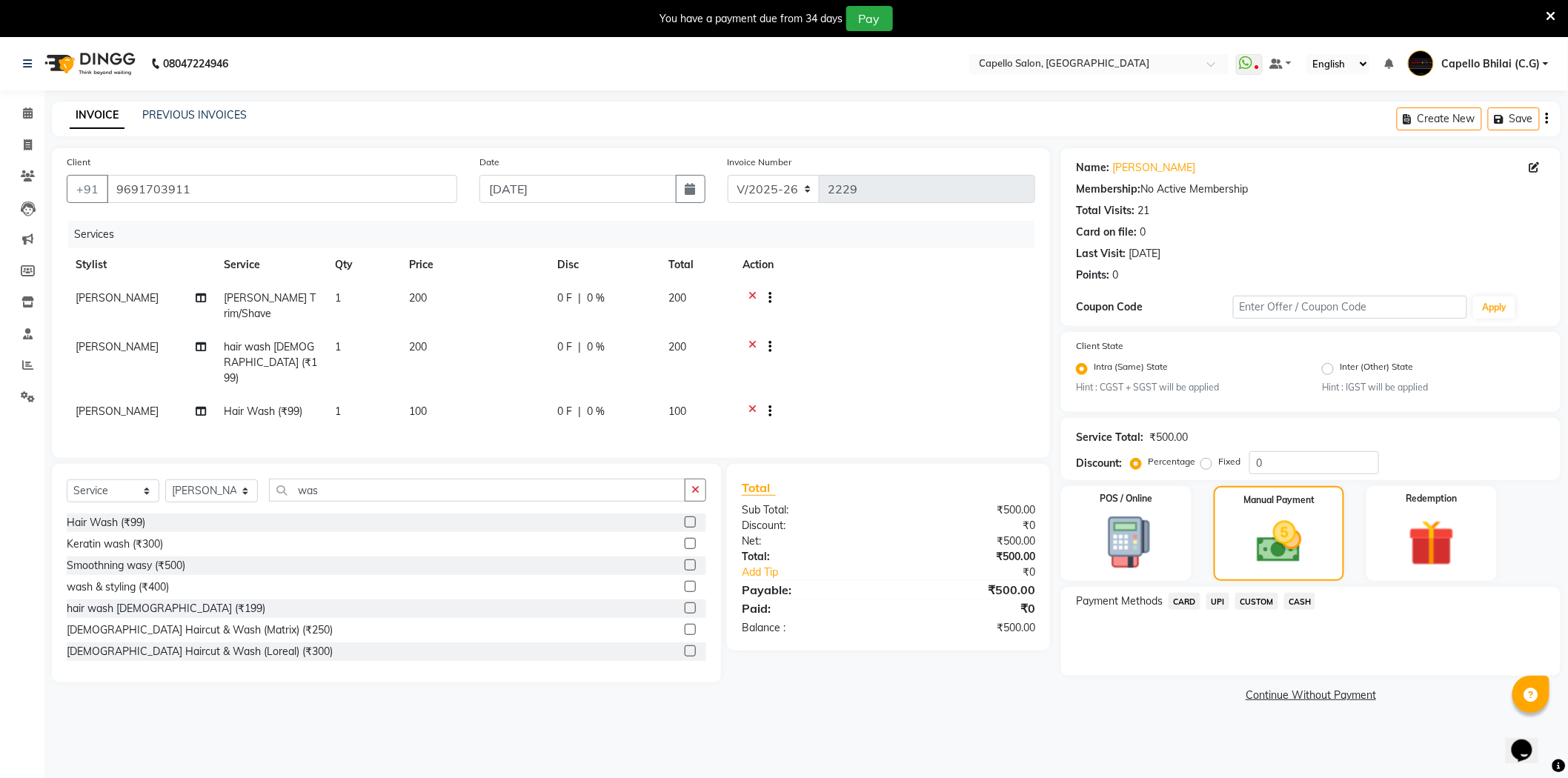
click at [1309, 607] on span "CASH" at bounding box center [1300, 602] width 32 height 17
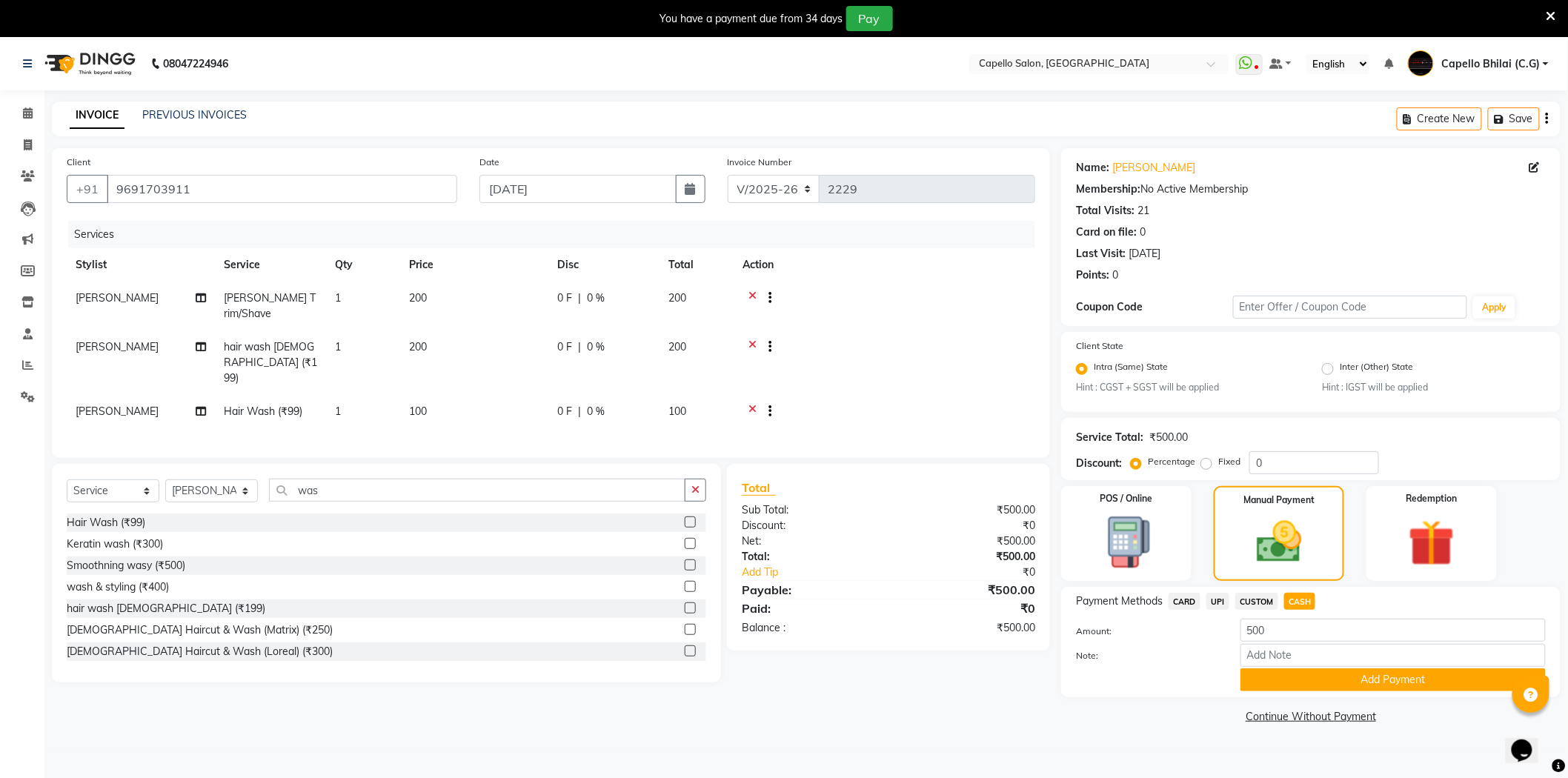
drag, startPoint x: 1214, startPoint y: 603, endPoint x: 1233, endPoint y: 615, distance: 22.5
click at [1216, 603] on span "UPI" at bounding box center [1218, 602] width 23 height 17
click at [1186, 639] on div "Amount: 500" at bounding box center [1311, 632] width 492 height 25
type input "300"
click at [1271, 679] on button "Add Payment" at bounding box center [1393, 680] width 305 height 23
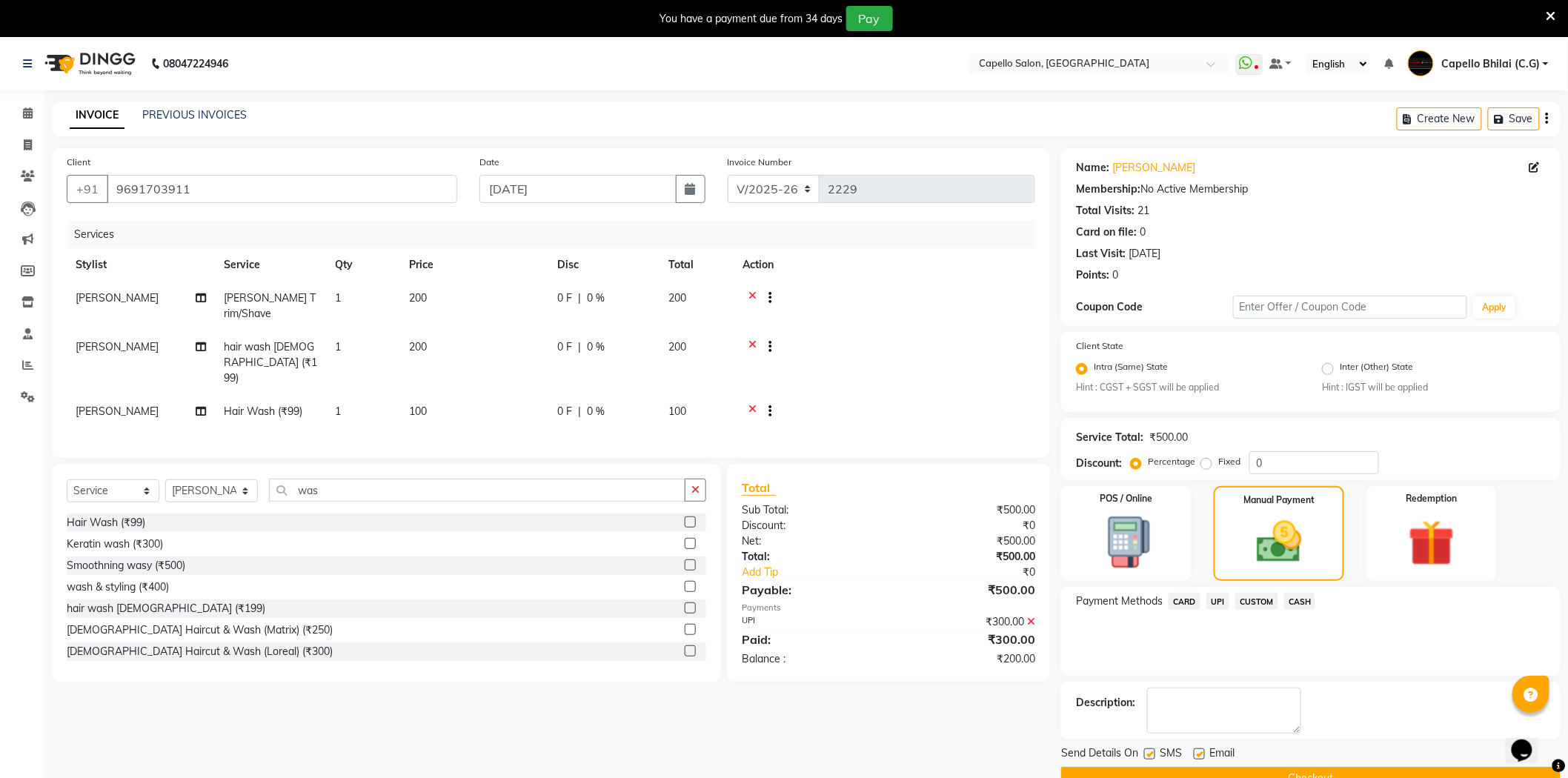
click at [1305, 603] on span "CASH" at bounding box center [1300, 602] width 32 height 17
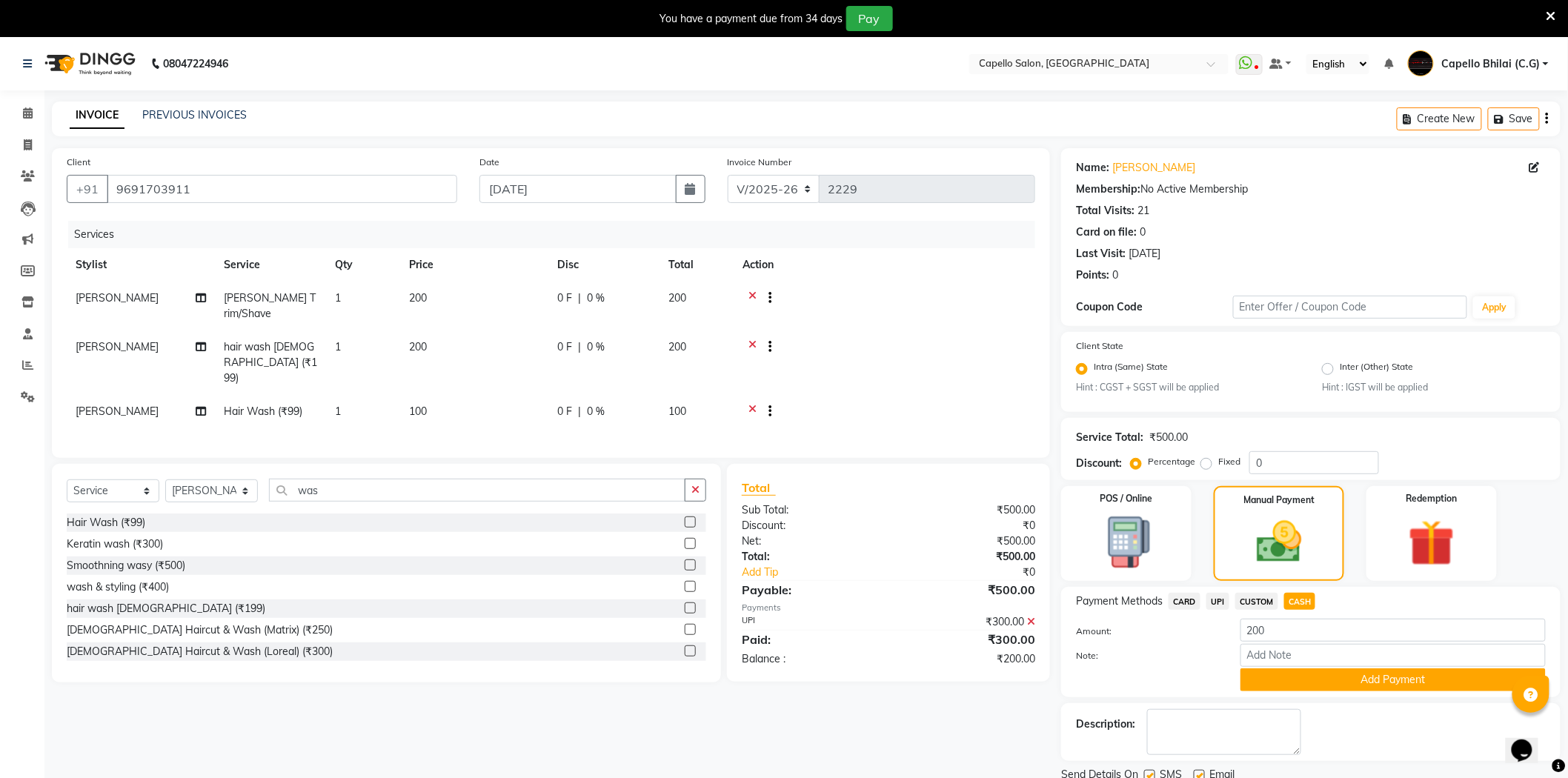
click at [1321, 694] on div "Payment Methods CARD UPI CUSTOM CASH Amount: 200 Note: Add Payment" at bounding box center [1311, 642] width 500 height 110
click at [1323, 680] on button "Add Payment" at bounding box center [1393, 680] width 305 height 23
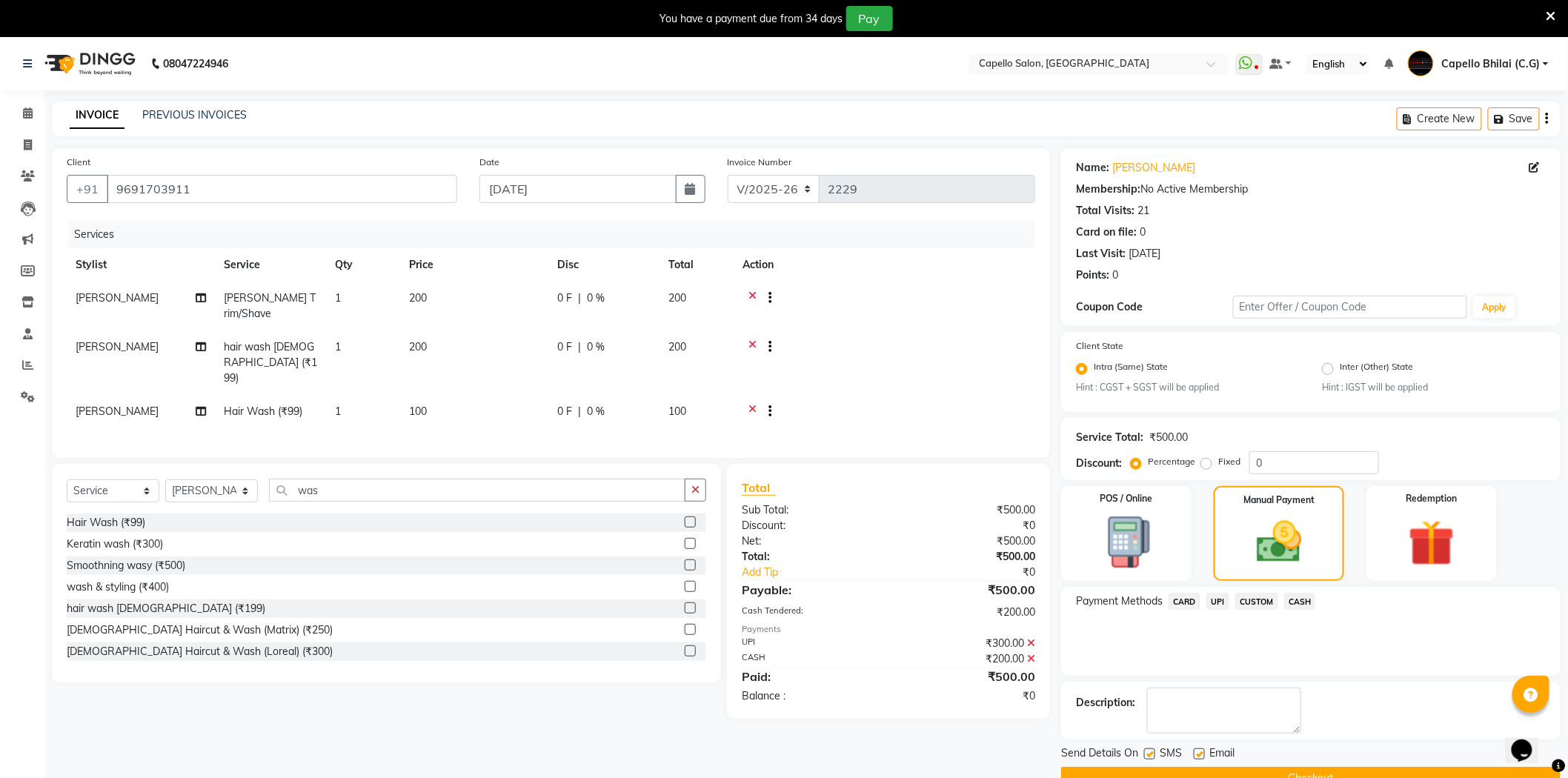
scroll to position [37, 0]
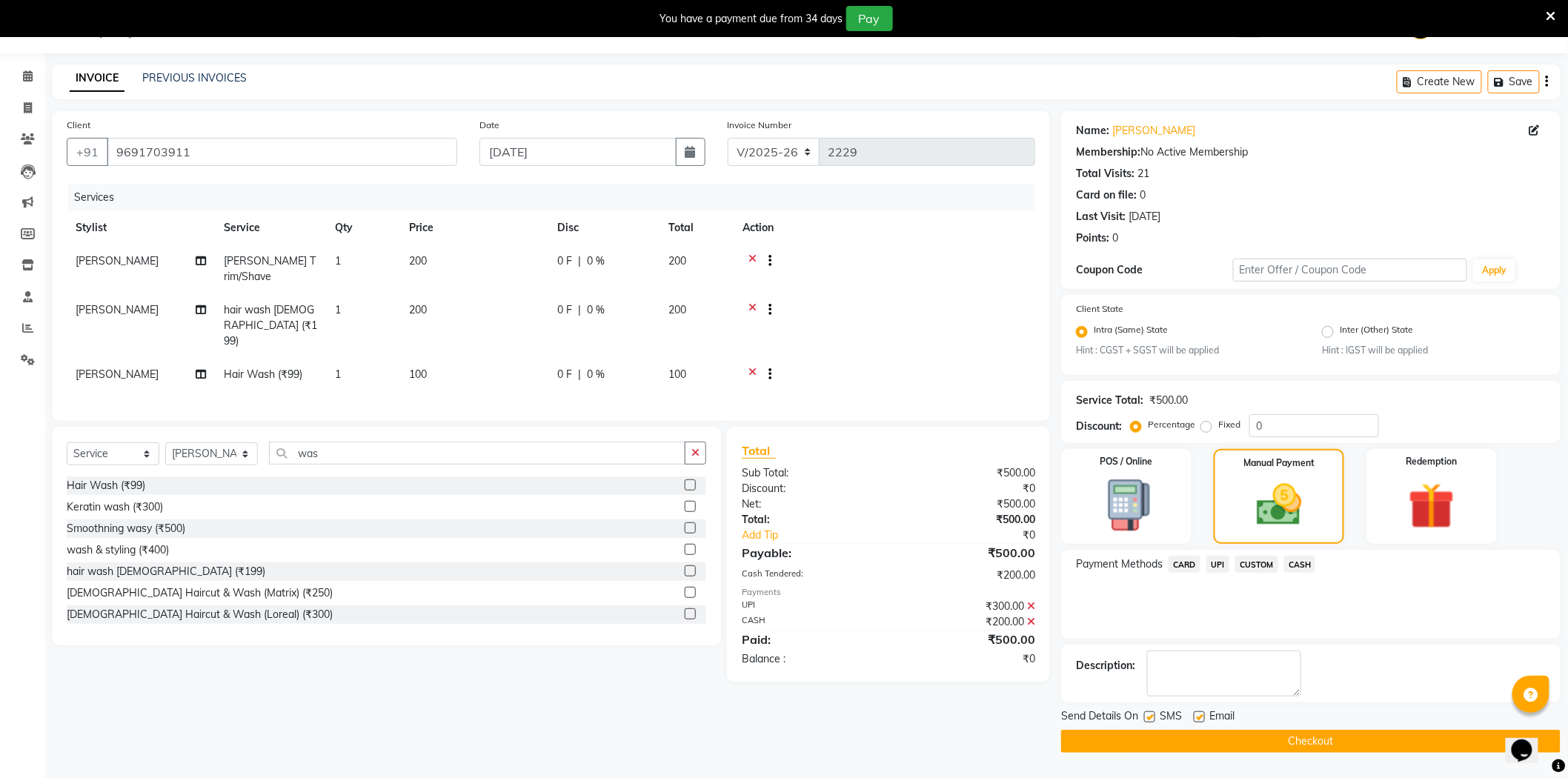
click at [1175, 744] on button "Checkout" at bounding box center [1311, 741] width 500 height 23
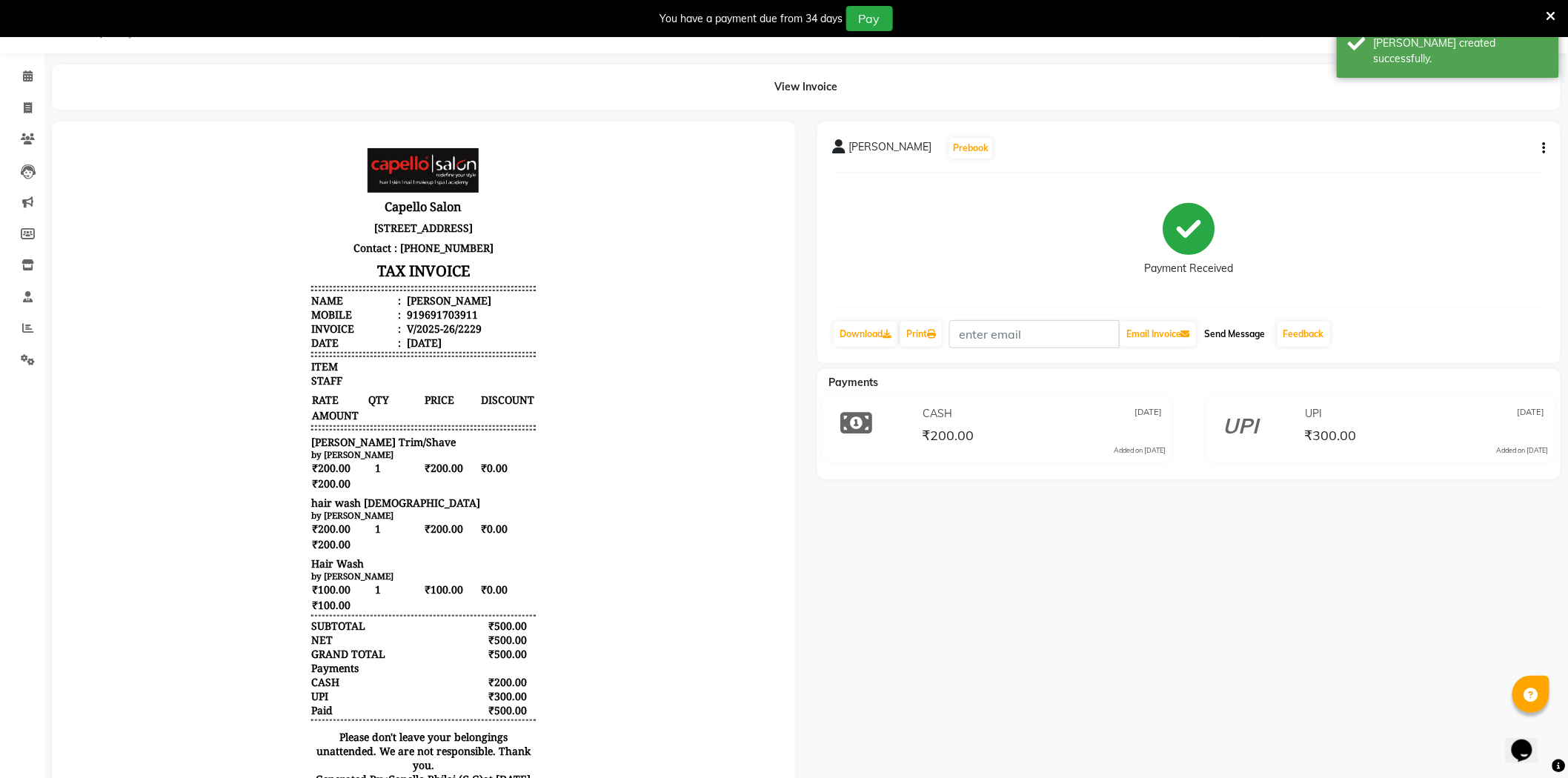
click at [1241, 344] on button "Send Message" at bounding box center [1235, 334] width 72 height 25
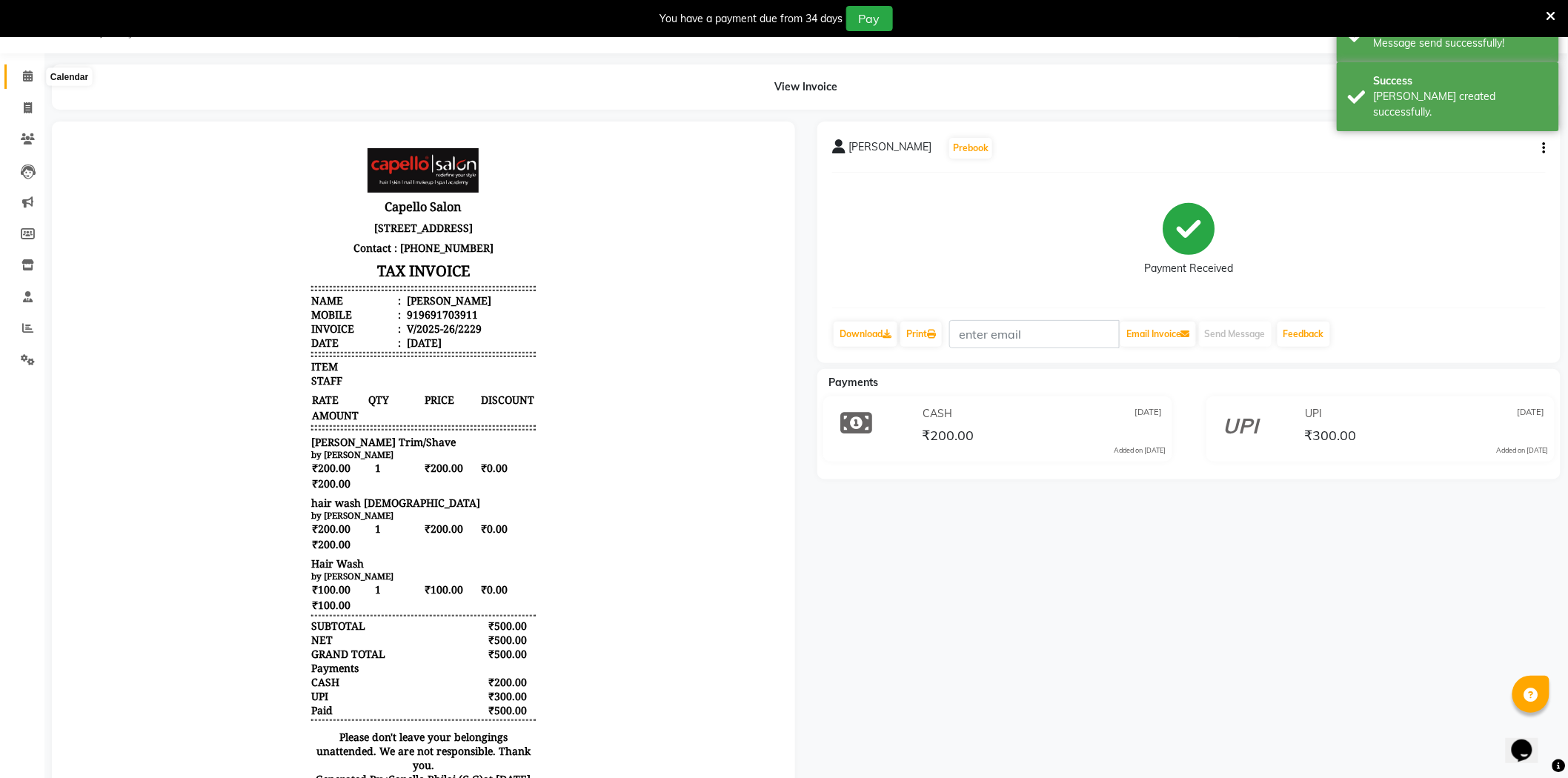
click at [26, 77] on icon at bounding box center [28, 76] width 9 height 11
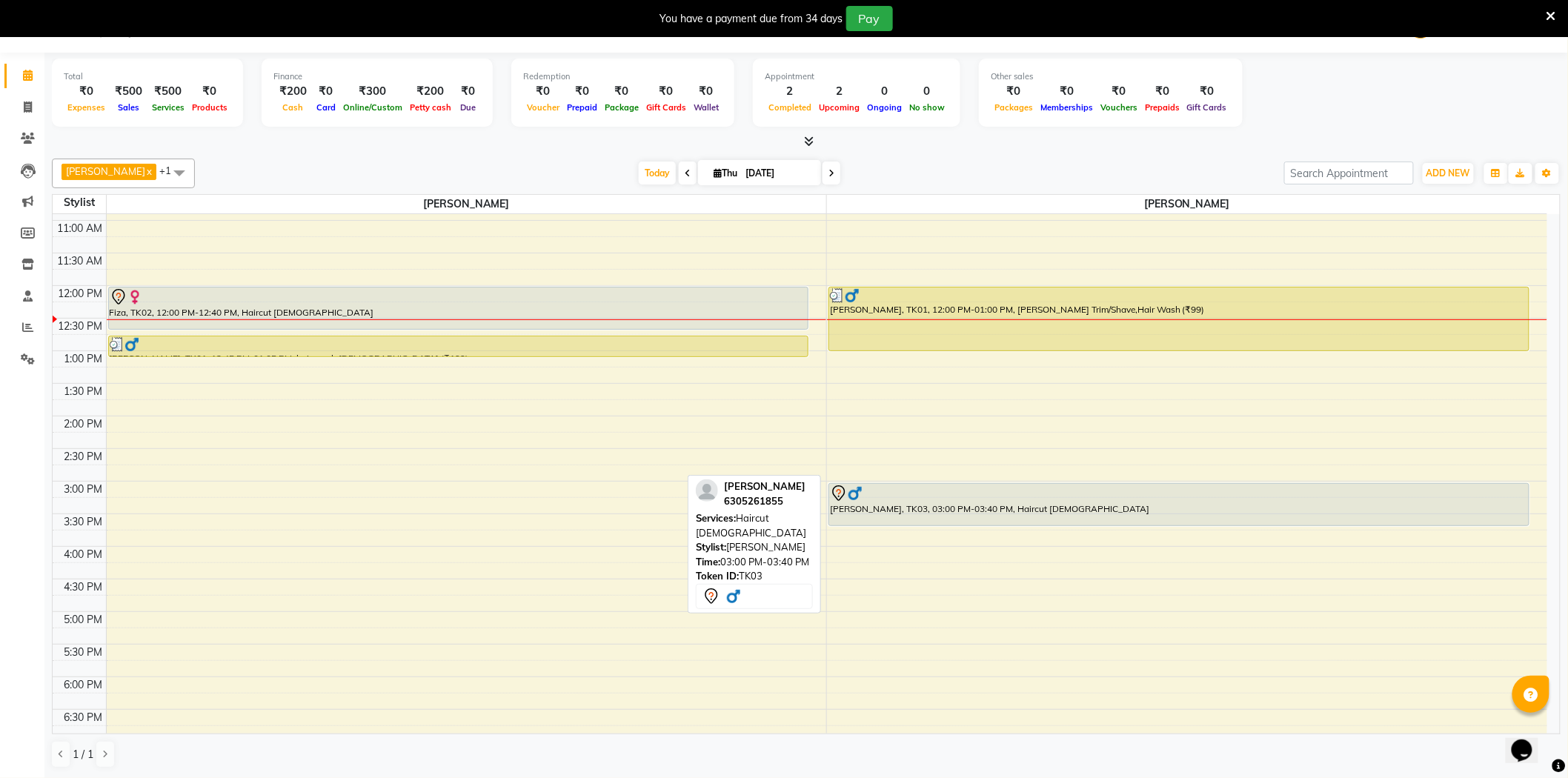
scroll to position [149, 0]
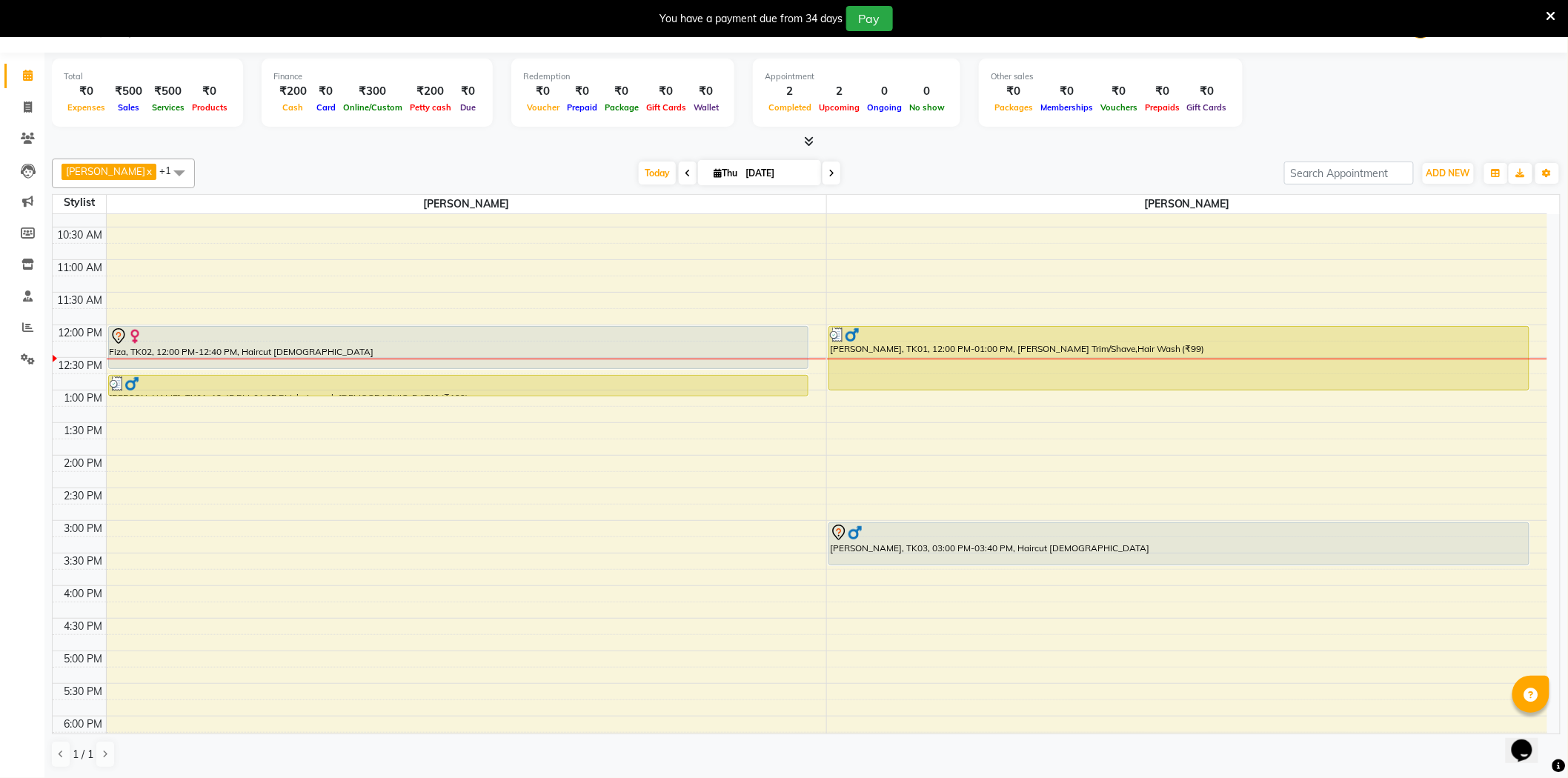
click at [1551, 7] on span at bounding box center [1551, 15] width 9 height 17
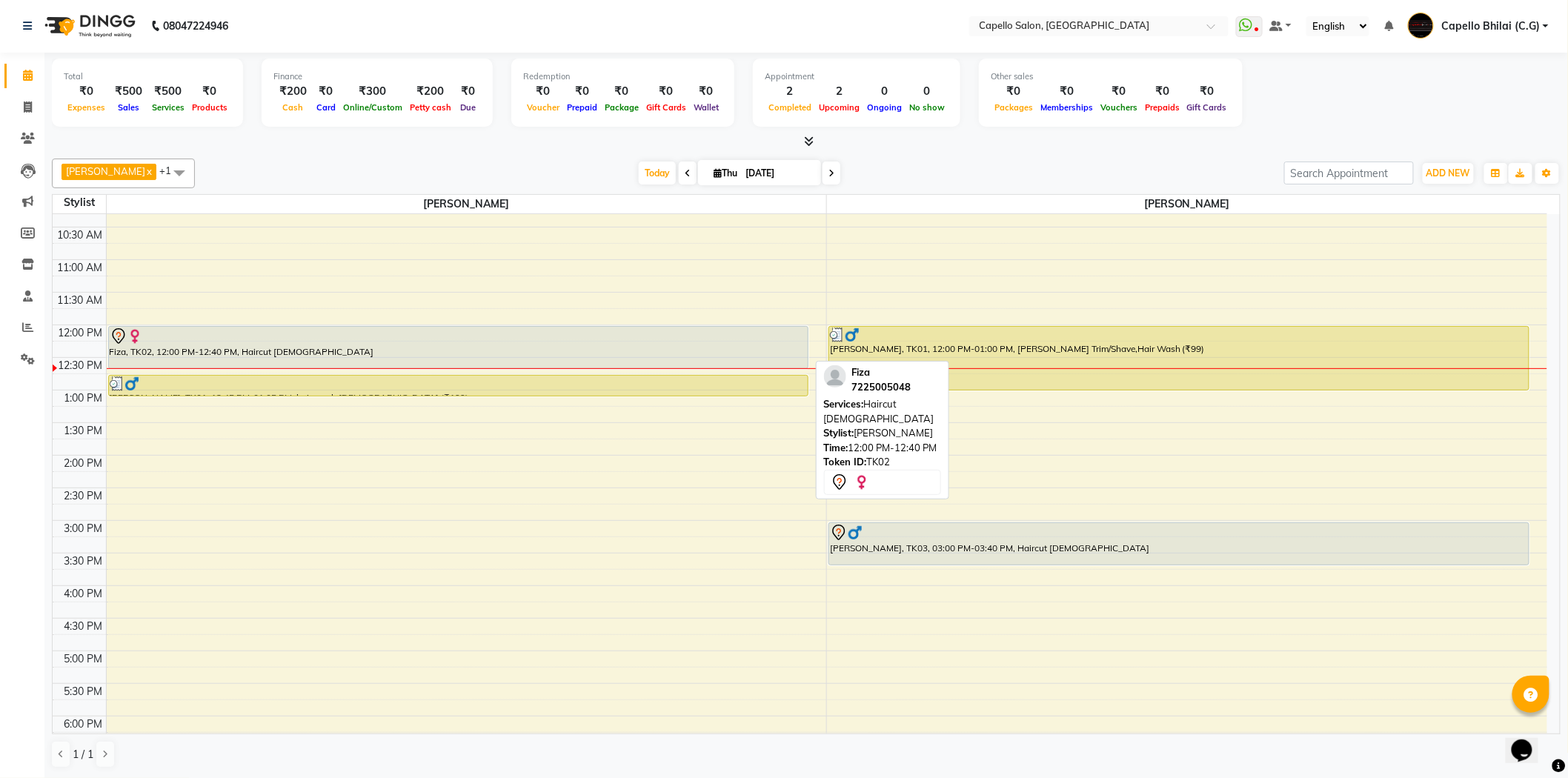
click at [681, 334] on div at bounding box center [458, 336] width 697 height 18
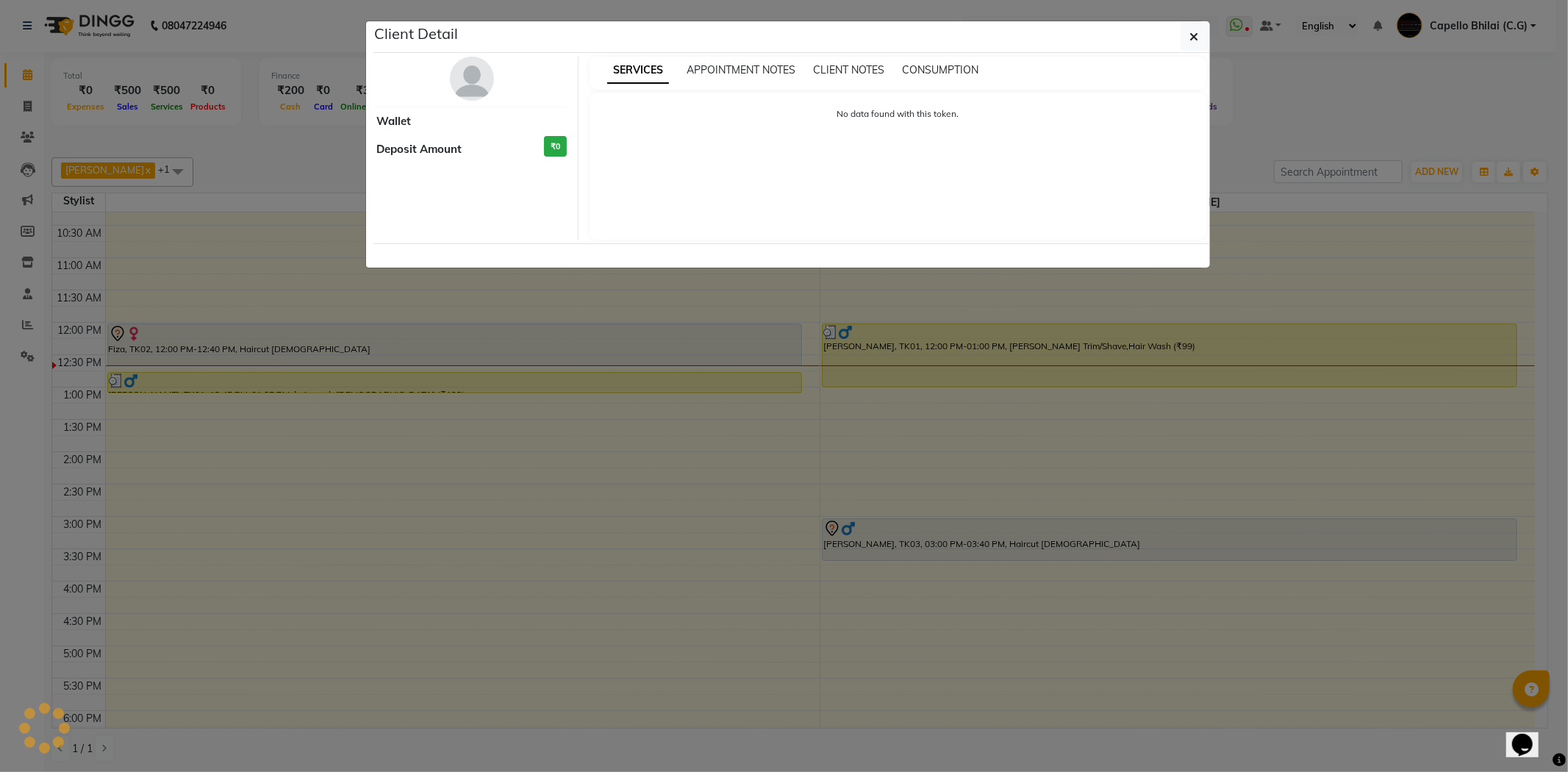
select select "7"
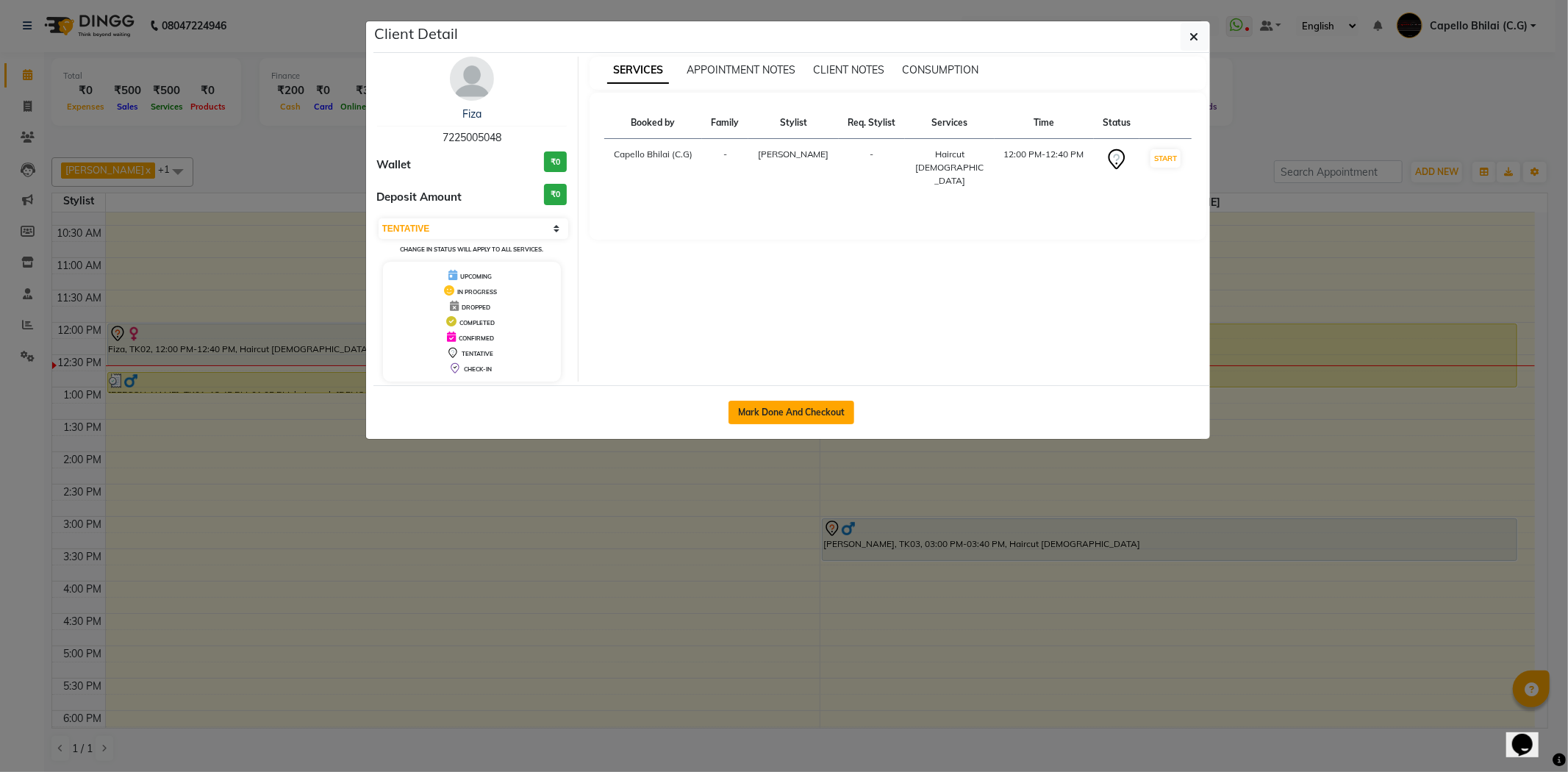
click at [784, 419] on button "Mark Done And Checkout" at bounding box center [791, 412] width 126 height 23
select select "service"
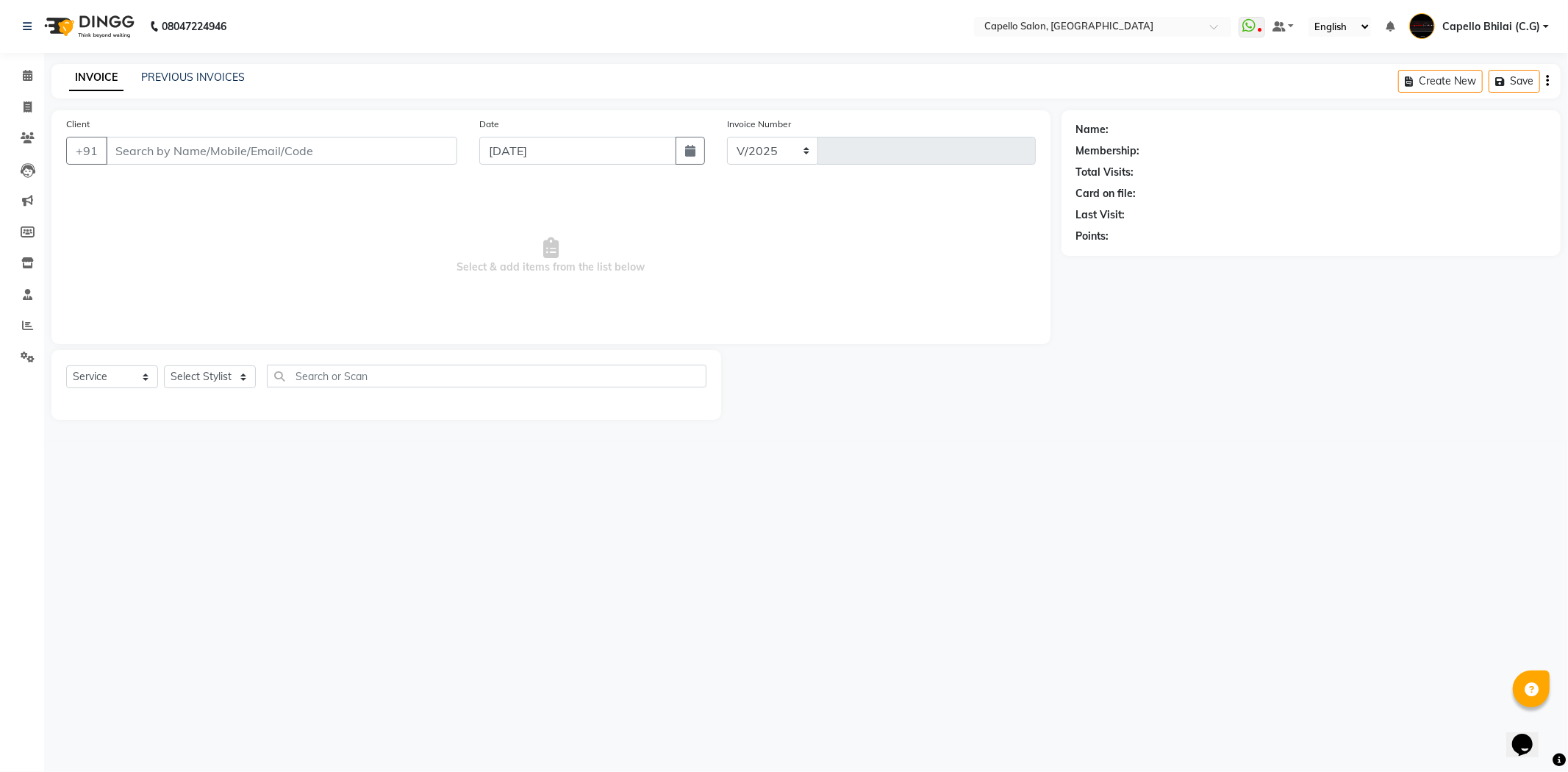
select select "809"
type input "2230"
type input "7225005048"
select select "21871"
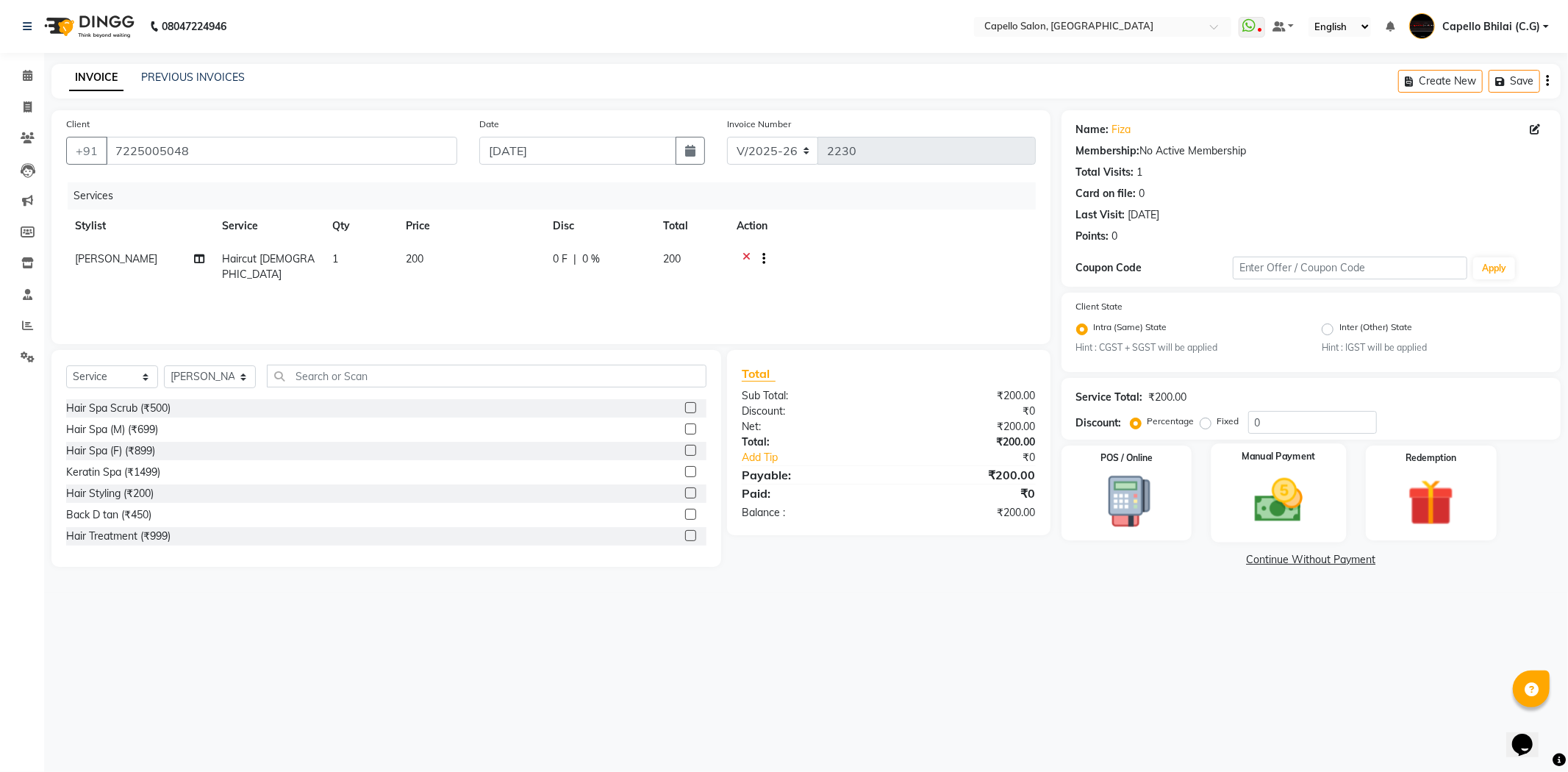
click at [1305, 500] on img at bounding box center [1278, 501] width 79 height 56
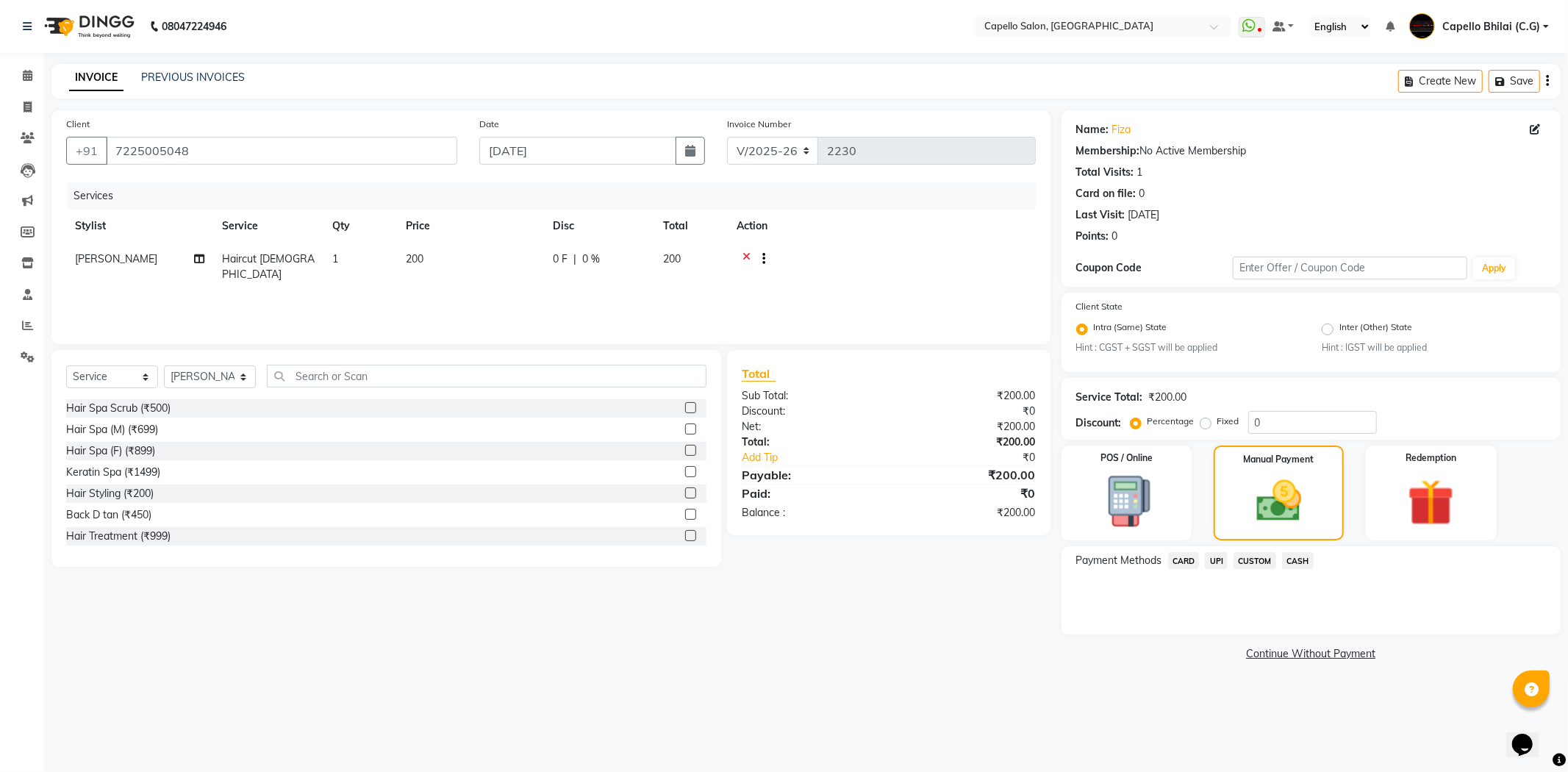
click at [1214, 559] on span "UPI" at bounding box center [1216, 560] width 23 height 17
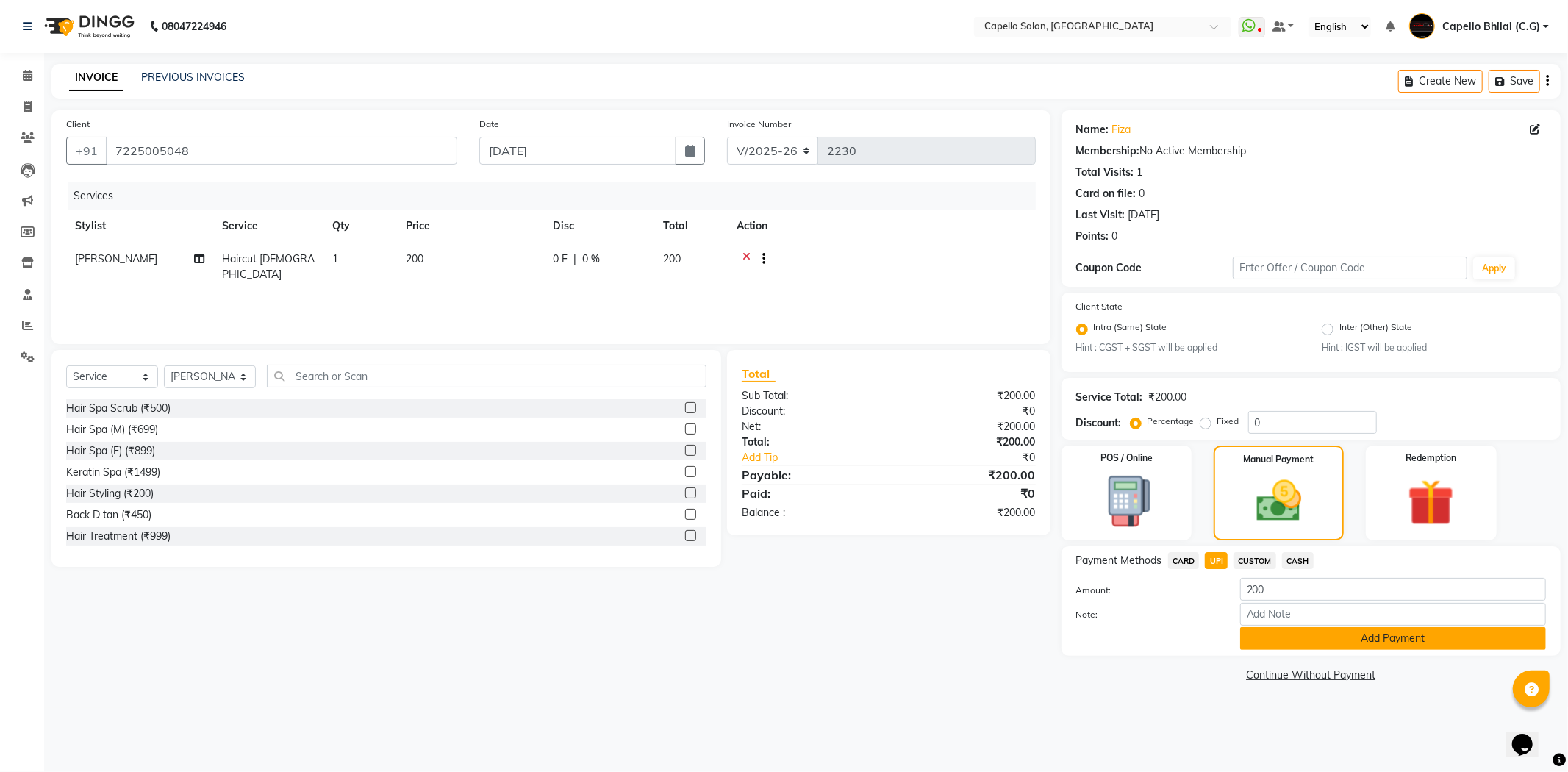
click at [1280, 639] on button "Add Payment" at bounding box center [1393, 639] width 306 height 23
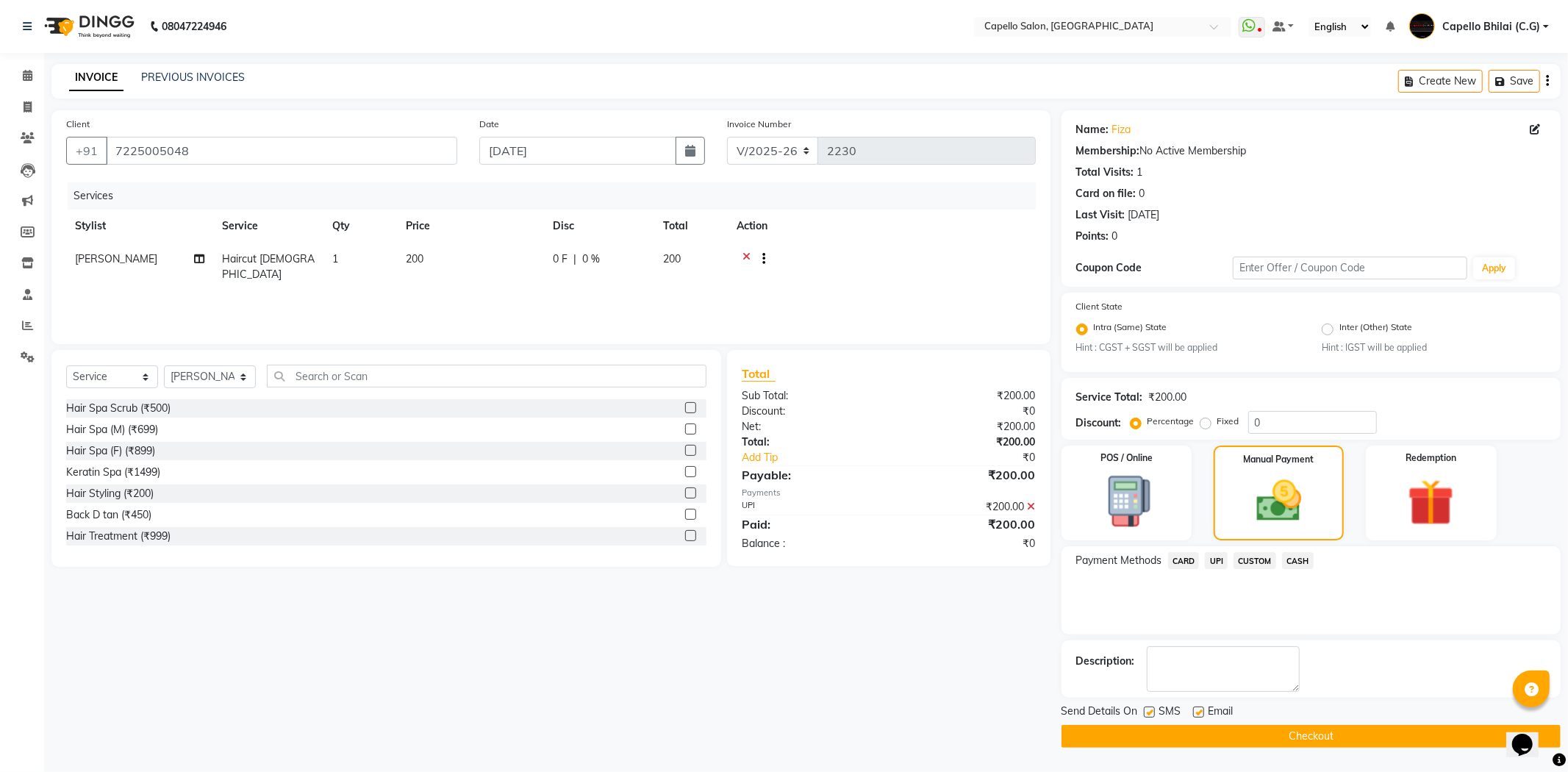
click at [1167, 741] on button "Checkout" at bounding box center [1311, 736] width 500 height 23
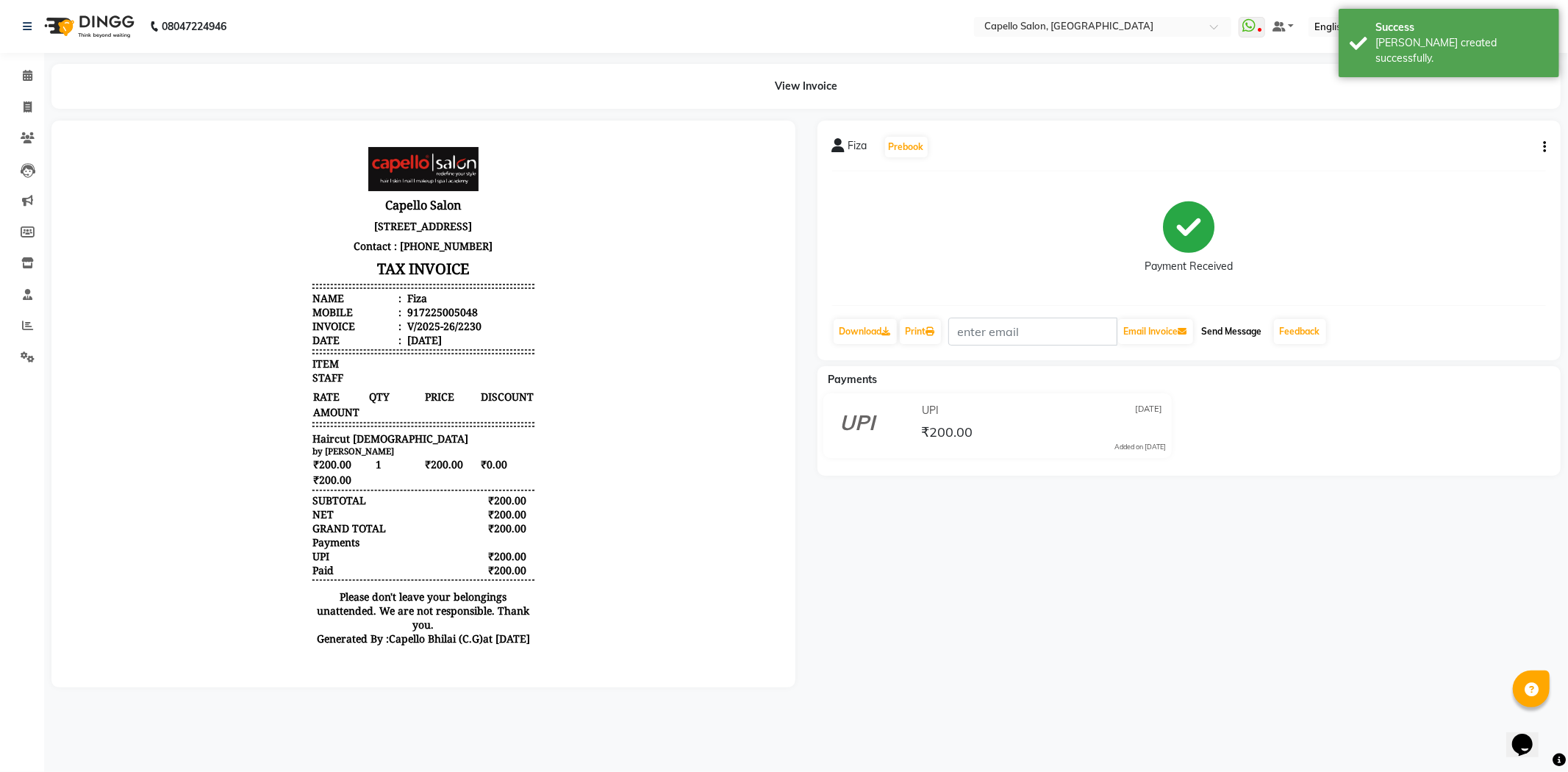
click at [1248, 328] on button "Send Message" at bounding box center [1232, 332] width 72 height 25
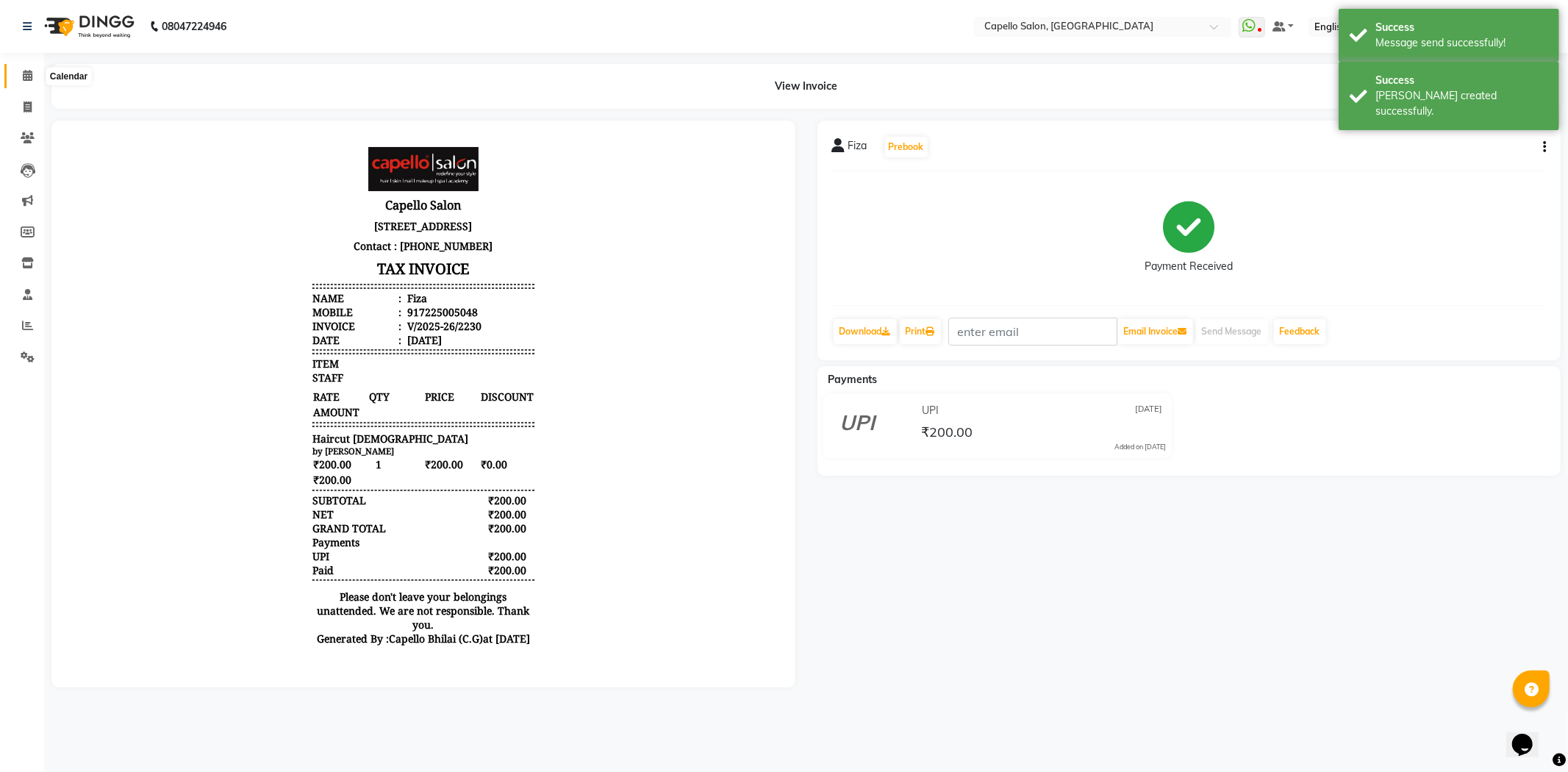
click at [30, 70] on icon at bounding box center [27, 75] width 9 height 11
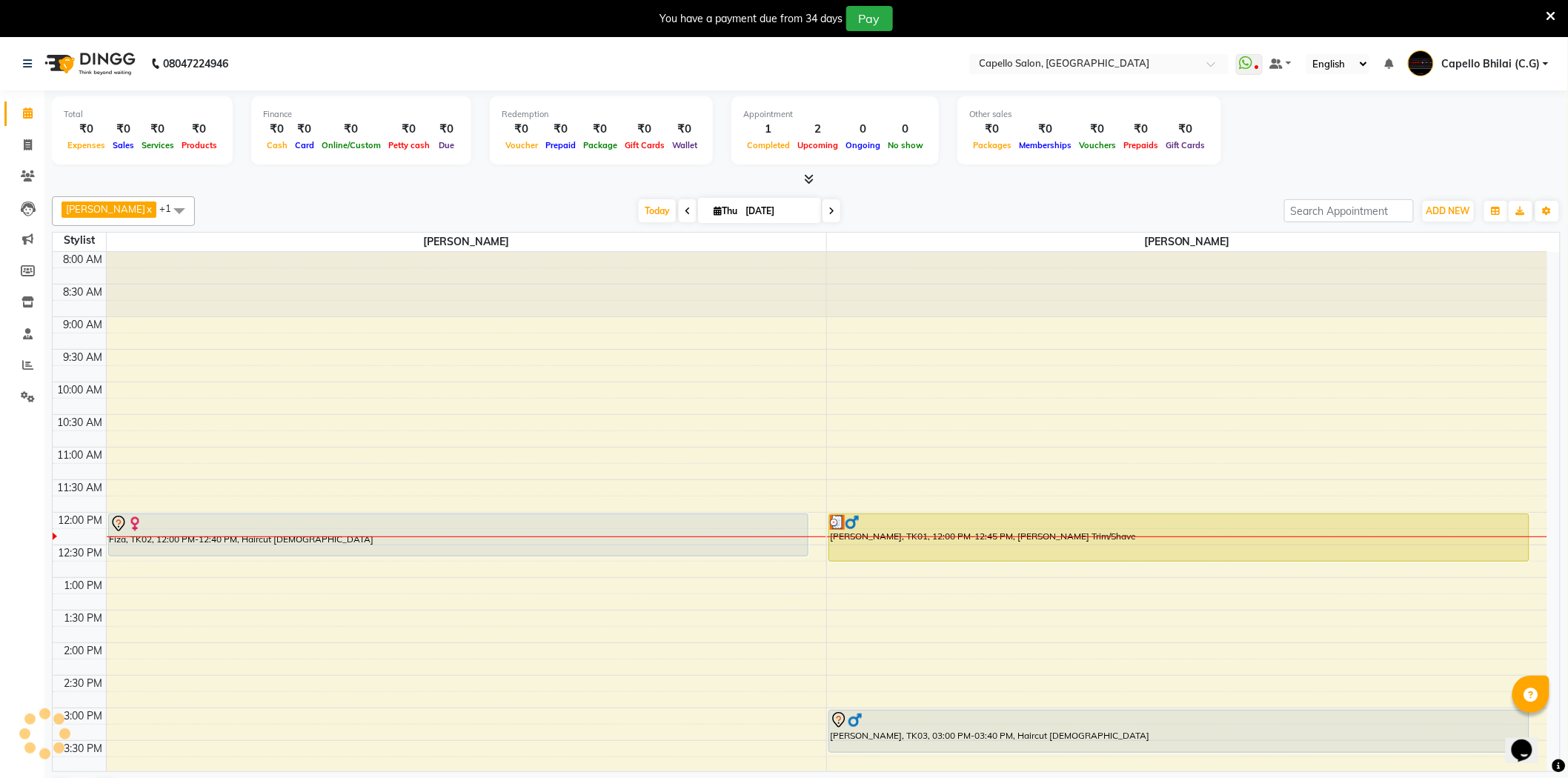
click at [1554, 13] on icon at bounding box center [1551, 16] width 9 height 13
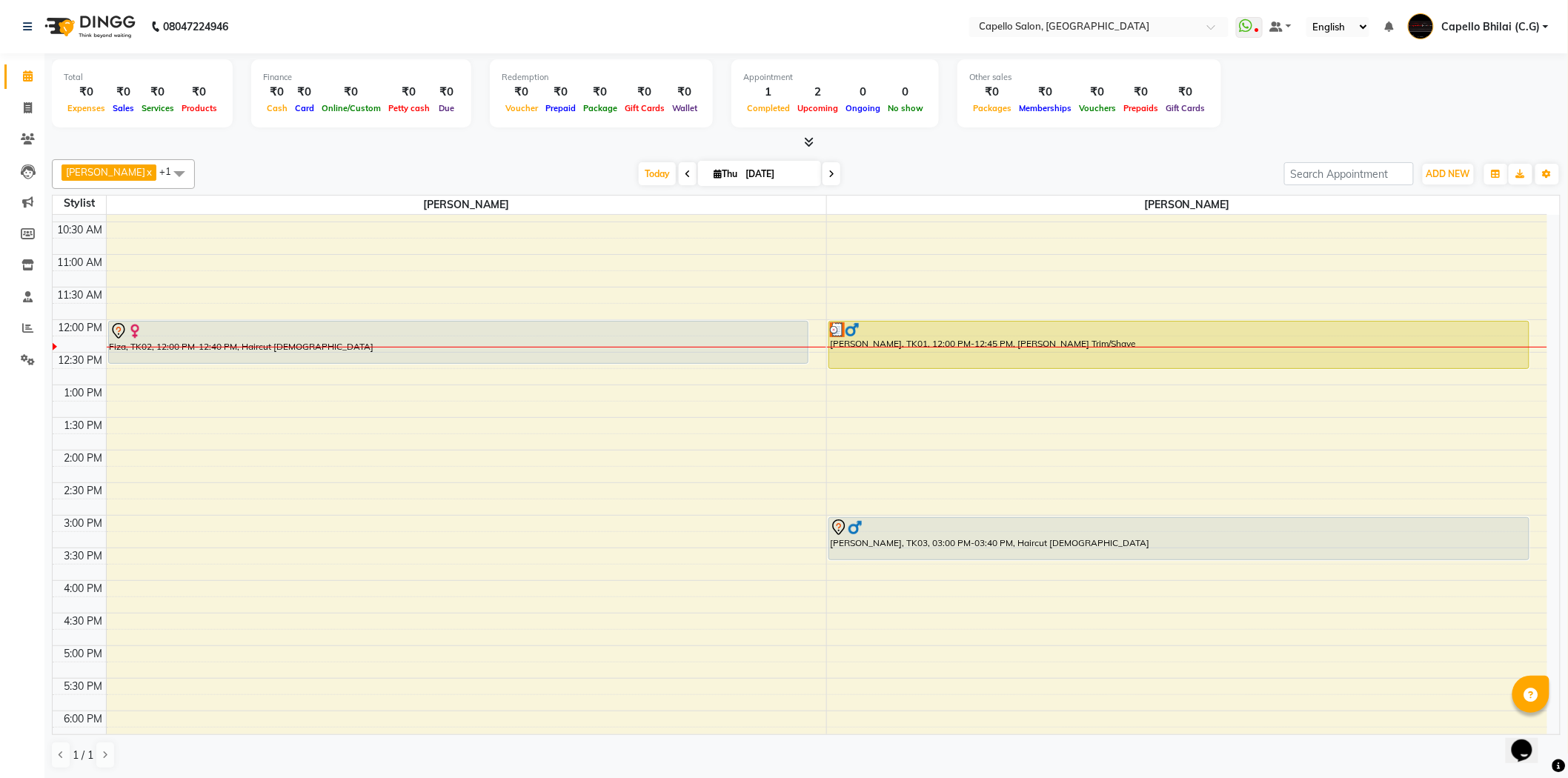
scroll to position [68, 0]
